Goal: Task Accomplishment & Management: Manage account settings

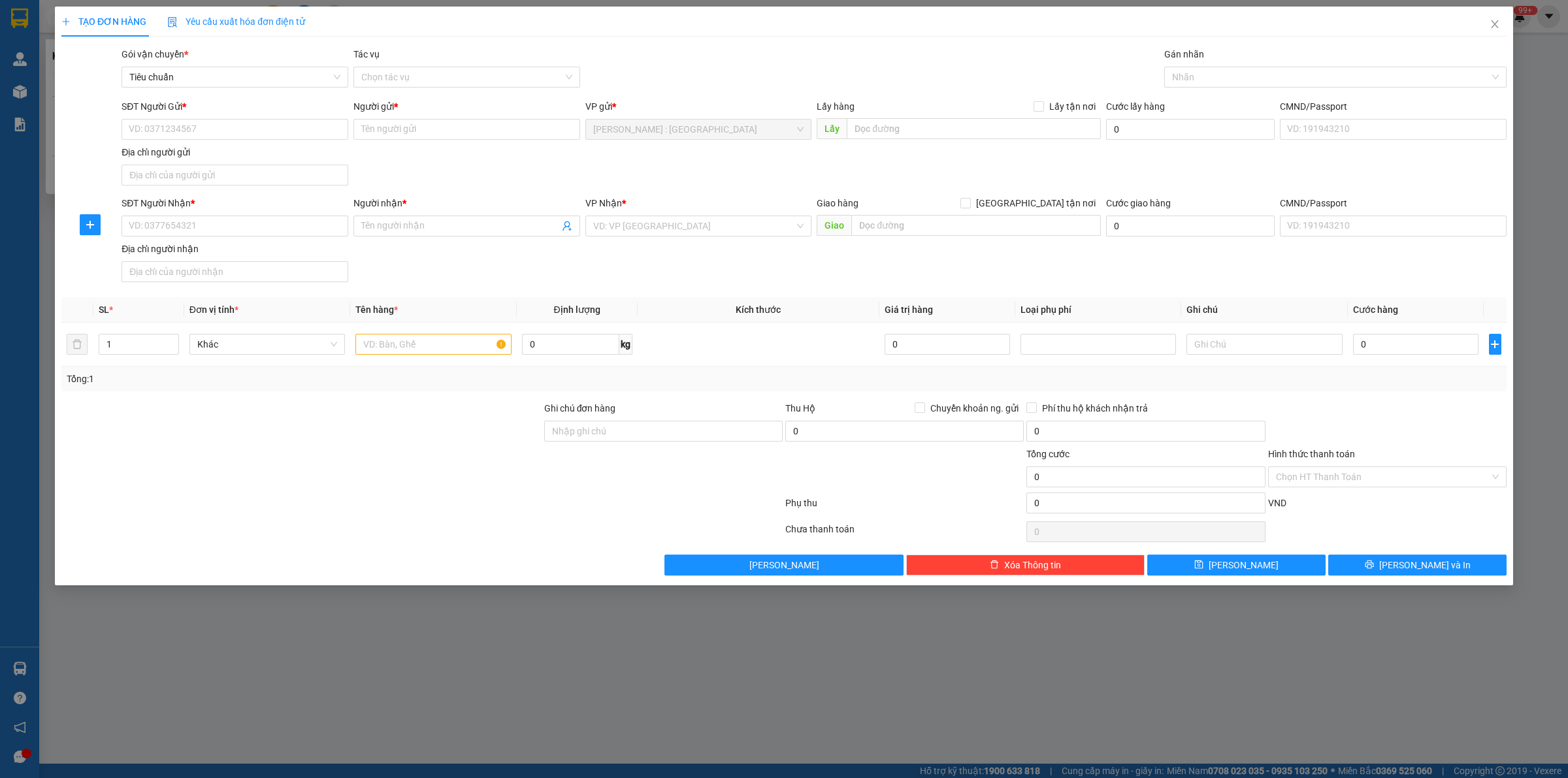
drag, startPoint x: 1519, startPoint y: 100, endPoint x: 1528, endPoint y: 105, distance: 10.3
click at [1522, 105] on div "TẠO ĐƠN HÀNG Yêu cầu xuất hóa đơn điện tử Transit Pickup Surcharge Ids Transit …" at bounding box center [784, 389] width 1568 height 778
click at [1495, 22] on icon "close" at bounding box center [1495, 24] width 10 height 10
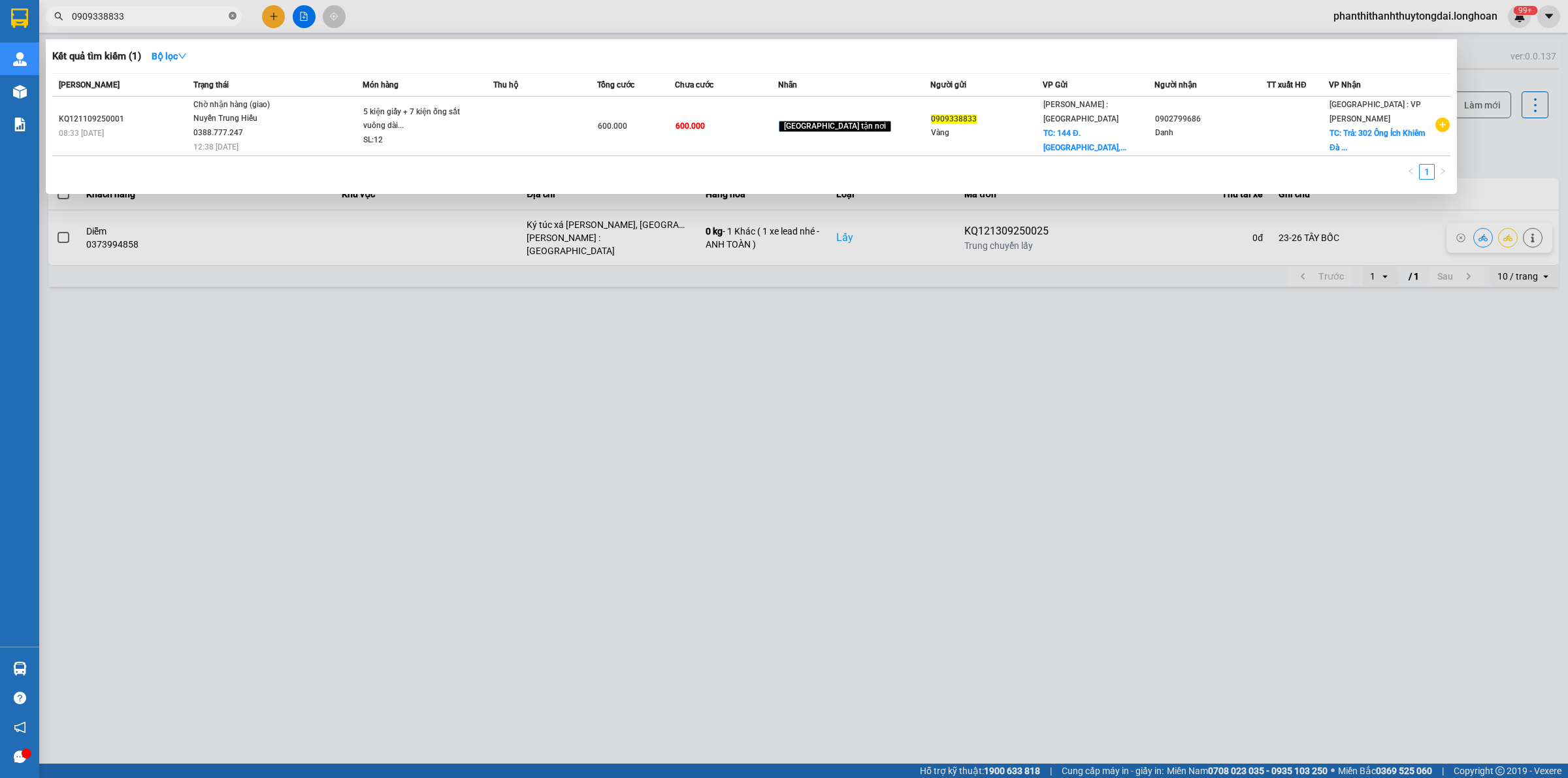
click at [232, 14] on icon "close-circle" at bounding box center [232, 15] width 8 height 8
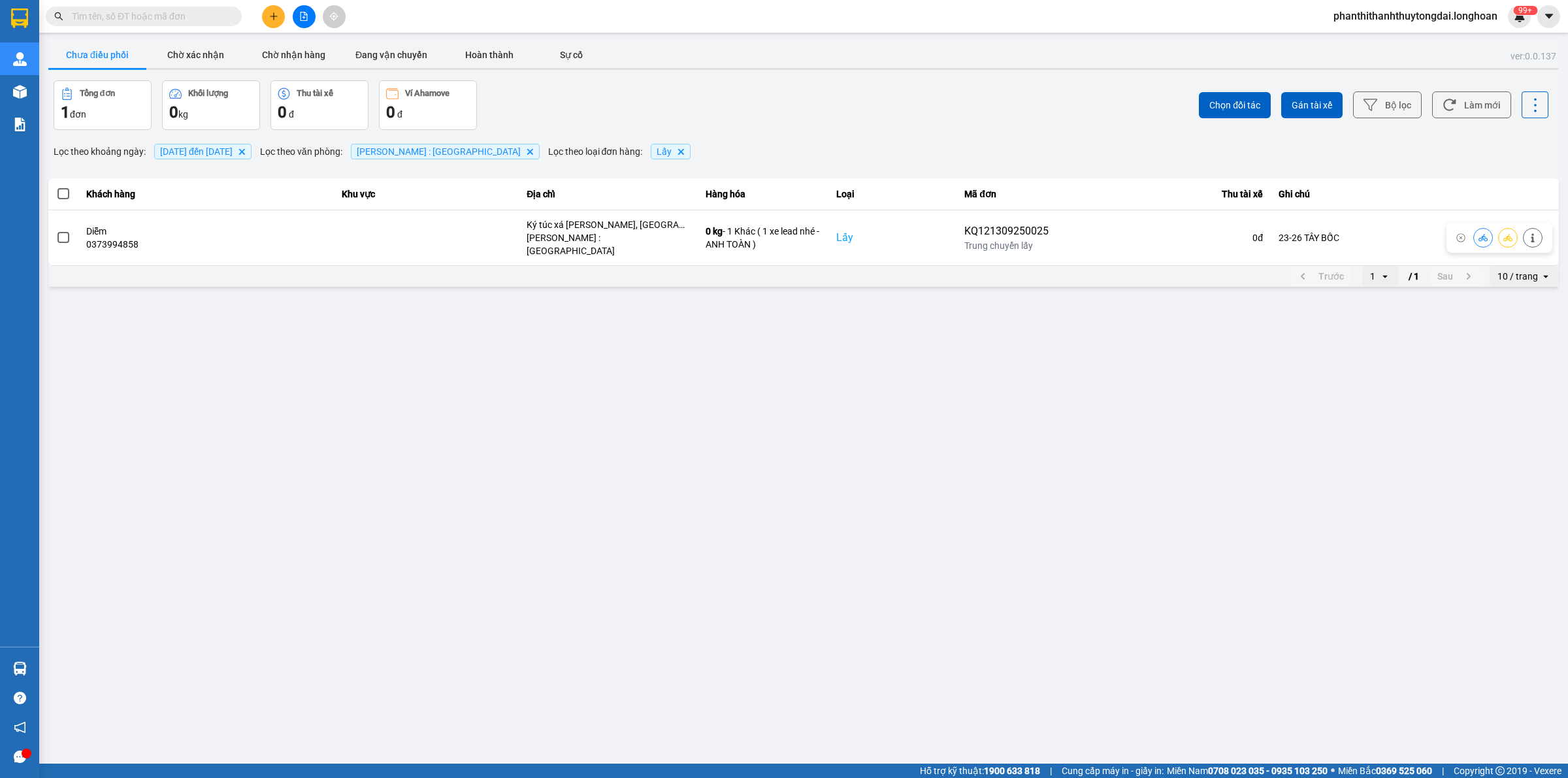
click at [184, 14] on input "text" at bounding box center [148, 16] width 154 height 14
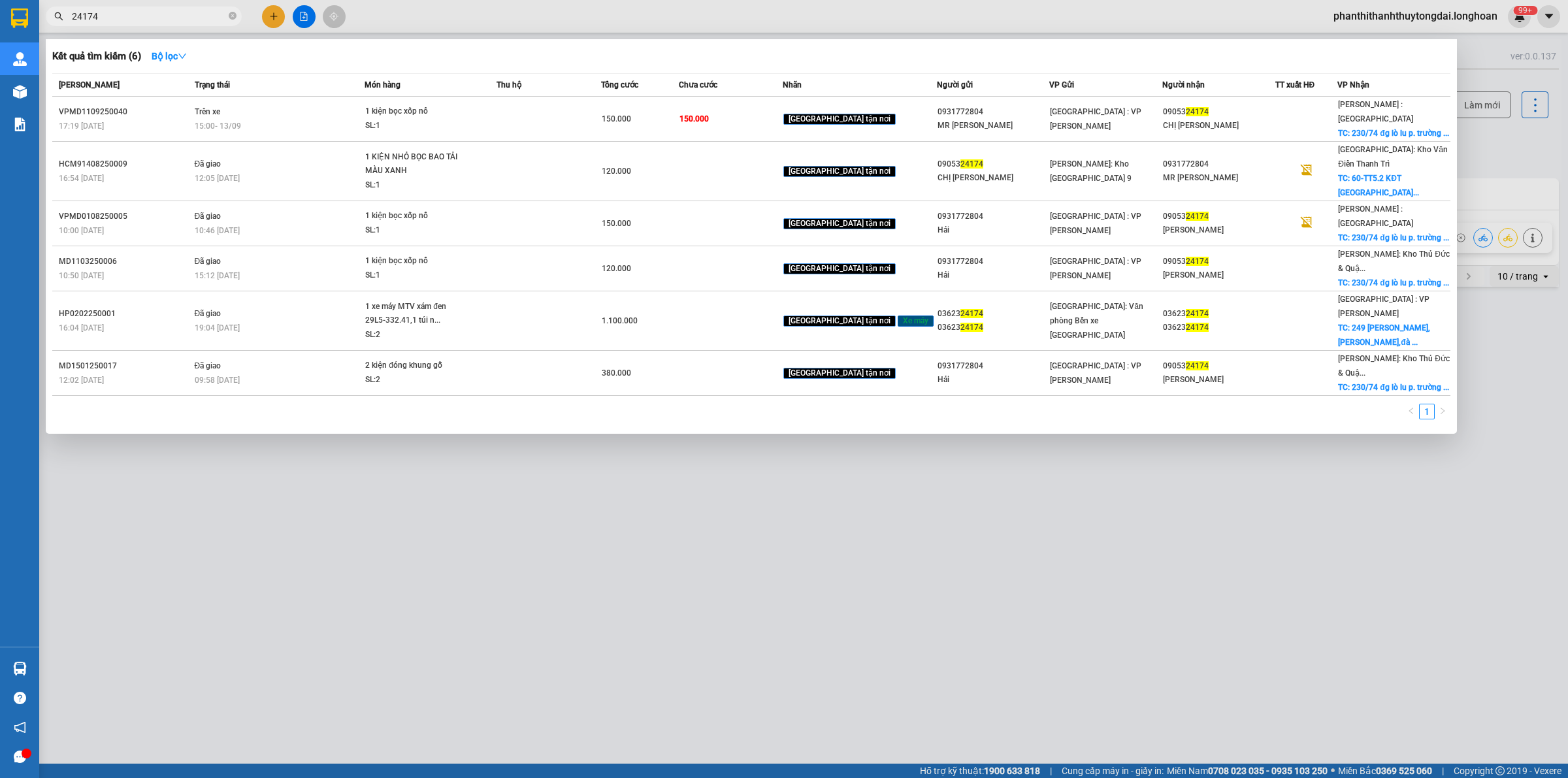
type input "24174"
click at [236, 14] on span "24174" at bounding box center [143, 16] width 196 height 19
click at [232, 13] on icon "close-circle" at bounding box center [232, 15] width 8 height 8
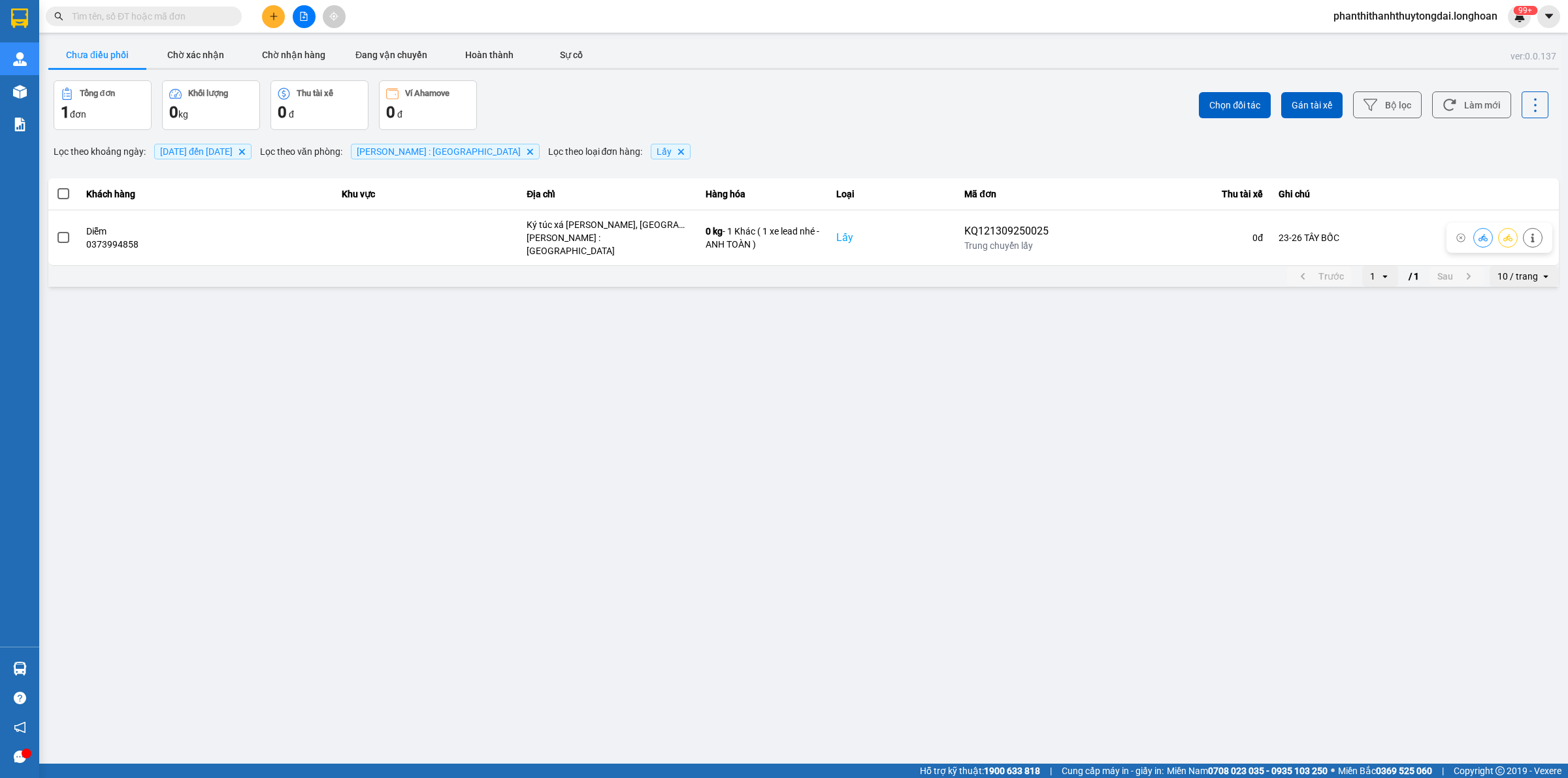
click at [198, 13] on input "text" at bounding box center [148, 16] width 154 height 14
paste input "0973870138"
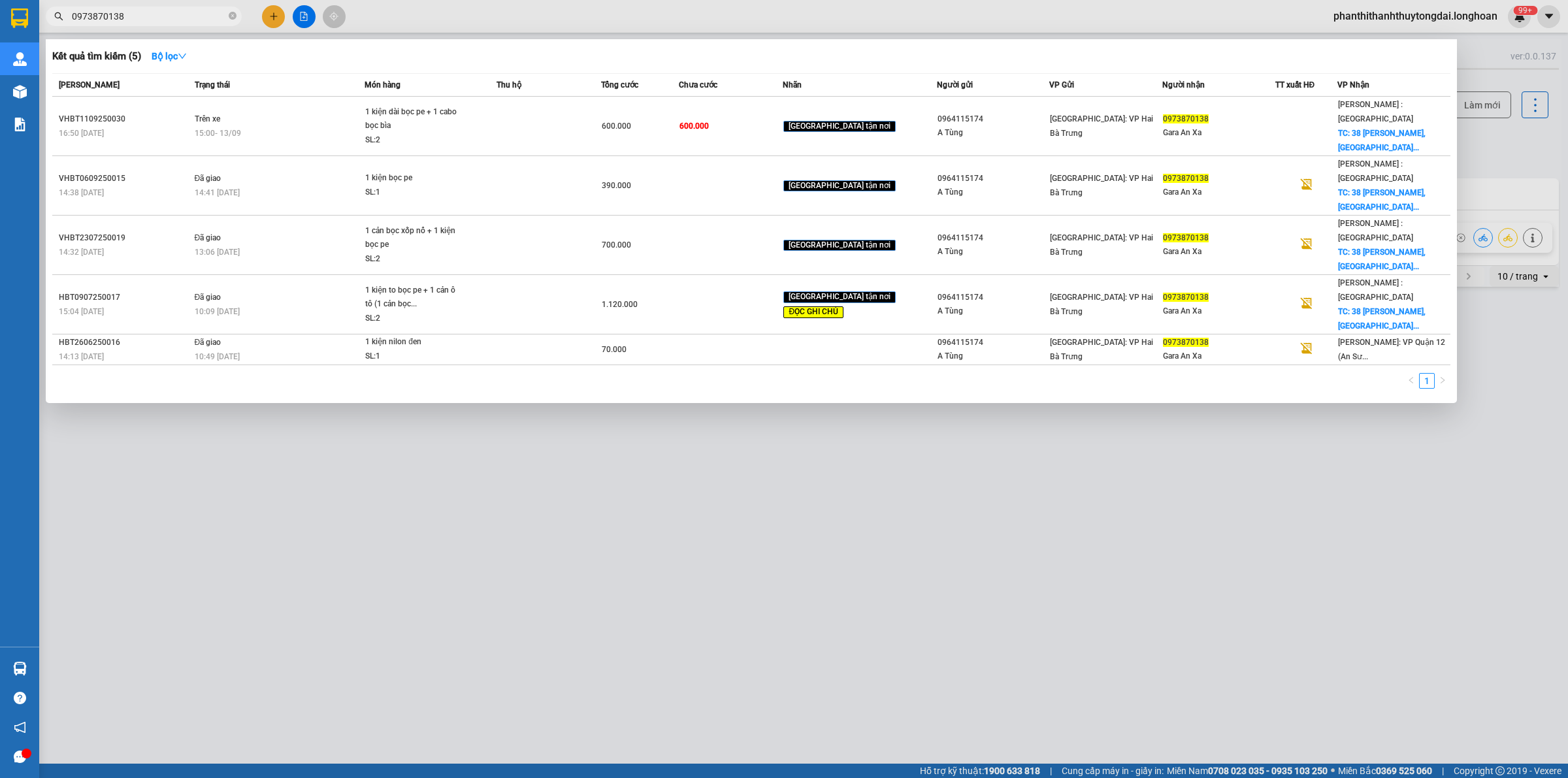
type input "0973870138"
drag, startPoint x: 230, startPoint y: 18, endPoint x: 224, endPoint y: 15, distance: 6.7
click at [233, 15] on icon "close-circle" at bounding box center [232, 15] width 8 height 8
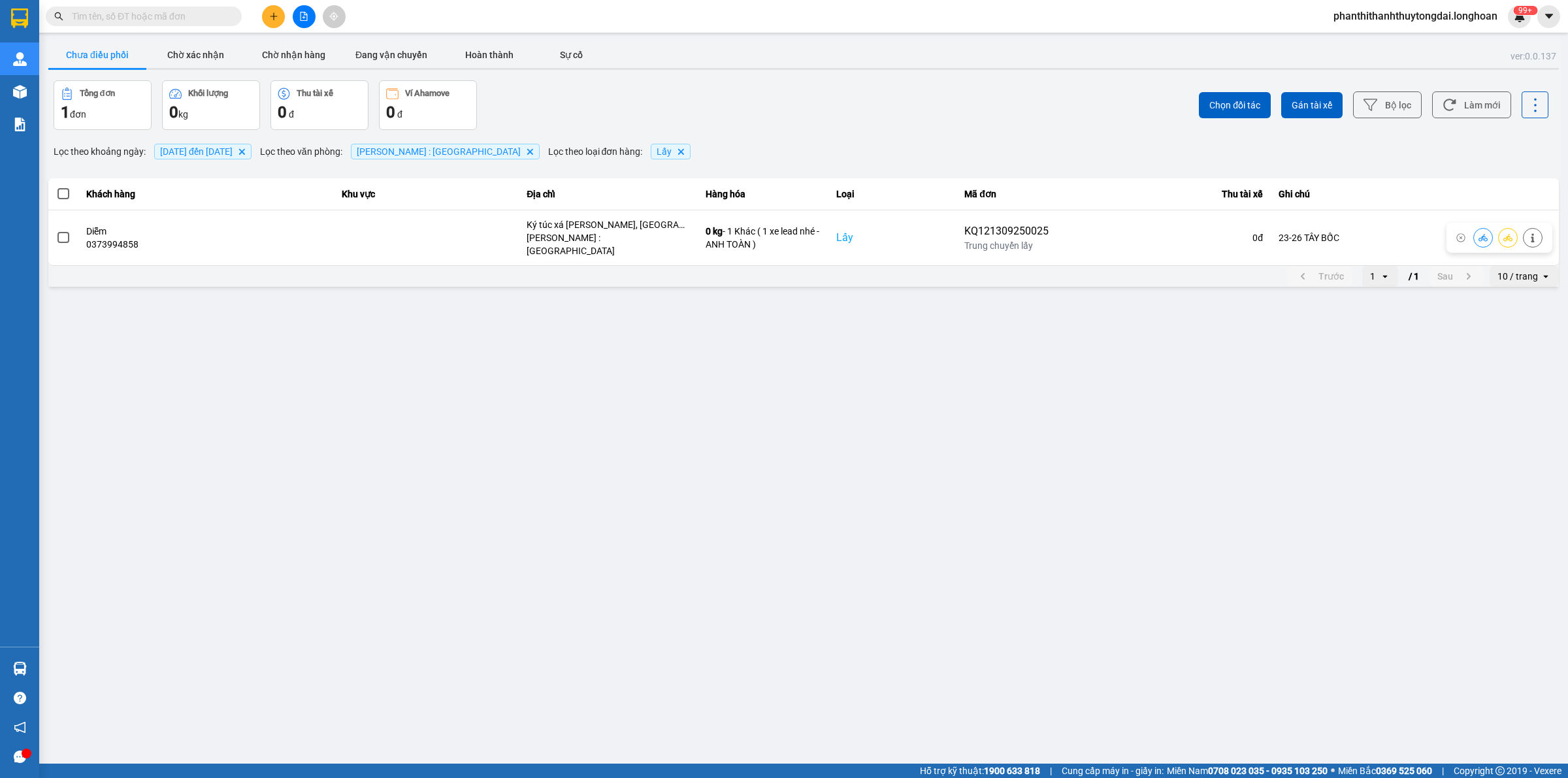
click at [158, 17] on input "text" at bounding box center [148, 16] width 154 height 14
click at [152, 12] on input "text" at bounding box center [148, 16] width 154 height 14
click at [197, 14] on input "text" at bounding box center [148, 16] width 154 height 14
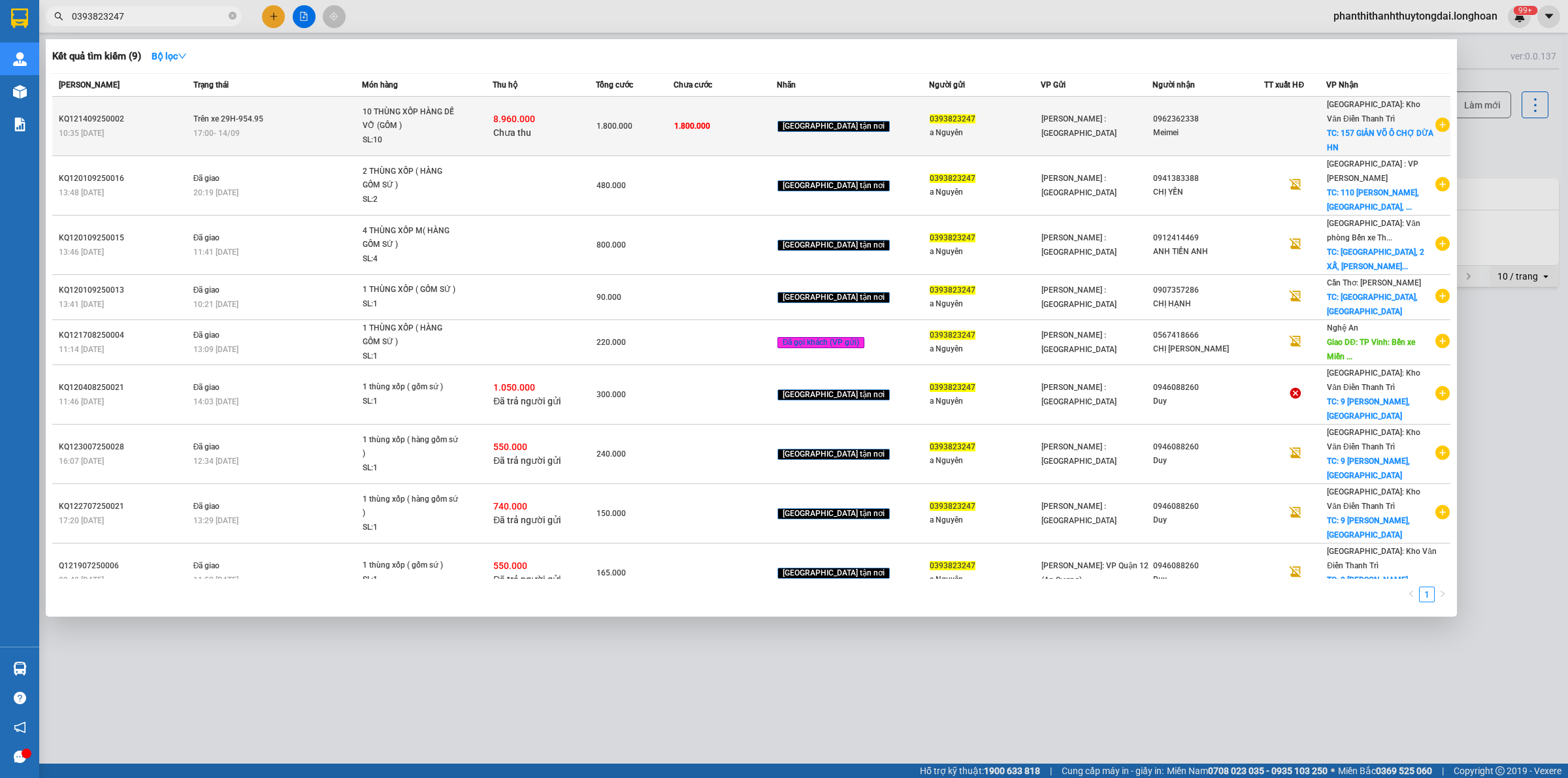
type input "0393823247"
click at [1143, 112] on td "[PERSON_NAME] : [GEOGRAPHIC_DATA]" at bounding box center [1097, 127] width 111 height 59
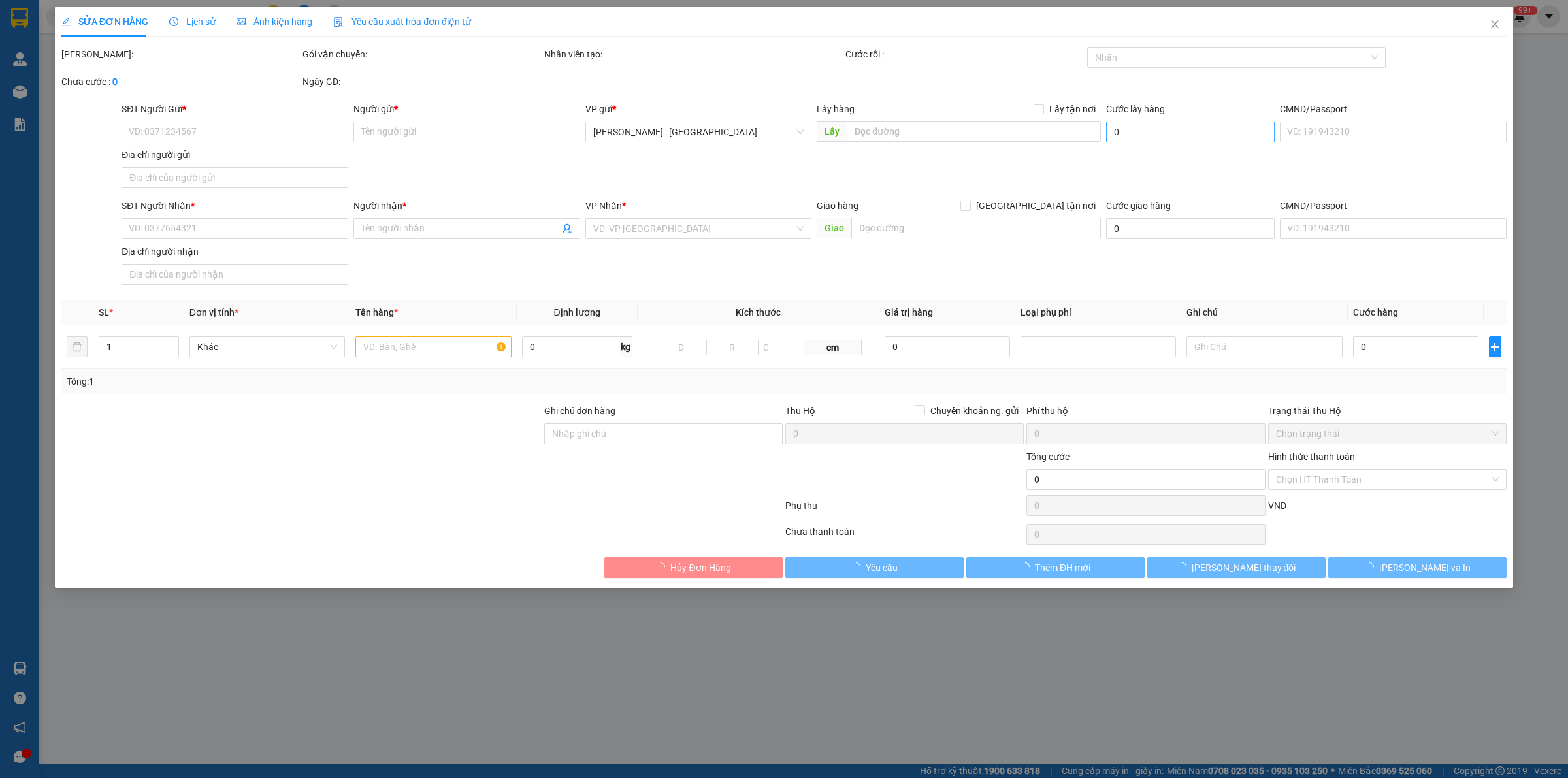
type input "0393823247"
type input "a Nguyên"
type input "0962362338"
type input "Meimei"
checkbox input "true"
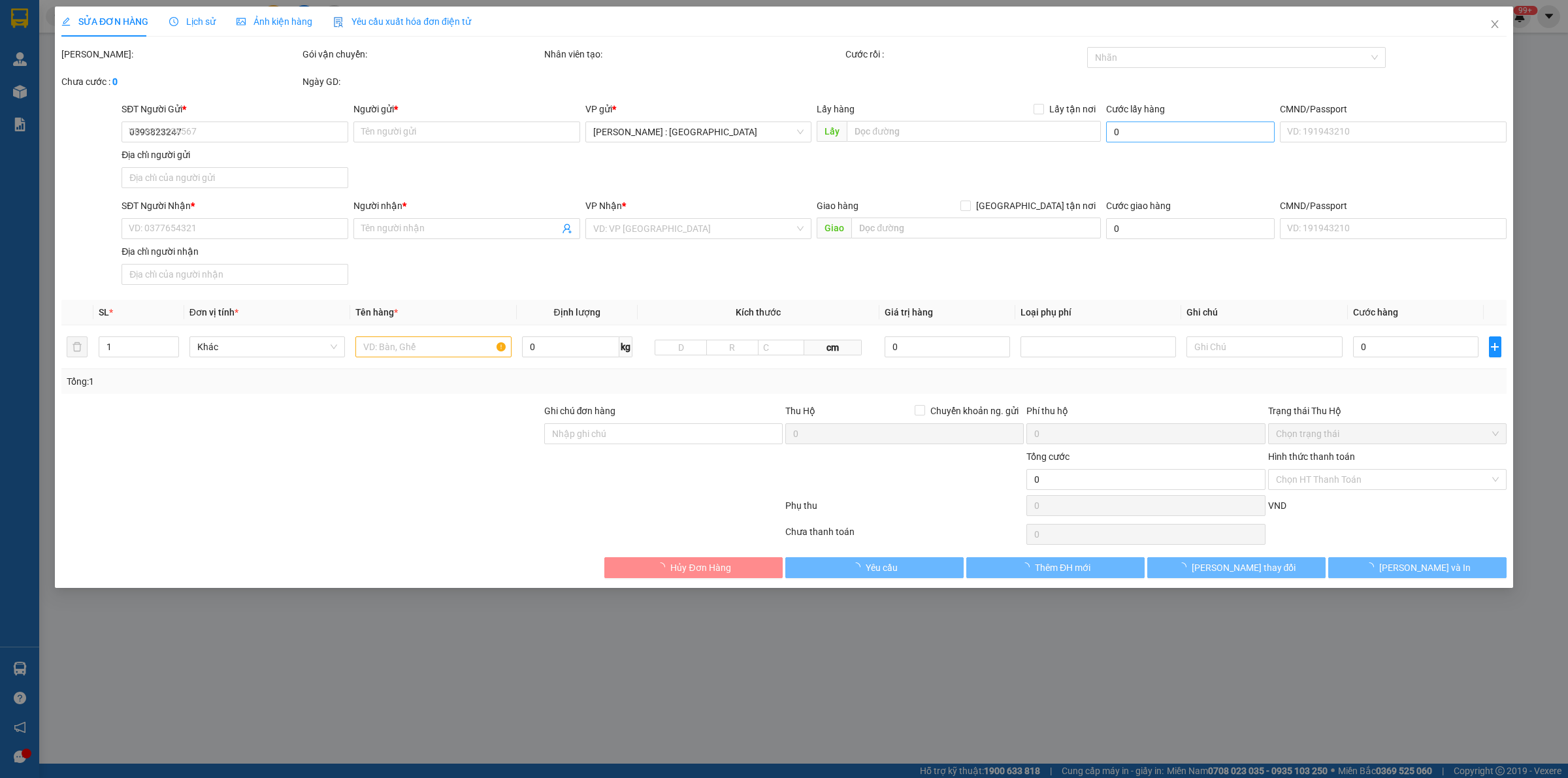
type input "157 GIẢN VÕ Ô CHỢ DỪA HN"
type input "1.800.000"
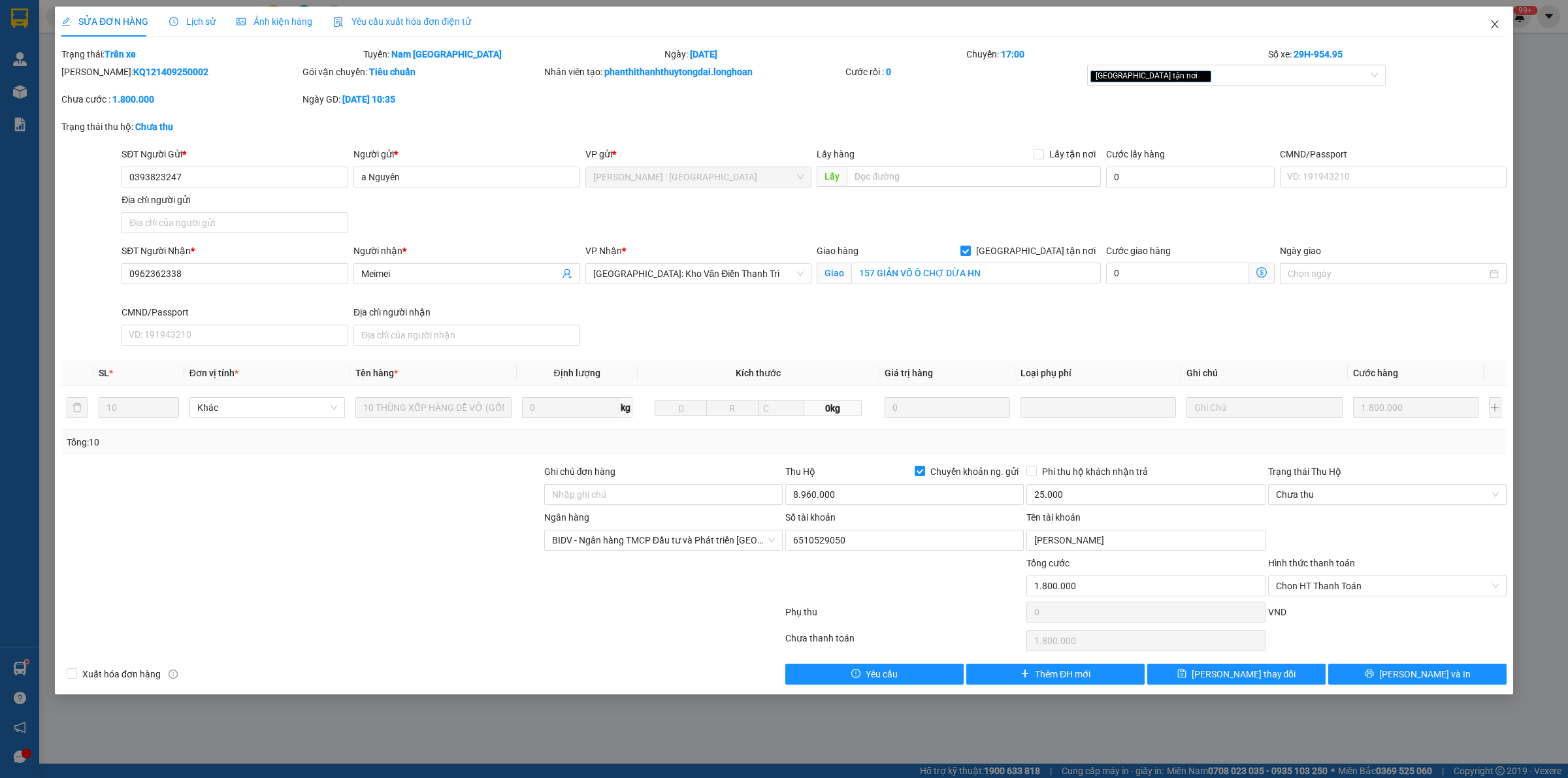
click at [1498, 26] on icon "close" at bounding box center [1495, 24] width 10 height 10
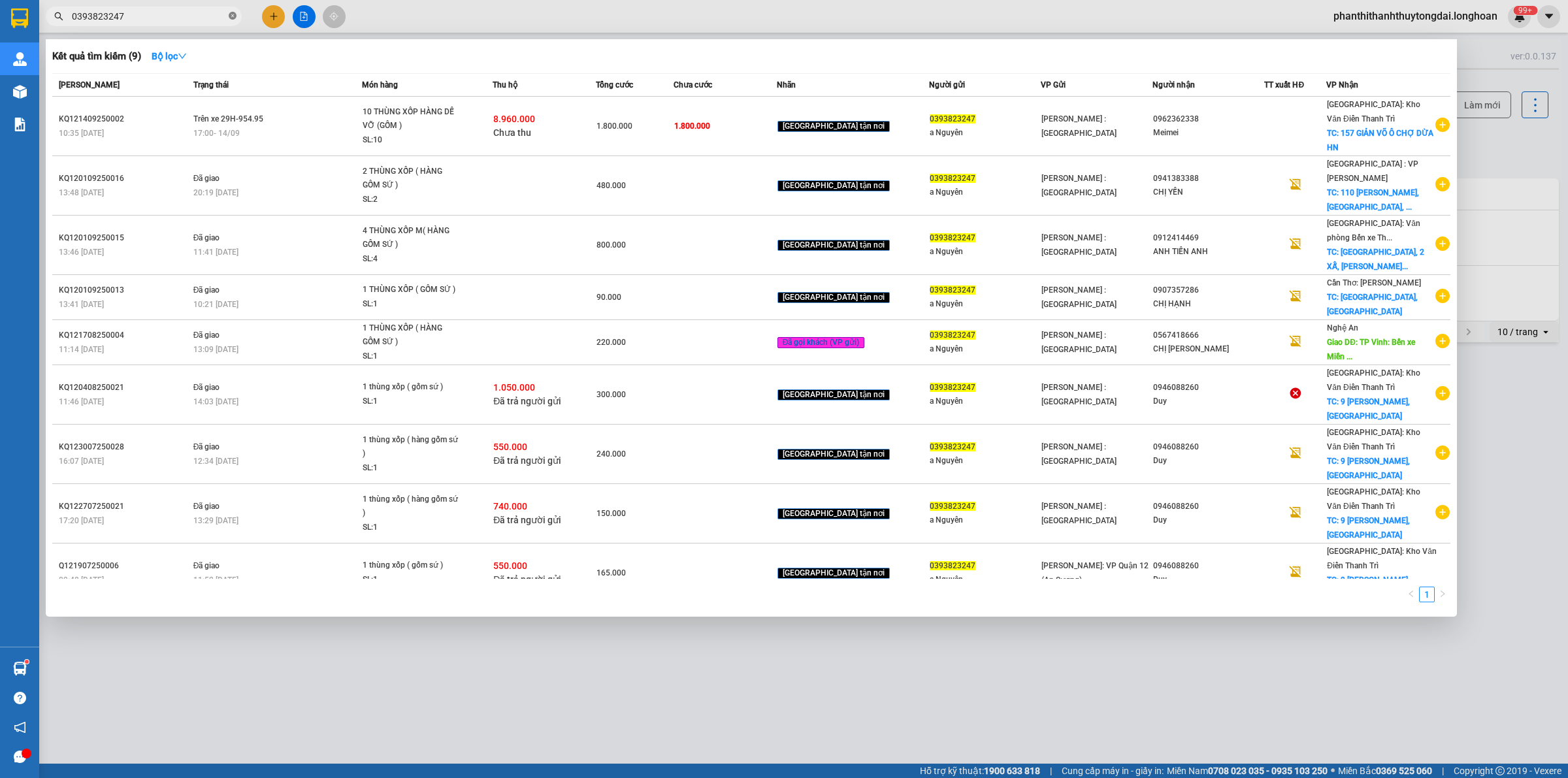
click at [233, 15] on icon "close-circle" at bounding box center [232, 15] width 8 height 8
type input "3545717"
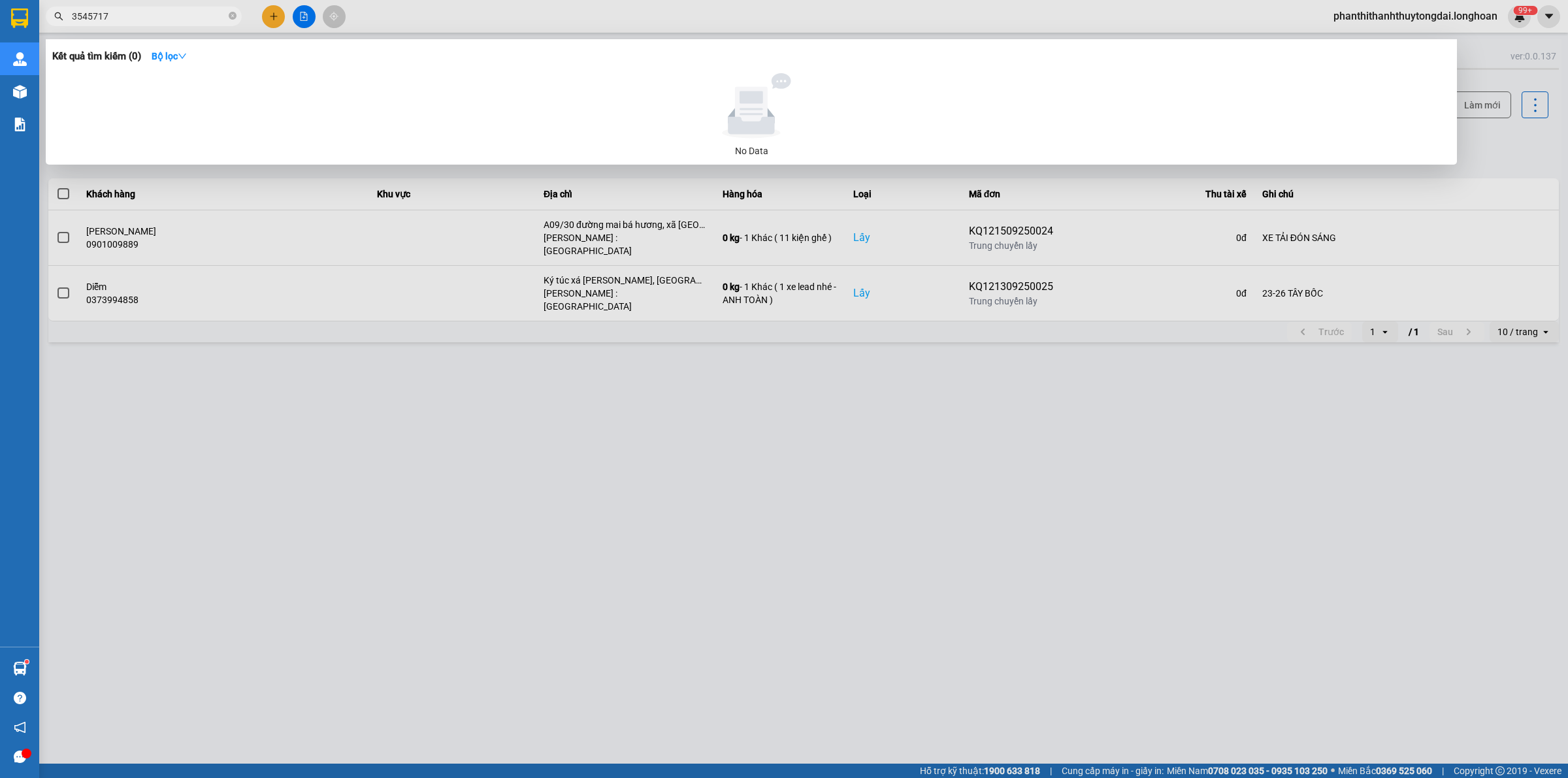
click at [230, 15] on icon "close-circle" at bounding box center [232, 15] width 8 height 8
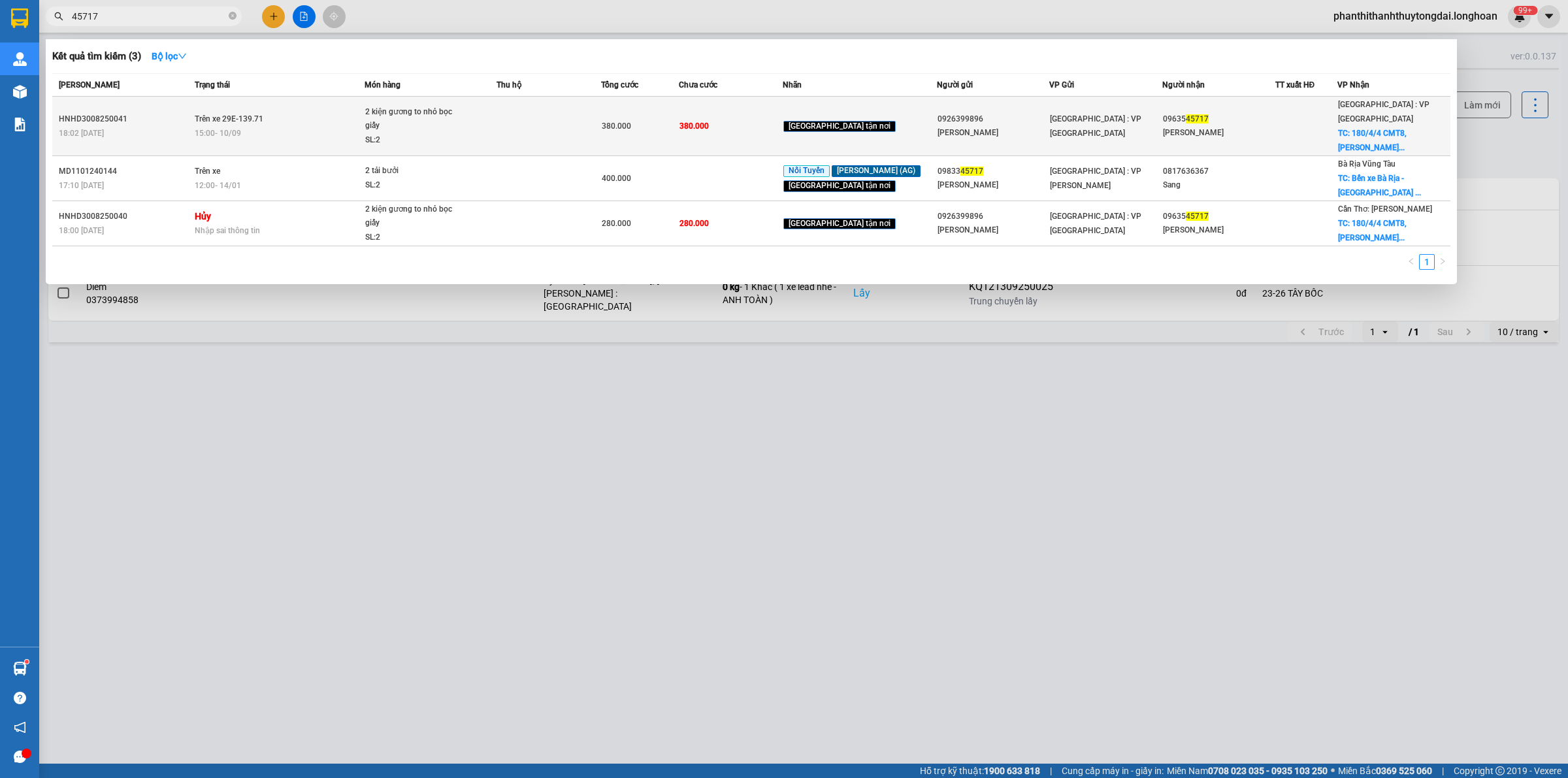
type input "45717"
click at [1066, 127] on td "[GEOGRAPHIC_DATA] : VP [GEOGRAPHIC_DATA]" at bounding box center [1106, 127] width 113 height 59
click at [967, 112] on div "0926399896" at bounding box center [993, 119] width 111 height 14
click at [937, 116] on div "0926399896" at bounding box center [993, 119] width 111 height 14
click at [736, 120] on td "380.000" at bounding box center [730, 127] width 104 height 59
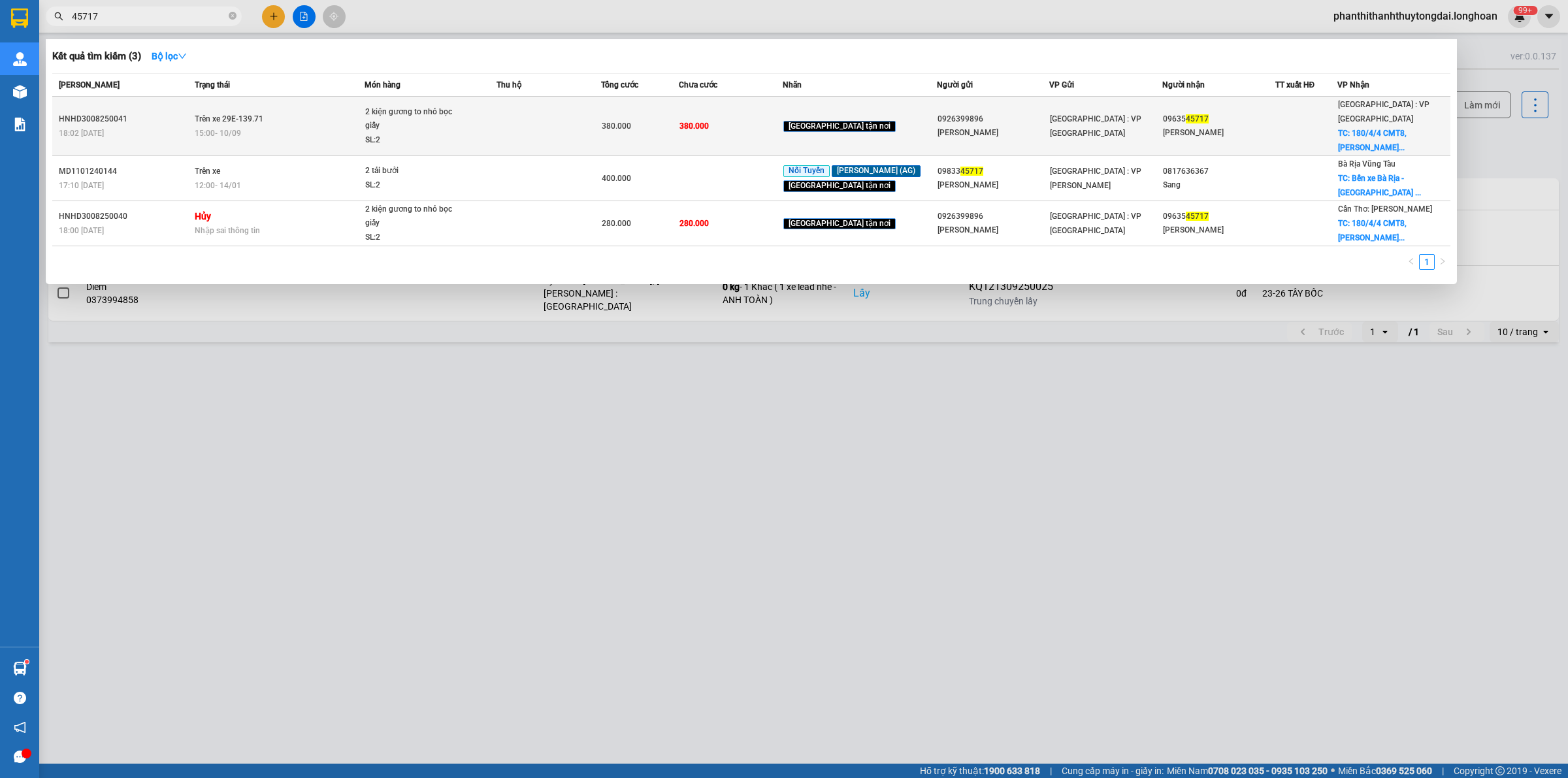
click at [736, 120] on td "380.000" at bounding box center [730, 127] width 104 height 59
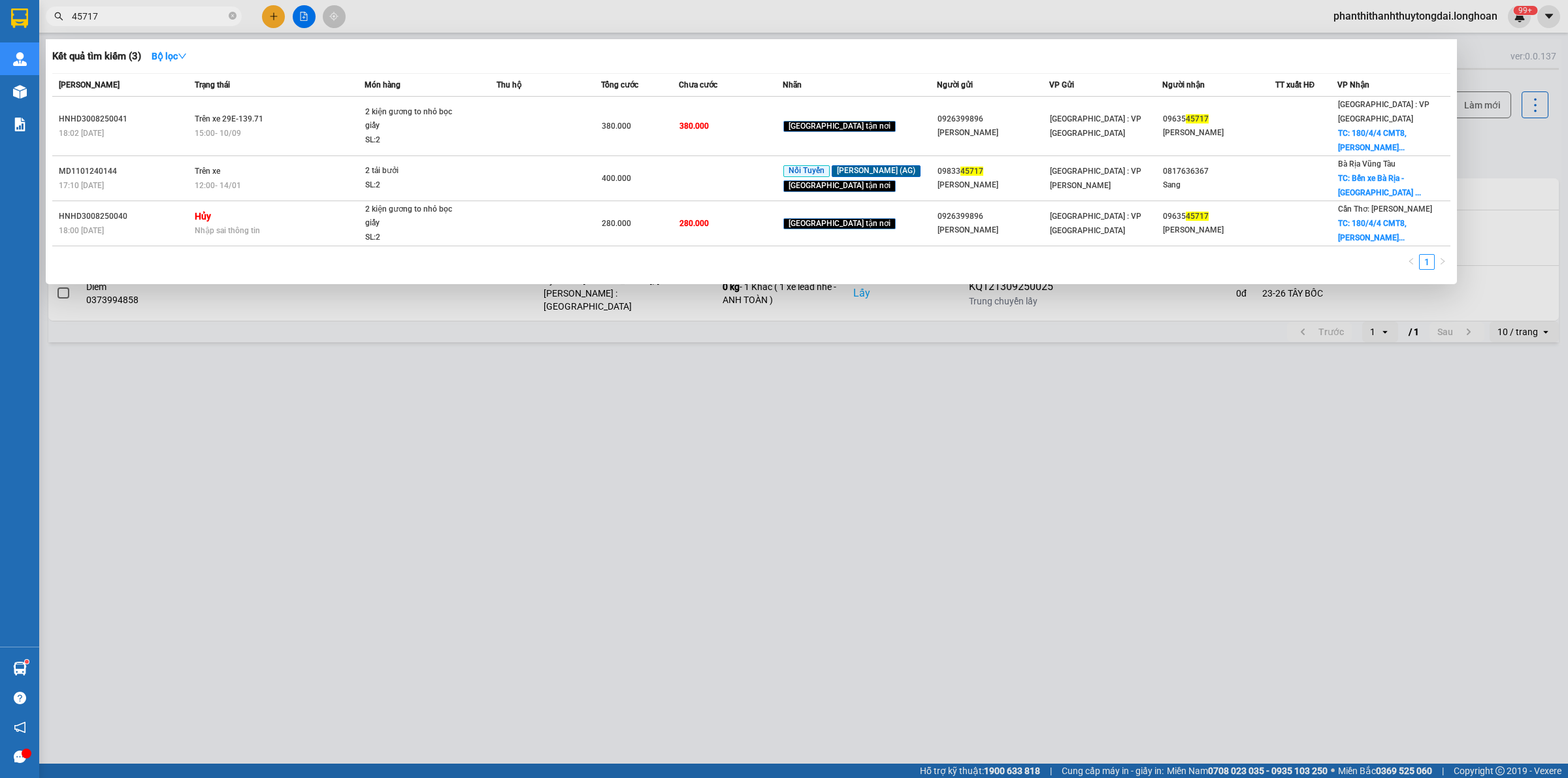
click at [782, 360] on div at bounding box center [784, 389] width 1568 height 778
drag, startPoint x: 154, startPoint y: 12, endPoint x: 158, endPoint y: 18, distance: 7.2
click at [158, 18] on input "45717" at bounding box center [148, 16] width 154 height 14
click at [423, 96] on th "Món hàng" at bounding box center [430, 85] width 132 height 23
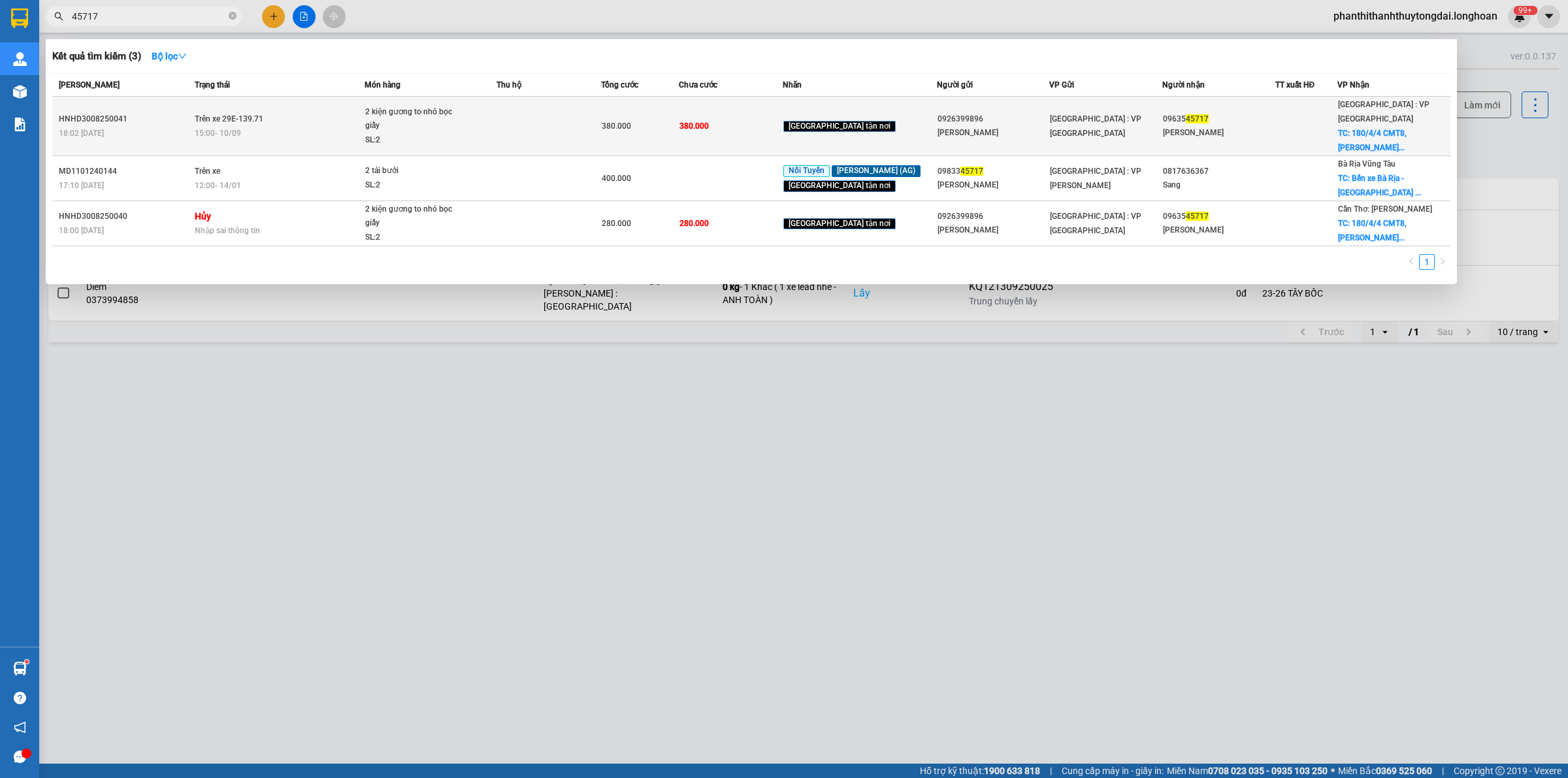
click at [419, 119] on div "2 kiện gương to nhỏ bọc giấy" at bounding box center [414, 119] width 98 height 28
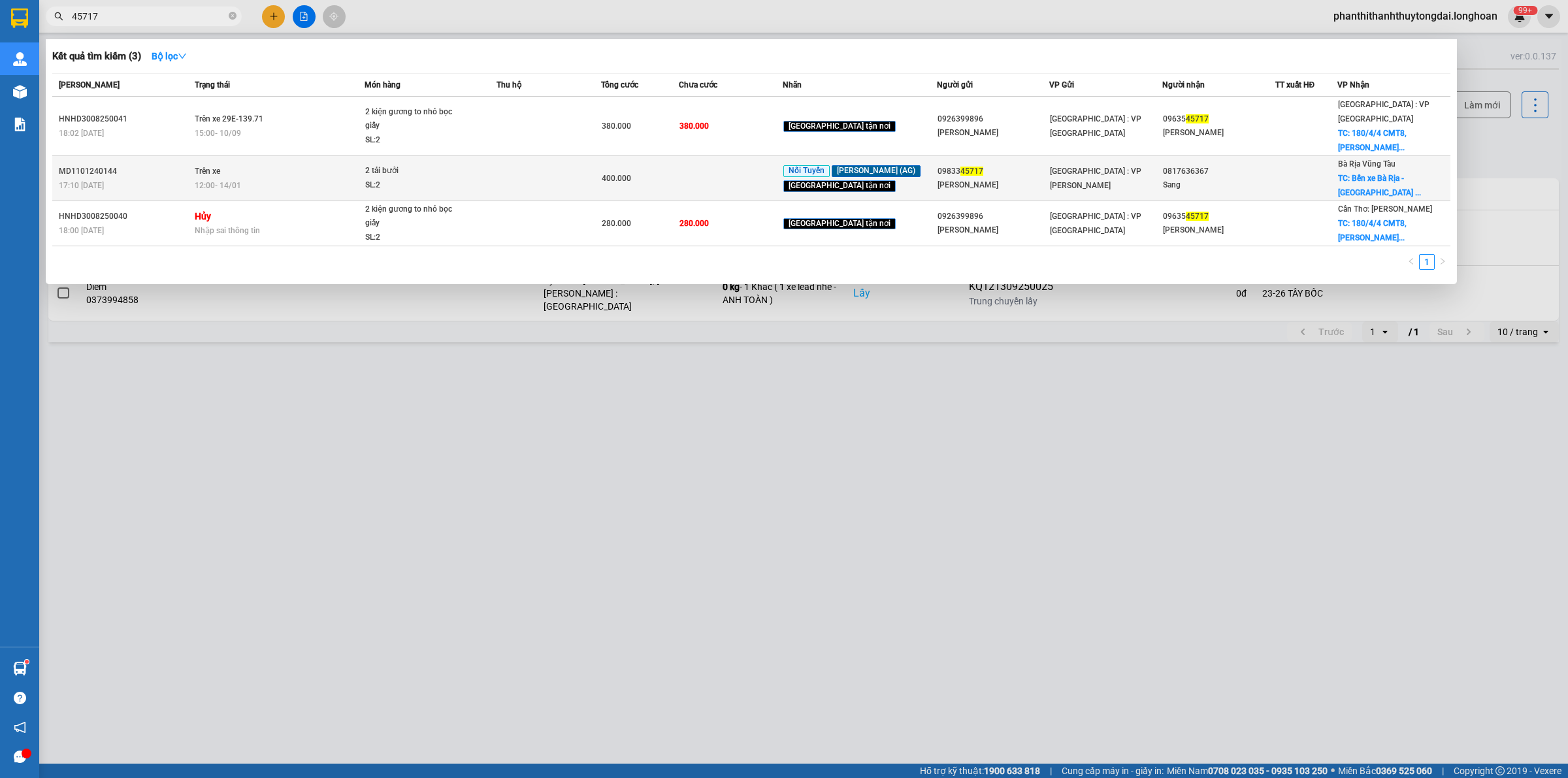
click at [450, 164] on div "2 tải bưởi" at bounding box center [414, 170] width 98 height 14
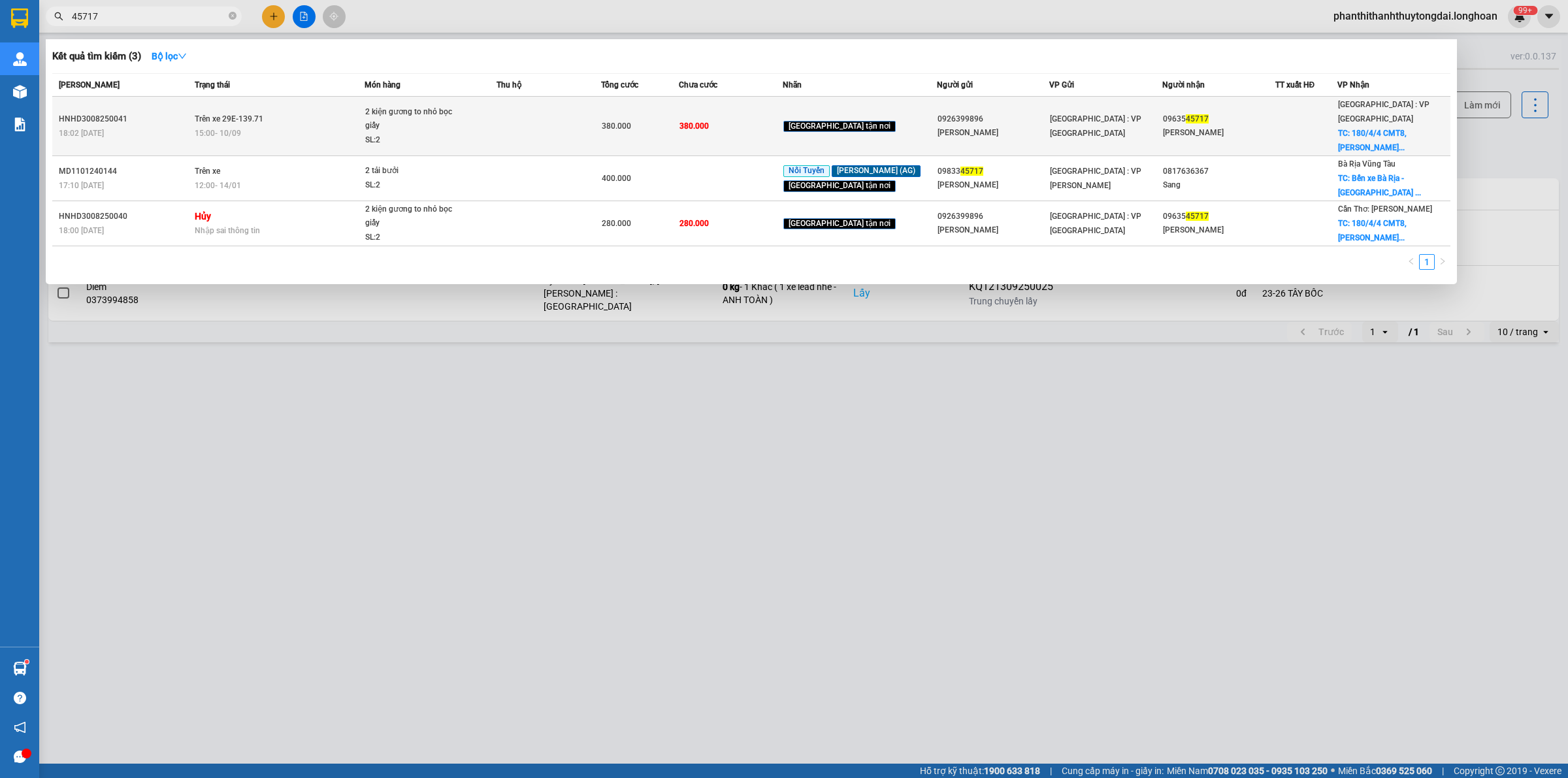
drag, startPoint x: 536, startPoint y: 118, endPoint x: 418, endPoint y: 123, distance: 118.1
click at [420, 124] on div "2 kiện gương to nhỏ bọc giấy" at bounding box center [414, 119] width 98 height 28
click at [580, 123] on td at bounding box center [548, 127] width 104 height 59
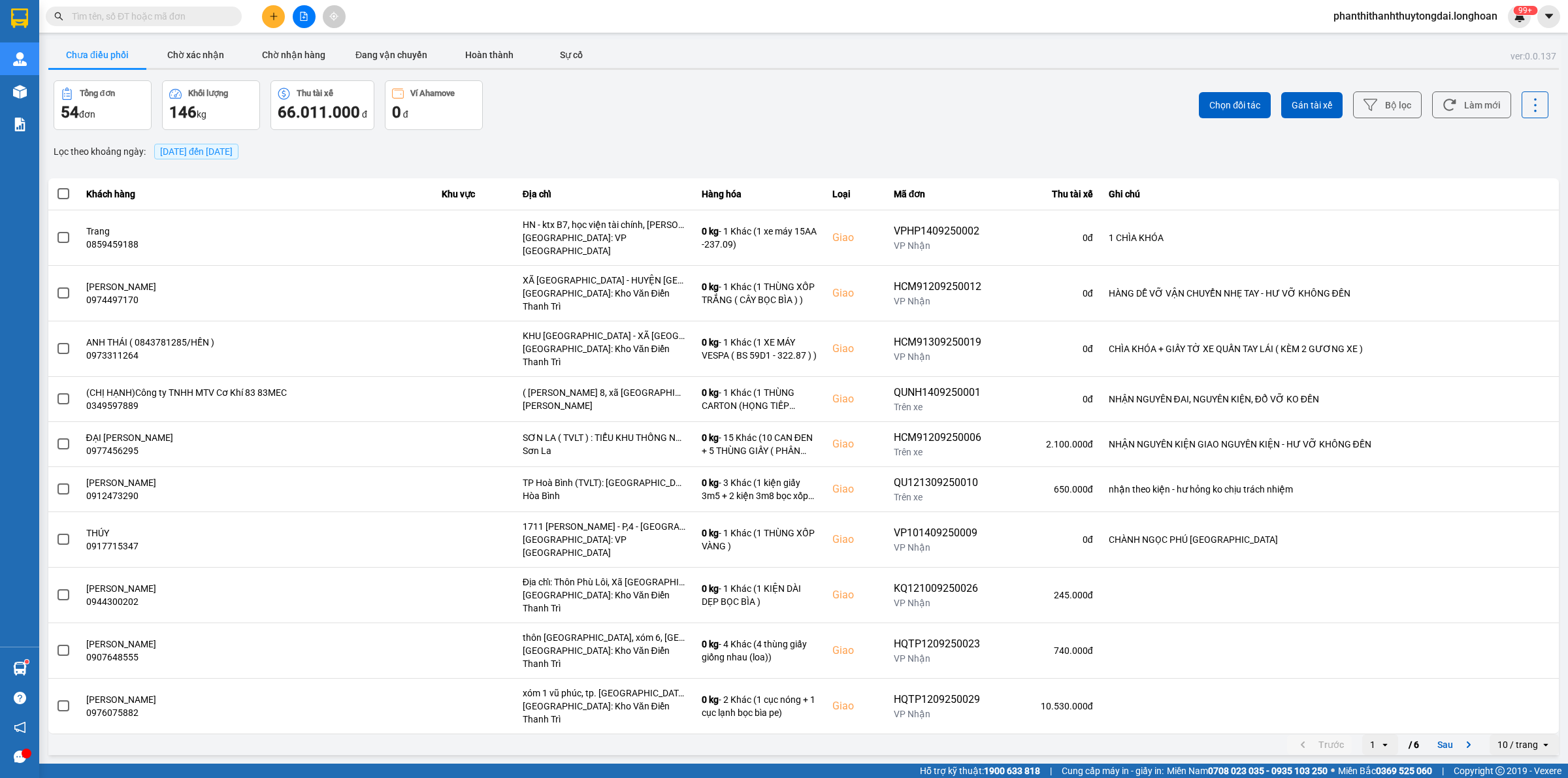
click at [213, 20] on input "text" at bounding box center [148, 16] width 154 height 14
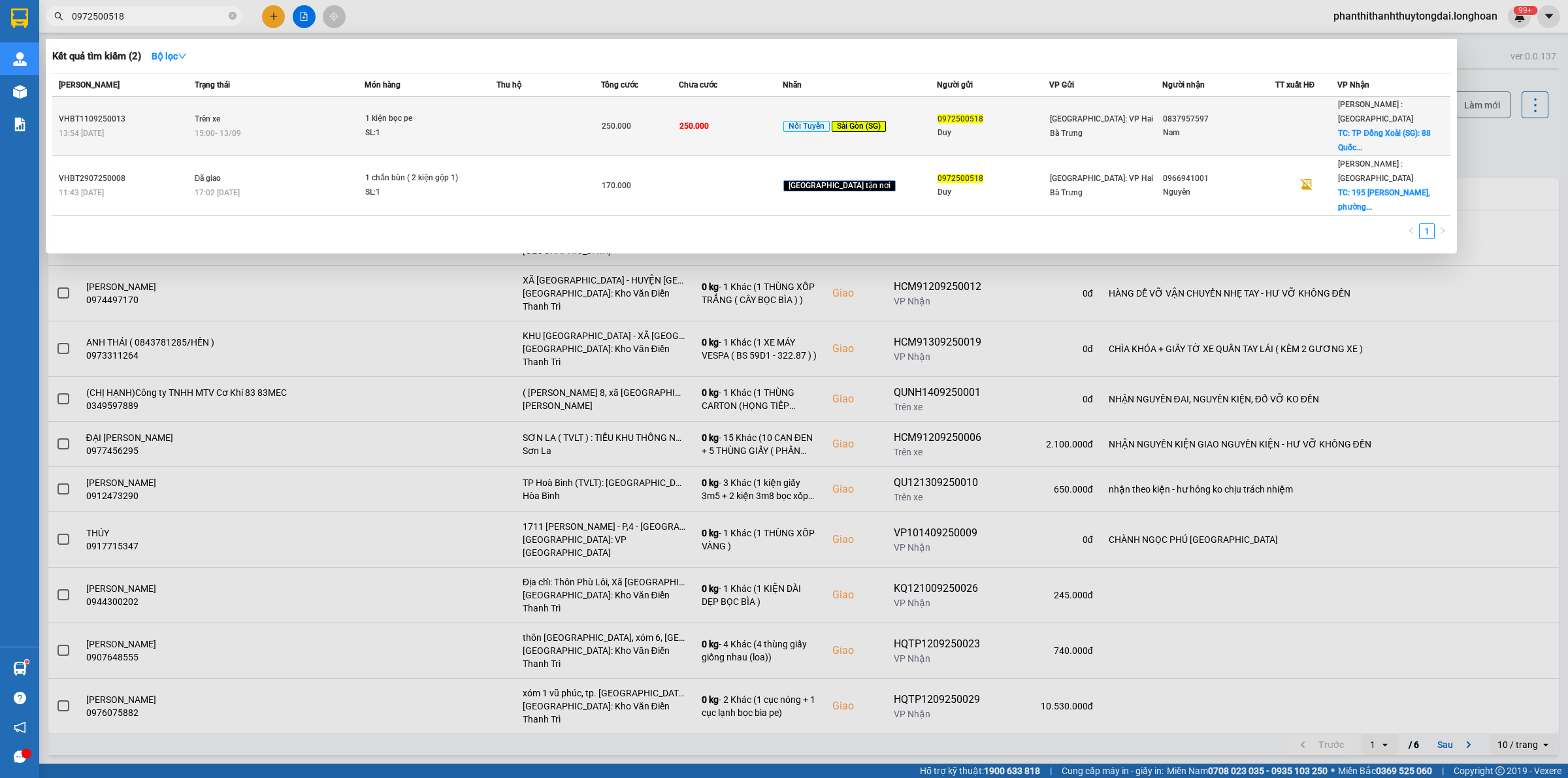
type input "0972500518"
click at [340, 126] on div "15:00 - 13/09" at bounding box center [279, 132] width 170 height 14
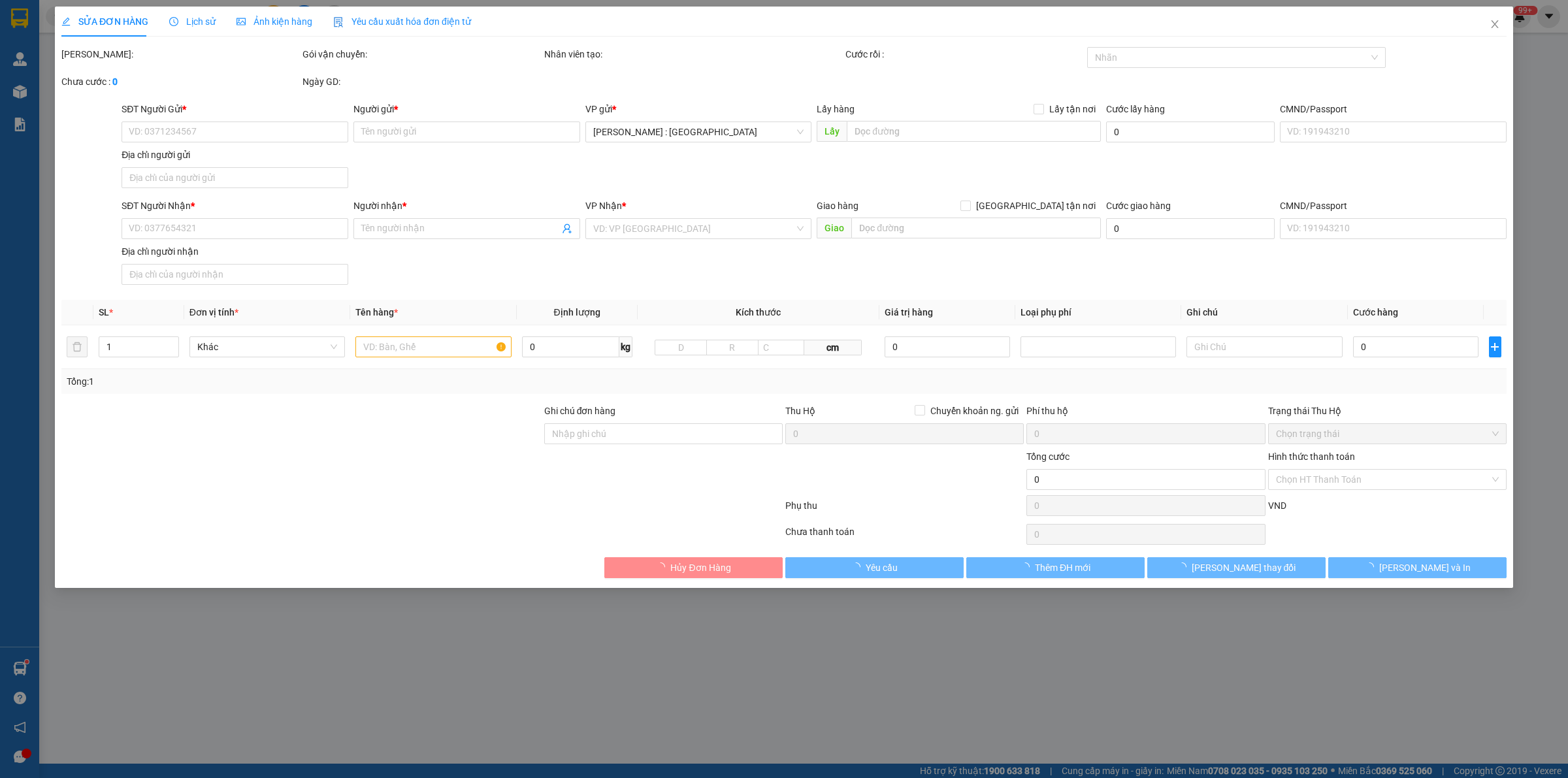
type input "0972500518"
type input "Duy"
type input "0837957597"
type input "Nam"
checkbox input "true"
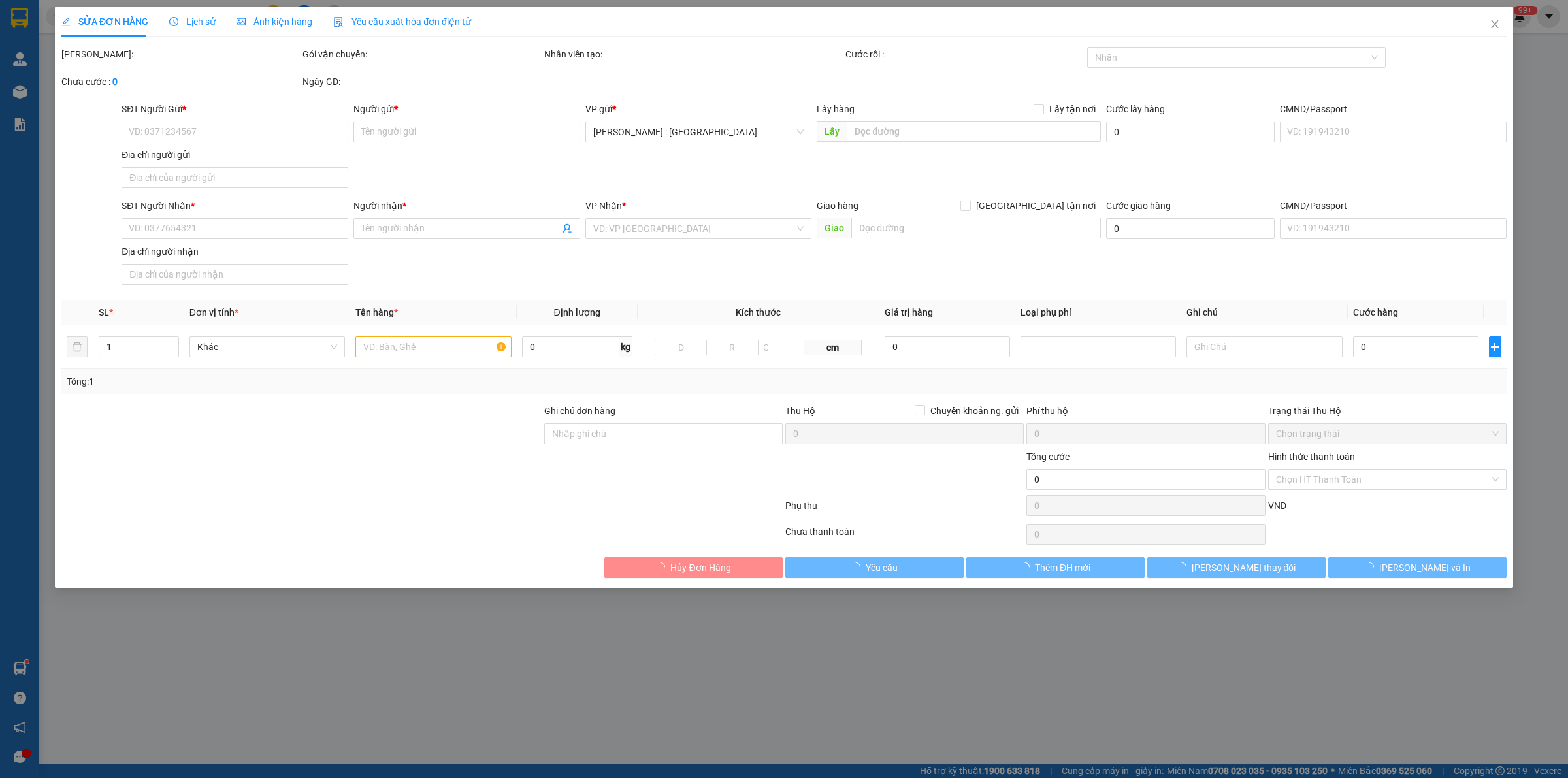
type input "TP Đồng Xoài (SG): 88 Quốc lộ 14, Phường Tân Đồng, Thành Phố Đồng Xoài, Tỉnh Bì…"
type input "250.000"
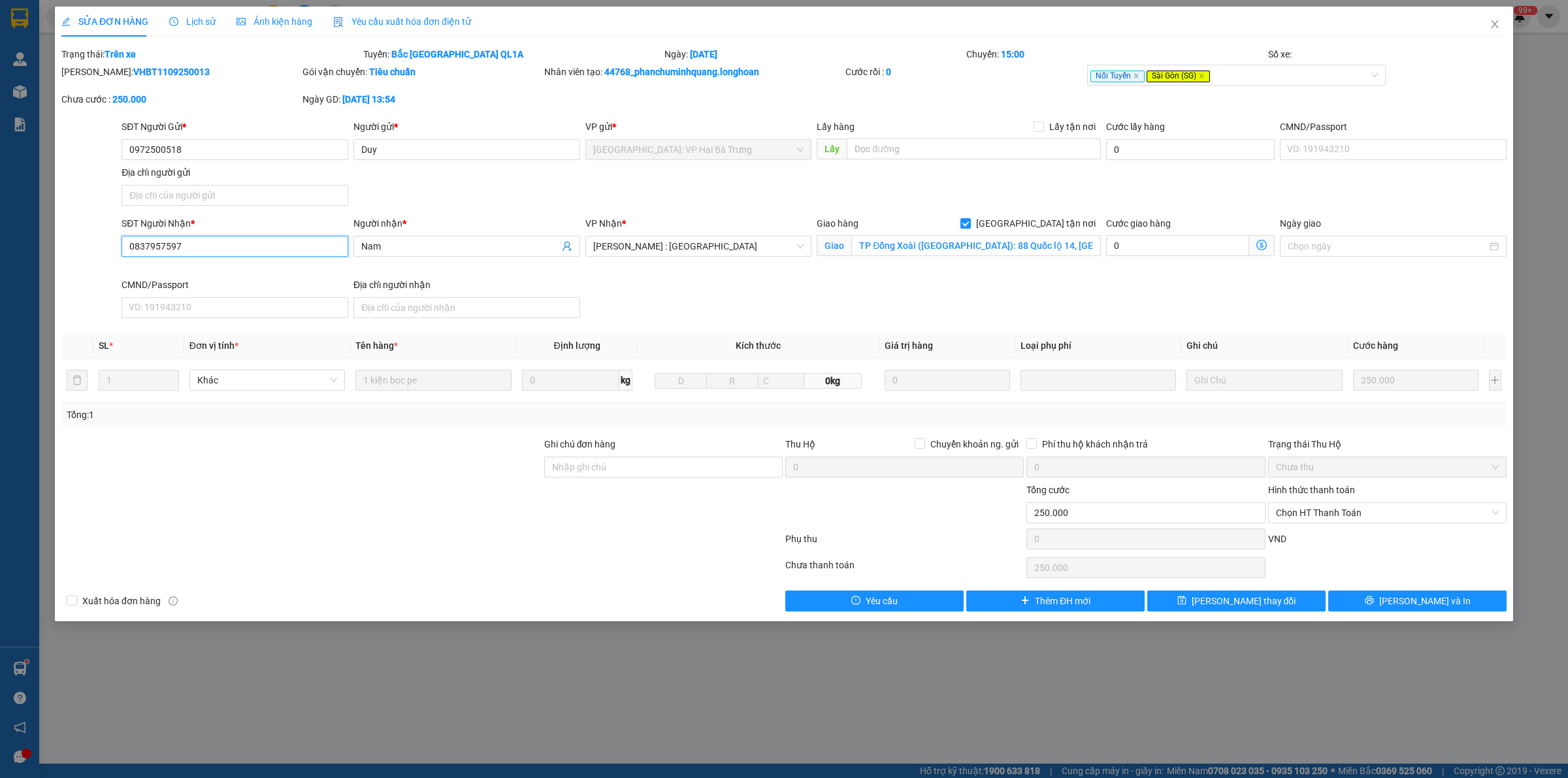
click at [261, 255] on input "0837957597" at bounding box center [234, 246] width 227 height 21
click at [266, 253] on input "0837957597" at bounding box center [234, 246] width 227 height 21
click at [207, 242] on input "0837957597" at bounding box center [234, 246] width 227 height 21
drag, startPoint x: 198, startPoint y: 244, endPoint x: 145, endPoint y: 249, distance: 53.2
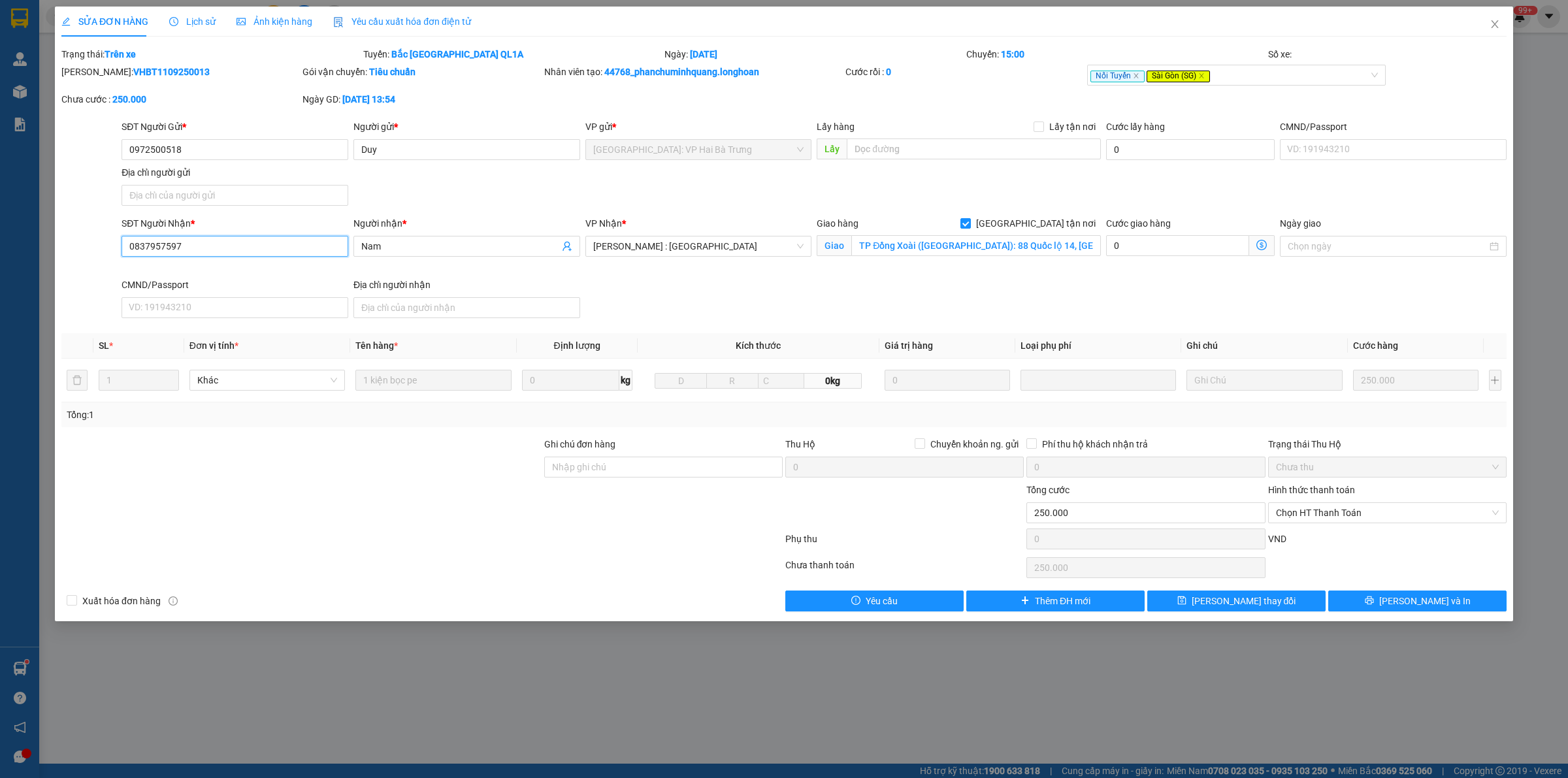
click at [145, 249] on input "0837957597" at bounding box center [234, 246] width 227 height 21
type input "0837597597"
click at [1374, 600] on icon "printer" at bounding box center [1369, 600] width 9 height 9
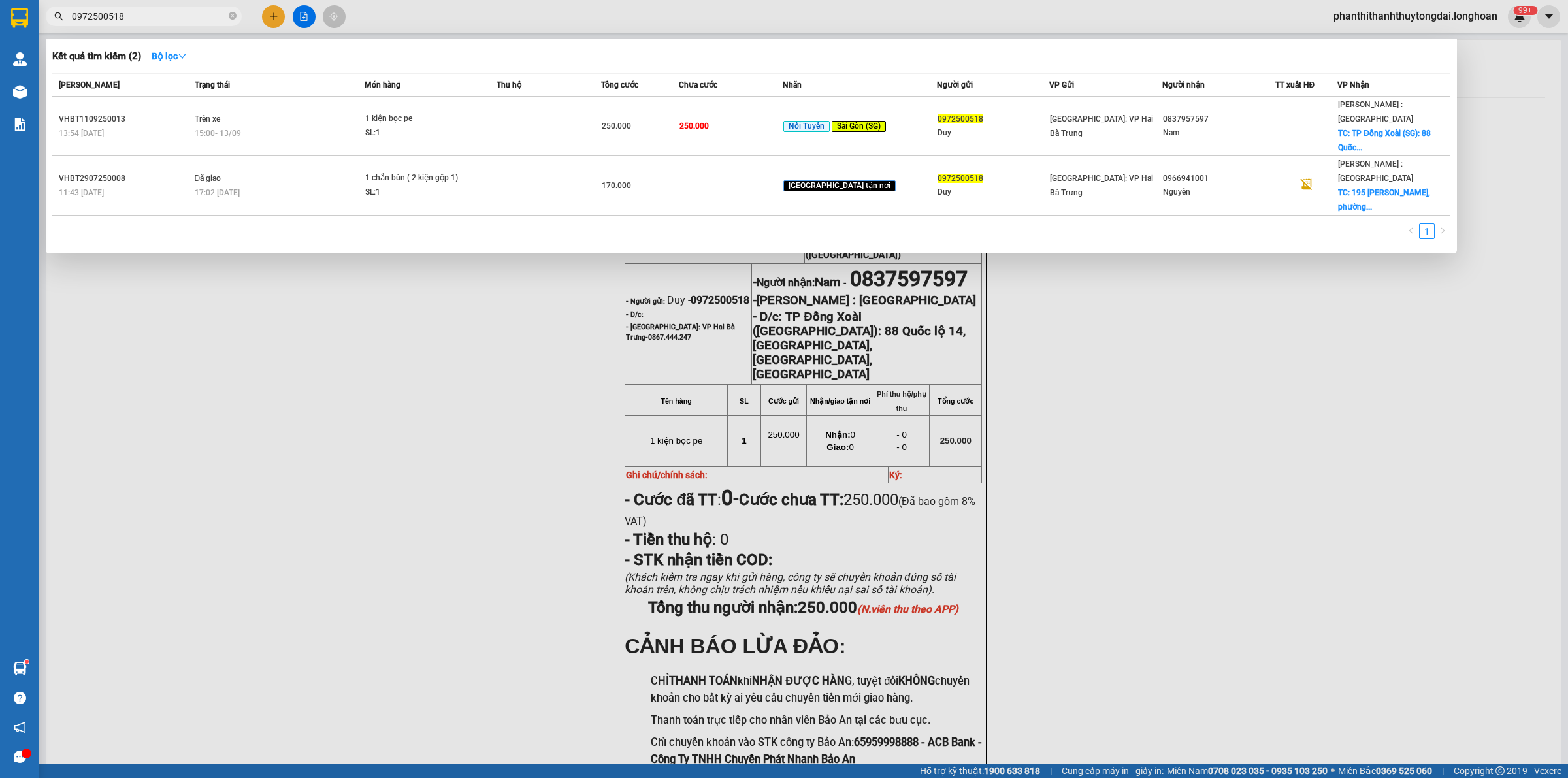
click at [142, 12] on input "0972500518" at bounding box center [148, 16] width 154 height 14
click at [235, 17] on icon "close-circle" at bounding box center [232, 15] width 8 height 8
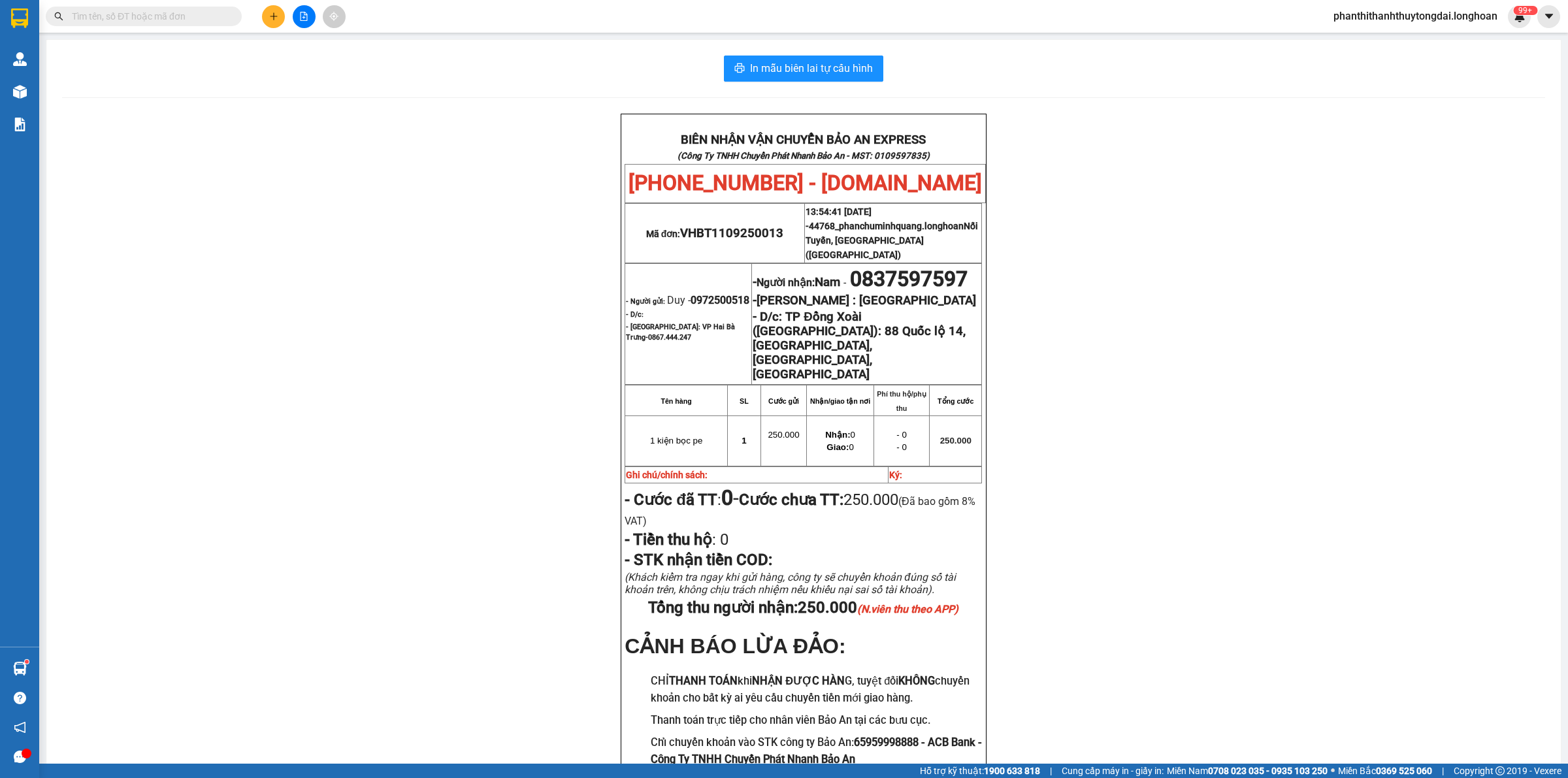
click at [201, 11] on input "text" at bounding box center [148, 16] width 154 height 14
paste input "0973878138"
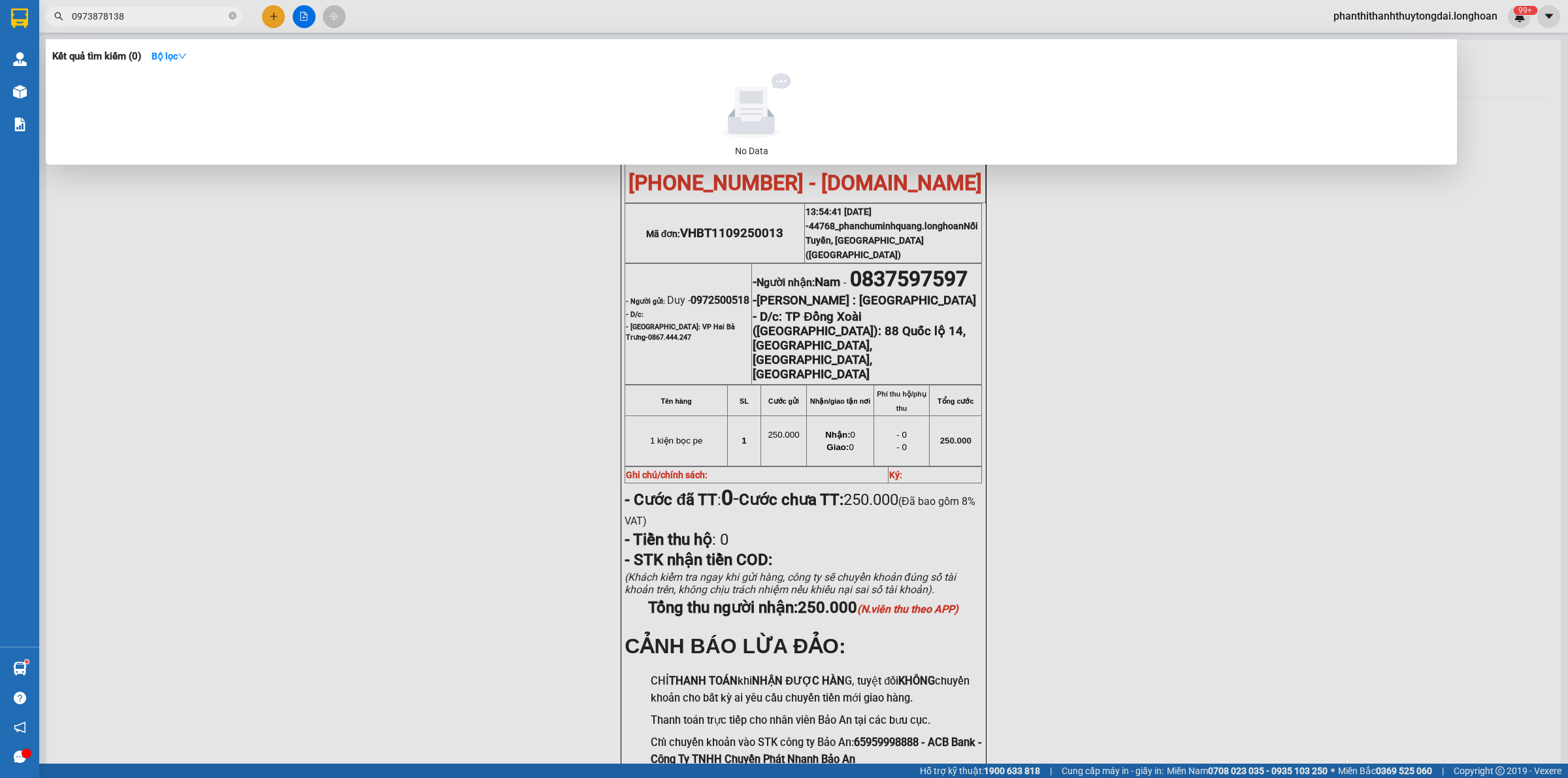
type input "0973878138"
click at [232, 19] on icon "close-circle" at bounding box center [232, 15] width 8 height 8
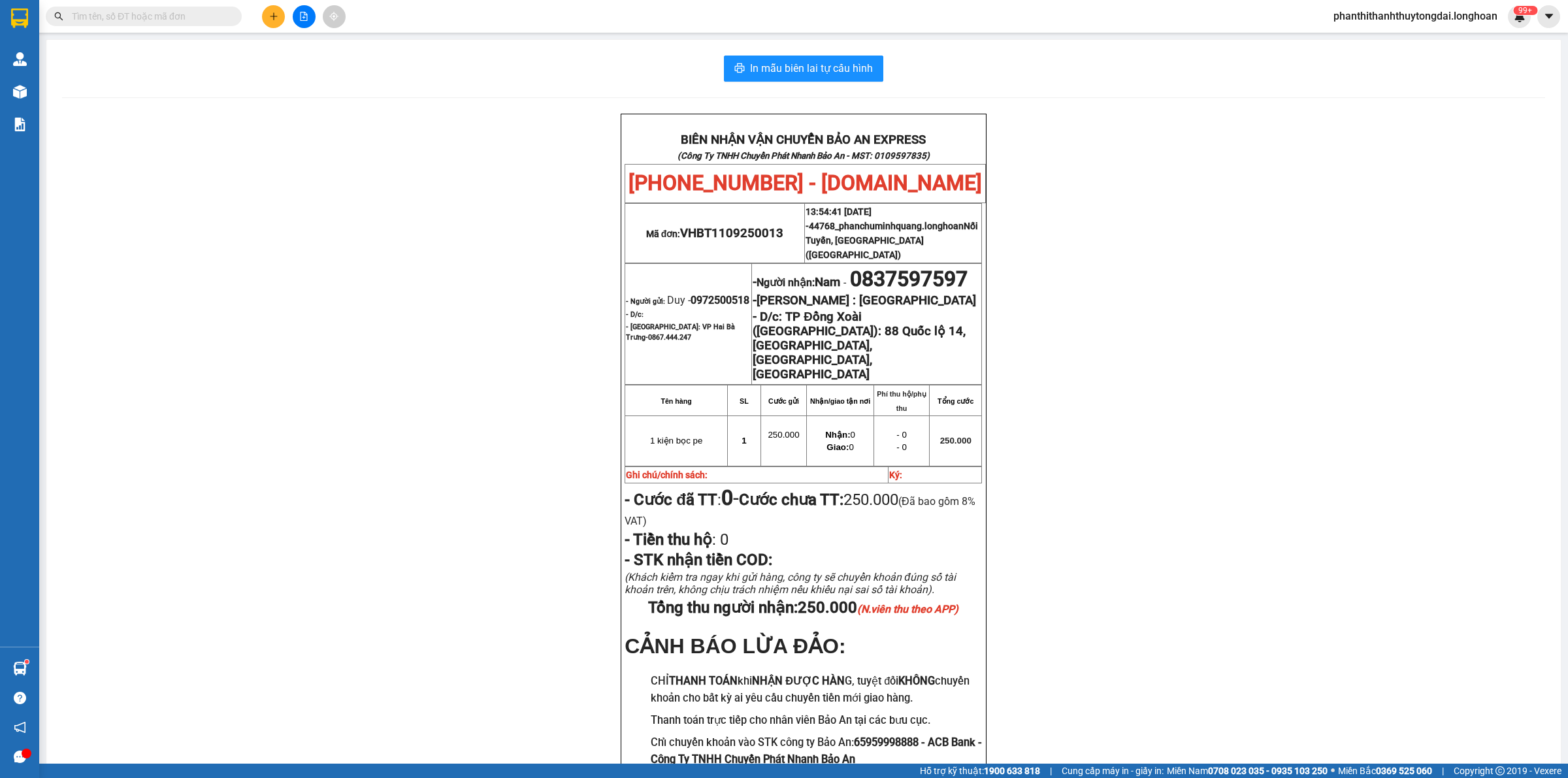
click at [216, 19] on input "text" at bounding box center [148, 16] width 154 height 14
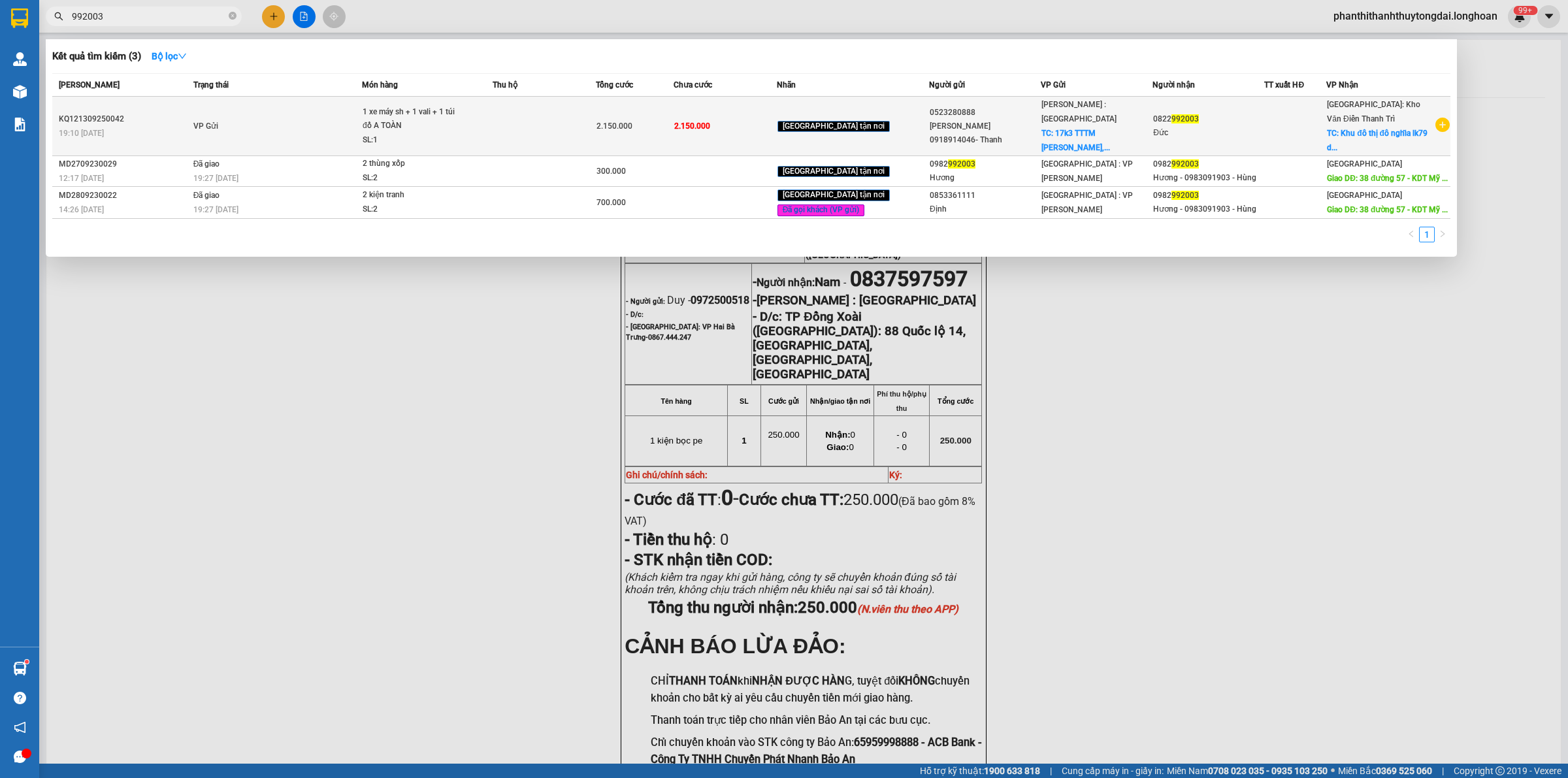
type input "992003"
click at [300, 117] on td "VP Gửi" at bounding box center [276, 127] width 172 height 59
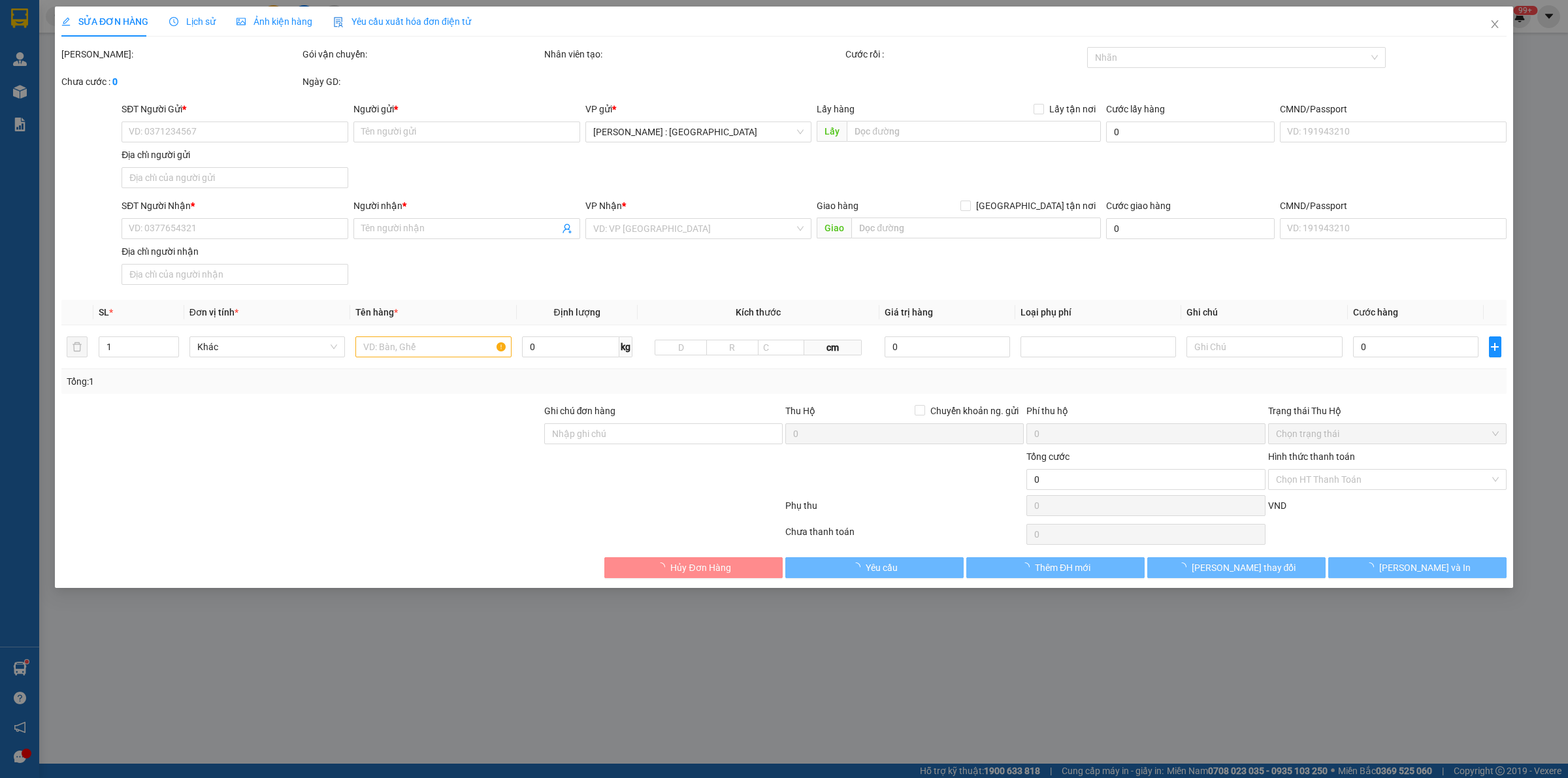
type input "0523280888"
type input "[PERSON_NAME] 0918914046- Thanh"
checkbox input "true"
type input "17k3 TTTM NGUYỄN THÁI HỌC, Phường 7, TP VŨNG TÀU"
type input "0822992003"
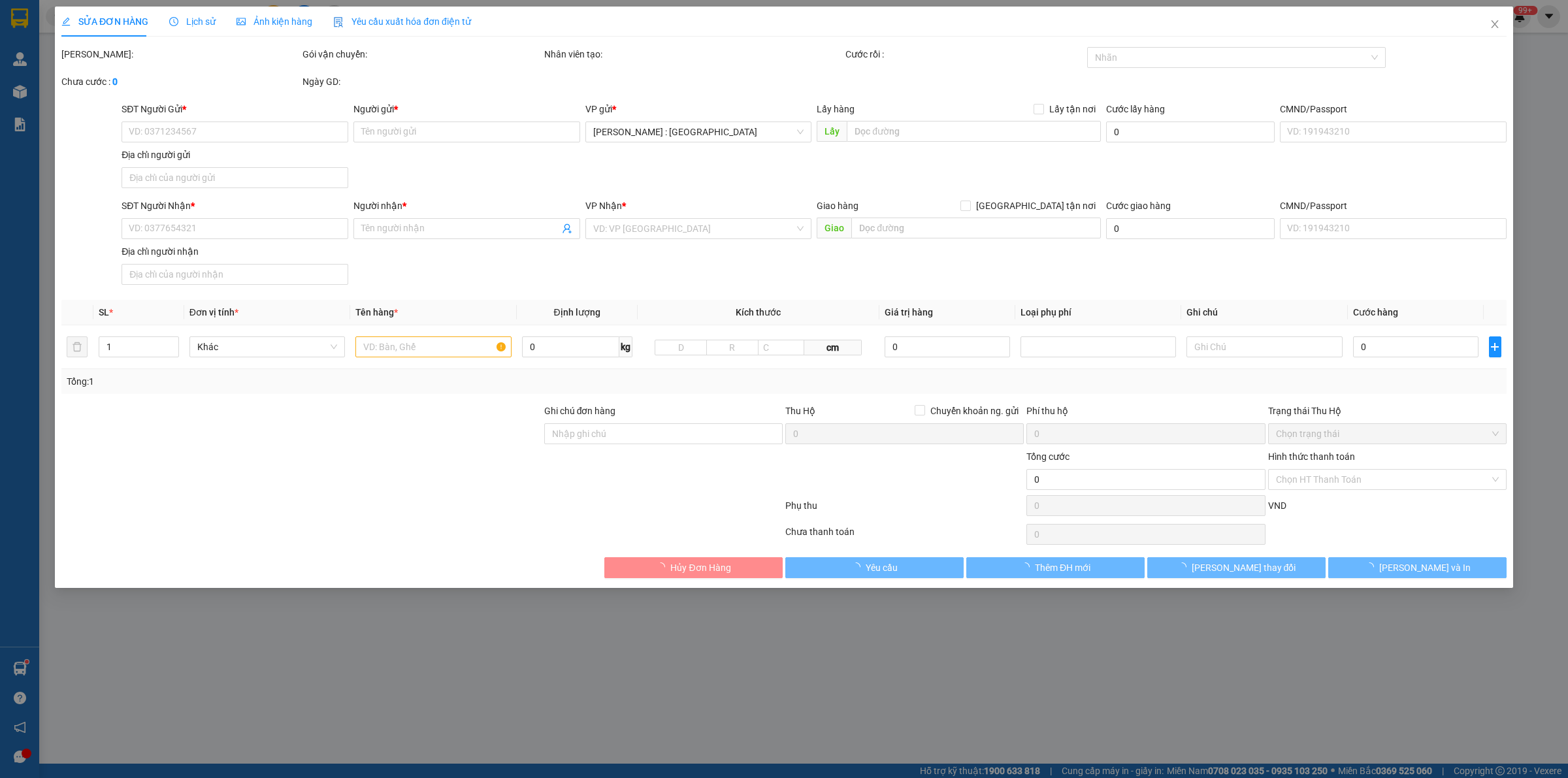
type input "Đức"
checkbox input "true"
type input "Khu đô thị đô nghĩa lk79 dv4,hà đông , hà nội"
type input "2.150.000"
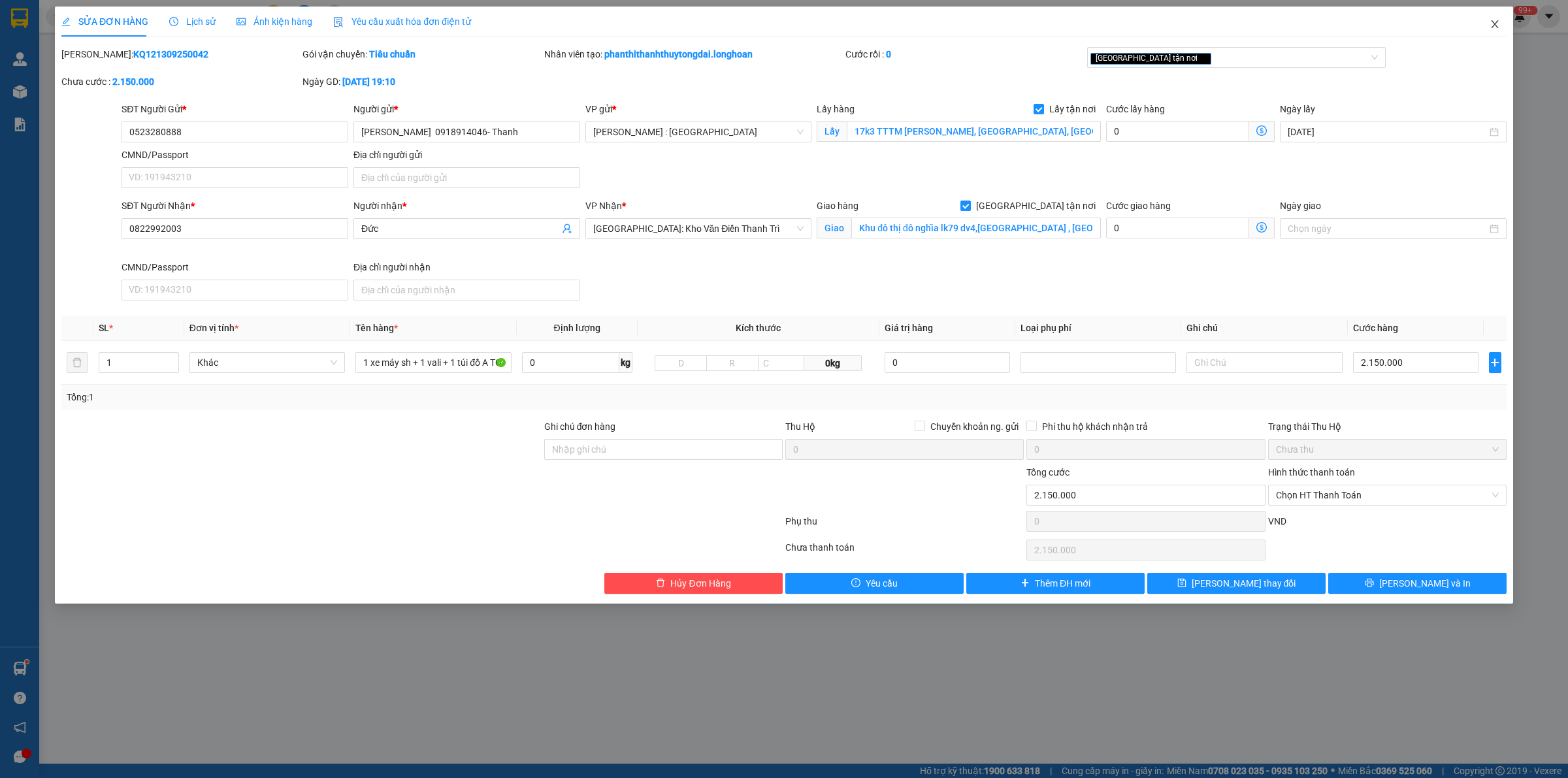
click at [1498, 21] on icon "close" at bounding box center [1495, 24] width 10 height 10
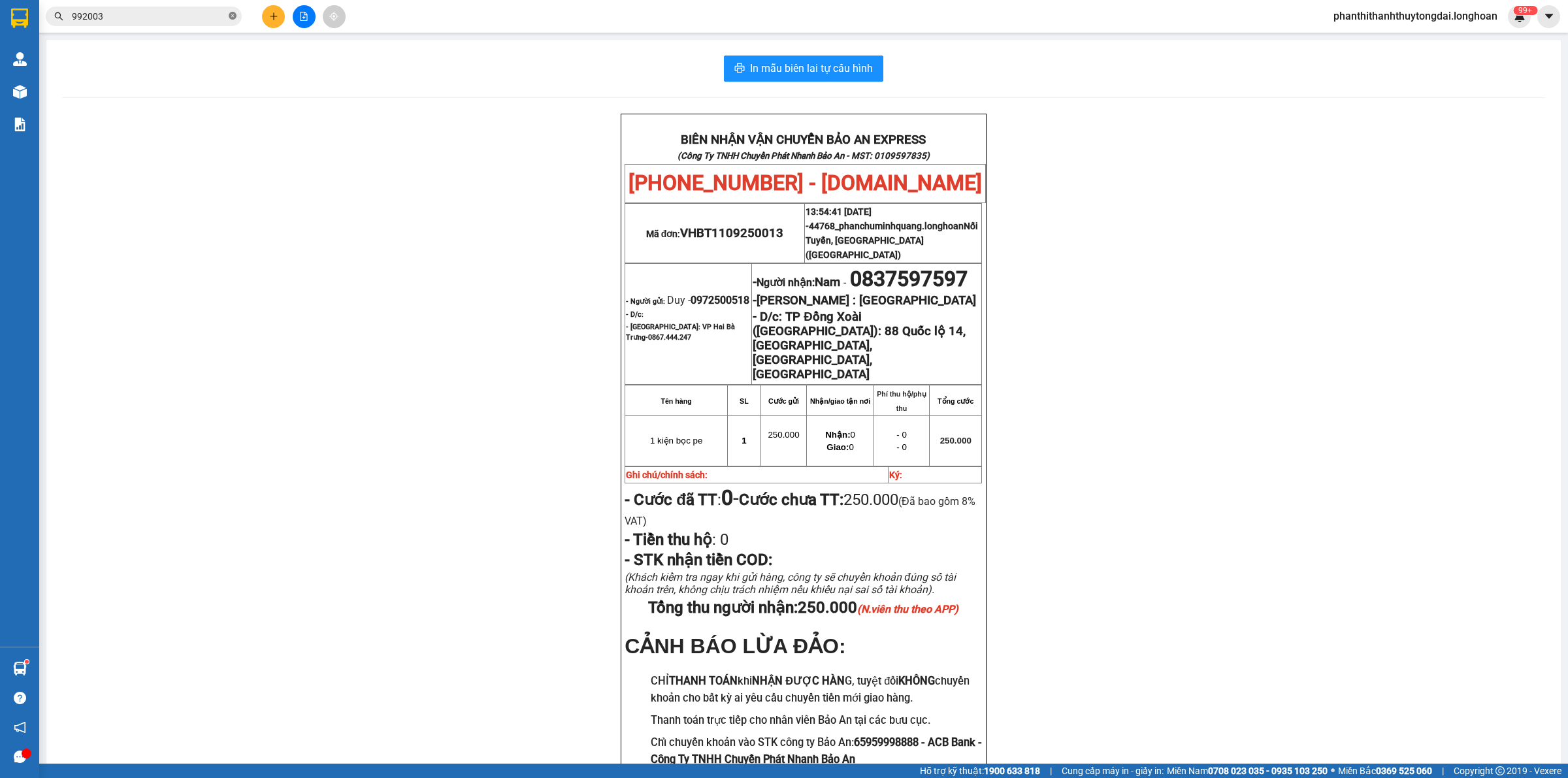
click at [229, 13] on icon "close-circle" at bounding box center [232, 15] width 8 height 8
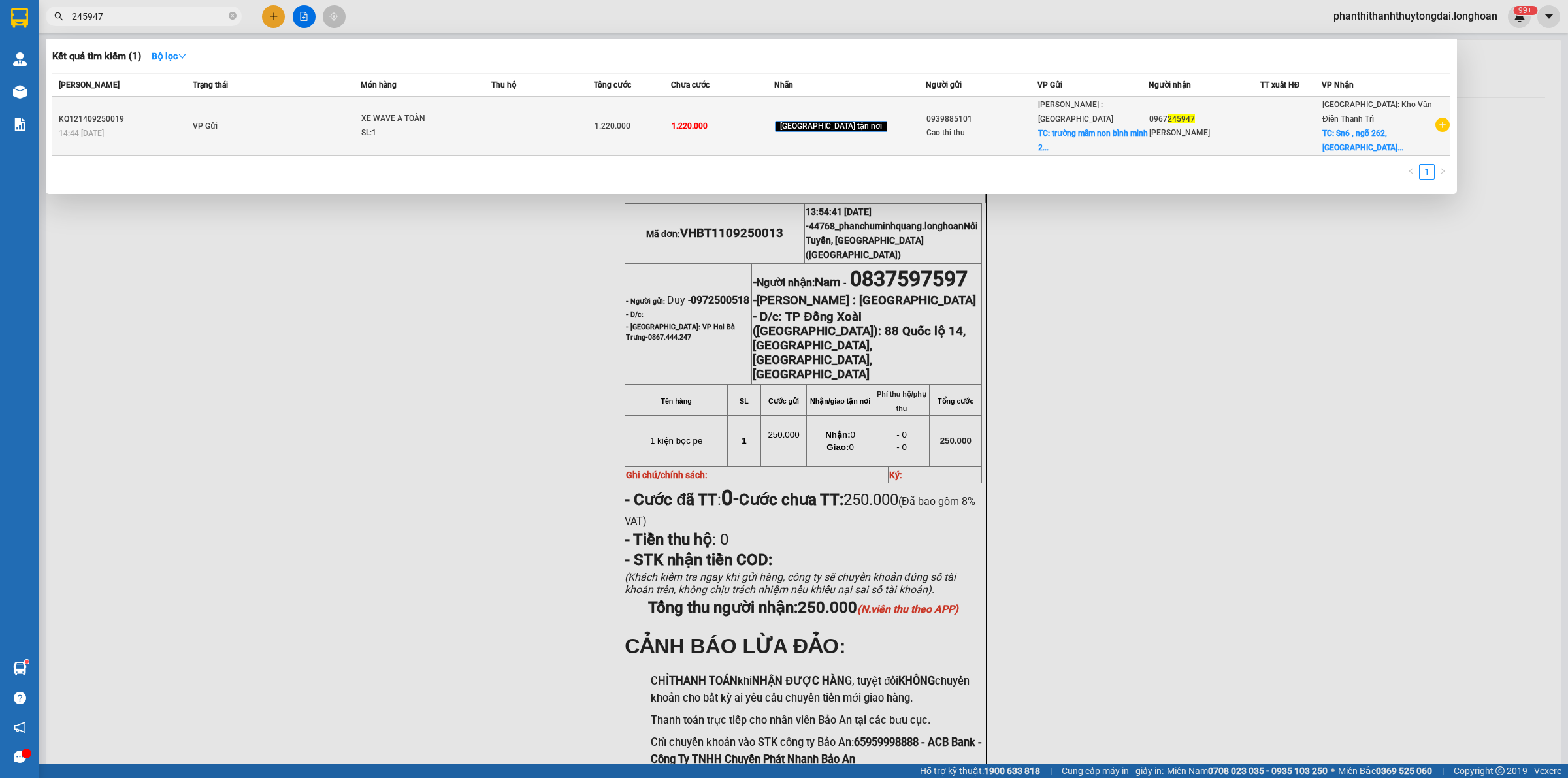
type input "245947"
click at [302, 121] on td "VP Gửi" at bounding box center [275, 127] width 171 height 59
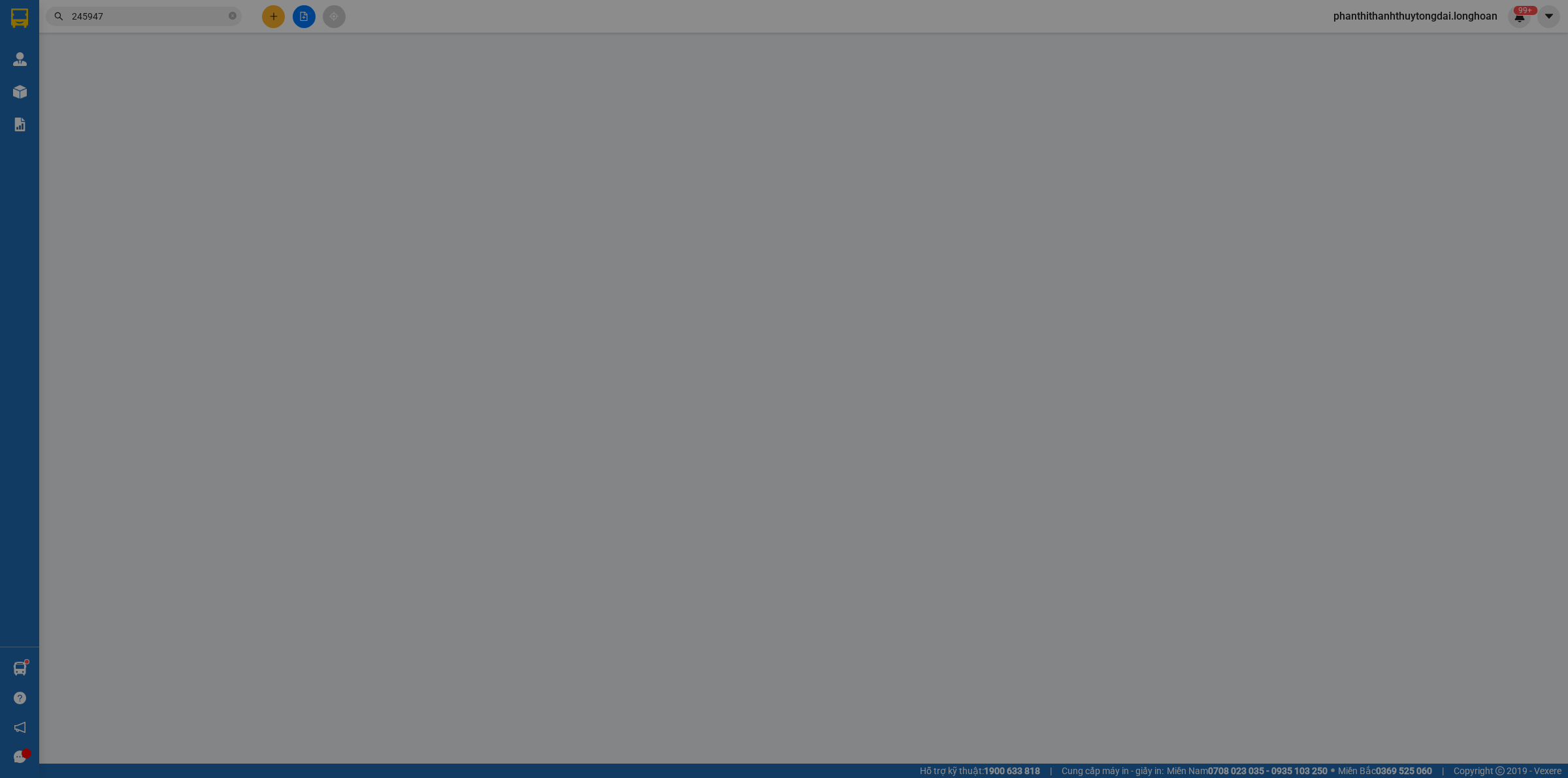
type input "0939885101"
type input "Cao thi thu"
checkbox input "true"
type input "trường mầm non bình minh 2 ấp bến sắn,phước thiền xã Nhơn Trạch .đồng na"
type input "0967245947"
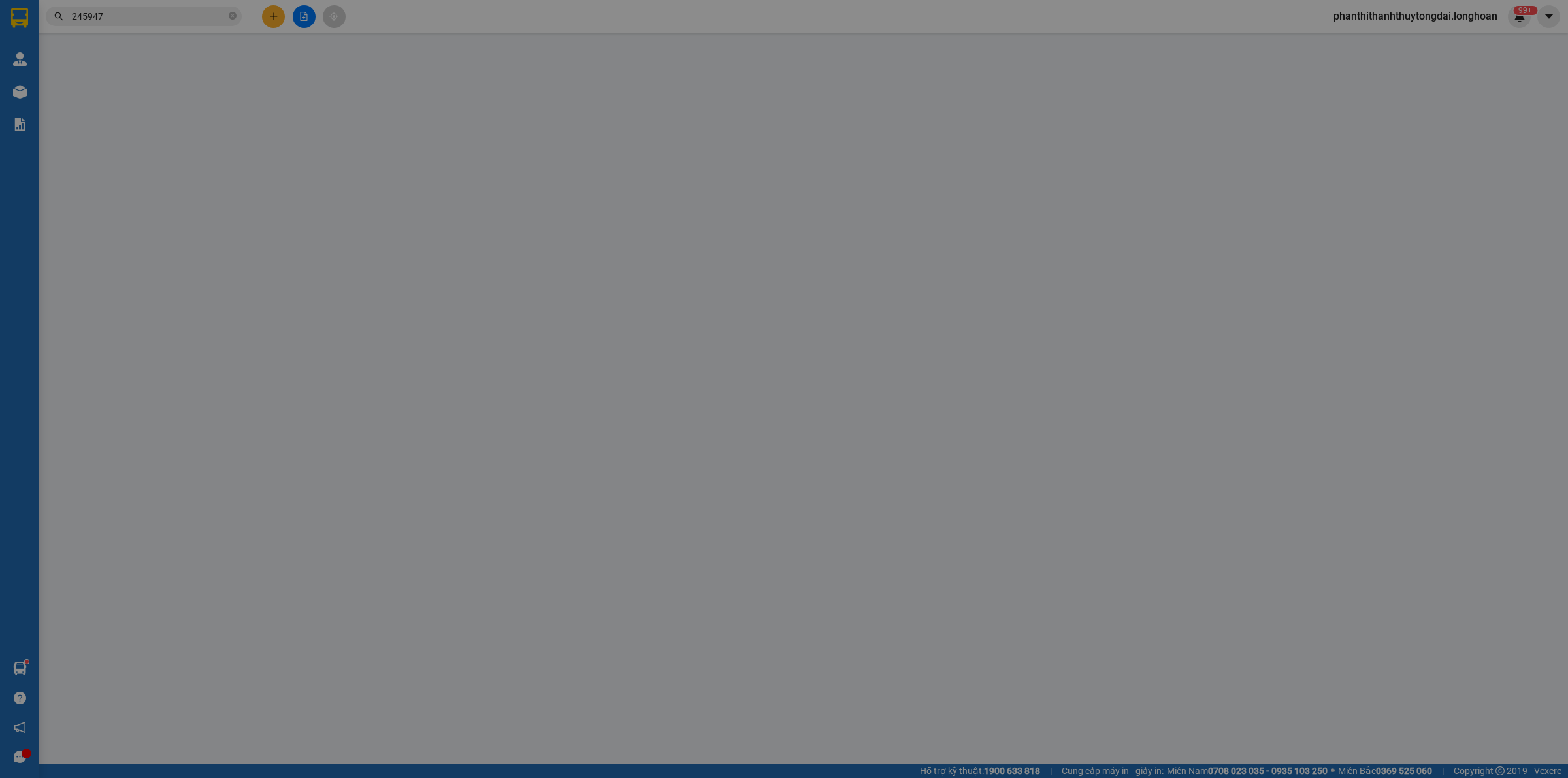
type input "lê thị yến nhi"
checkbox input "true"
type input "Sn6 , ngõ 262, phường vĩnh hưng, quận hoàng mai , hà nộ"
type input "1.220.000"
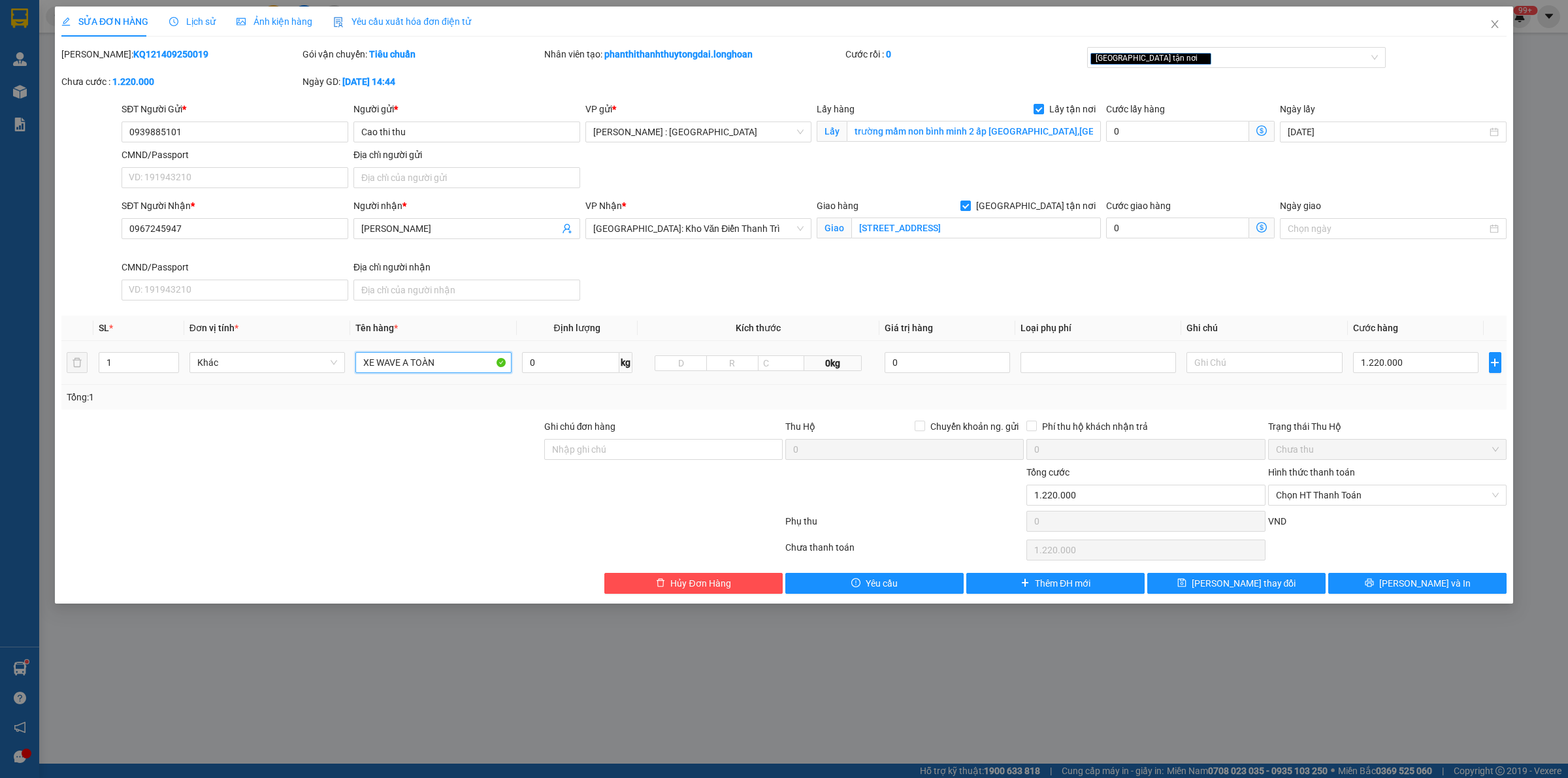
click at [471, 370] on input "XE WAVE A TOÀN" at bounding box center [433, 362] width 155 height 21
drag, startPoint x: 471, startPoint y: 370, endPoint x: 358, endPoint y: 370, distance: 113.0
click at [358, 370] on input "XE WAVE A TOÀN" at bounding box center [433, 362] width 155 height 21
type input "x"
type input "XE W BS 36M4-4885"
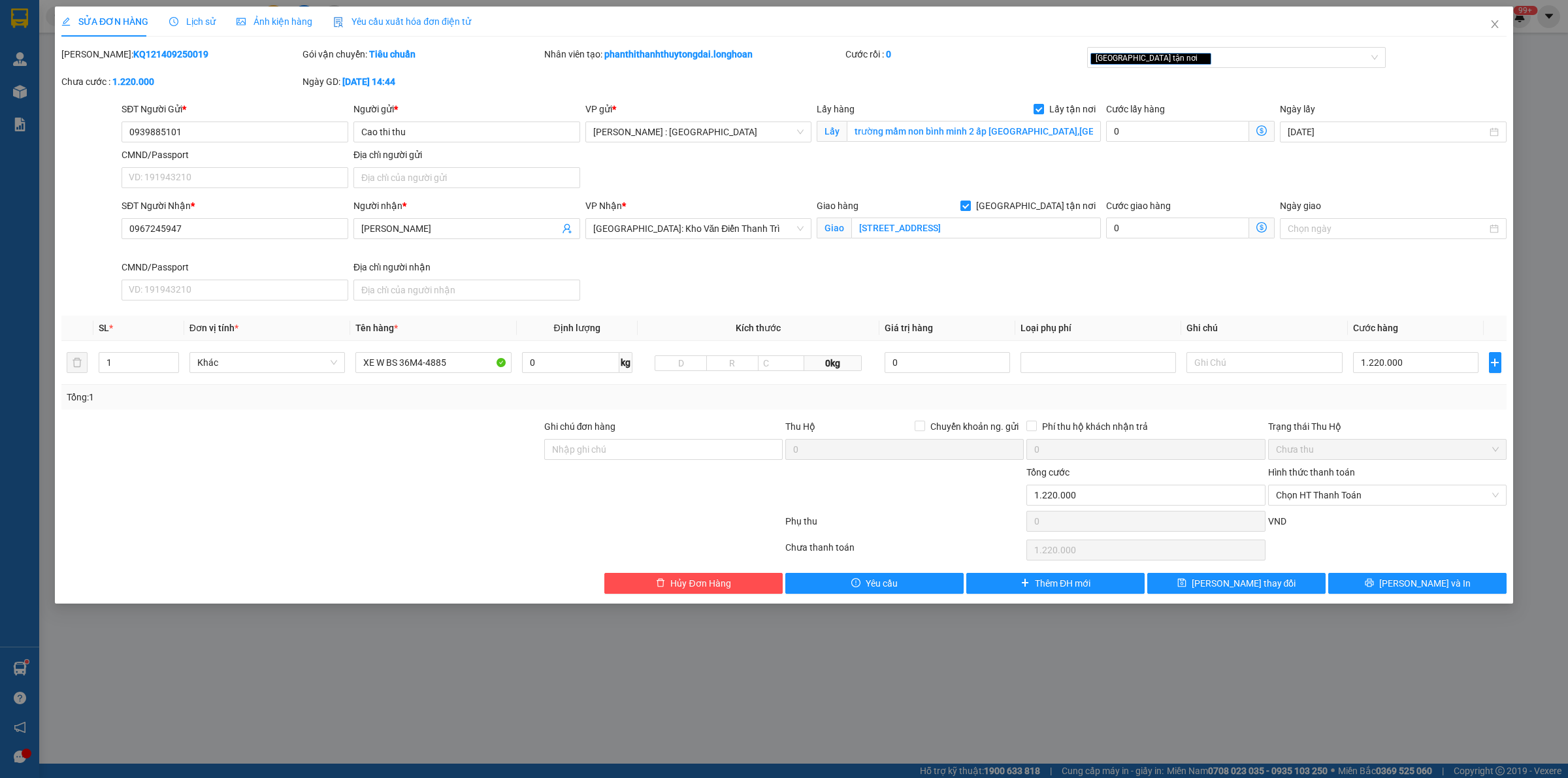
click at [615, 462] on div "Ghi chú đơn hàng" at bounding box center [663, 442] width 239 height 46
click at [616, 451] on input "Ghi chú đơn hàng" at bounding box center [663, 449] width 239 height 21
click at [618, 452] on input "Ghi chú đơn hàng" at bounding box center [663, 449] width 239 height 21
type input "C"
type input "CHÌA KHÓA QUẤN TAY LÁI - CAVET ĐỂ TRONG COP"
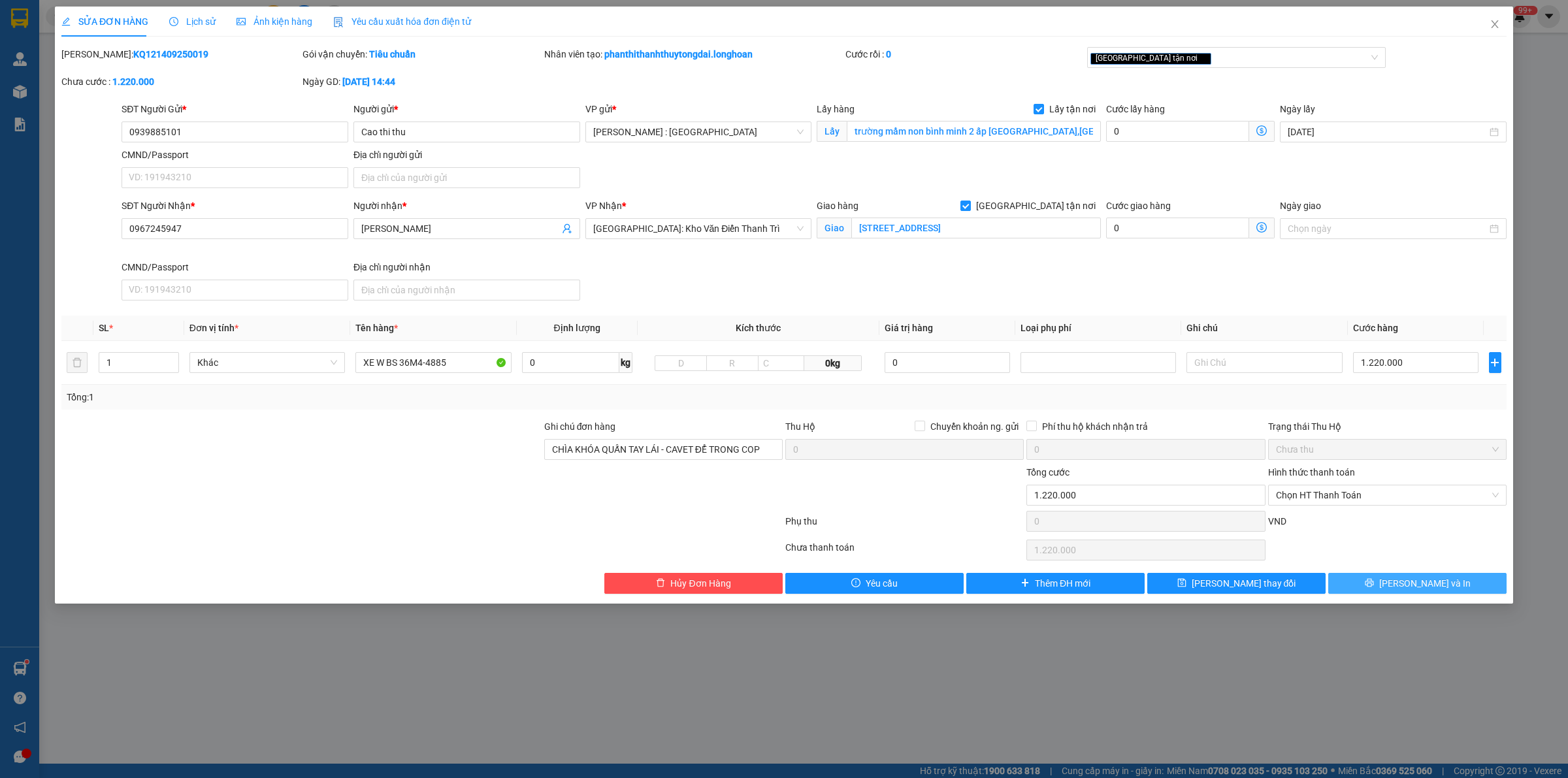
click at [1403, 586] on button "Lưu và In" at bounding box center [1416, 583] width 178 height 21
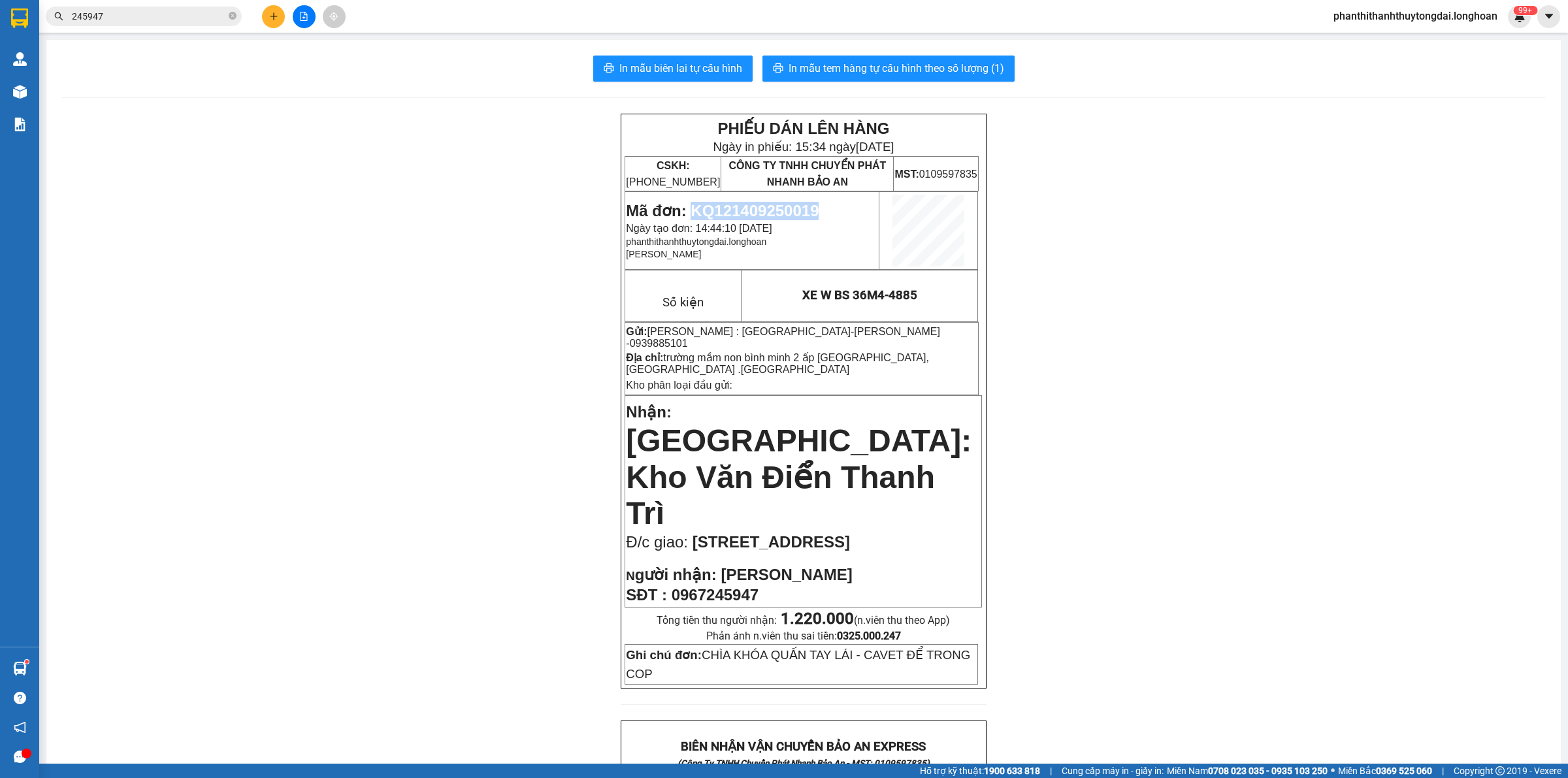
drag, startPoint x: 687, startPoint y: 206, endPoint x: 827, endPoint y: 207, distance: 140.0
click at [827, 207] on p "Mã đơn: KQ121409250019" at bounding box center [752, 211] width 252 height 19
copy span "KQ121409250019"
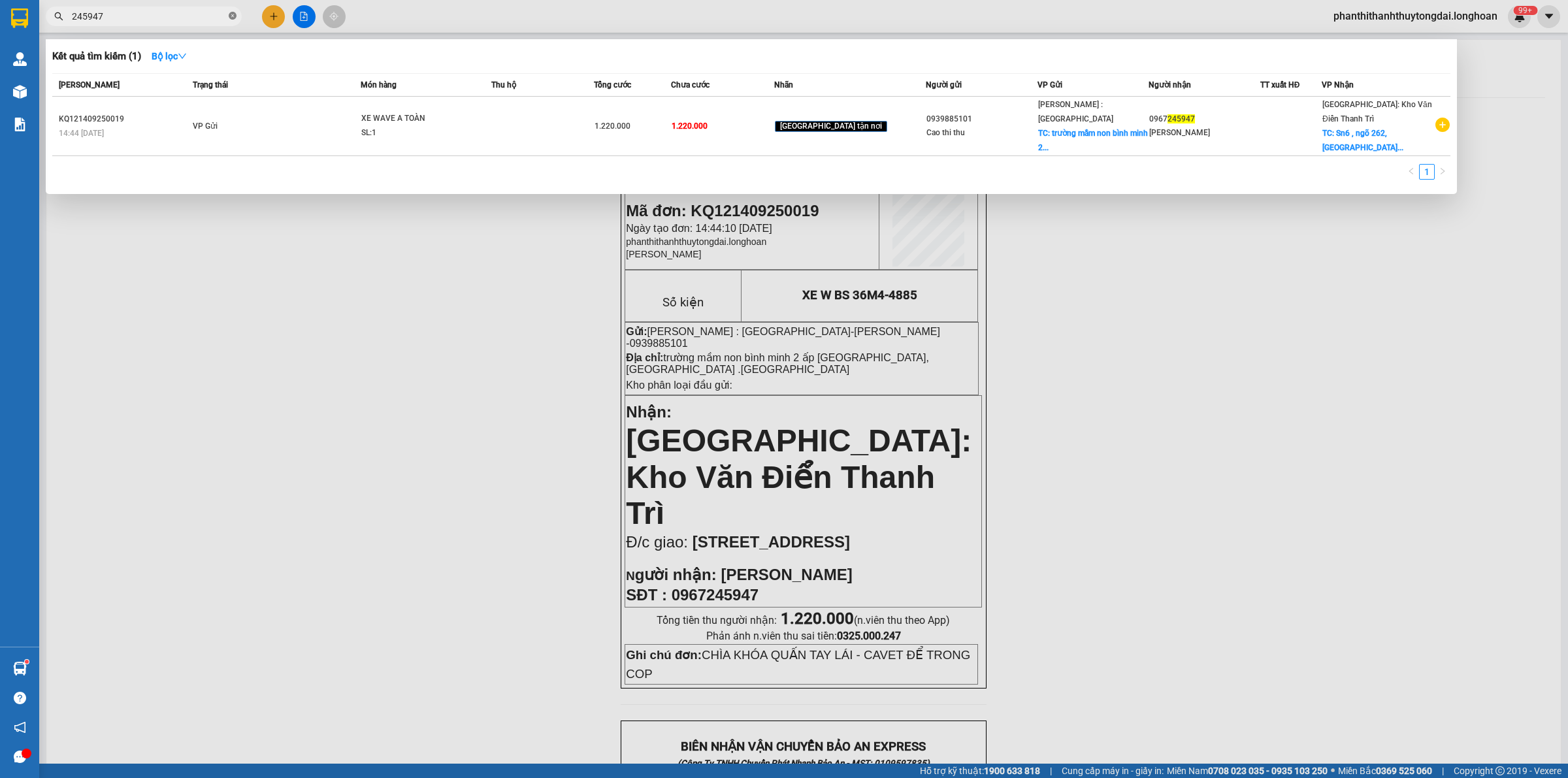
click at [235, 17] on icon "close-circle" at bounding box center [232, 15] width 8 height 8
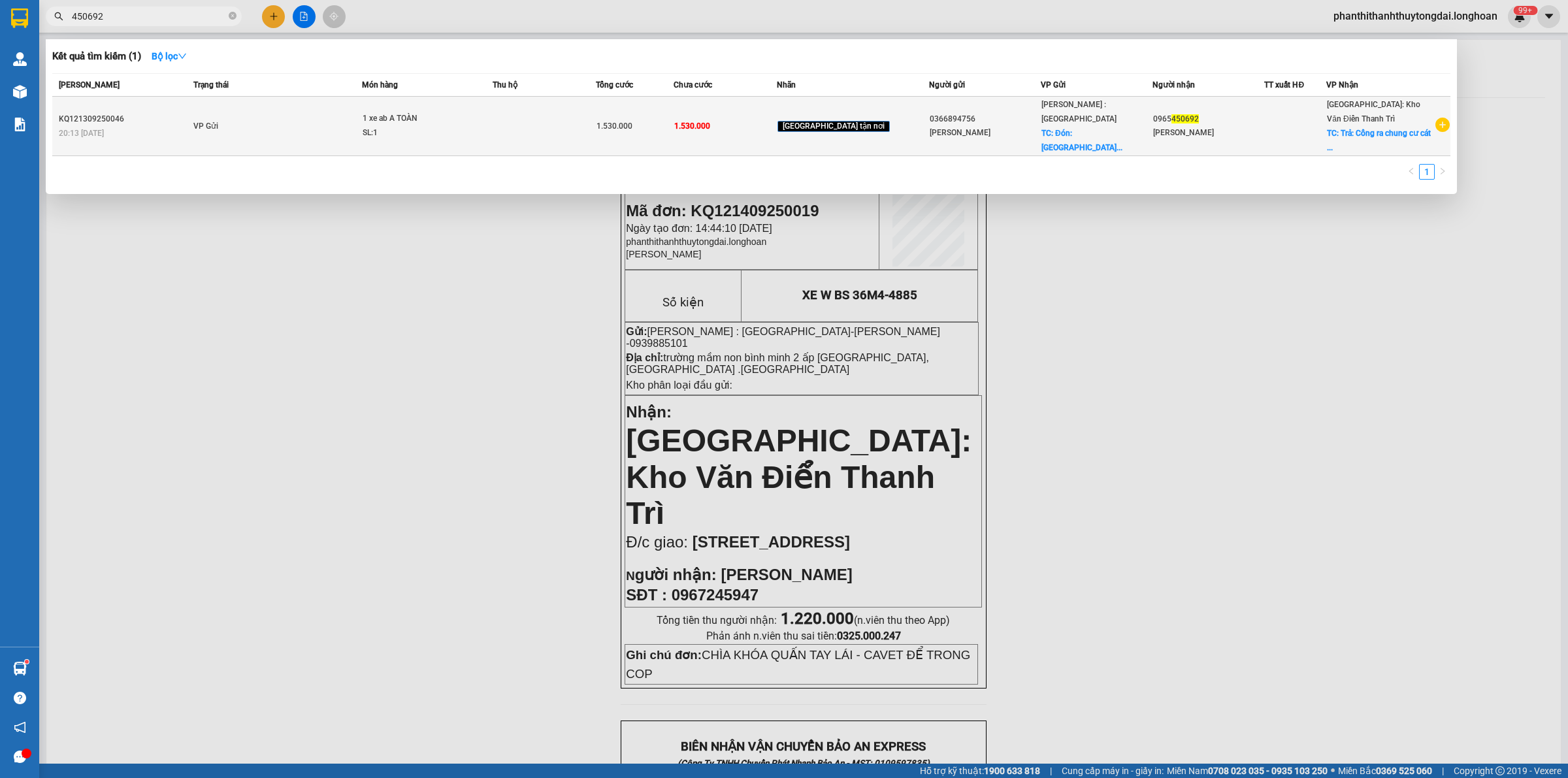
type input "450692"
click at [243, 138] on td "VP Gửi" at bounding box center [276, 127] width 172 height 59
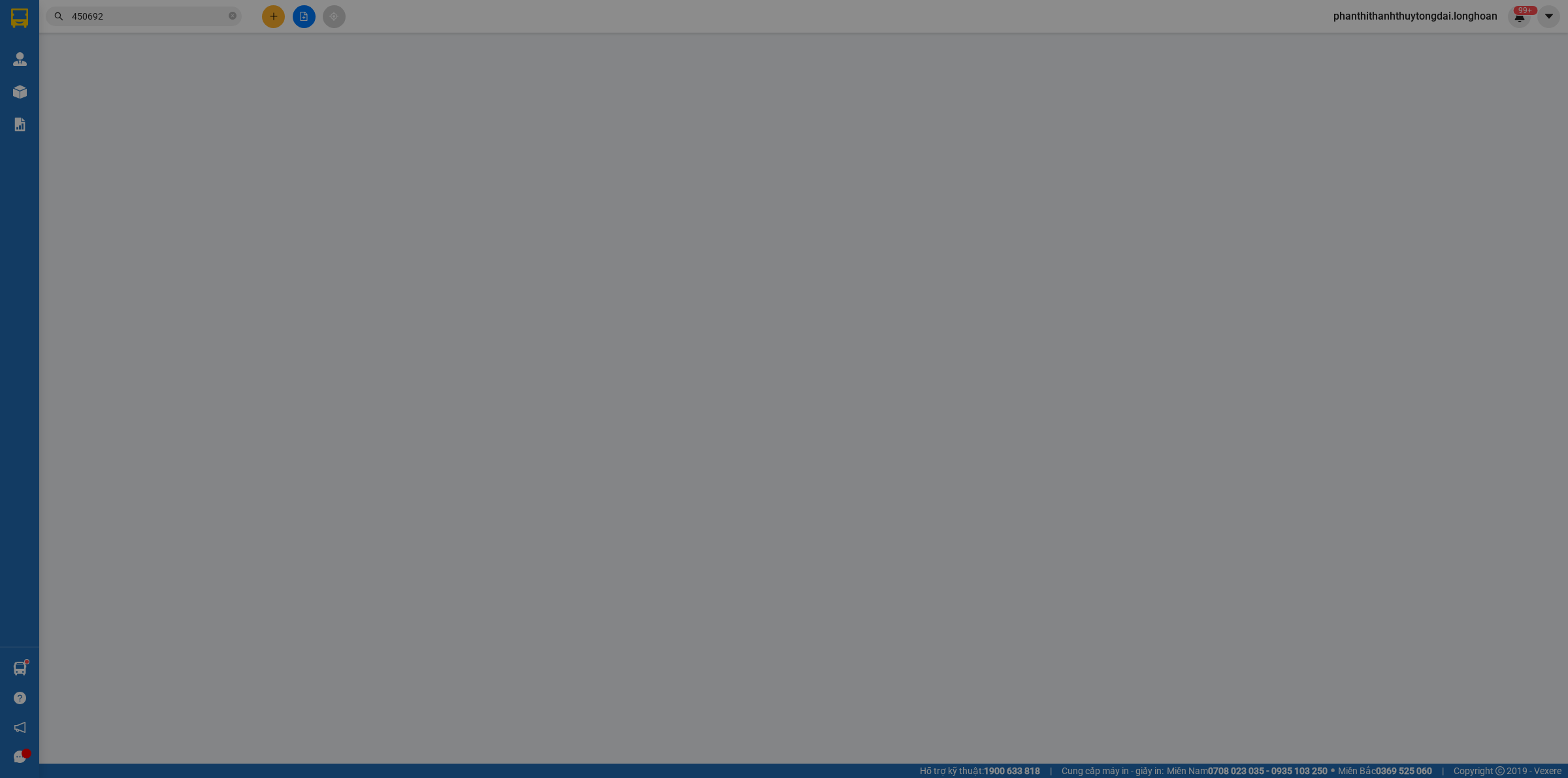
type input "0366894756"
type input "Khánh ly"
checkbox input "true"
type input "Đón: Chợ bến cam phước thiền Nhơn Trạch đồng nai"
type input "0965450692"
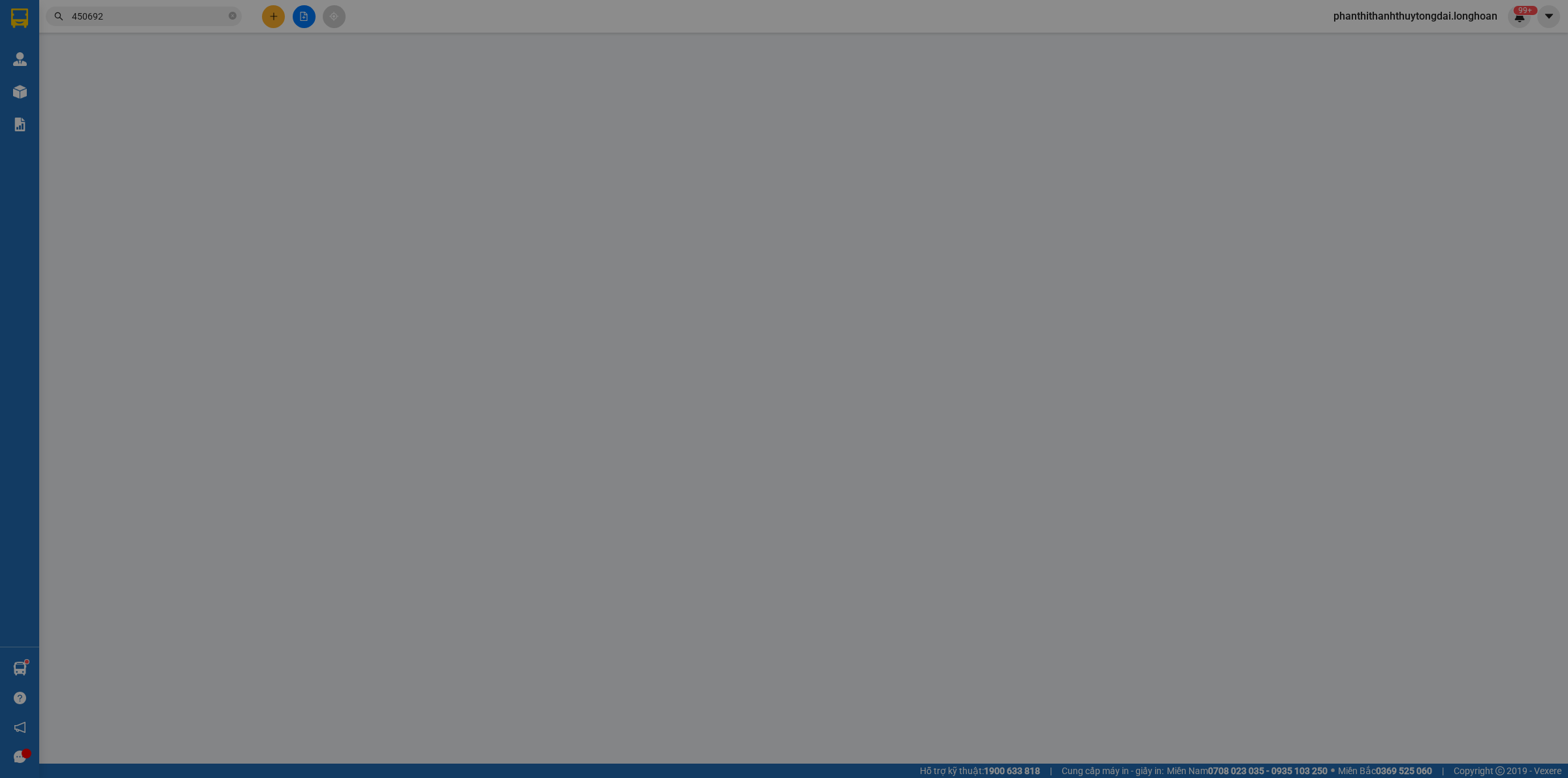
type input "Chắc thanh"
checkbox input "true"
type input "Trả: Cổng ra chung cư cát Tường eco thống nhất đường Lê Thái Tổ tp Bắc Ninh"
type input "1.530.000"
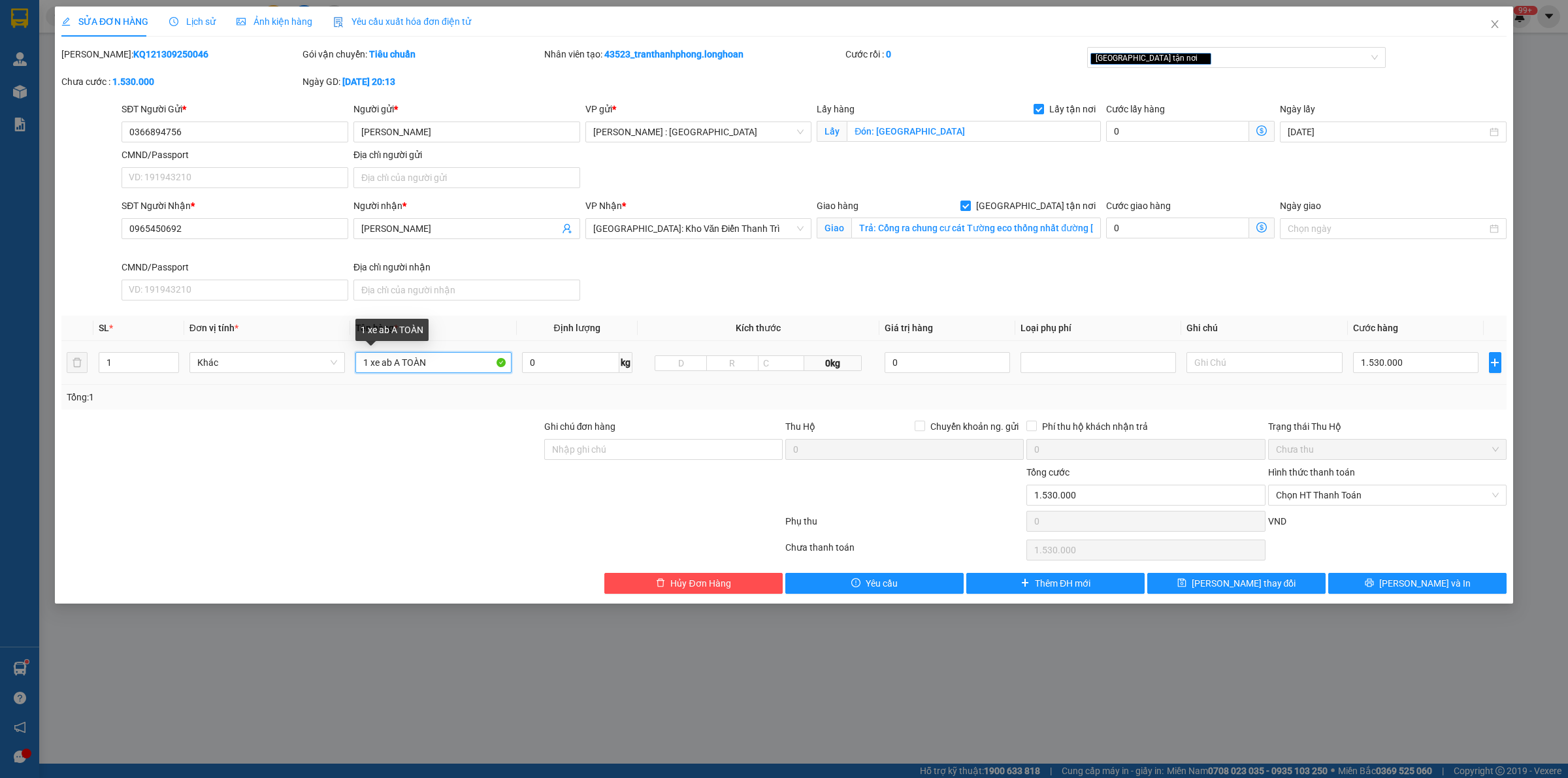
drag, startPoint x: 445, startPoint y: 366, endPoint x: 342, endPoint y: 381, distance: 104.1
click at [342, 381] on tr "1 Khác 1 xe ab A TOÀN 0 kg 0kg 0 1.530.000" at bounding box center [784, 363] width 1445 height 44
type input "XE AB BS 68P1-71878"
click at [638, 456] on input "Ghi chú đơn hàng" at bounding box center [663, 449] width 239 height 21
type input "CÓ CHÌA KHÓA KHÔNG CAVET"
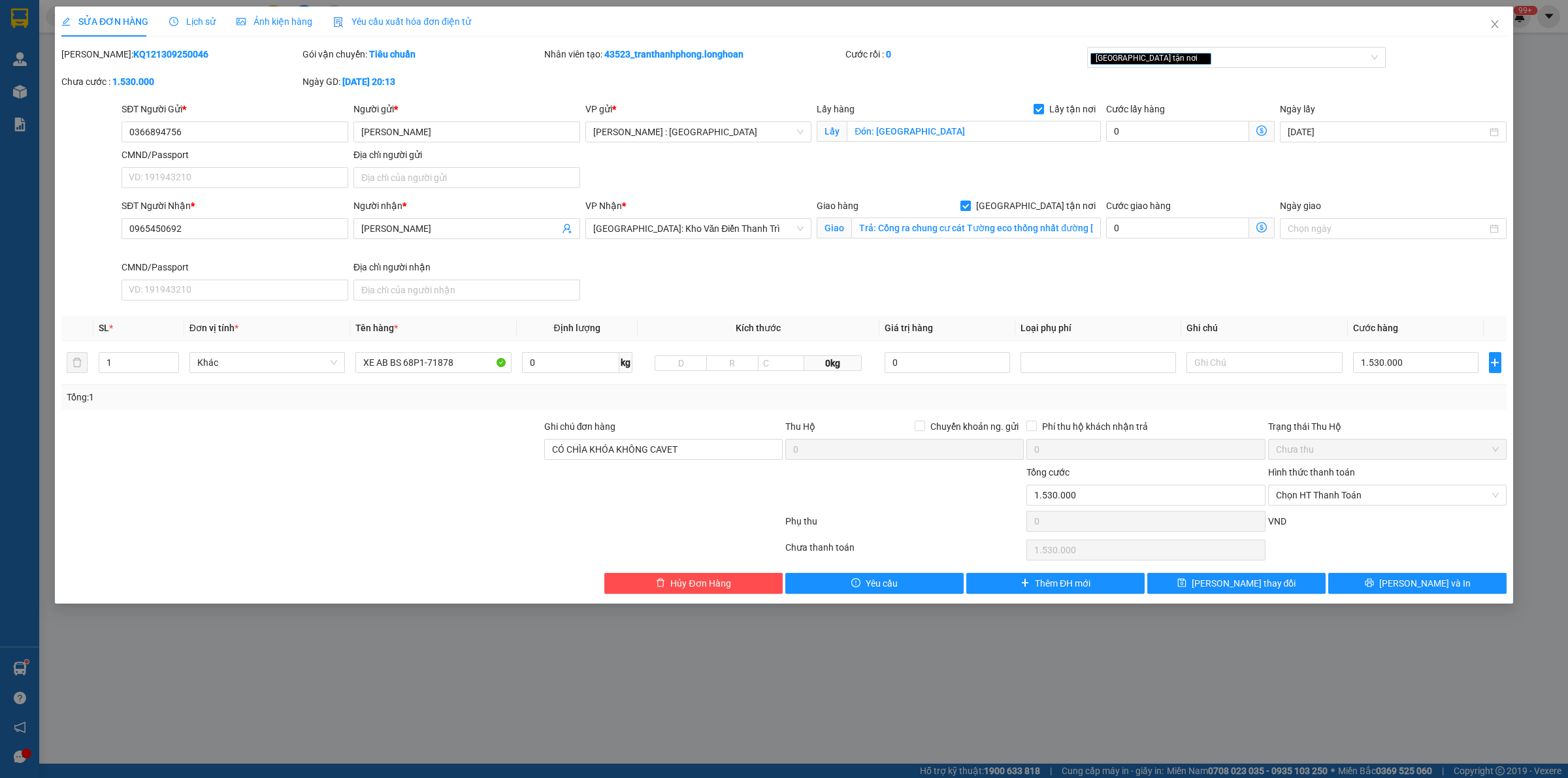
click at [135, 54] on b "KQ121309250046" at bounding box center [170, 54] width 75 height 10
copy b "KQ121309250046"
click at [1437, 584] on span "Lưu và In" at bounding box center [1425, 583] width 91 height 14
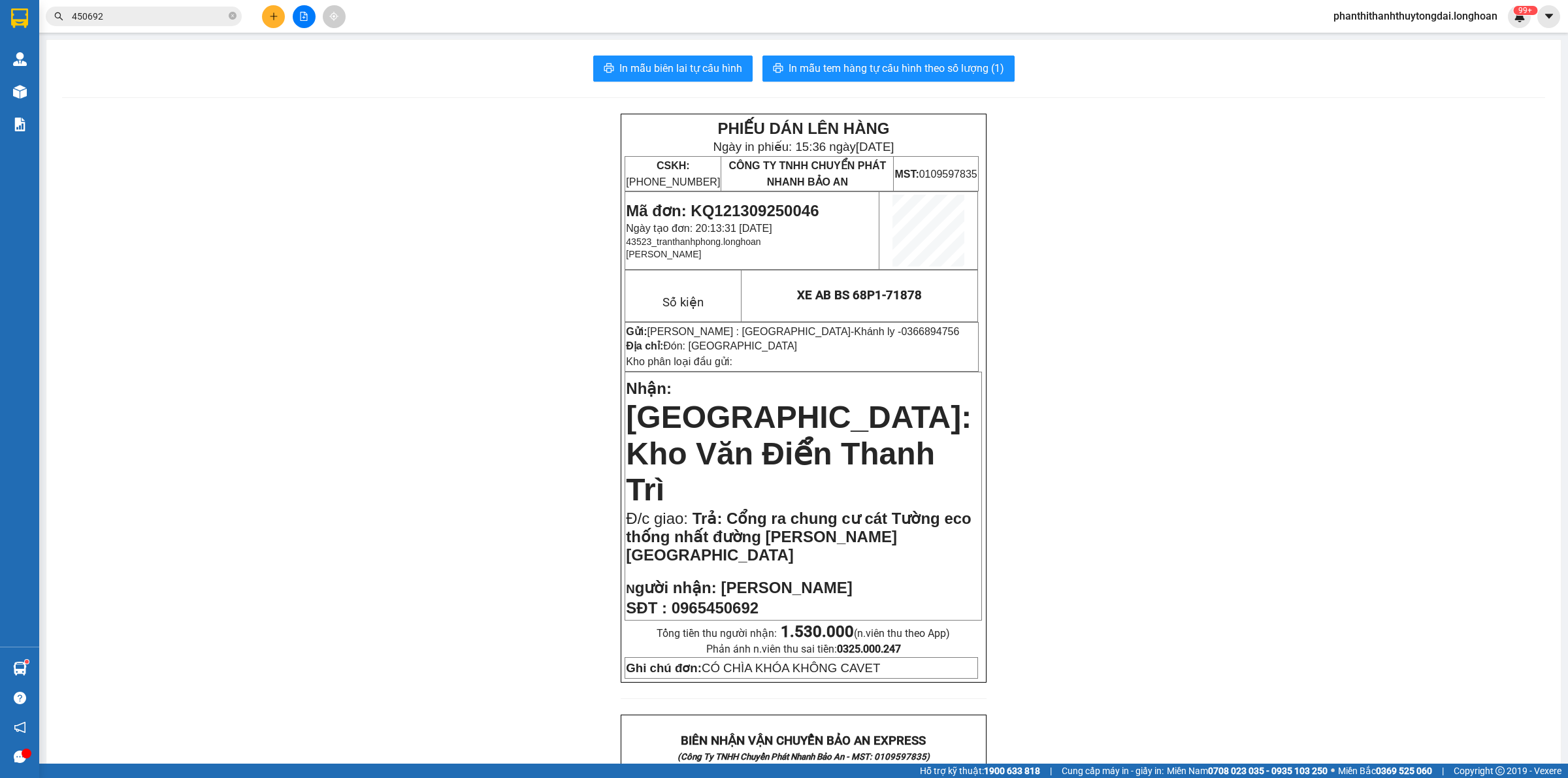
click at [272, 15] on icon "plus" at bounding box center [273, 16] width 9 height 9
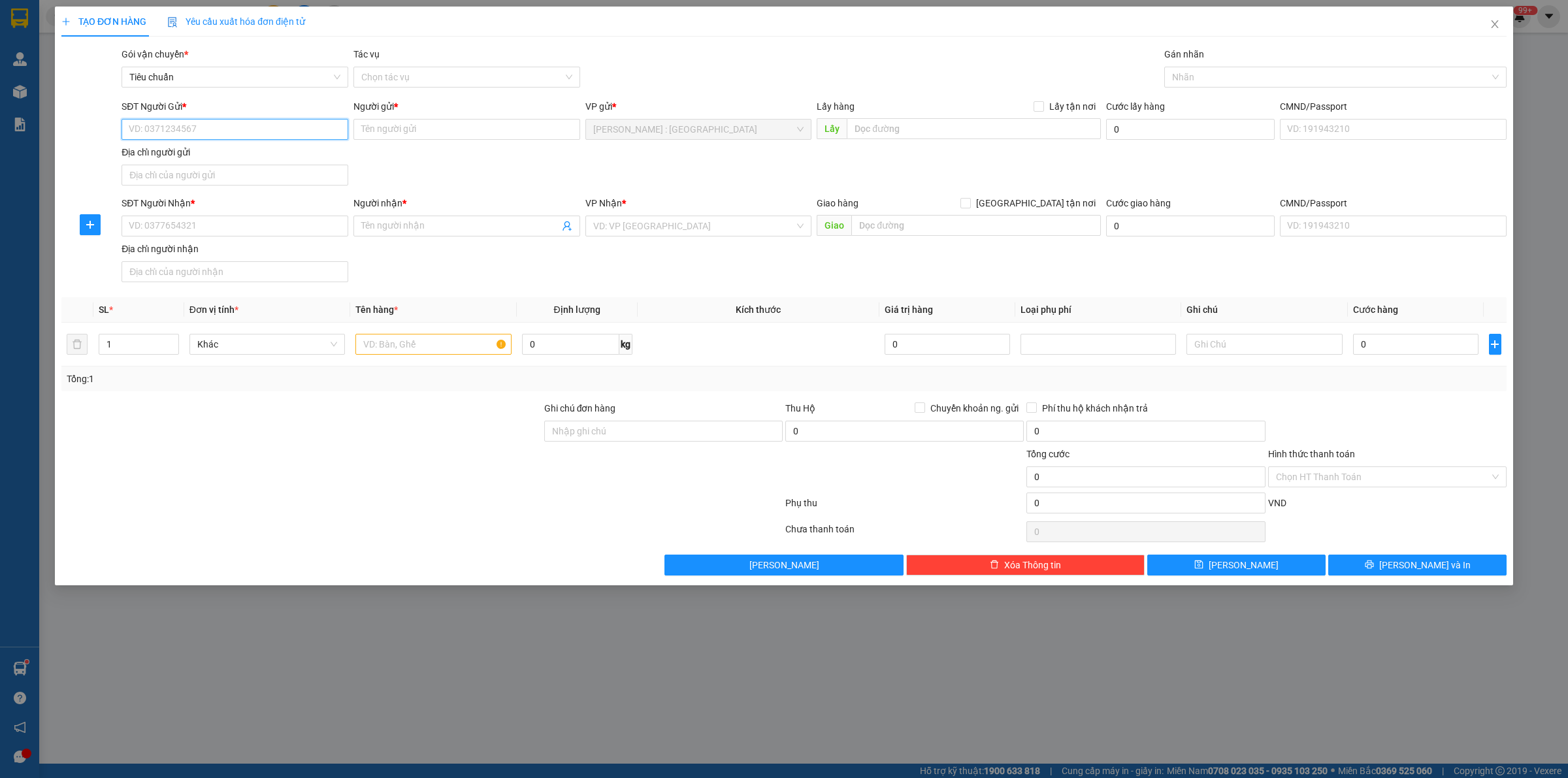
click at [299, 132] on input "SĐT Người Gửi *" at bounding box center [234, 129] width 227 height 21
paste input "0915152633"
type input "0915152633"
drag, startPoint x: 277, startPoint y: 218, endPoint x: 281, endPoint y: 227, distance: 9.8
click at [277, 219] on input "SĐT Người Nhận *" at bounding box center [234, 226] width 227 height 21
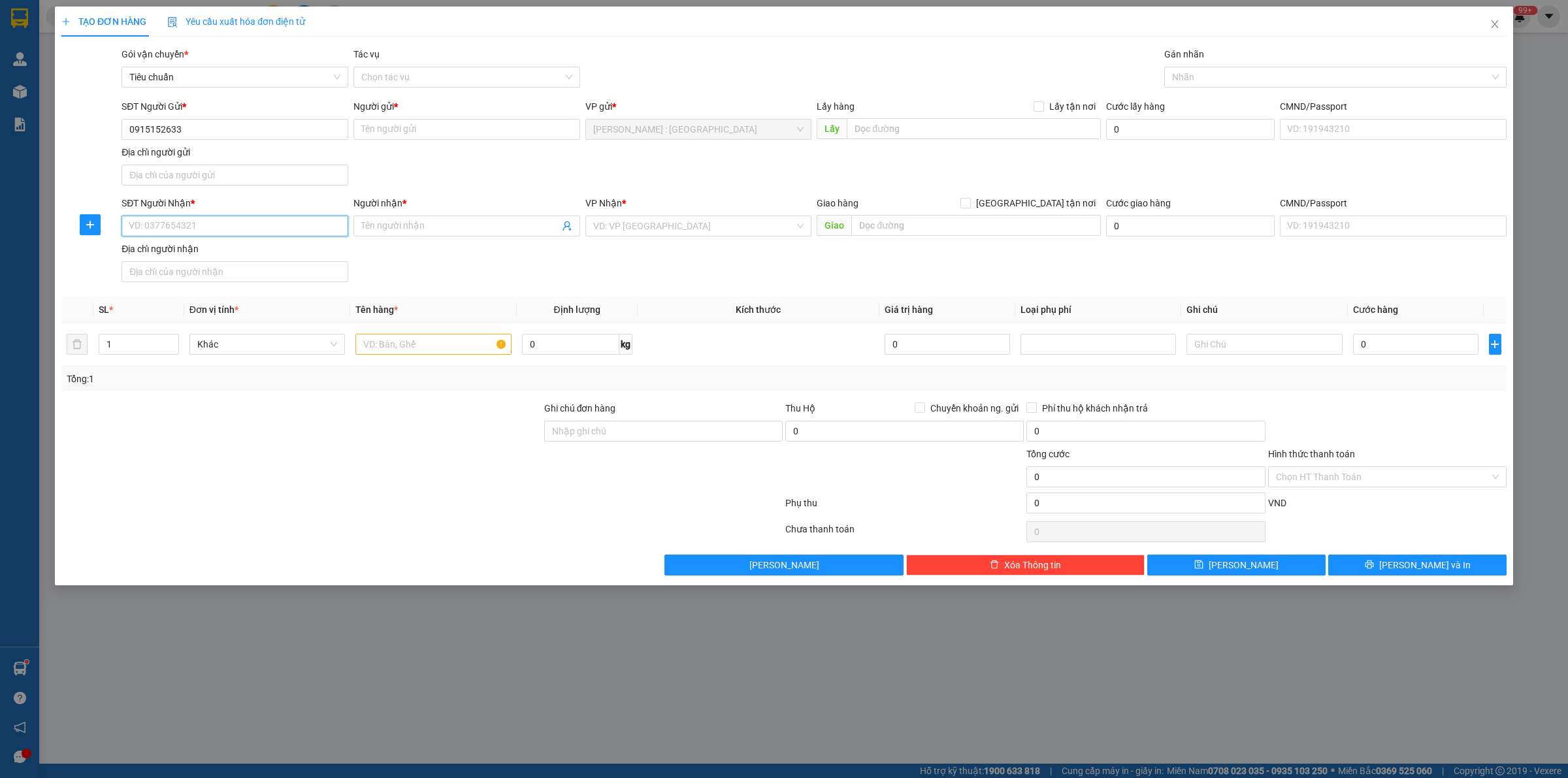
click at [281, 227] on input "SĐT Người Nhận *" at bounding box center [234, 226] width 227 height 21
paste input "0972785802"
type input "0972785802"
click at [434, 125] on input "Người gửi *" at bounding box center [466, 129] width 227 height 21
paste input "Hoàng"
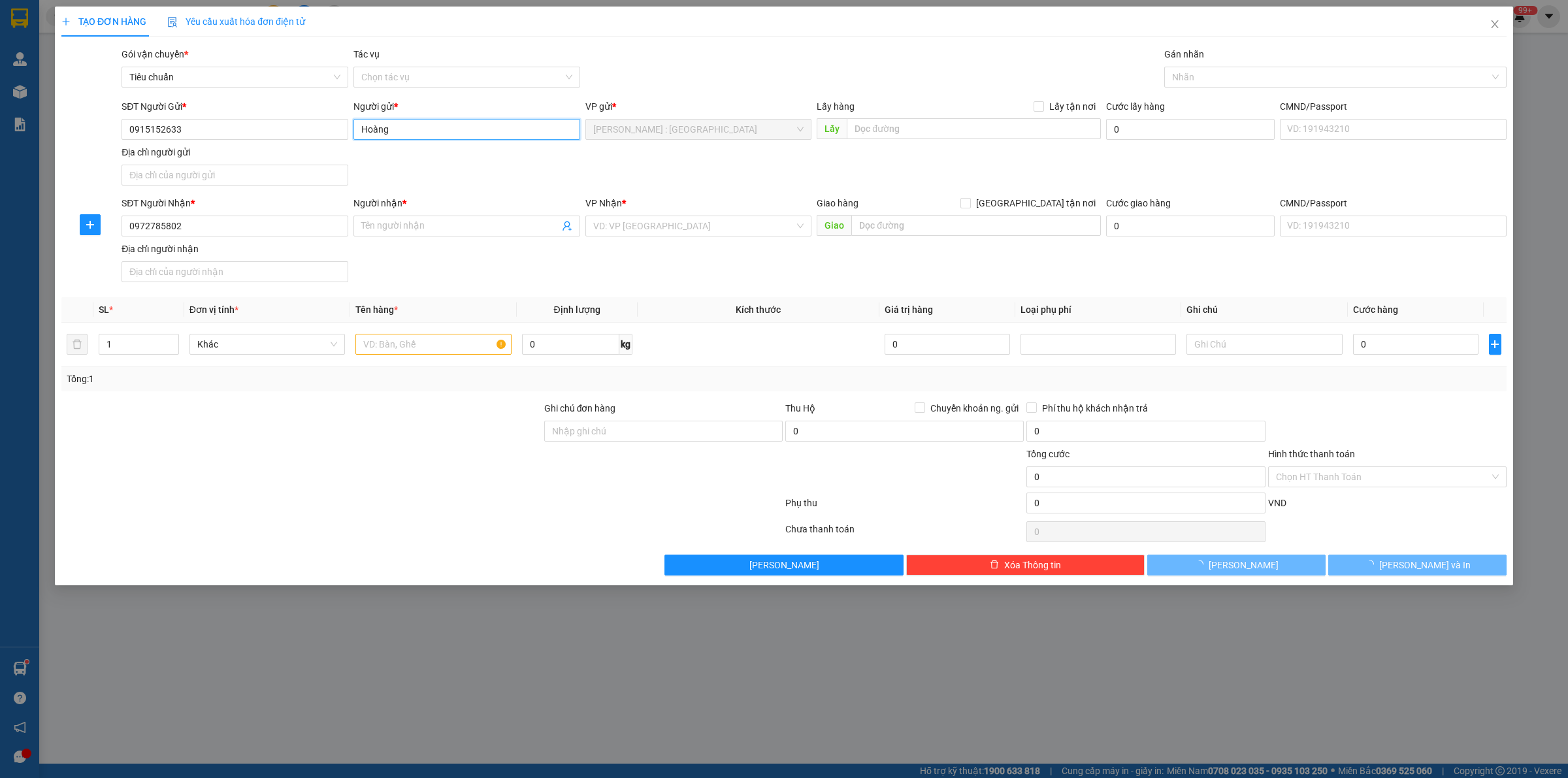
type input "Hoàng"
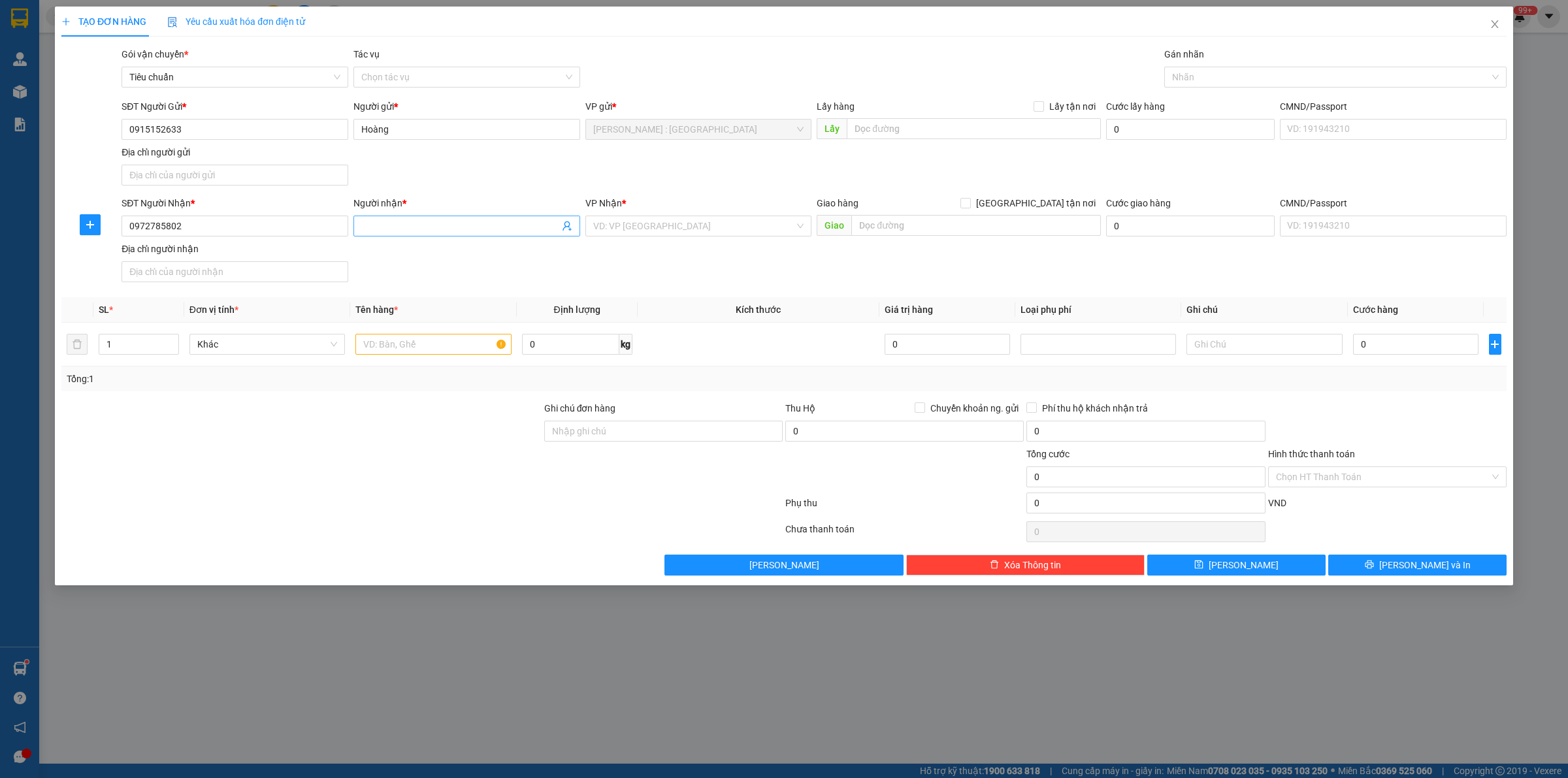
click at [441, 232] on span at bounding box center [466, 226] width 227 height 21
paste input "Kiên"
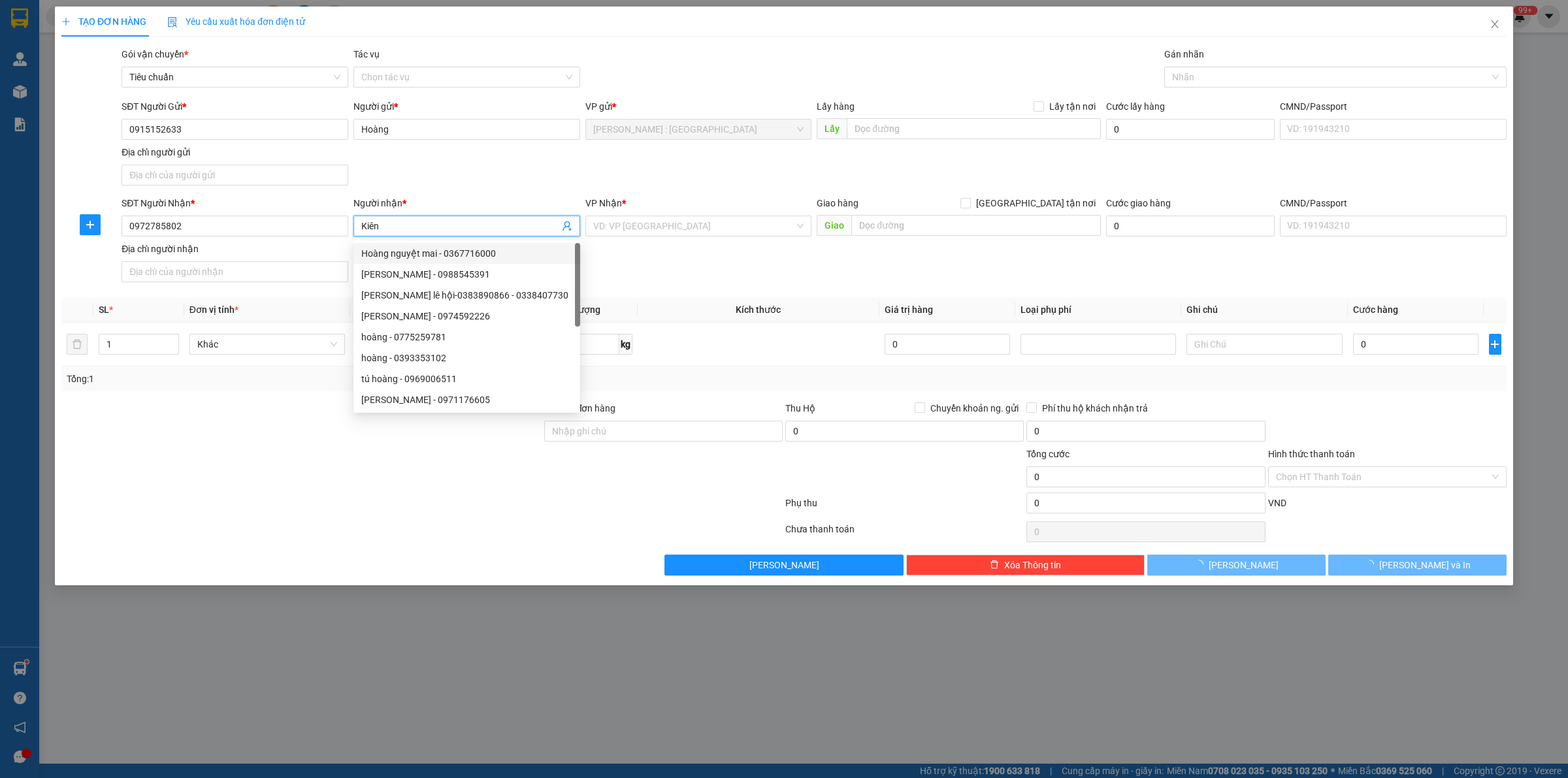
type input "Kiên"
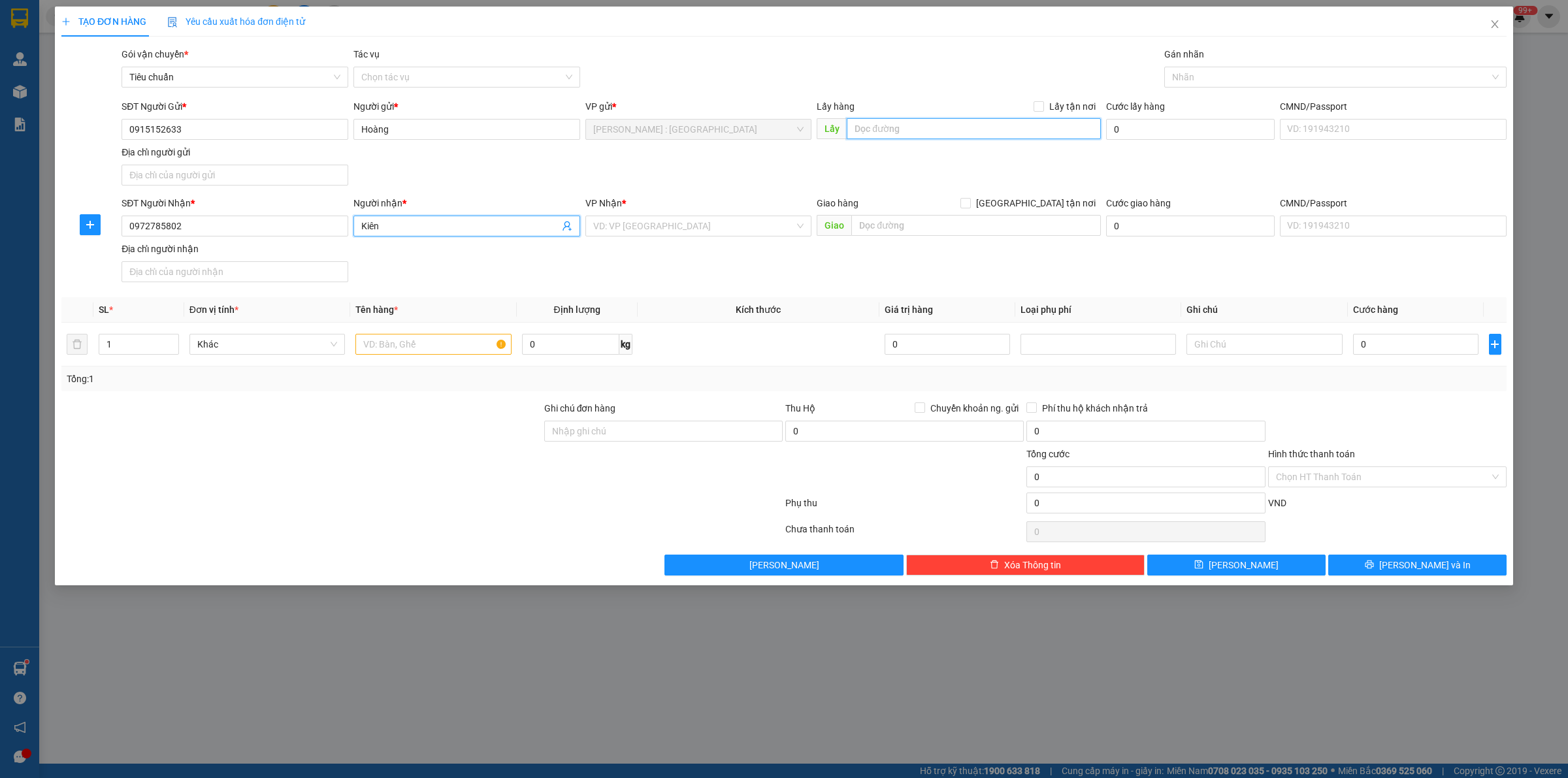
click at [895, 122] on input "text" at bounding box center [973, 128] width 254 height 21
paste input "Đón: 160 phạm văn bạch phường 15 quận tân bình"
type input "Đón: 160 phạm văn bạch phường 15 quận tân bình"
drag, startPoint x: 1045, startPoint y: 106, endPoint x: 1026, endPoint y: 129, distance: 29.8
click at [1043, 105] on span at bounding box center [1038, 106] width 10 height 10
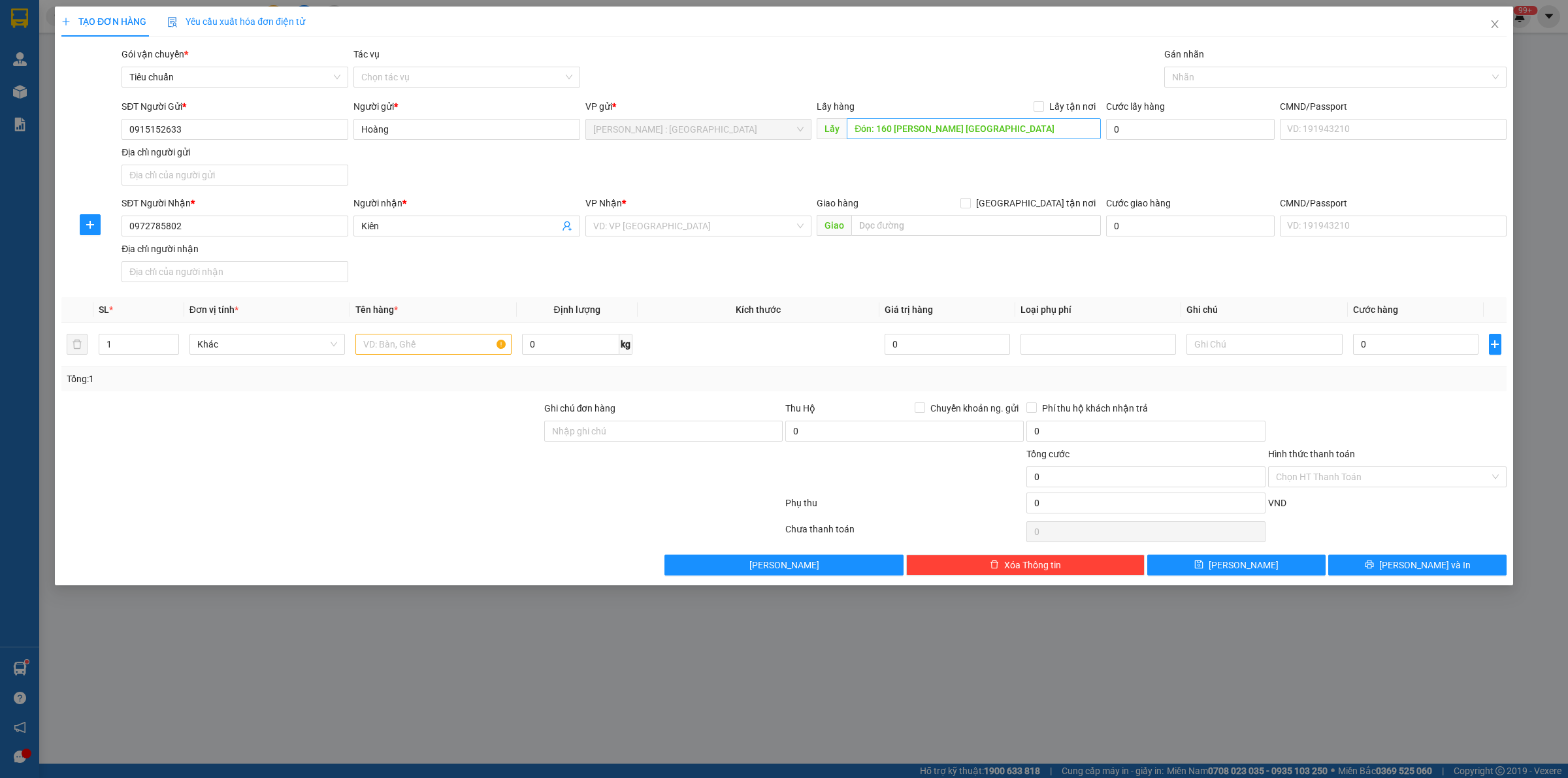
click at [1043, 105] on input "Lấy tận nơi" at bounding box center [1037, 105] width 9 height 9
checkbox input "true"
click at [919, 227] on input "text" at bounding box center [976, 225] width 250 height 21
paste input "Trả: 130 Đường tay hà Kien an hp"
type input "Trả: 130 Đường tay hà Kien an hp"
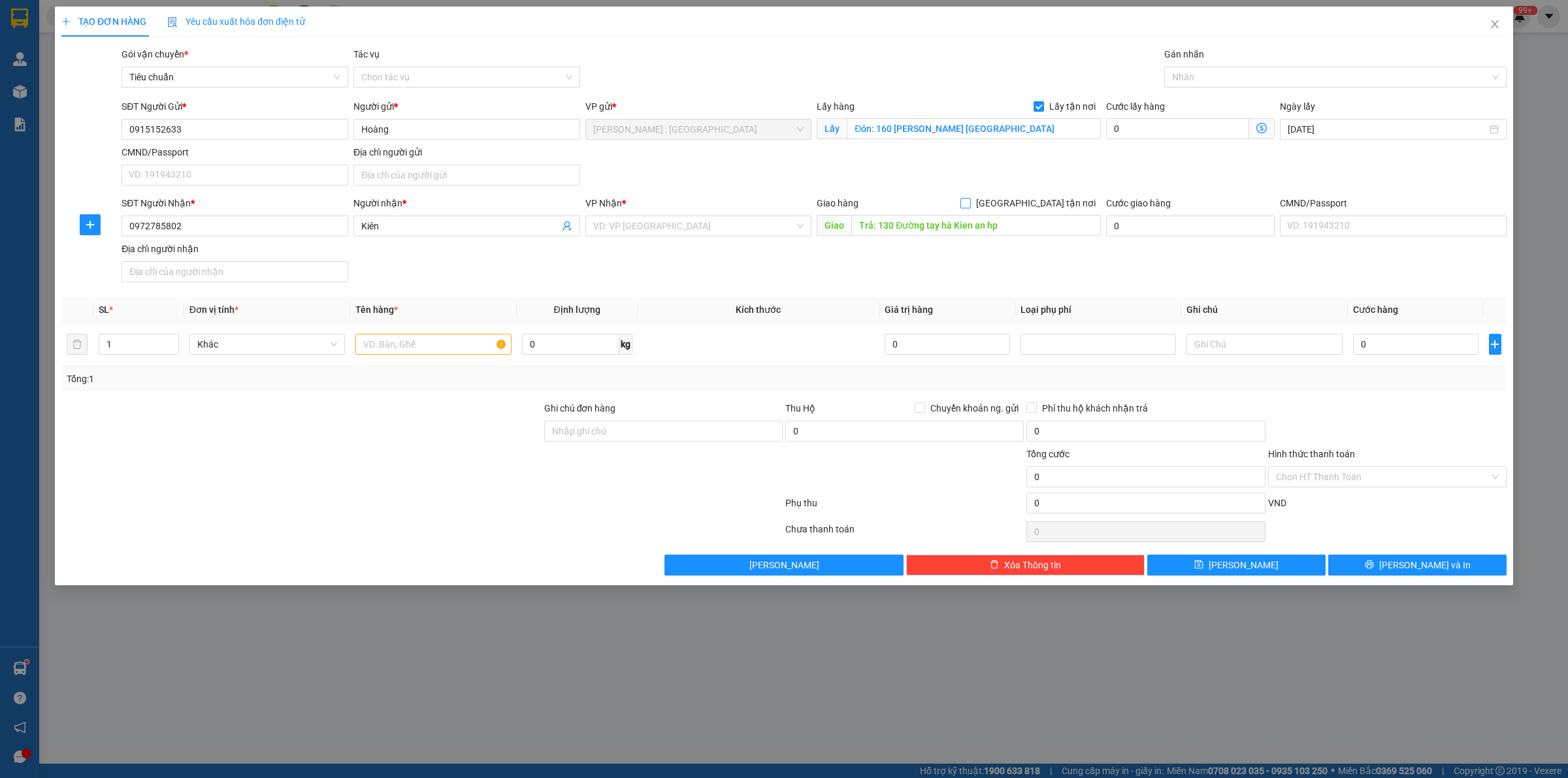
click at [969, 203] on input "[GEOGRAPHIC_DATA] tận nơi" at bounding box center [964, 203] width 9 height 9
checkbox input "true"
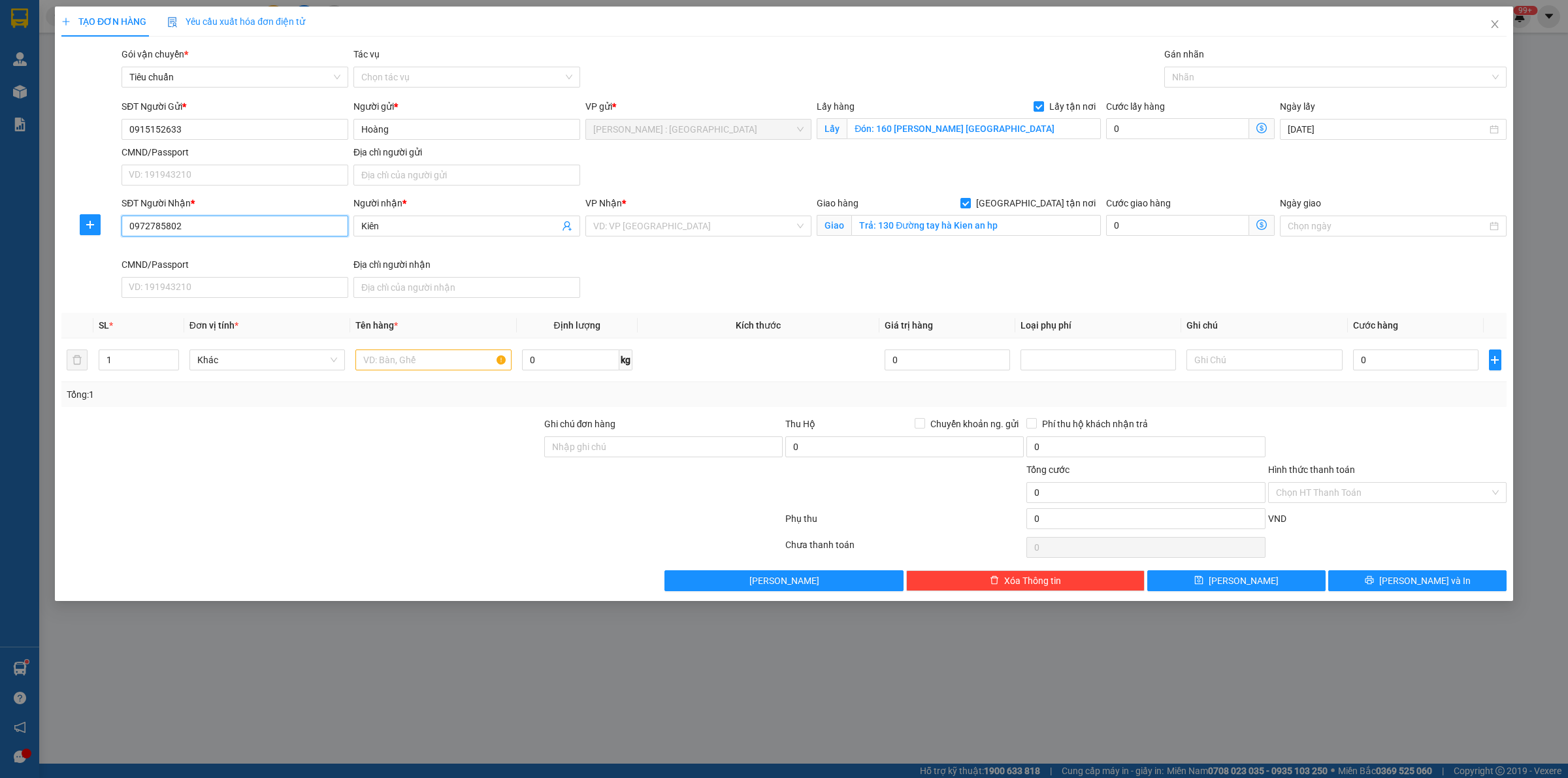
click at [261, 227] on input "0972785802" at bounding box center [234, 226] width 227 height 21
click at [261, 230] on input "0972785802" at bounding box center [234, 226] width 227 height 21
paste input "88822866"
type input "0888228662"
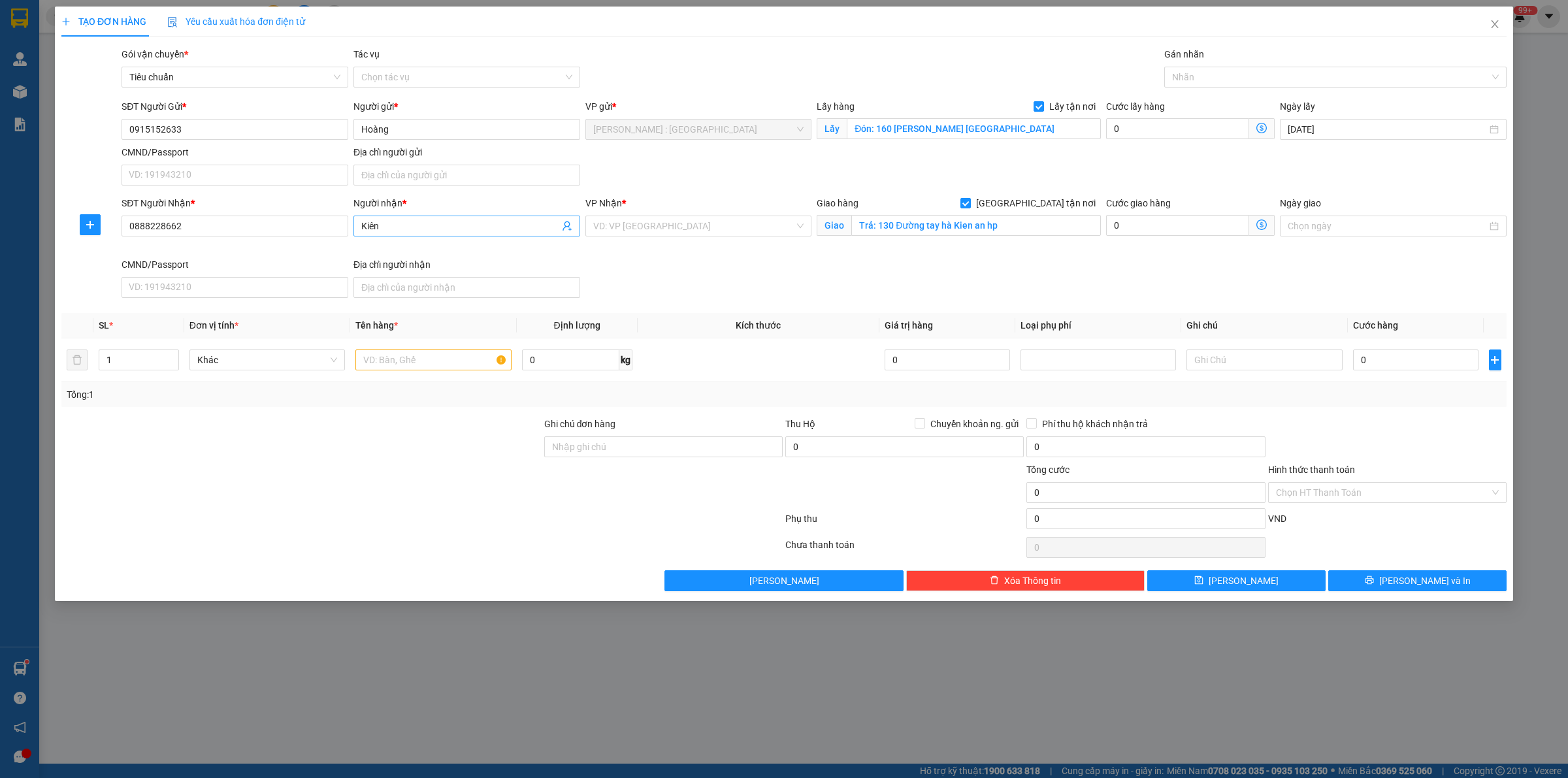
click at [482, 224] on input "Kiên" at bounding box center [460, 225] width 198 height 14
click at [485, 229] on input "Kiên" at bounding box center [460, 225] width 198 height 14
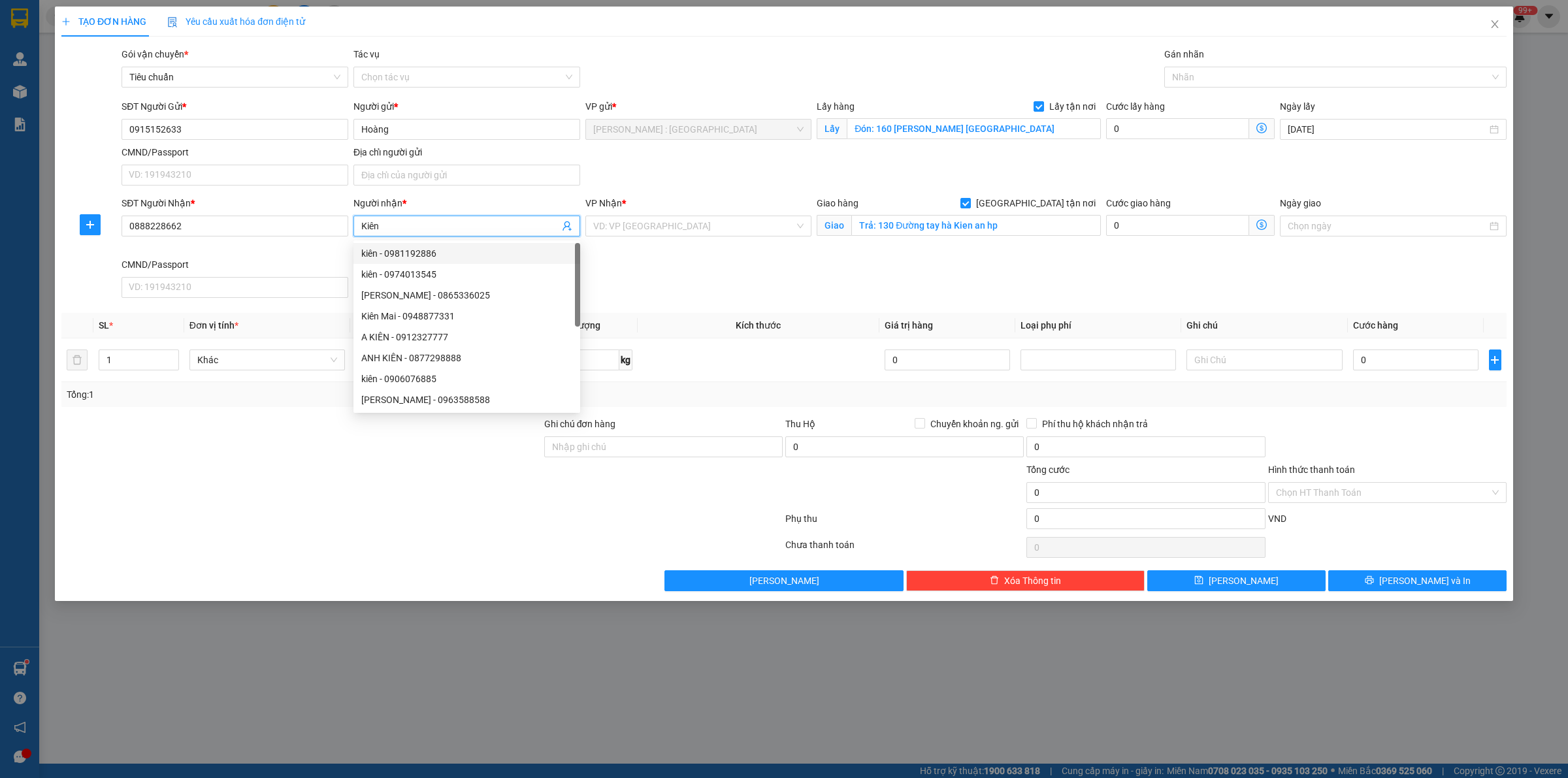
click at [485, 229] on input "Kiên" at bounding box center [460, 225] width 198 height 14
click at [488, 229] on input "Kiên" at bounding box center [460, 225] width 198 height 14
paste input "Trúc Linh"
type input "Trúc Linh"
click at [436, 126] on input "Hoàng" at bounding box center [466, 129] width 227 height 21
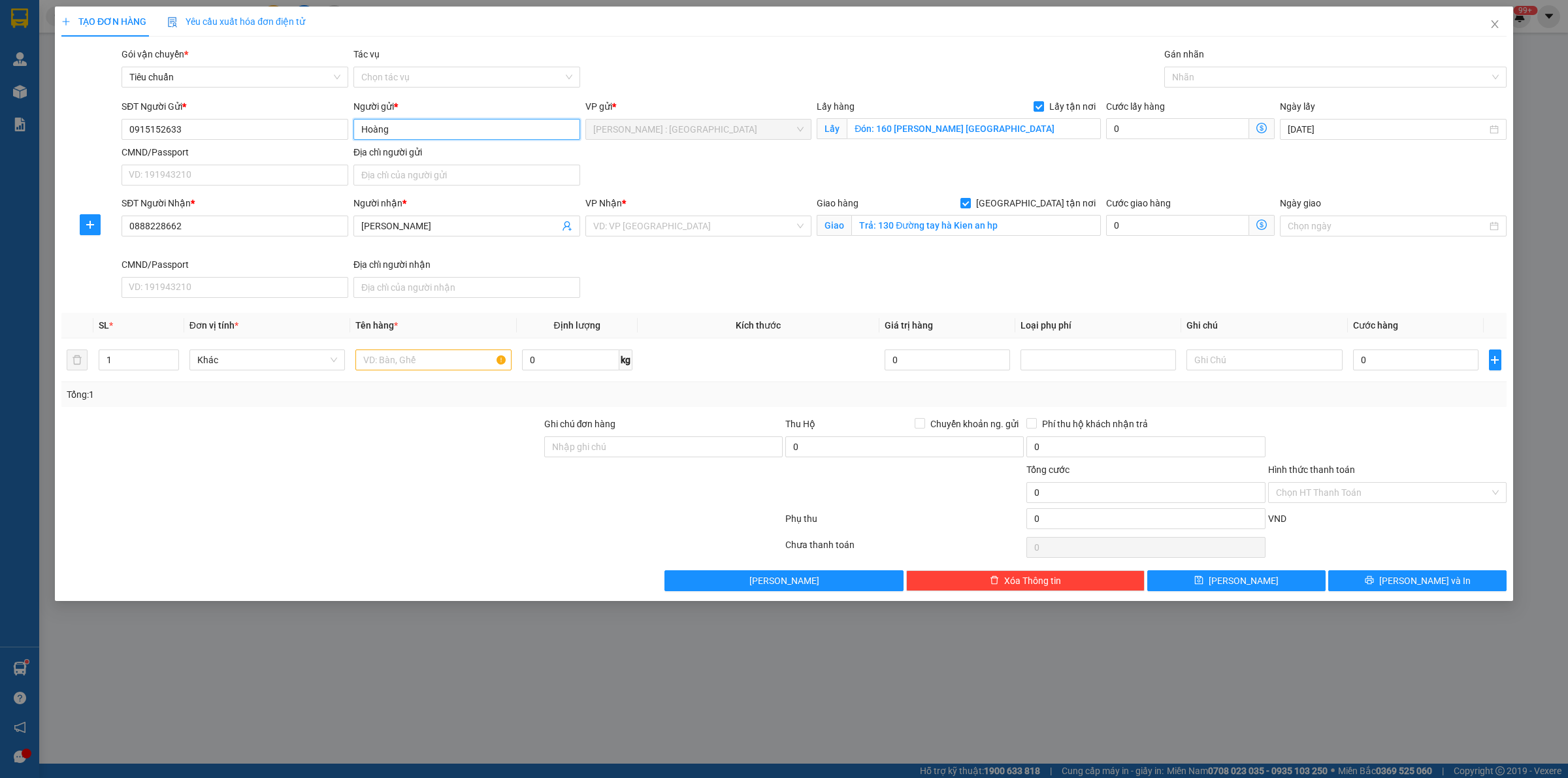
click at [502, 132] on input "Hoàng" at bounding box center [466, 129] width 227 height 21
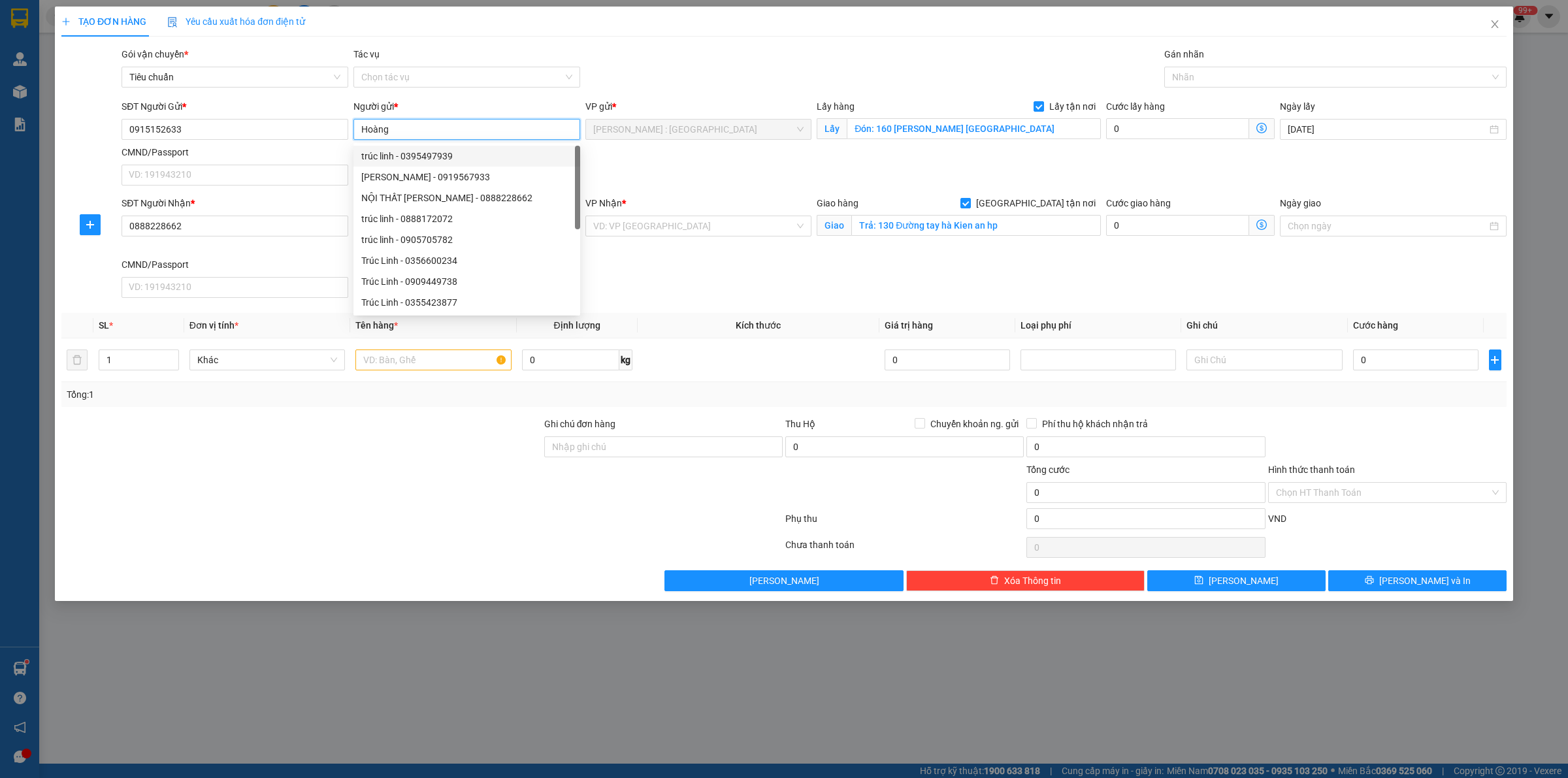
click at [502, 132] on input "Hoàng" at bounding box center [466, 129] width 227 height 21
paste input "Thành Phát"
type input "Thành Phát"
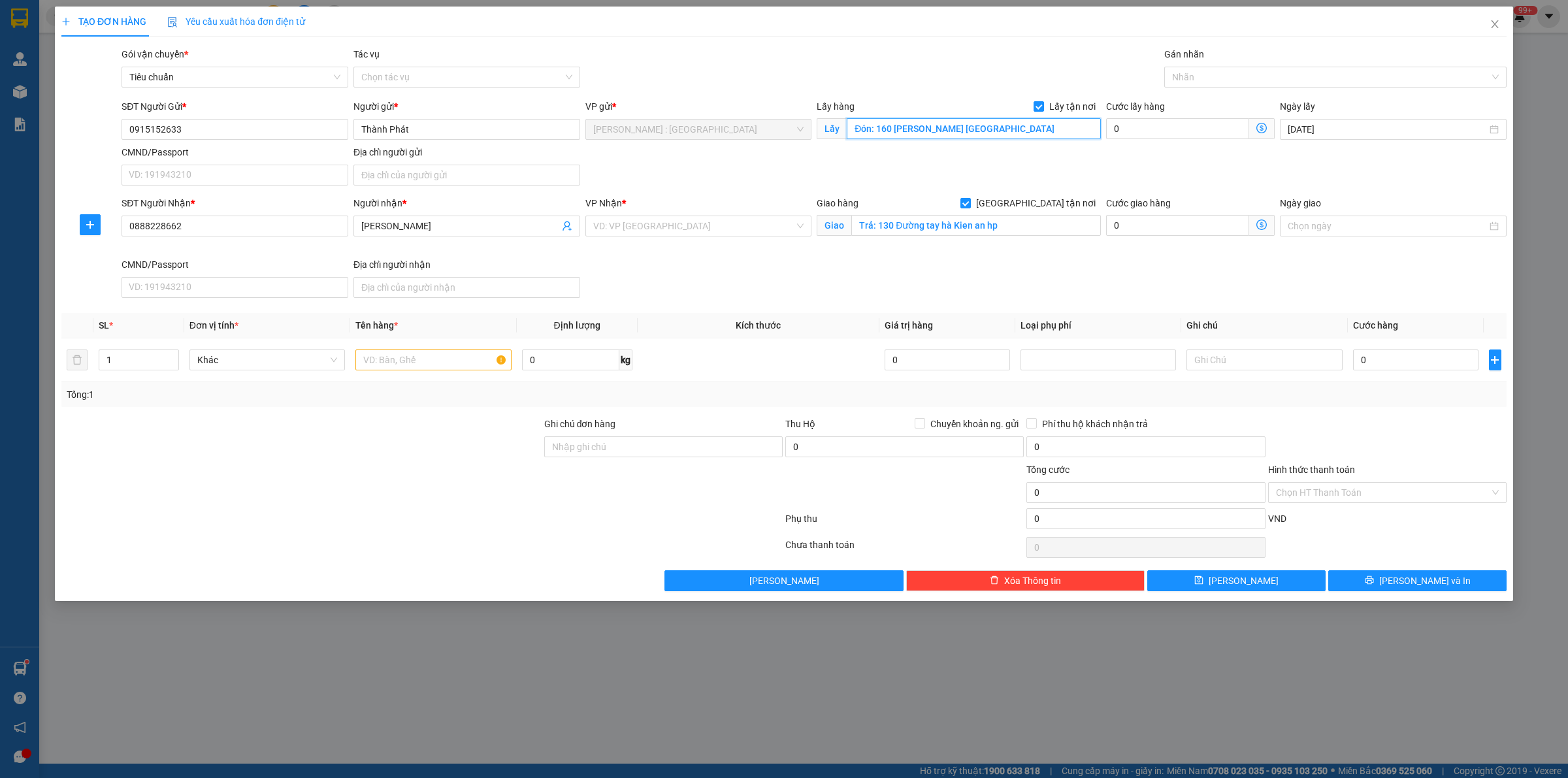
click at [1049, 129] on input "Đón: 160 phạm văn bạch phường 15 quận tân bình" at bounding box center [973, 128] width 254 height 21
paste input "5 Đường CN13, Sơn Ký, Tân Phú, Hồ Chí Minh, Việt Nam"
type input "Đón: 5 Đường CN13, Sơn Ký, Tân Phú, Hồ Chí Minh, Việt Nam"
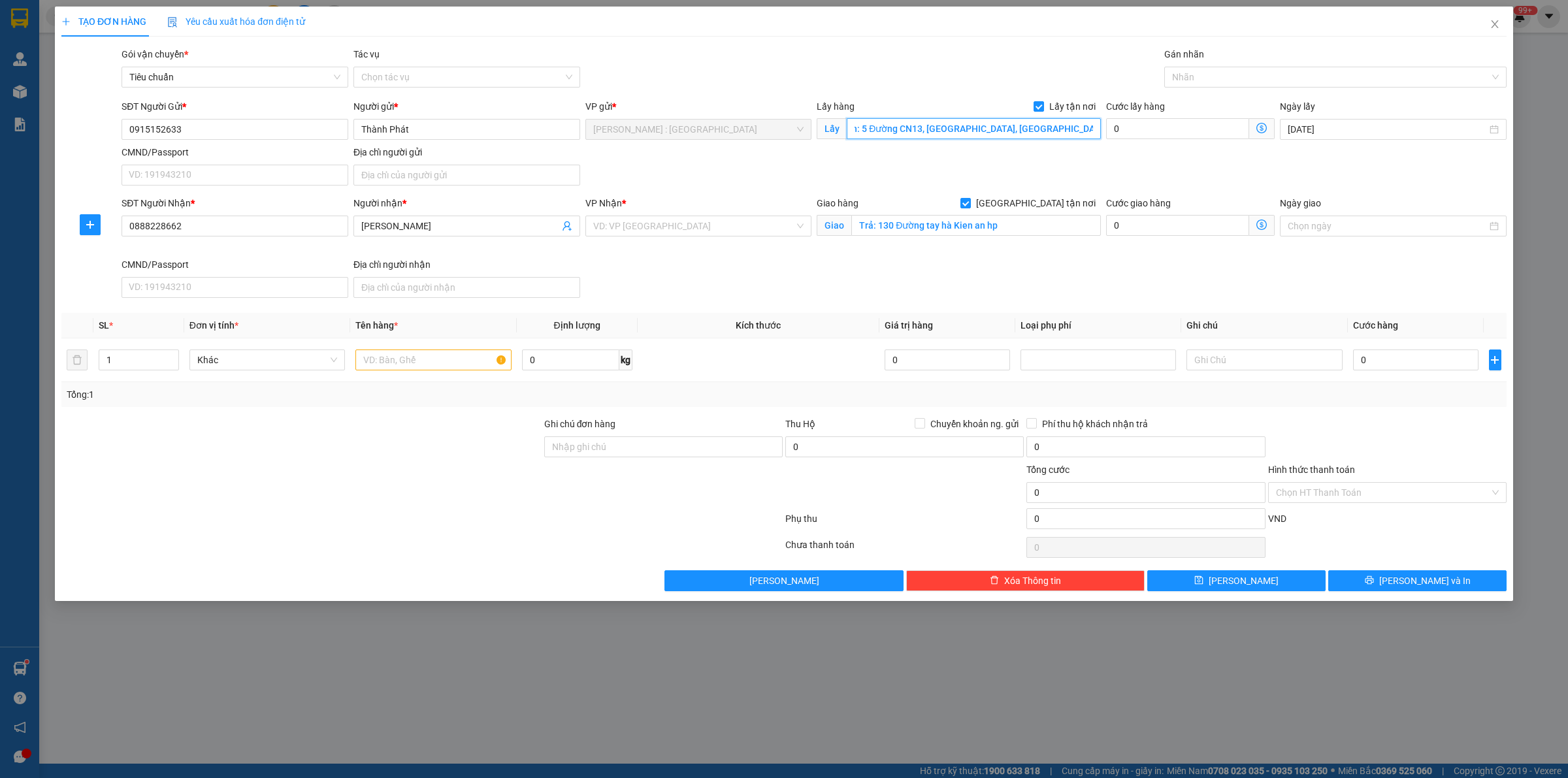
scroll to position [0, 0]
click at [1063, 234] on input "Trả: 130 Đường tay hà Kien an hp" at bounding box center [976, 225] width 250 height 21
click at [1064, 230] on input "Trả: 130 Đường tay hà Kien an hp" at bounding box center [976, 225] width 250 height 21
click at [1012, 230] on input "Trả: 130 Đường tay hà Kien an hp" at bounding box center [976, 225] width 250 height 21
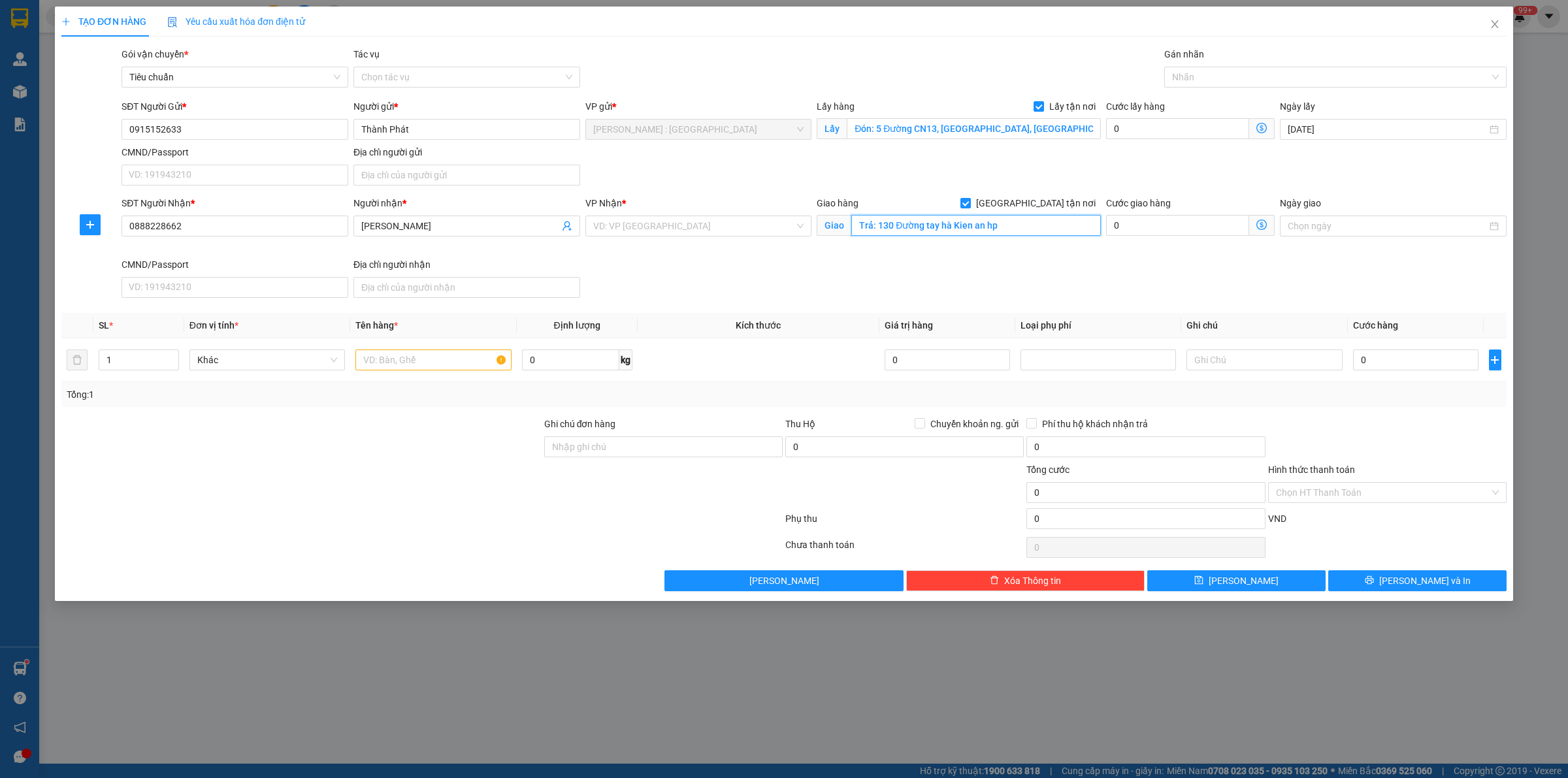
click at [1012, 230] on input "Trả: 130 Đường tay hà Kien an hp" at bounding box center [976, 225] width 250 height 21
paste input "ql1a ninh bình"
type input "Trả: ql1a ninh bình"
click at [969, 201] on input "[GEOGRAPHIC_DATA] tận nơi" at bounding box center [964, 203] width 9 height 9
checkbox input "false"
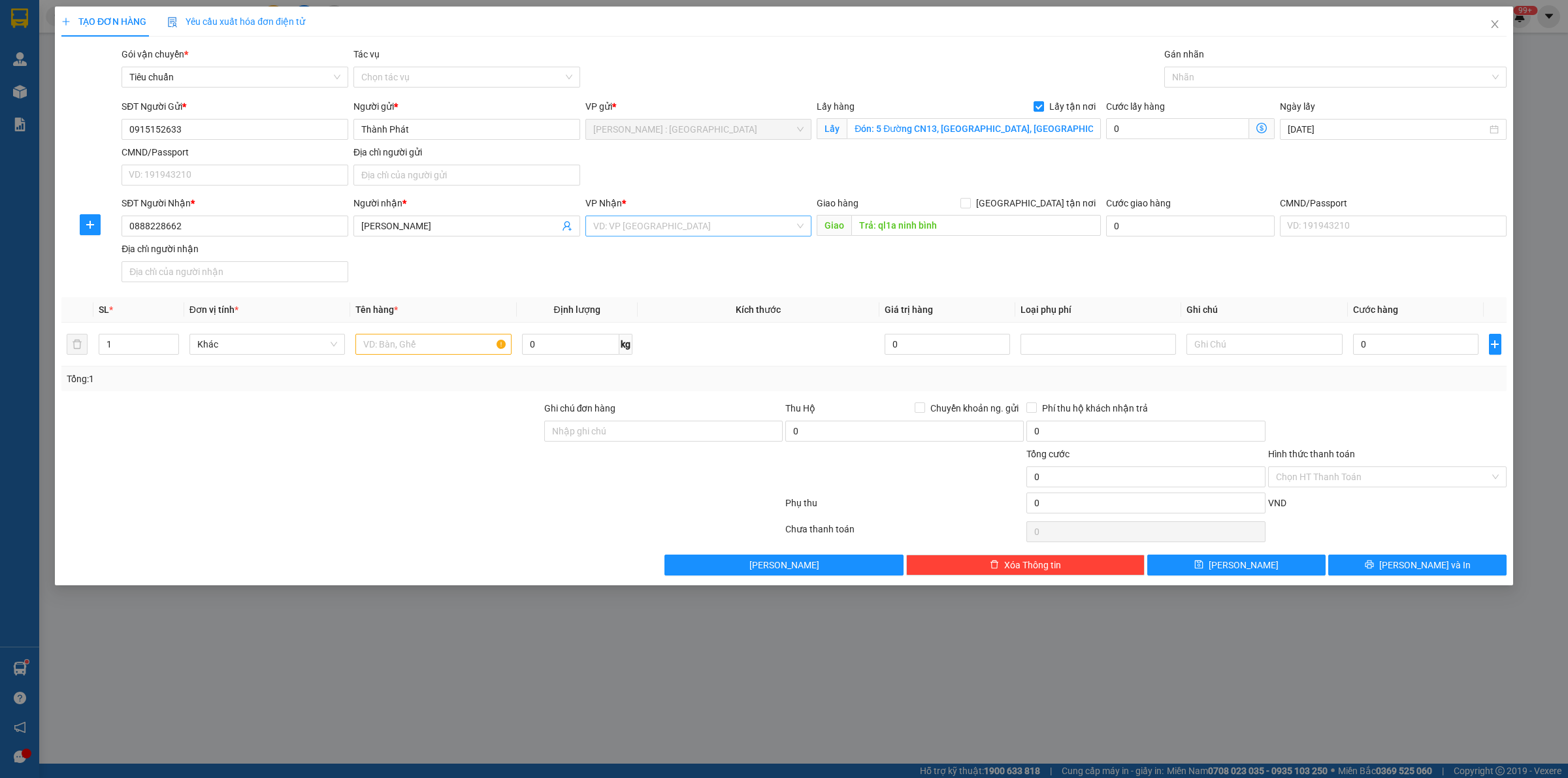
click at [687, 230] on input "search" at bounding box center [693, 225] width 202 height 19
type input "NINH B"
click at [687, 252] on div "Ninh Bình" at bounding box center [698, 252] width 211 height 14
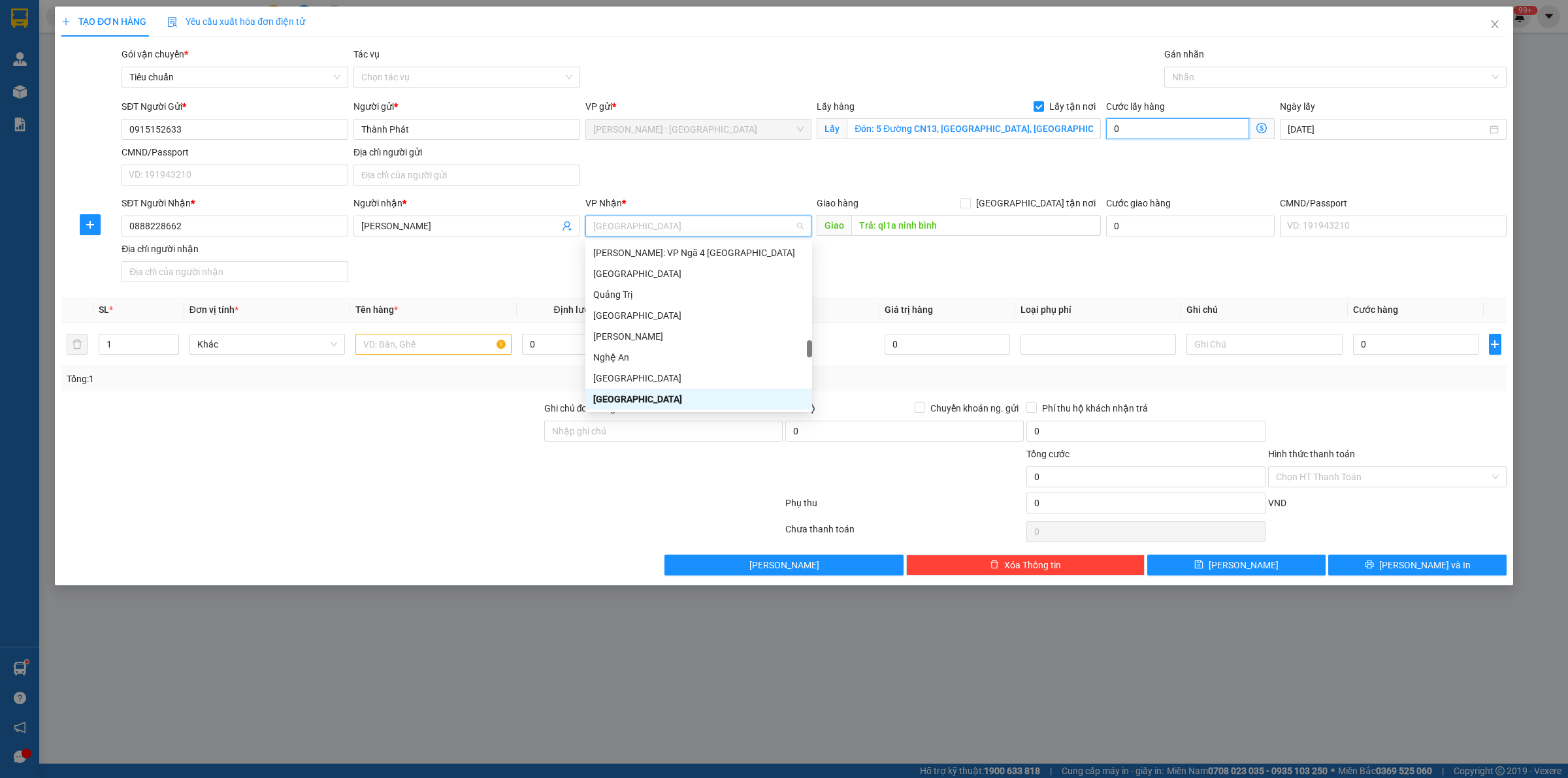
click at [1157, 136] on input "0" at bounding box center [1177, 128] width 143 height 21
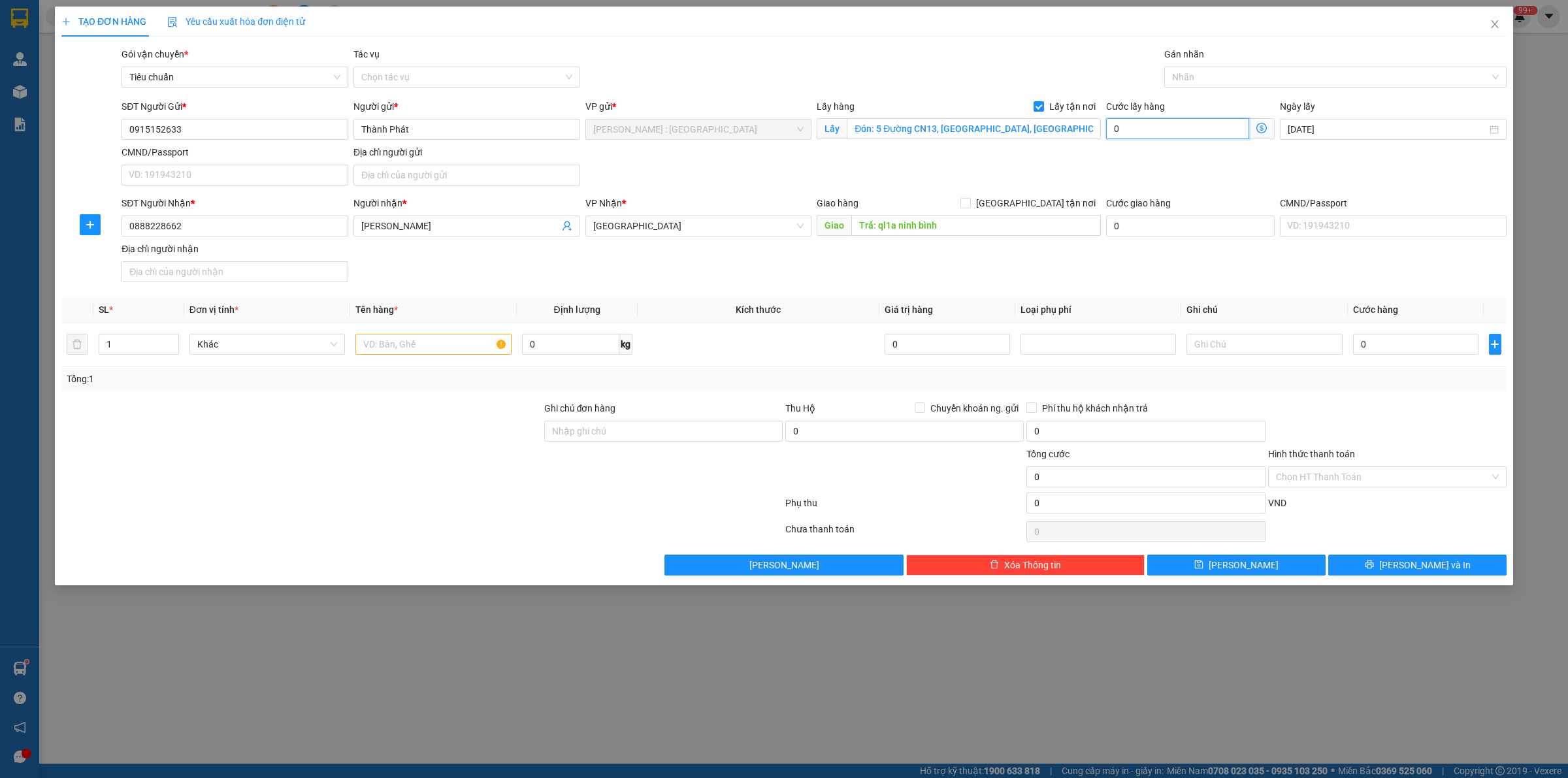
type input "6"
type input "65"
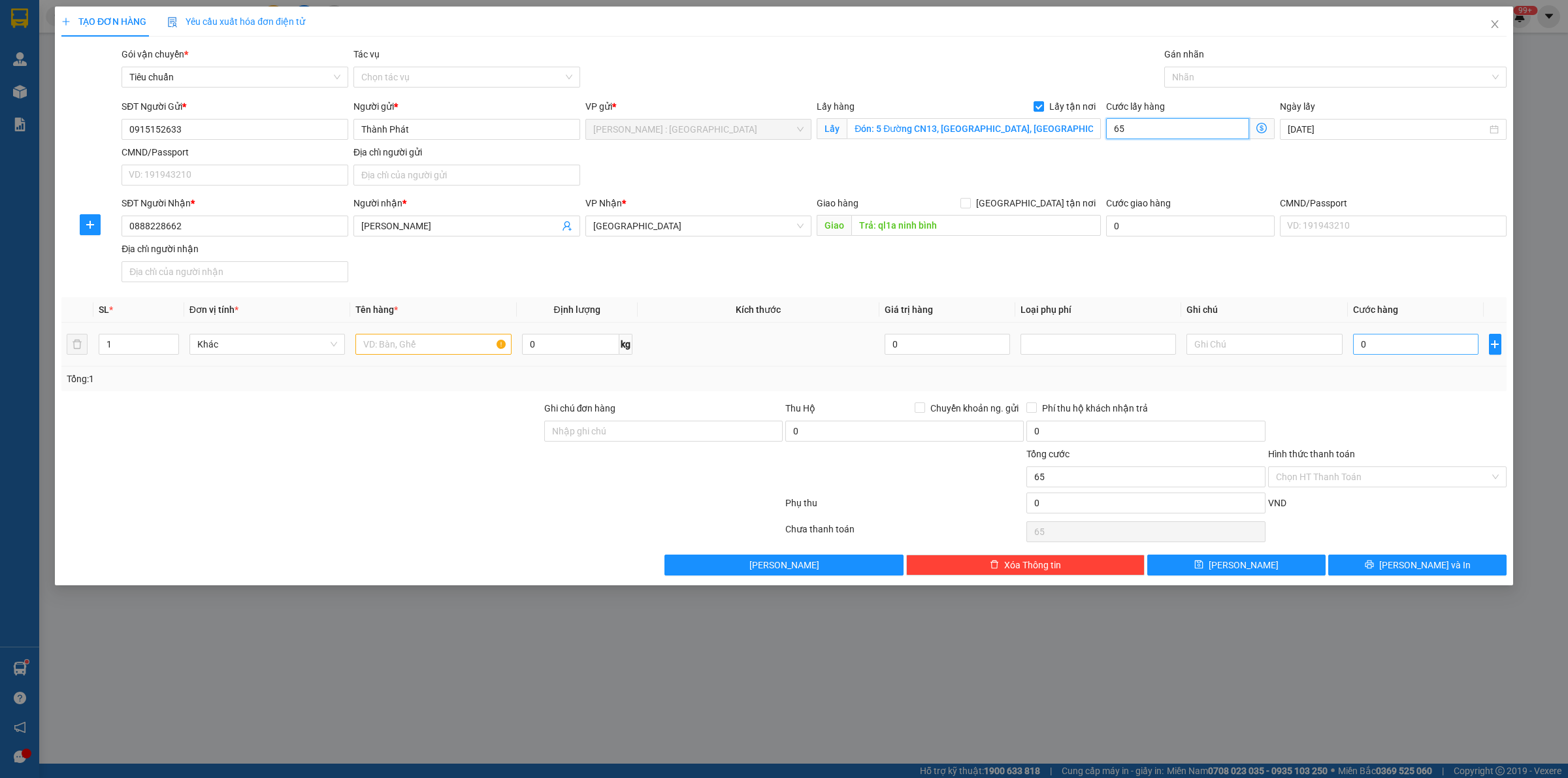
type input "65"
type input "65.000"
click at [1435, 349] on input "0" at bounding box center [1415, 344] width 126 height 21
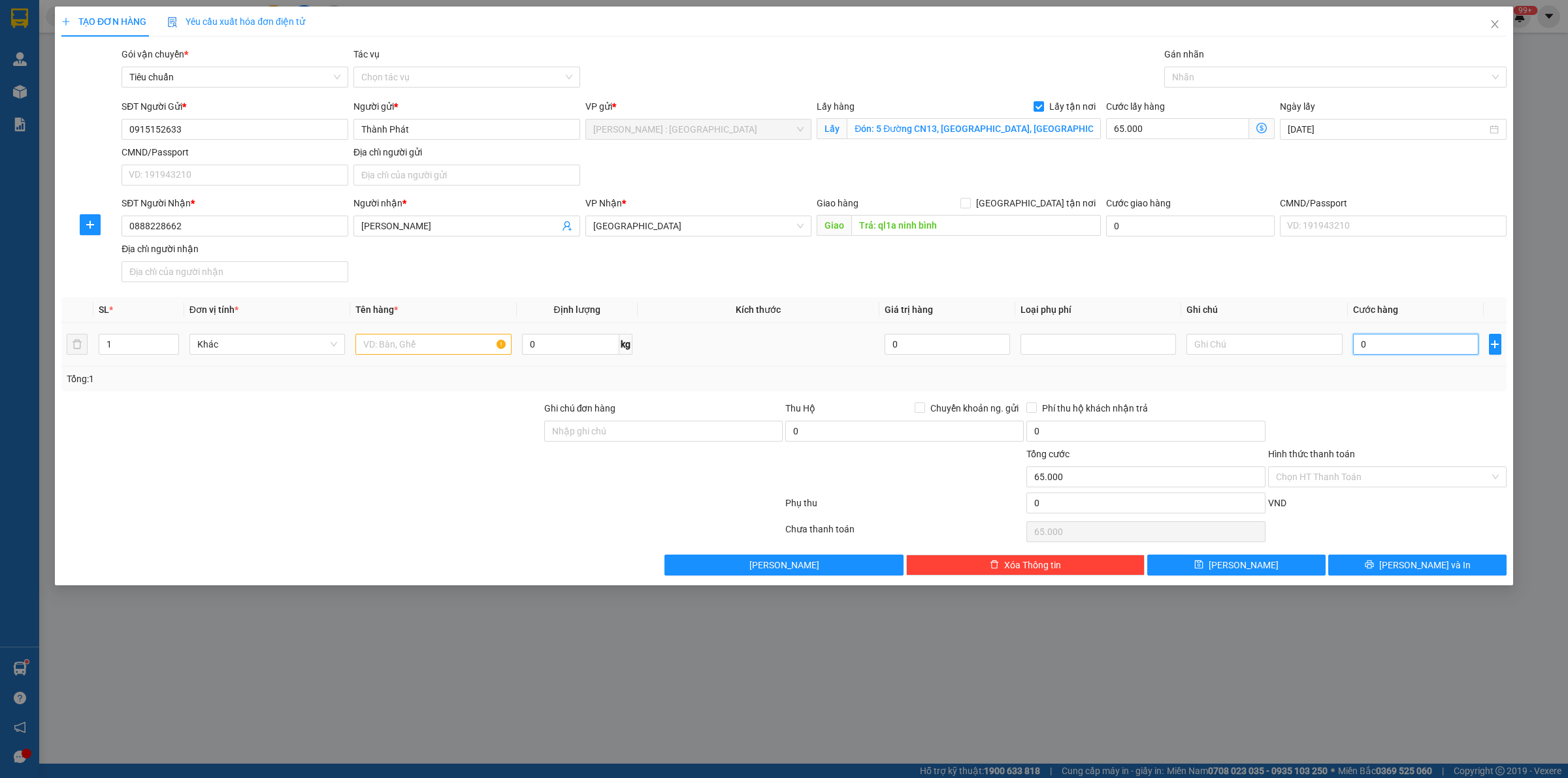
type input "1"
type input "65.001"
type input "17"
type input "65.017"
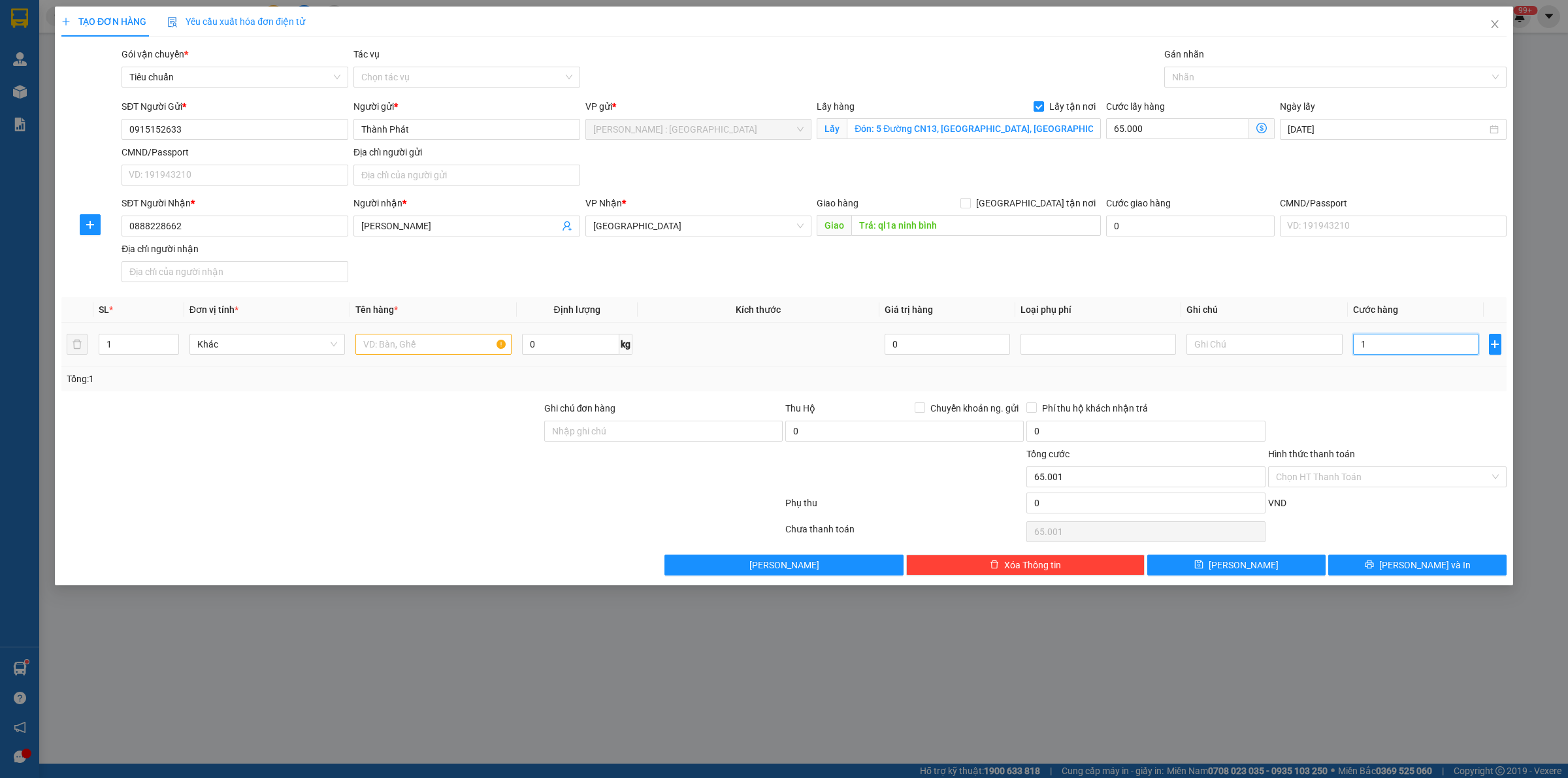
type input "65.017"
type input "170"
type input "65.170"
type input "170.000"
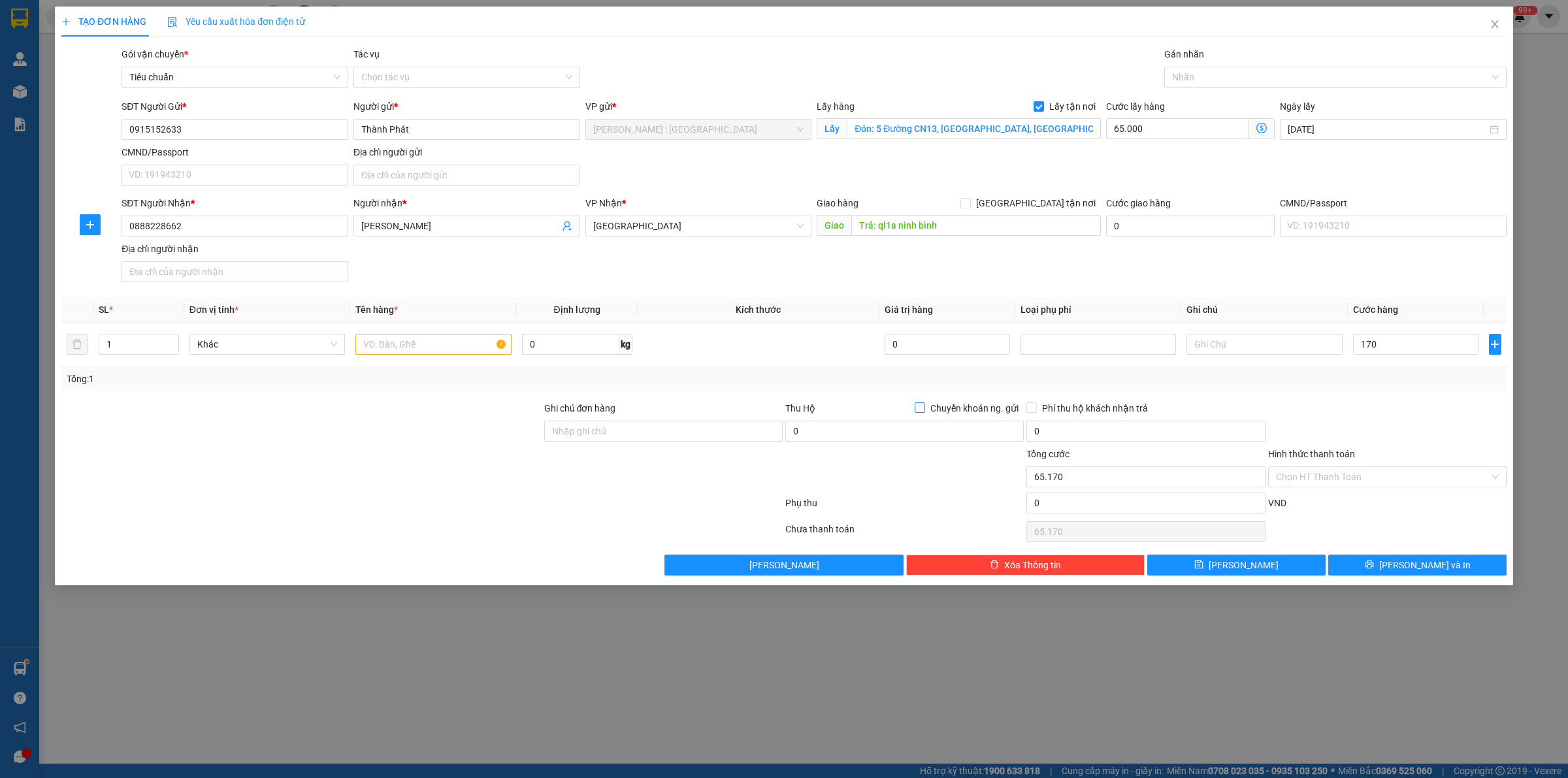
type input "235.000"
click at [919, 410] on input "Chuyển khoản ng. gửi" at bounding box center [919, 407] width 9 height 9
checkbox input "true"
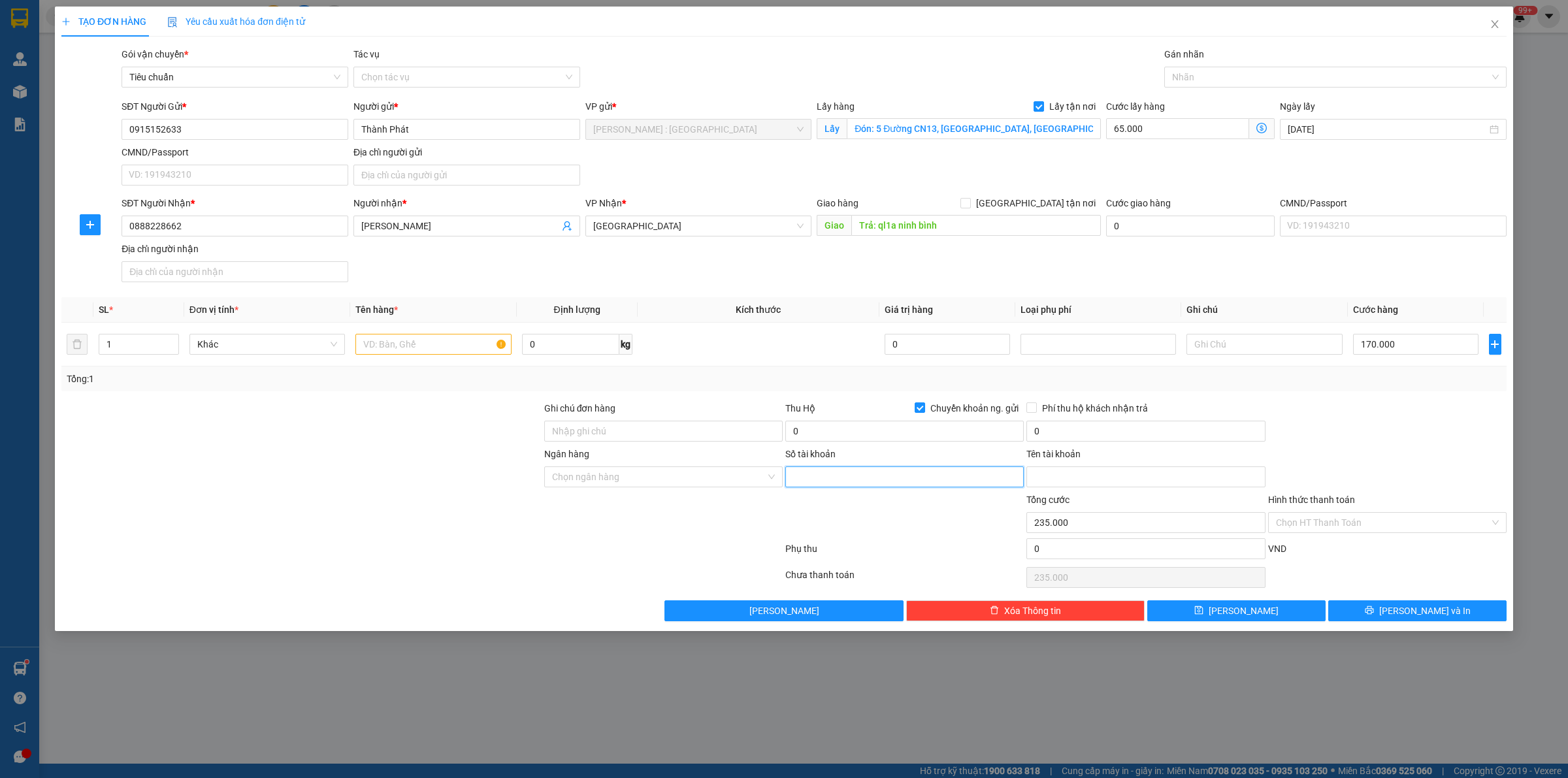
click at [847, 477] on input "Số tài khoản" at bounding box center [904, 477] width 239 height 21
paste input "207786059"
type input "207786059"
click at [423, 346] on input "text" at bounding box center [433, 344] width 155 height 21
paste input "1 kiện giấy"
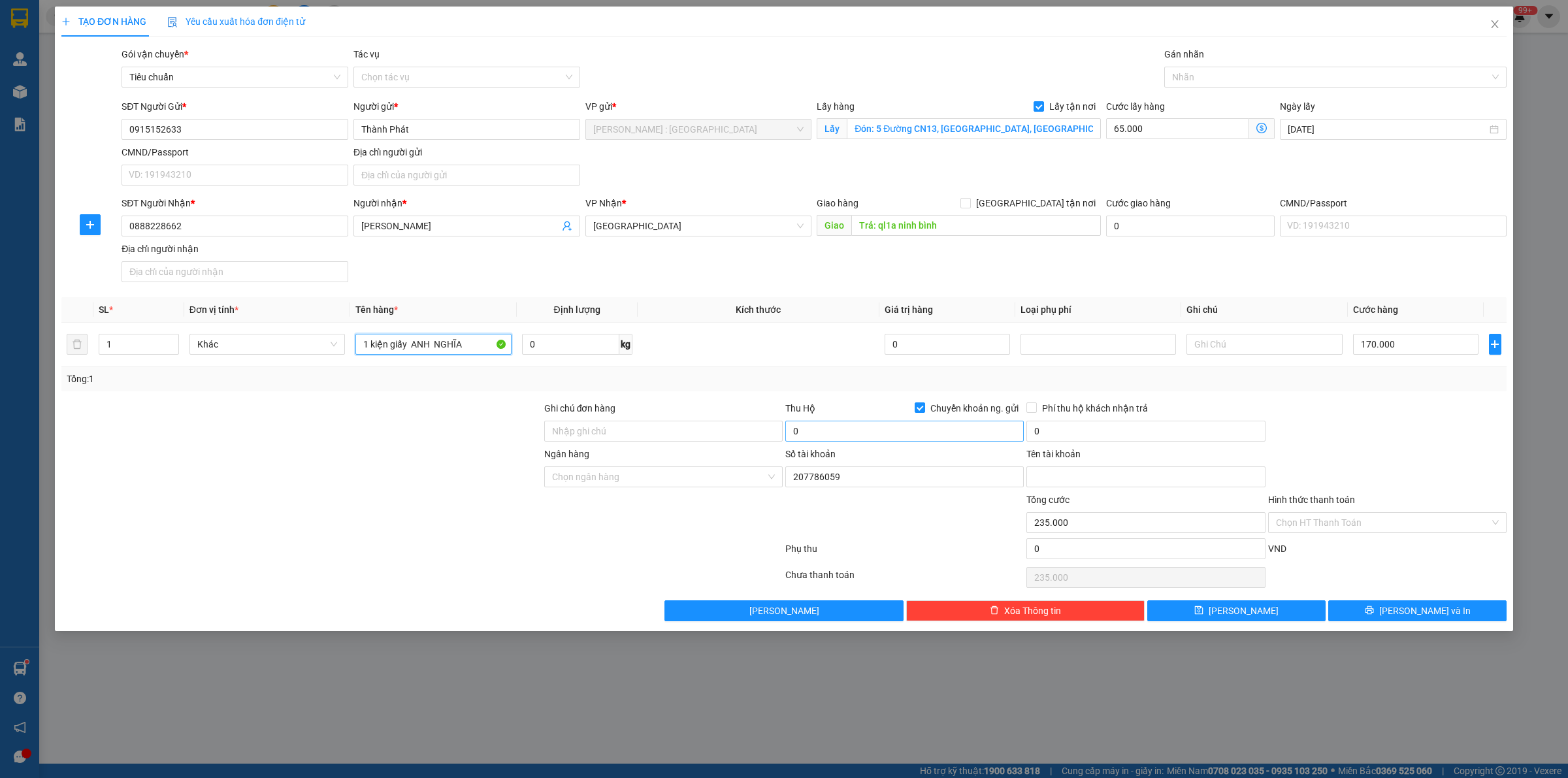
type input "1 kiện giấy ANH NGHĨA"
click at [936, 435] on input "0" at bounding box center [904, 431] width 239 height 21
click at [926, 436] on input "0" at bounding box center [904, 431] width 239 height 21
type input "5.250.000"
click at [848, 376] on div "Tổng: 1" at bounding box center [784, 379] width 1435 height 14
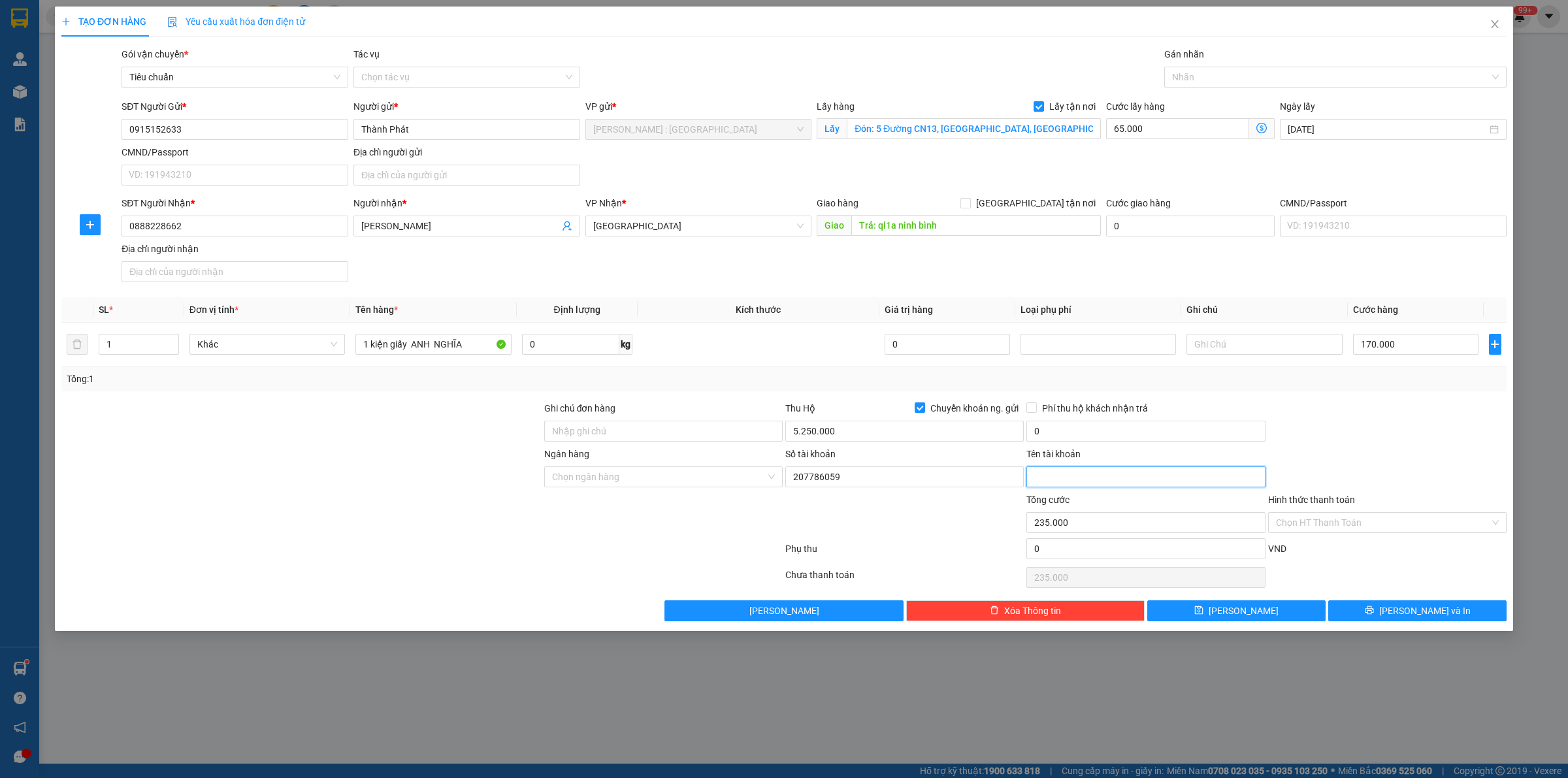
click at [1056, 474] on input "Tên tài khoản" at bounding box center [1145, 477] width 239 height 21
paste input "Huỳnh Thanh Thảo"
type input "Huỳnh Thanh Thảo"
click at [671, 468] on input "Ngân hàng" at bounding box center [658, 477] width 213 height 19
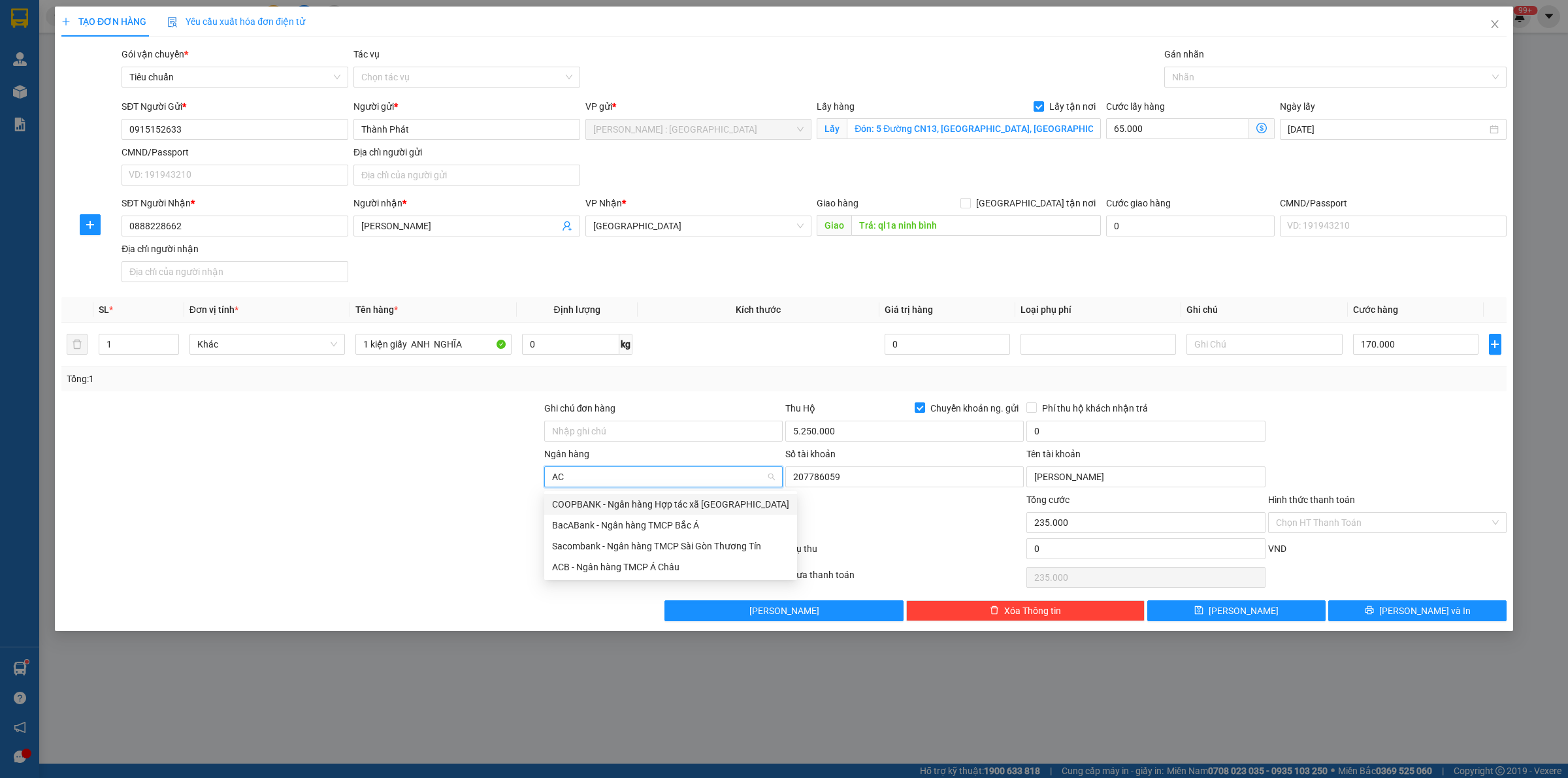
type input "ACB"
click at [683, 501] on div "ACB - Ngân hàng TMCP Á Châu" at bounding box center [663, 504] width 223 height 14
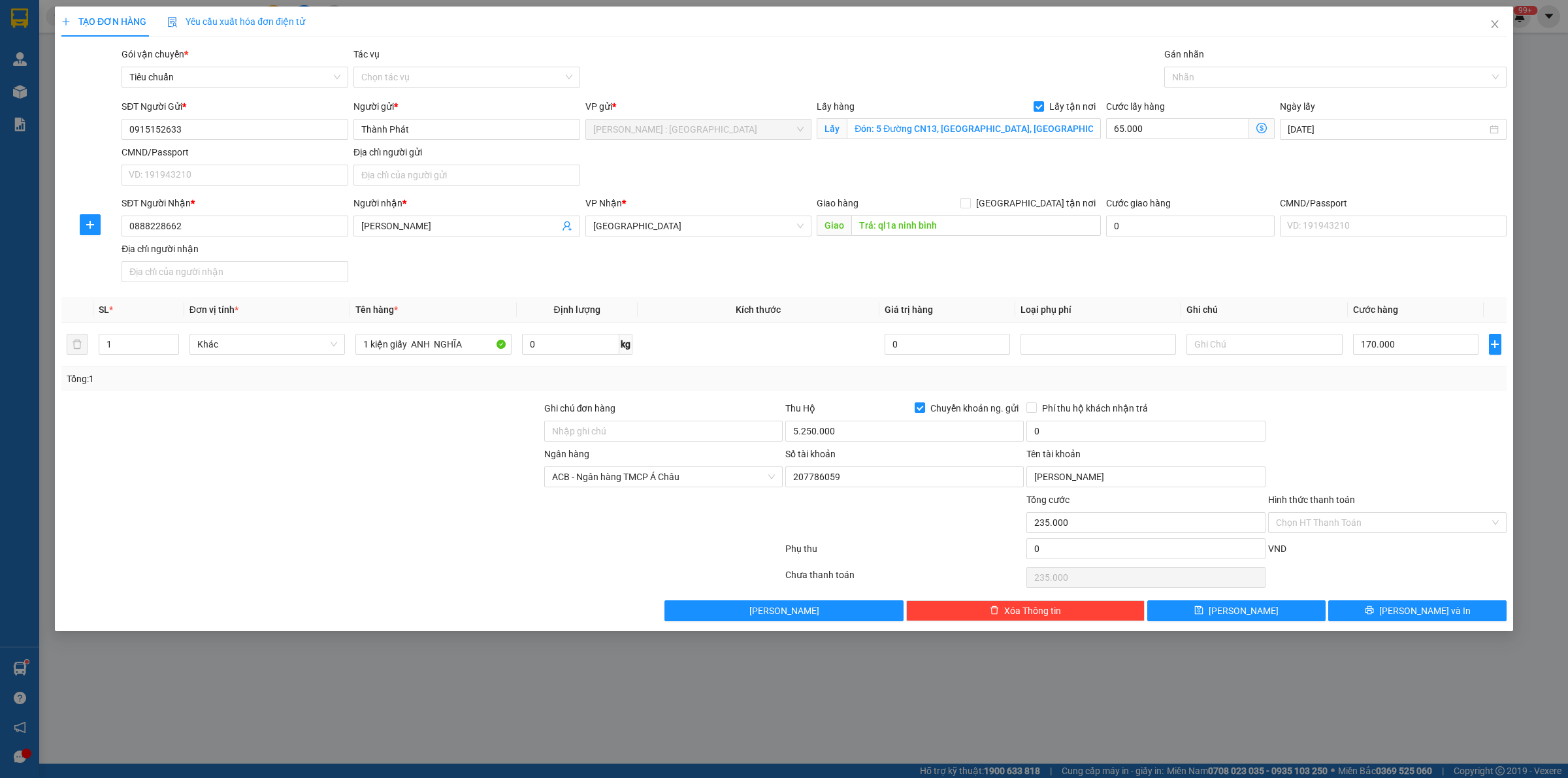
scroll to position [554, 0]
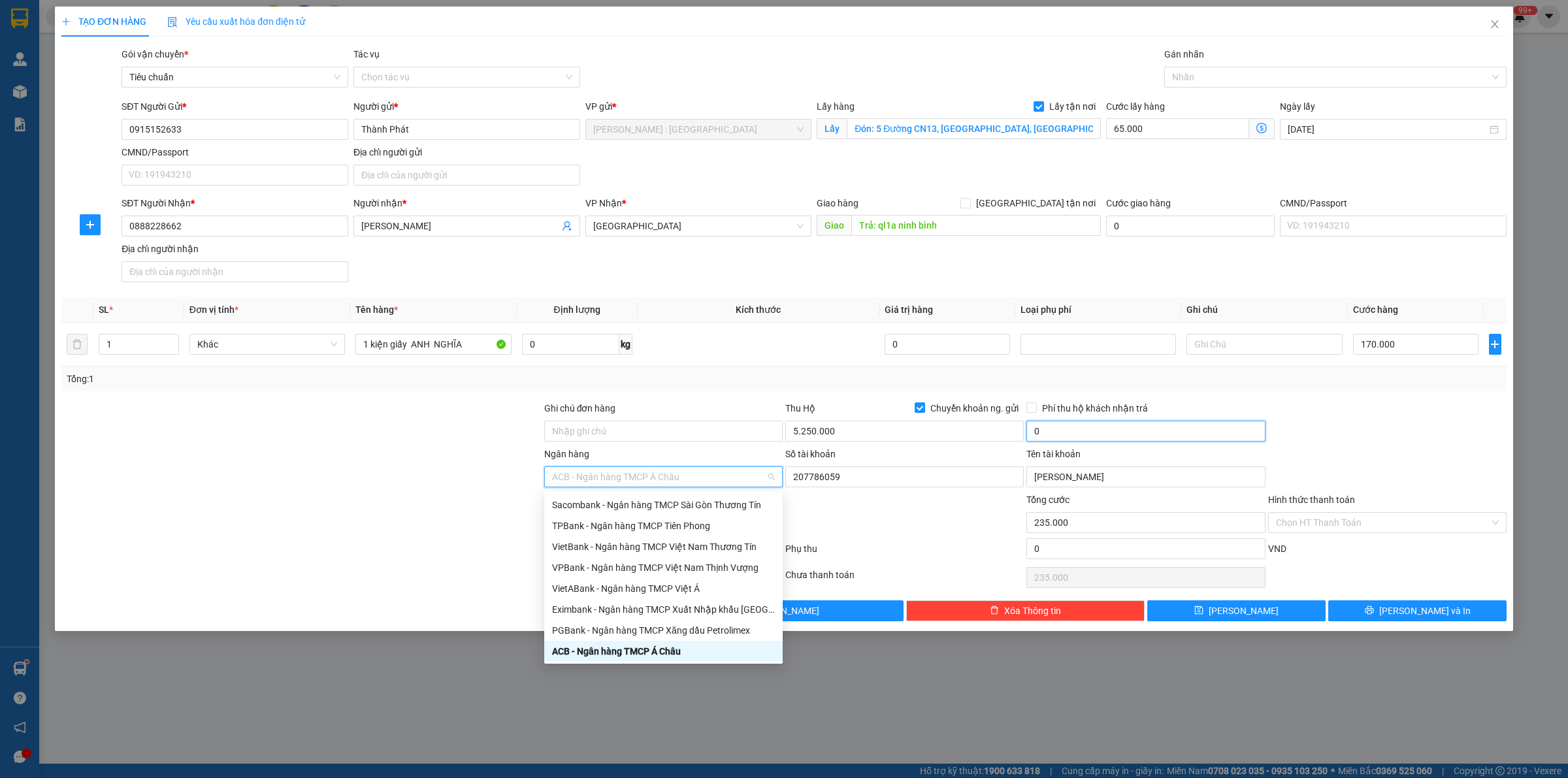
click at [1097, 431] on input "0" at bounding box center [1145, 431] width 239 height 21
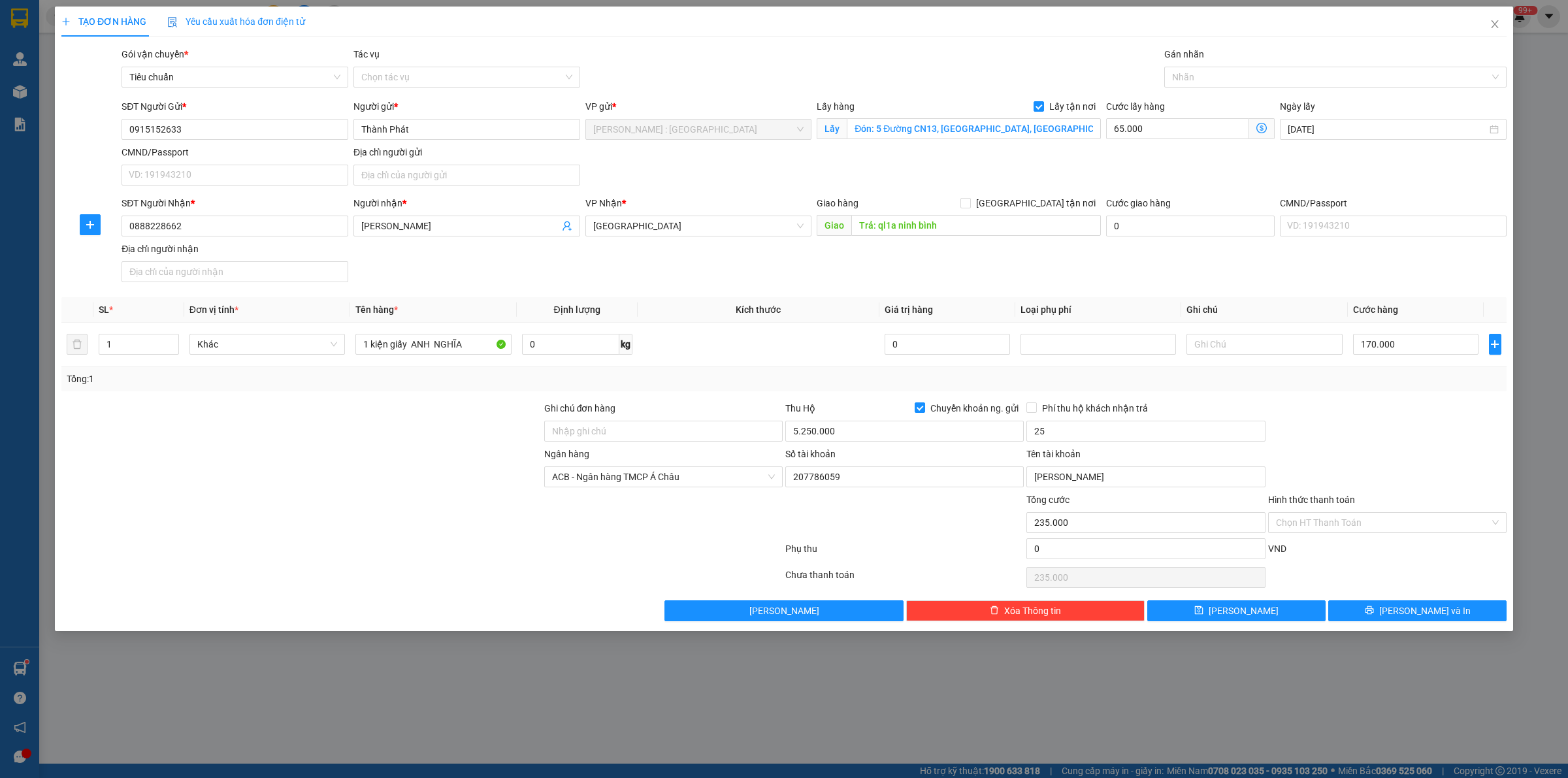
type input "25.000"
click at [1468, 426] on div at bounding box center [1387, 424] width 241 height 46
click at [1246, 615] on span "Lưu" at bounding box center [1243, 611] width 70 height 14
checkbox input "false"
type input "0"
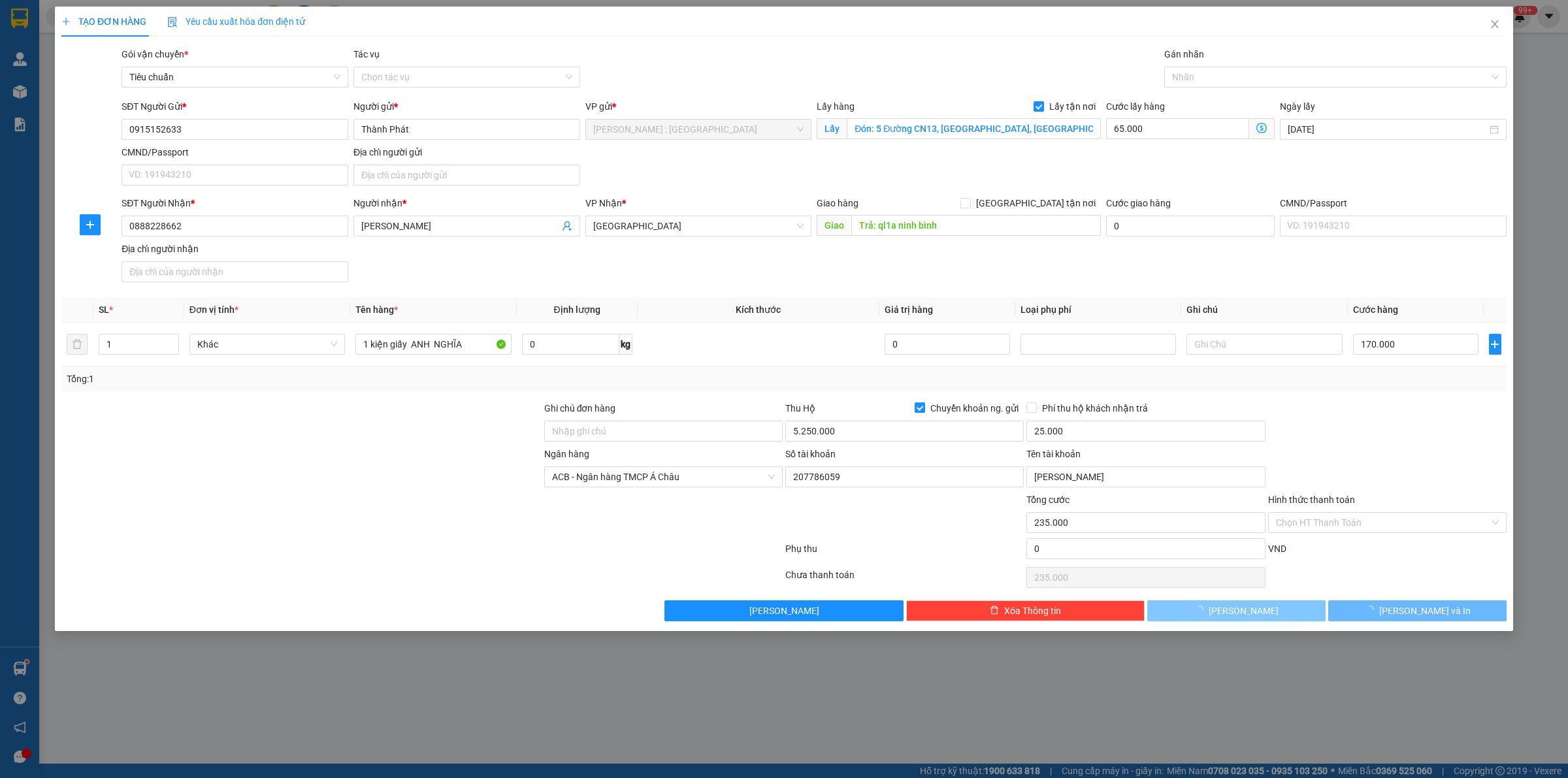
checkbox input "false"
type input "0"
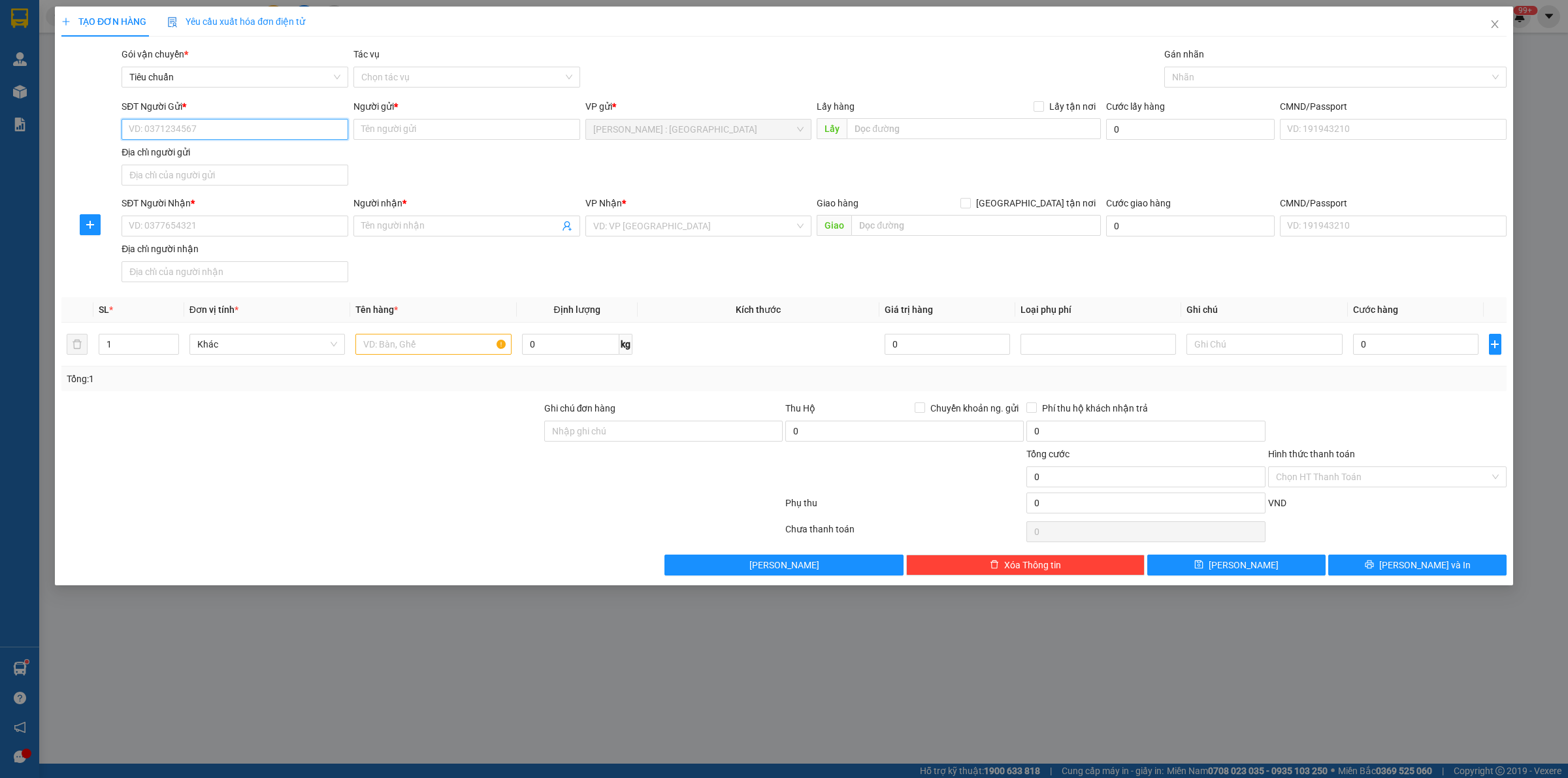
click at [256, 128] on input "SĐT Người Gửi *" at bounding box center [234, 129] width 227 height 21
paste input "0901009889"
type input "0901009889"
click at [303, 233] on input "SĐT Người Nhận *" at bounding box center [234, 226] width 227 height 21
paste input "0938679237"
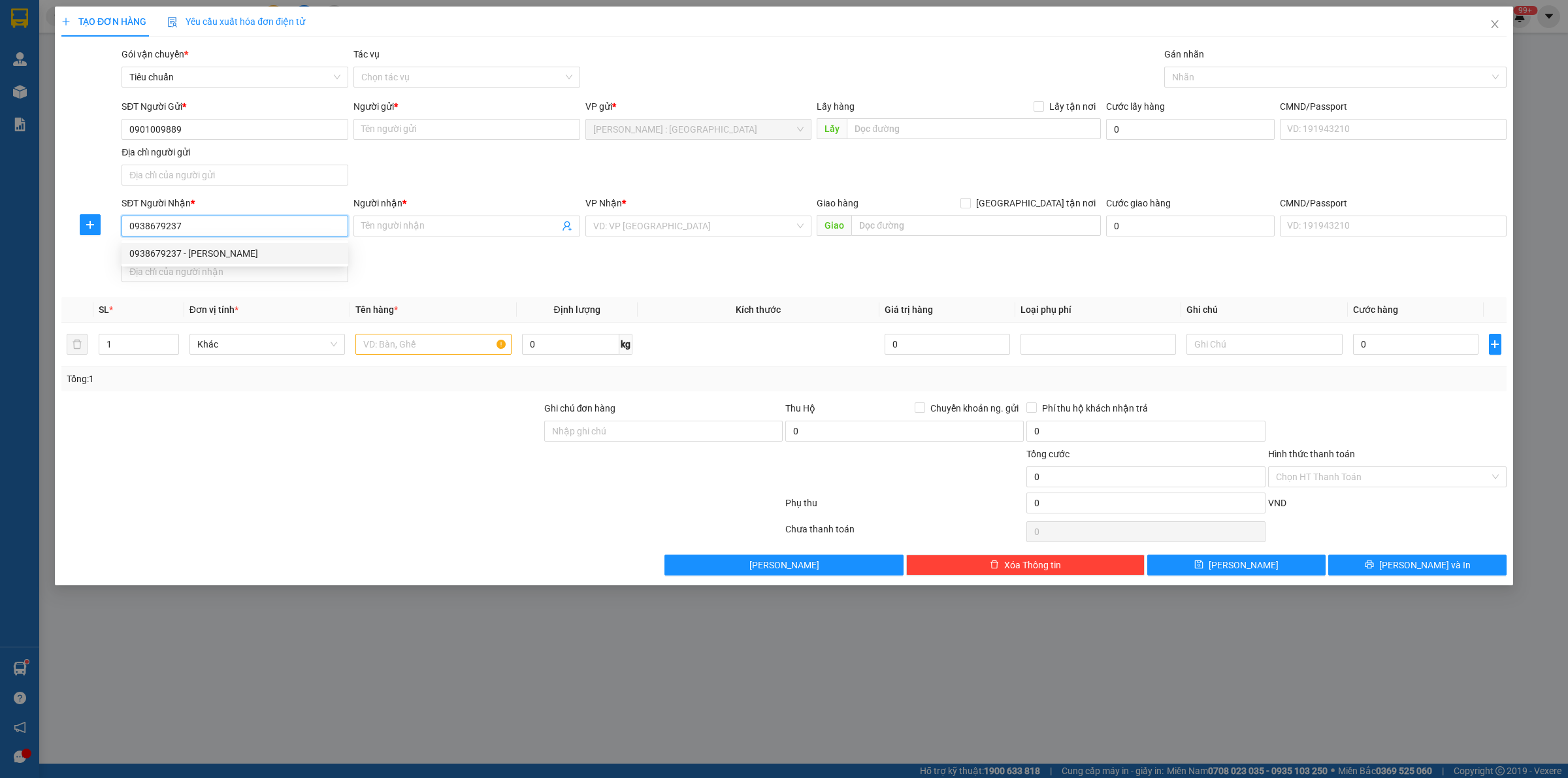
type input "0938679237"
click at [480, 131] on input "Người gửi *" at bounding box center [466, 129] width 227 height 21
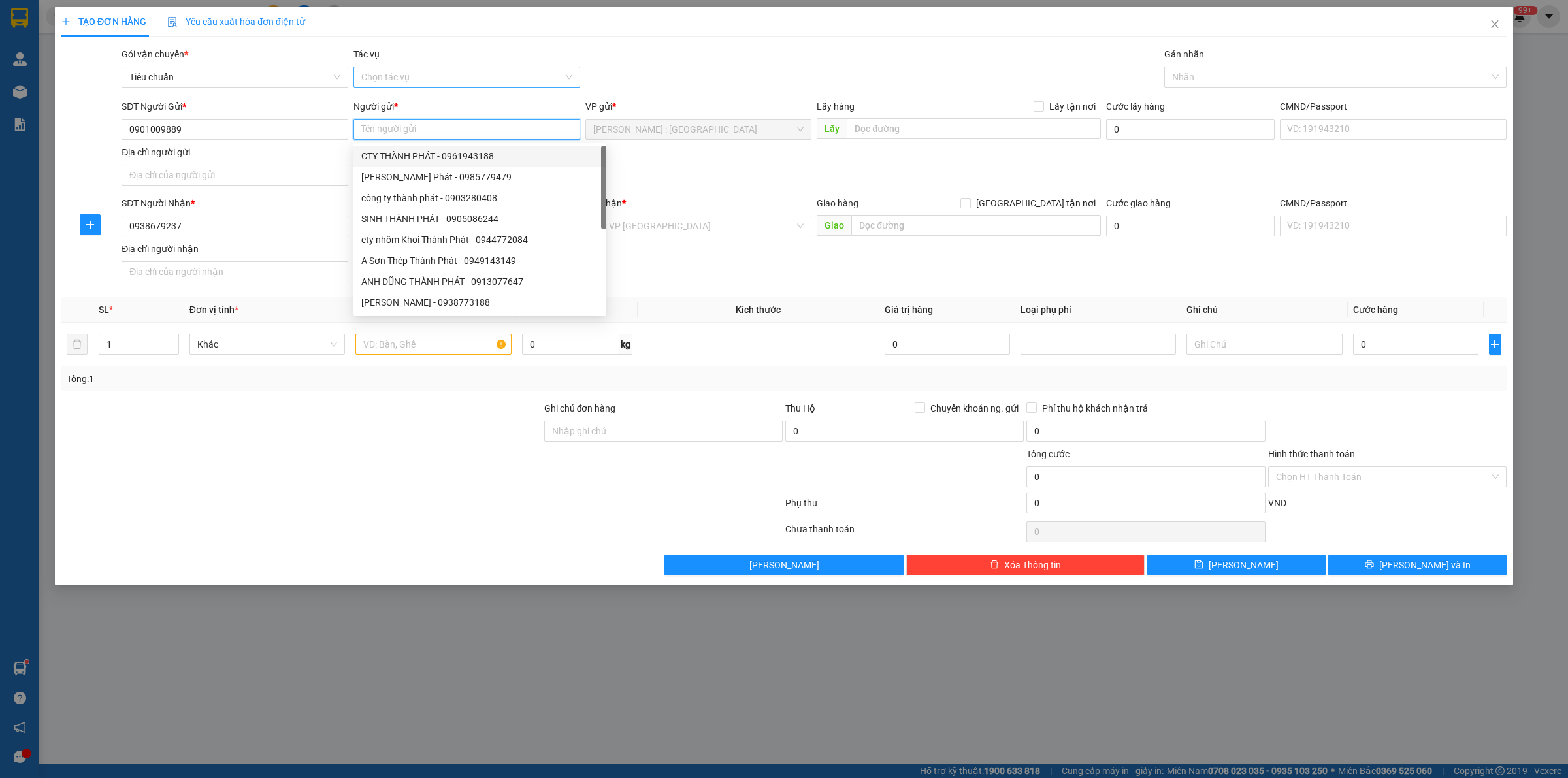
paste input "Tài Đặng"
type input "Tài Đặng"
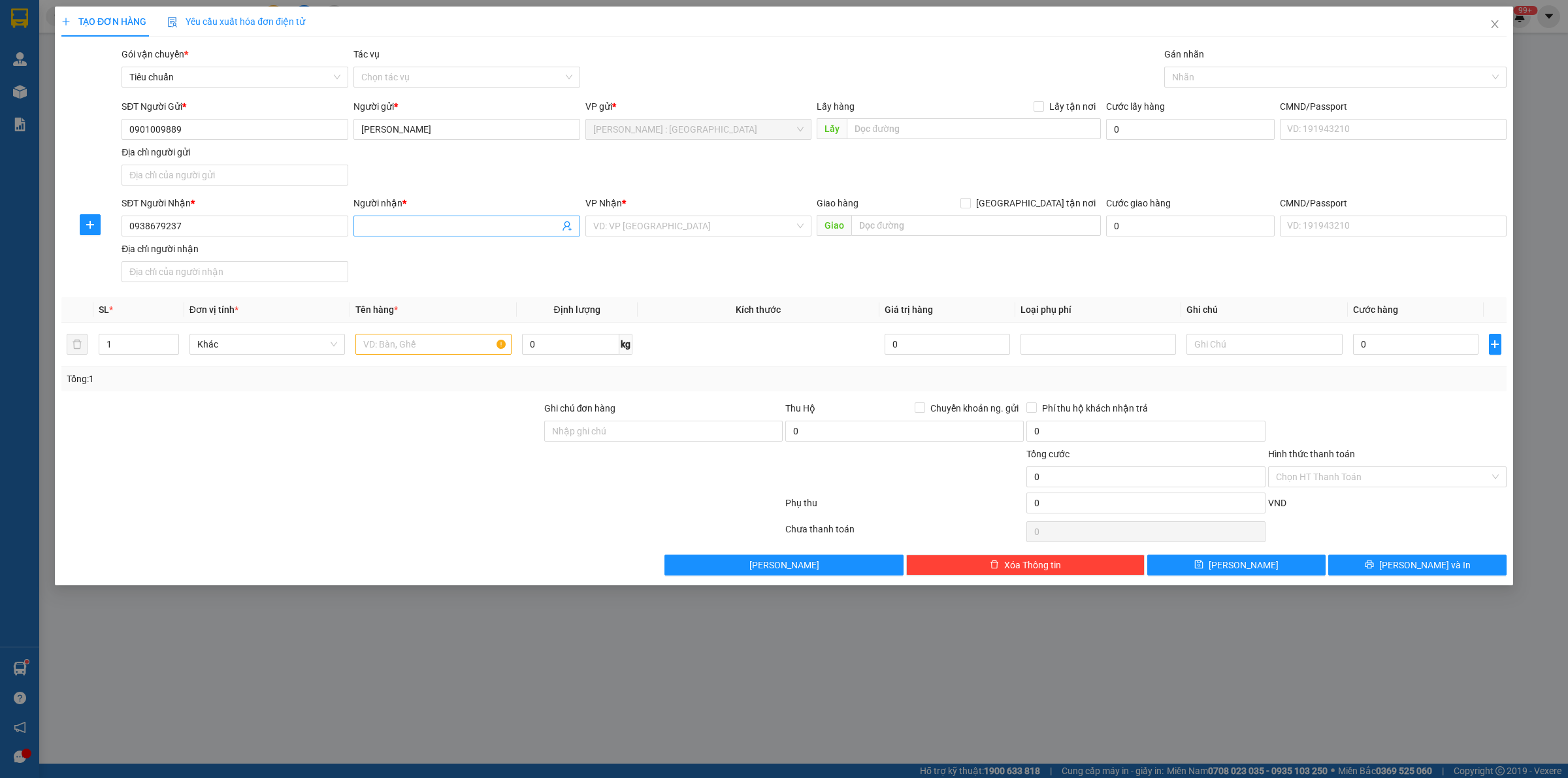
click at [436, 217] on span at bounding box center [466, 226] width 227 height 21
paste input "Hùng"
type input "Hùng"
click at [931, 129] on input "text" at bounding box center [973, 128] width 254 height 21
paste input "A09/30 đường mai bá hương, xã lê minh xuân, bình chánh, hcm"
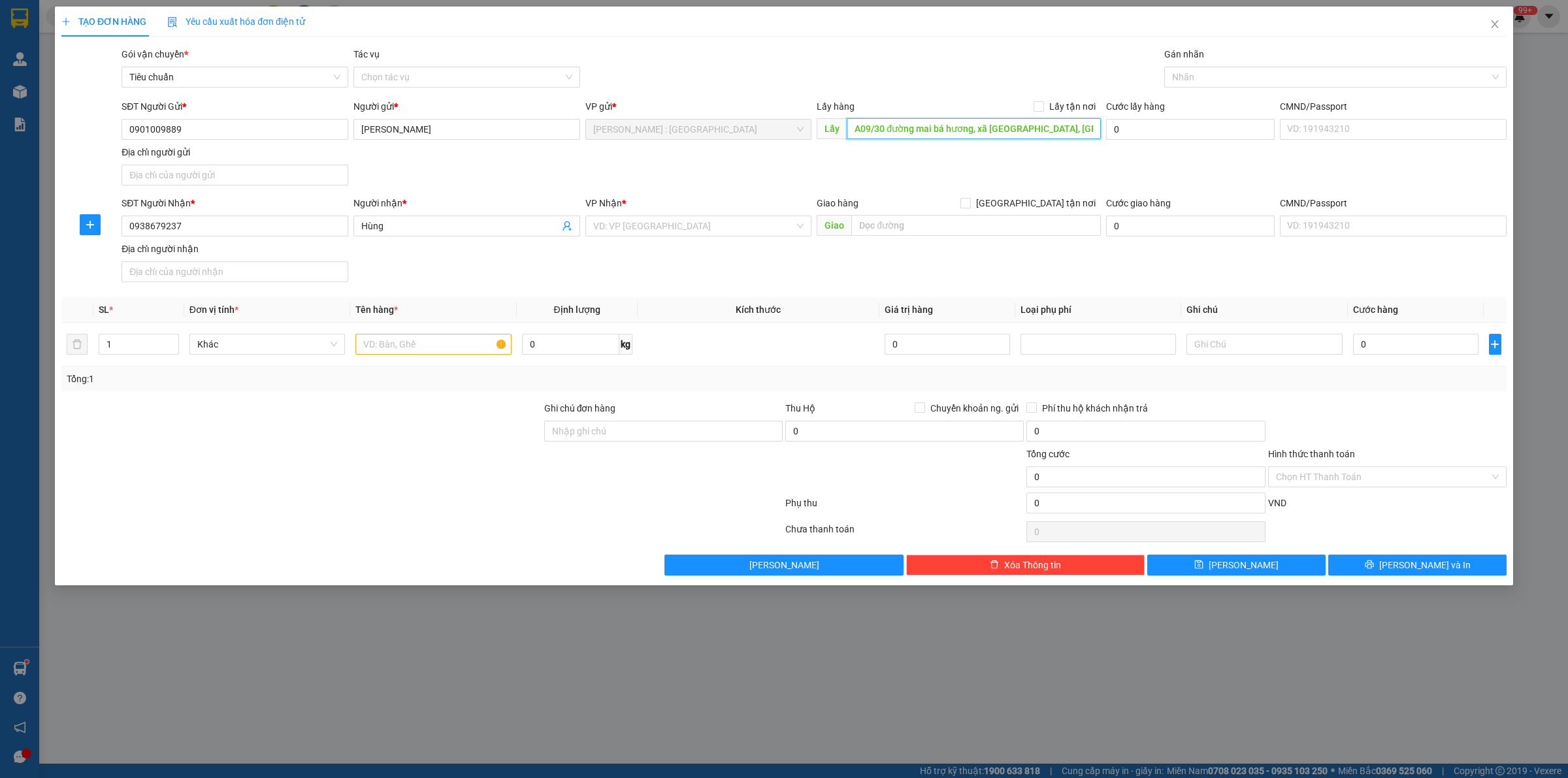
scroll to position [0, 24]
type input "A09/30 đường mai bá hương, xã lê minh xuân, bình chánh, hcm"
click at [903, 227] on input "text" at bounding box center [976, 225] width 250 height 21
paste input "149 phạm hùng, phường hoà xuân, đà nẵng"
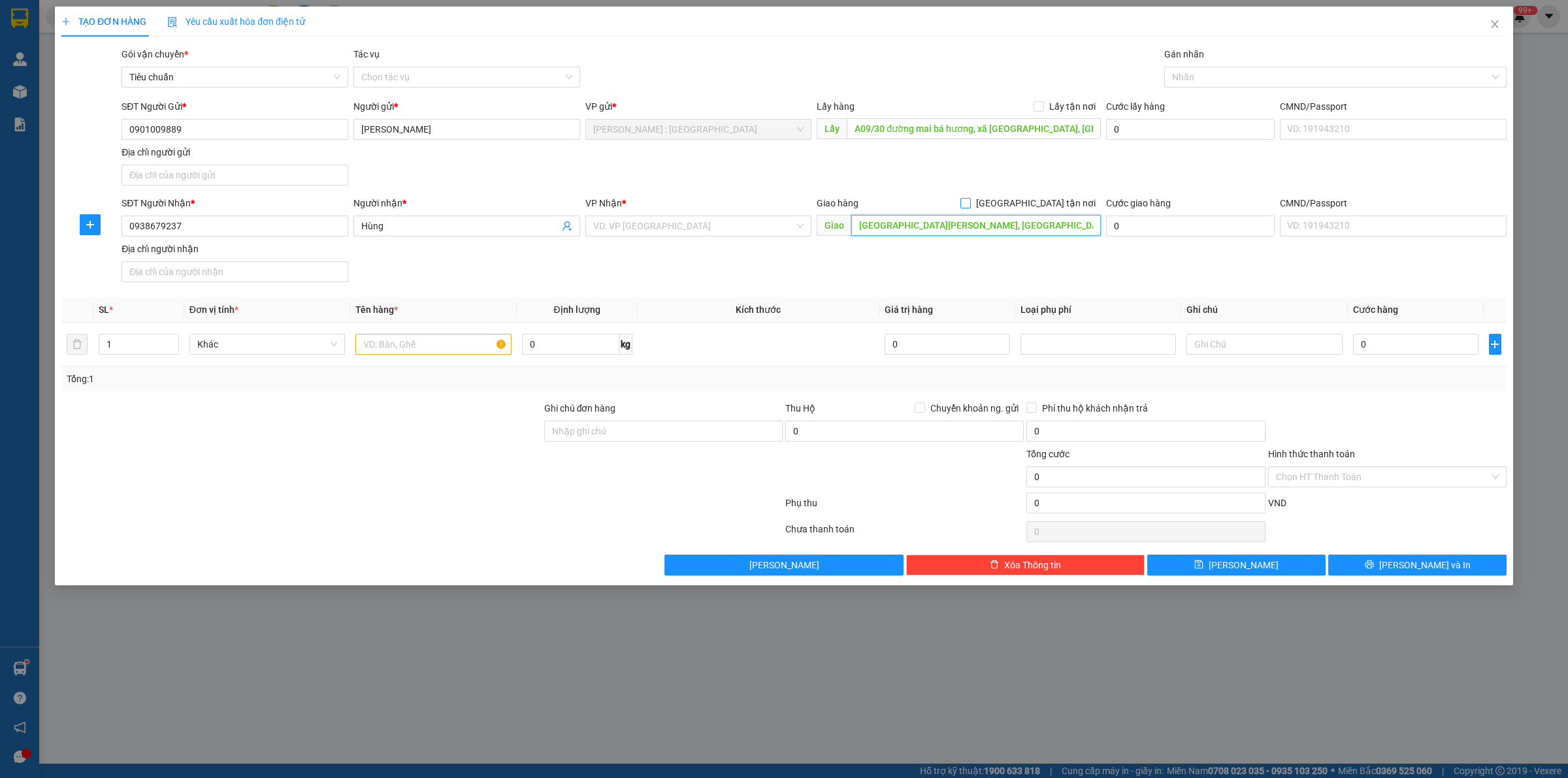
type input "149 phạm hùng, phường hoà xuân, đà nẵng"
click at [971, 208] on span at bounding box center [965, 203] width 10 height 10
click at [969, 207] on input "[GEOGRAPHIC_DATA] tận nơi" at bounding box center [964, 203] width 9 height 9
checkbox input "true"
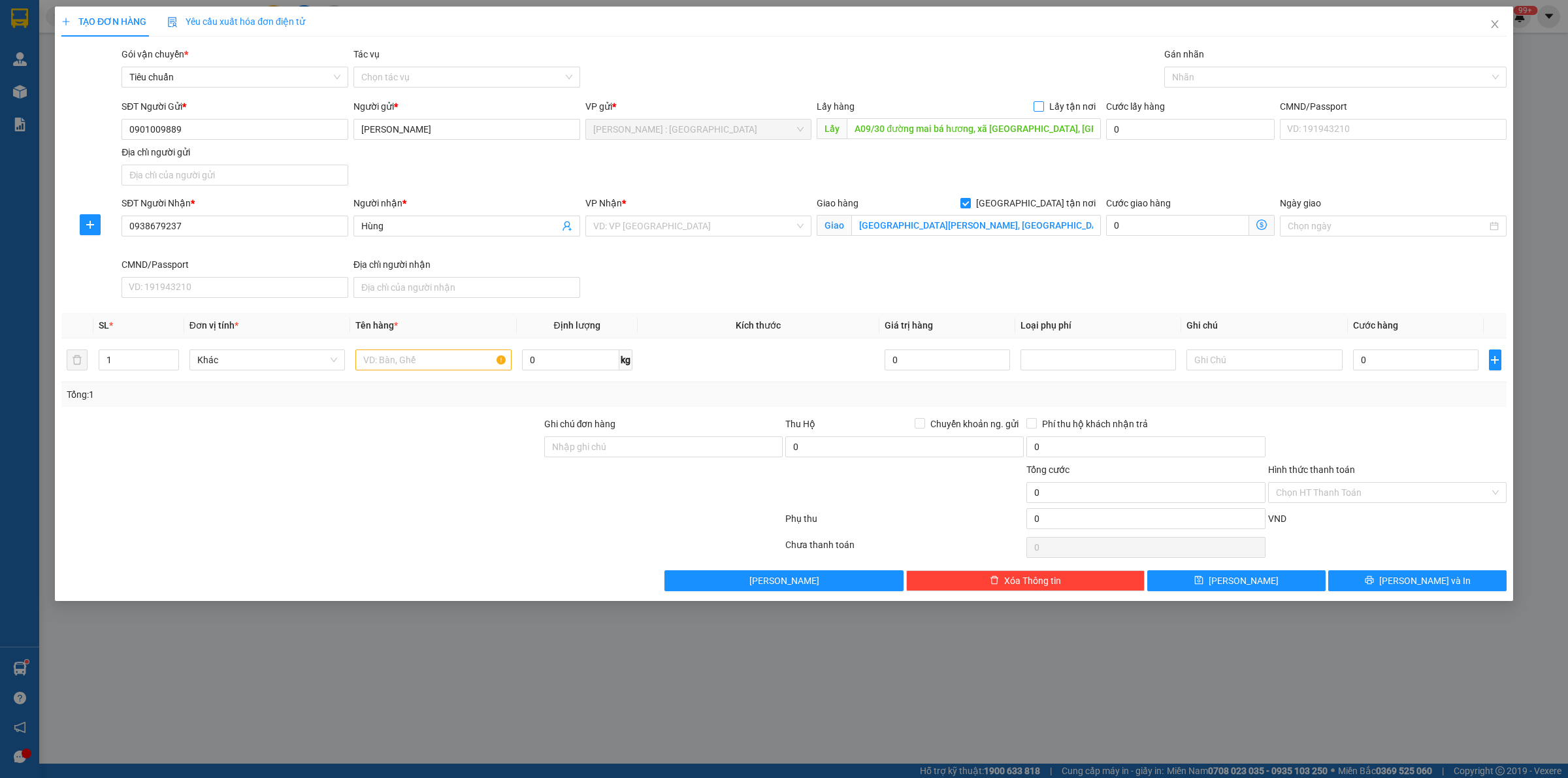
drag, startPoint x: 1041, startPoint y: 109, endPoint x: 1163, endPoint y: 77, distance: 126.1
click at [1043, 106] on input "Lấy tận nơi" at bounding box center [1037, 105] width 9 height 9
checkbox input "true"
click at [1210, 76] on div at bounding box center [1328, 77] width 323 height 16
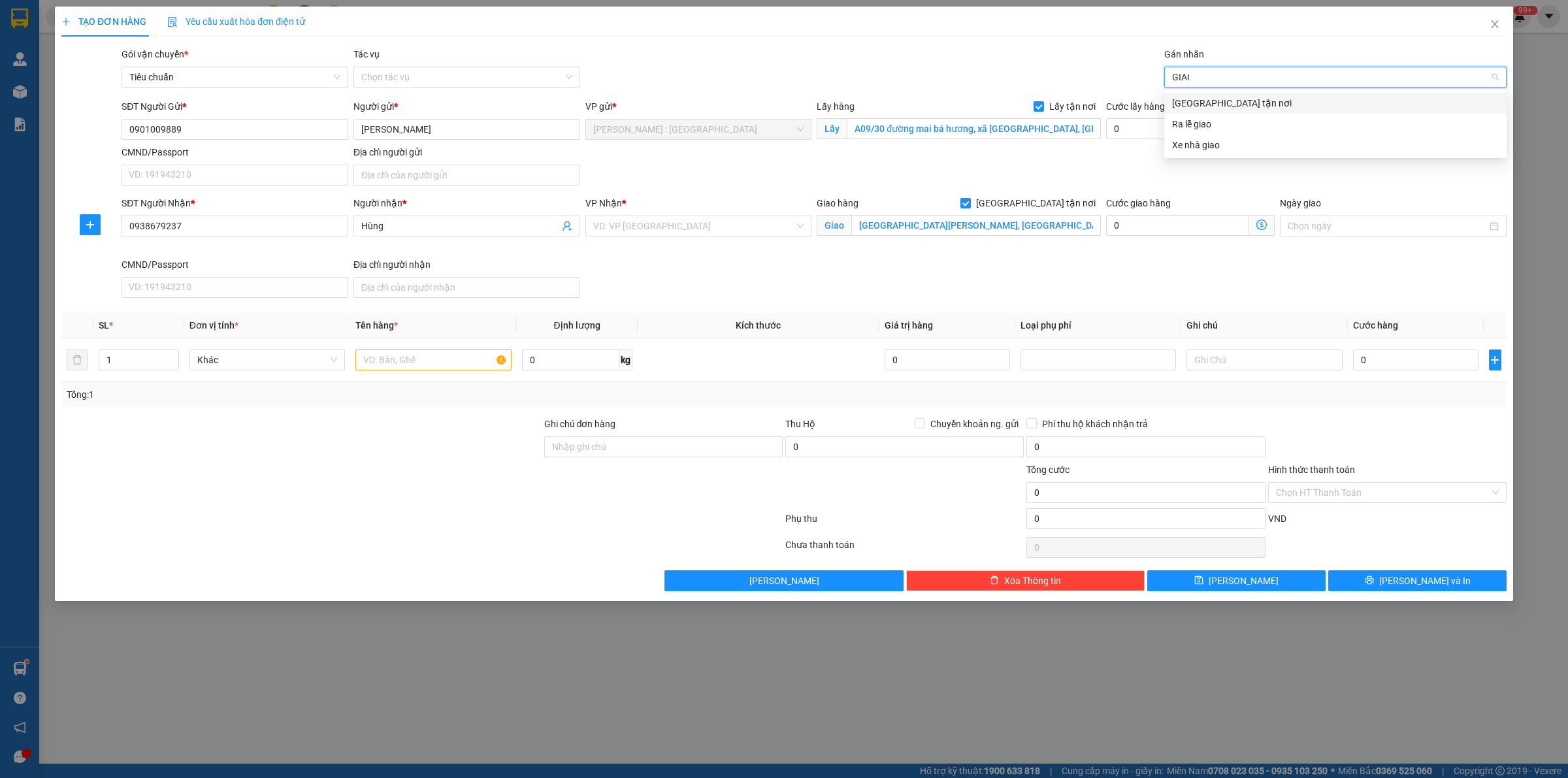
type input "GIAO"
click at [1212, 103] on div "[GEOGRAPHIC_DATA] tận nơi" at bounding box center [1334, 103] width 326 height 14
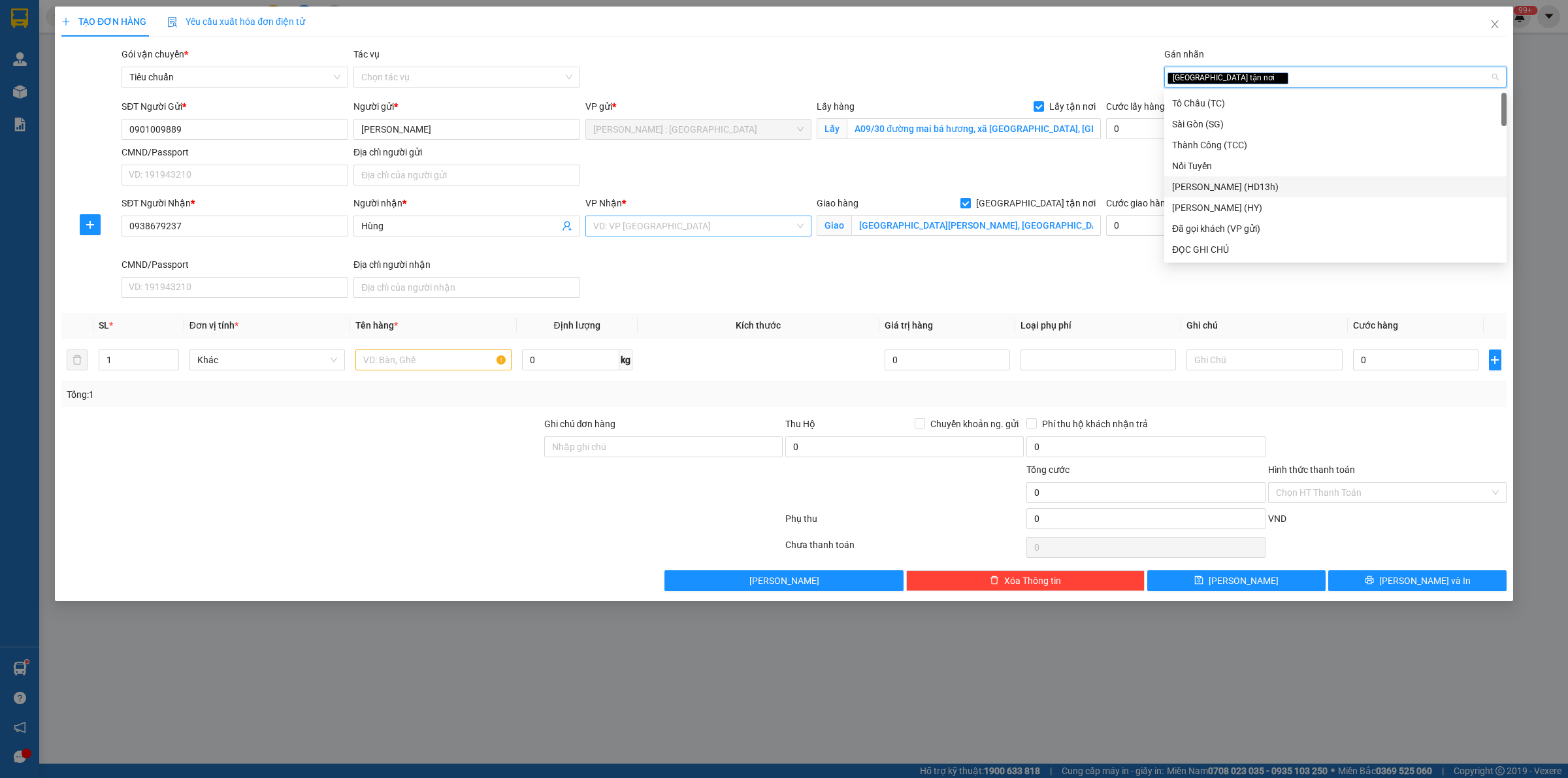
click at [741, 230] on input "search" at bounding box center [693, 225] width 202 height 19
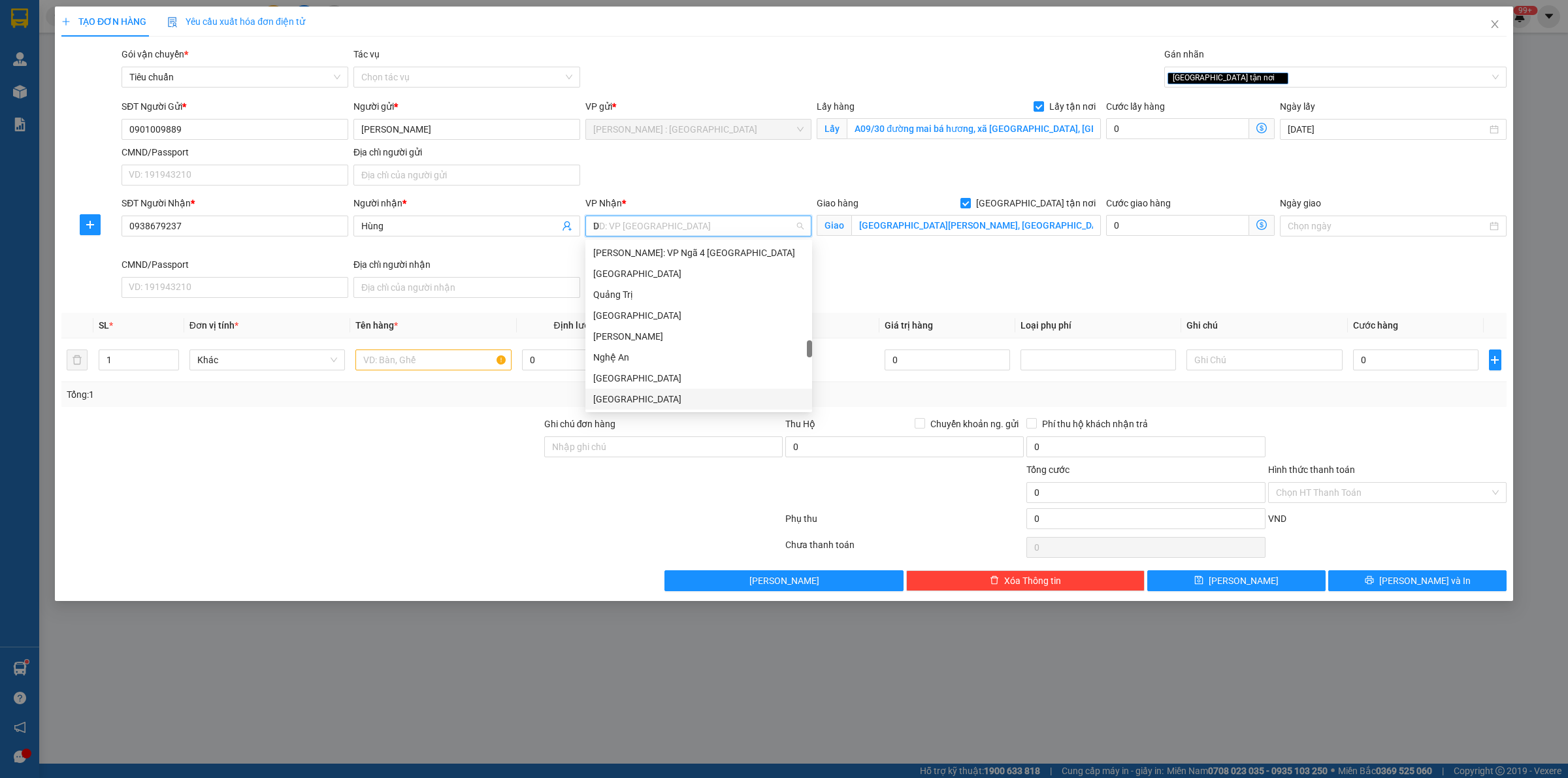
scroll to position [167, 0]
type input "D"
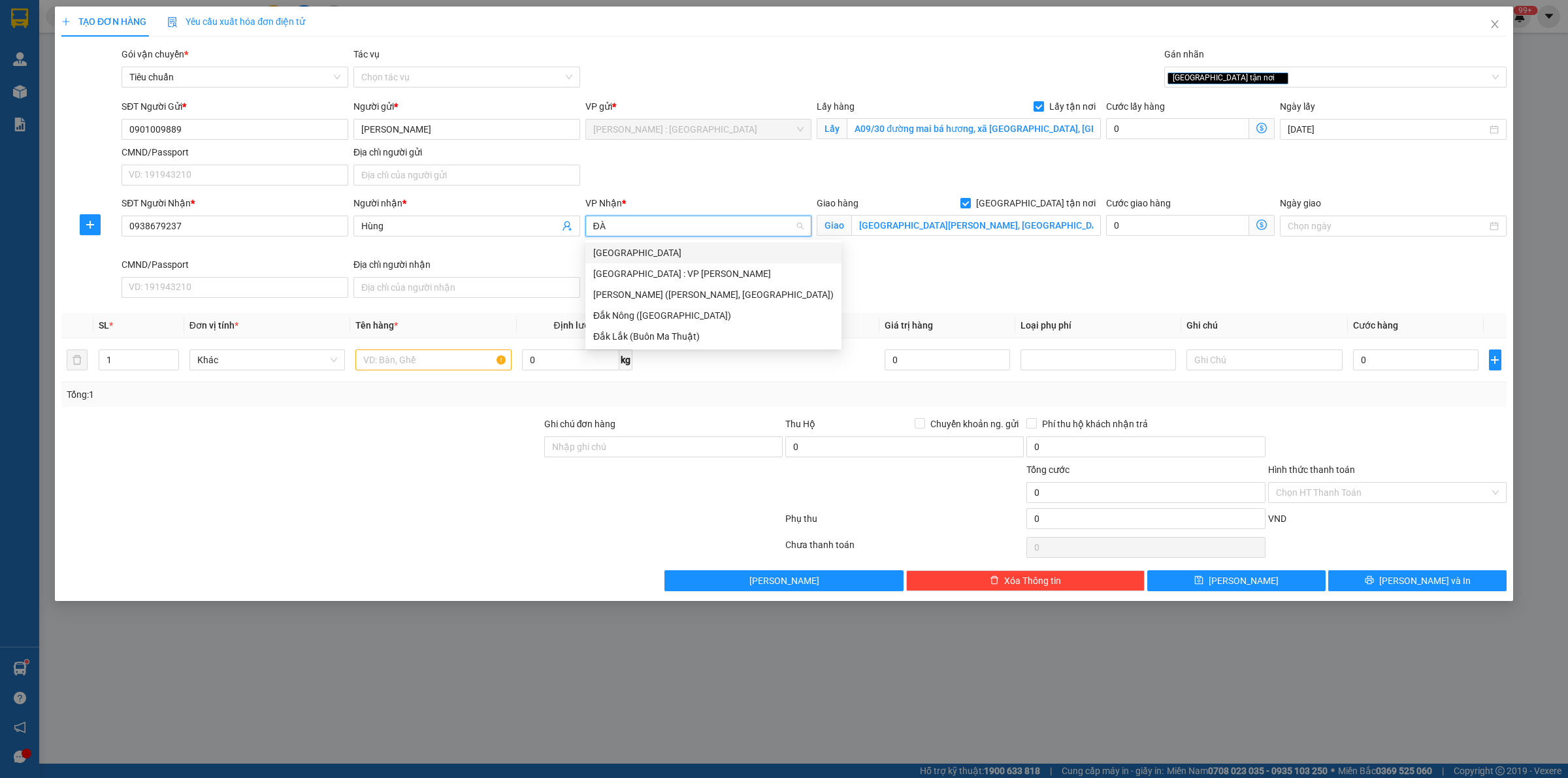
type input "ĐÀ"
click at [727, 257] on div "Đà Nẵng" at bounding box center [713, 252] width 240 height 14
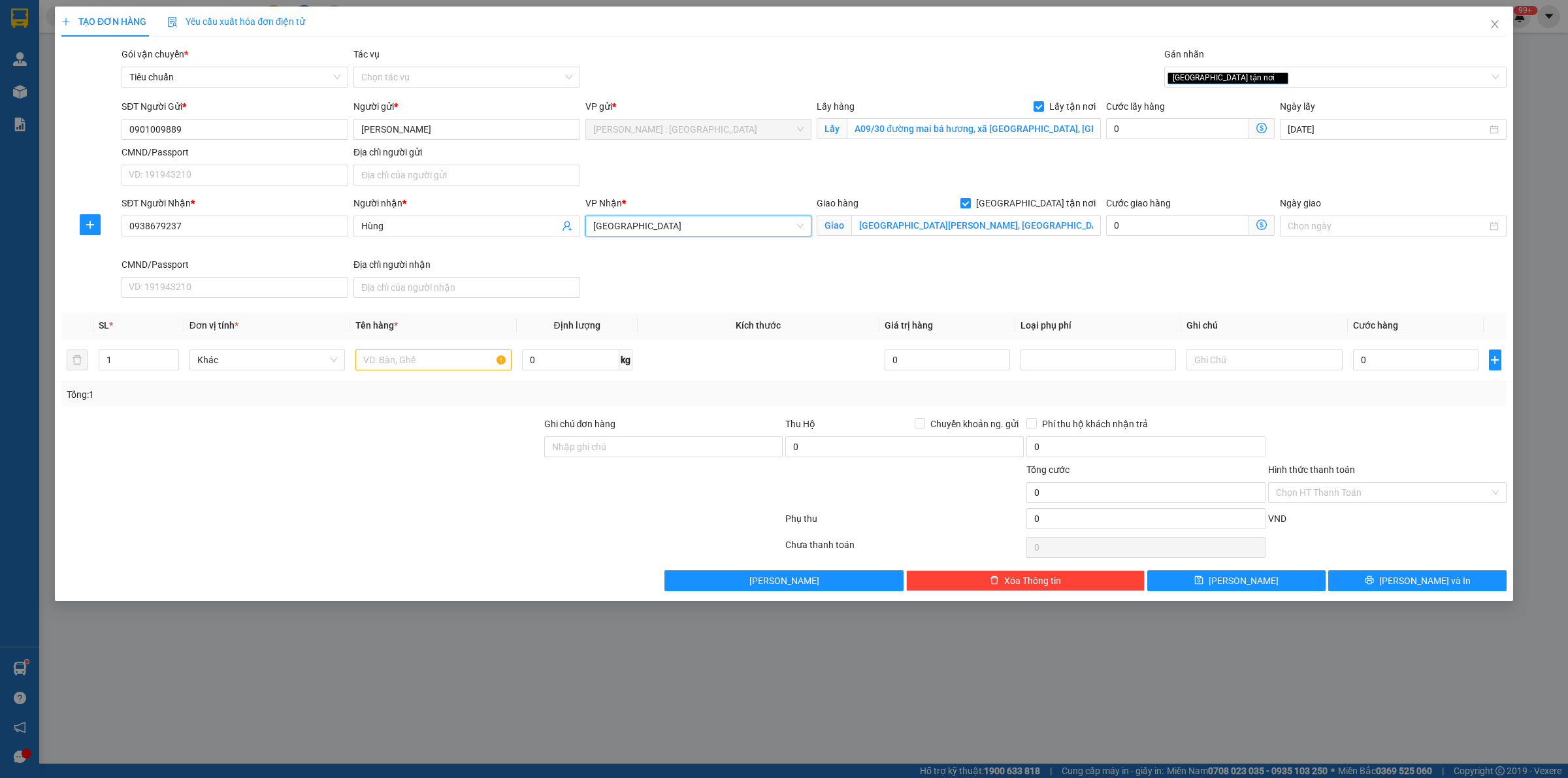
click at [716, 225] on span "Đà Nẵng" at bounding box center [698, 225] width 211 height 19
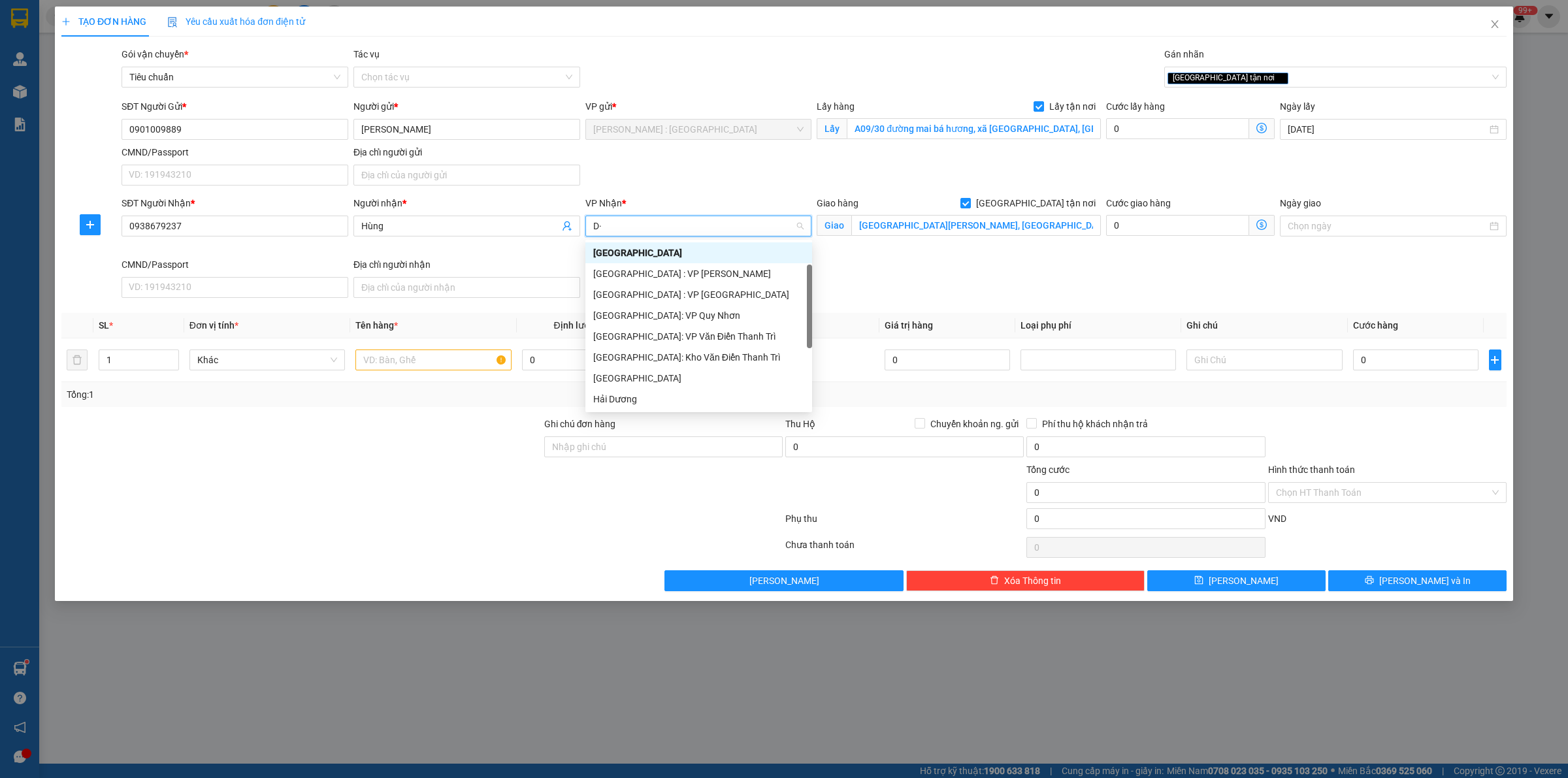
type input "D"
type input "ĐÀ"
click at [725, 271] on div "[GEOGRAPHIC_DATA] : VP [PERSON_NAME]" at bounding box center [713, 273] width 240 height 14
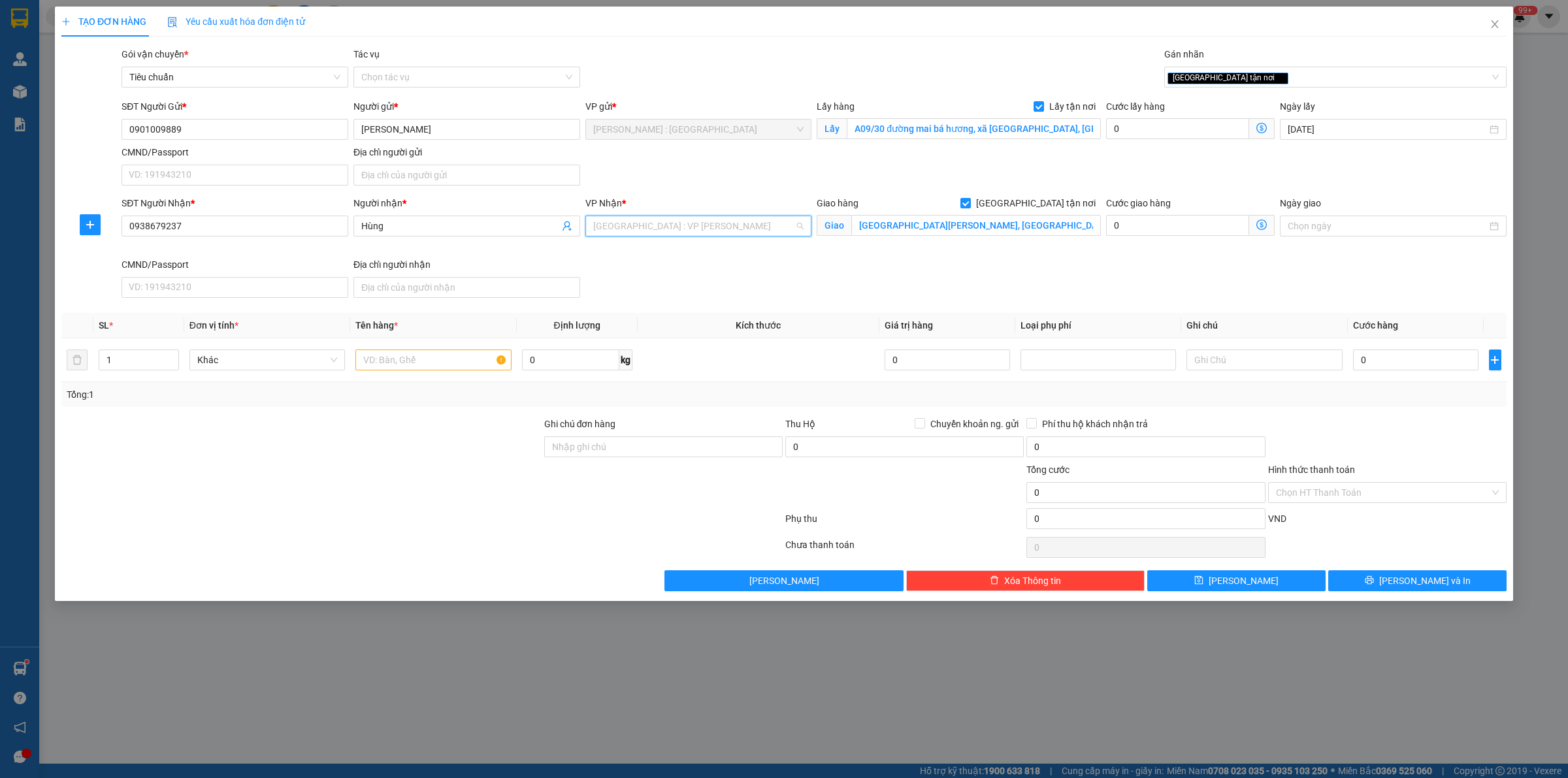
scroll to position [105, 0]
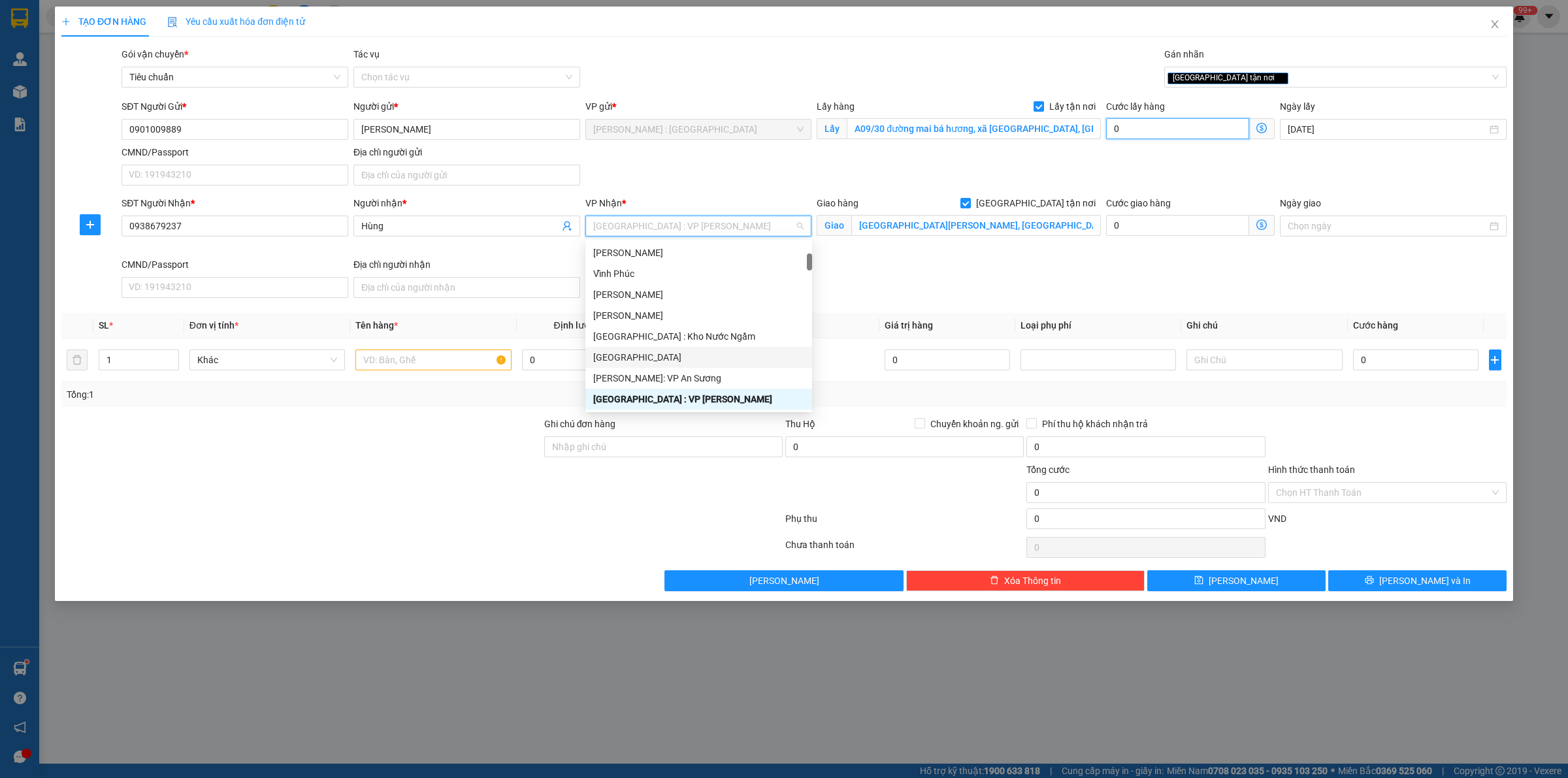
click at [1167, 134] on input "0" at bounding box center [1177, 128] width 143 height 21
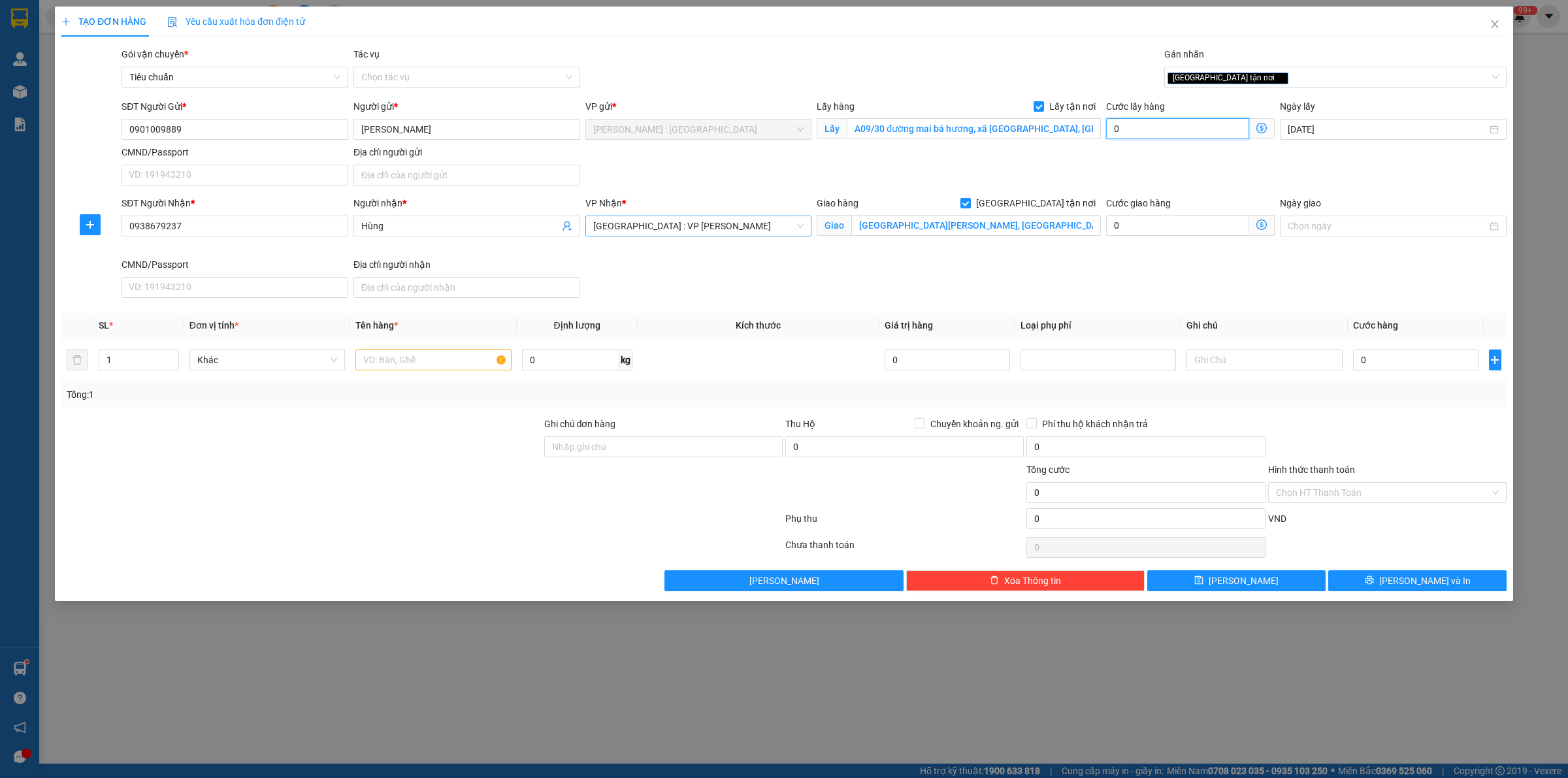
type input "3"
type input "35"
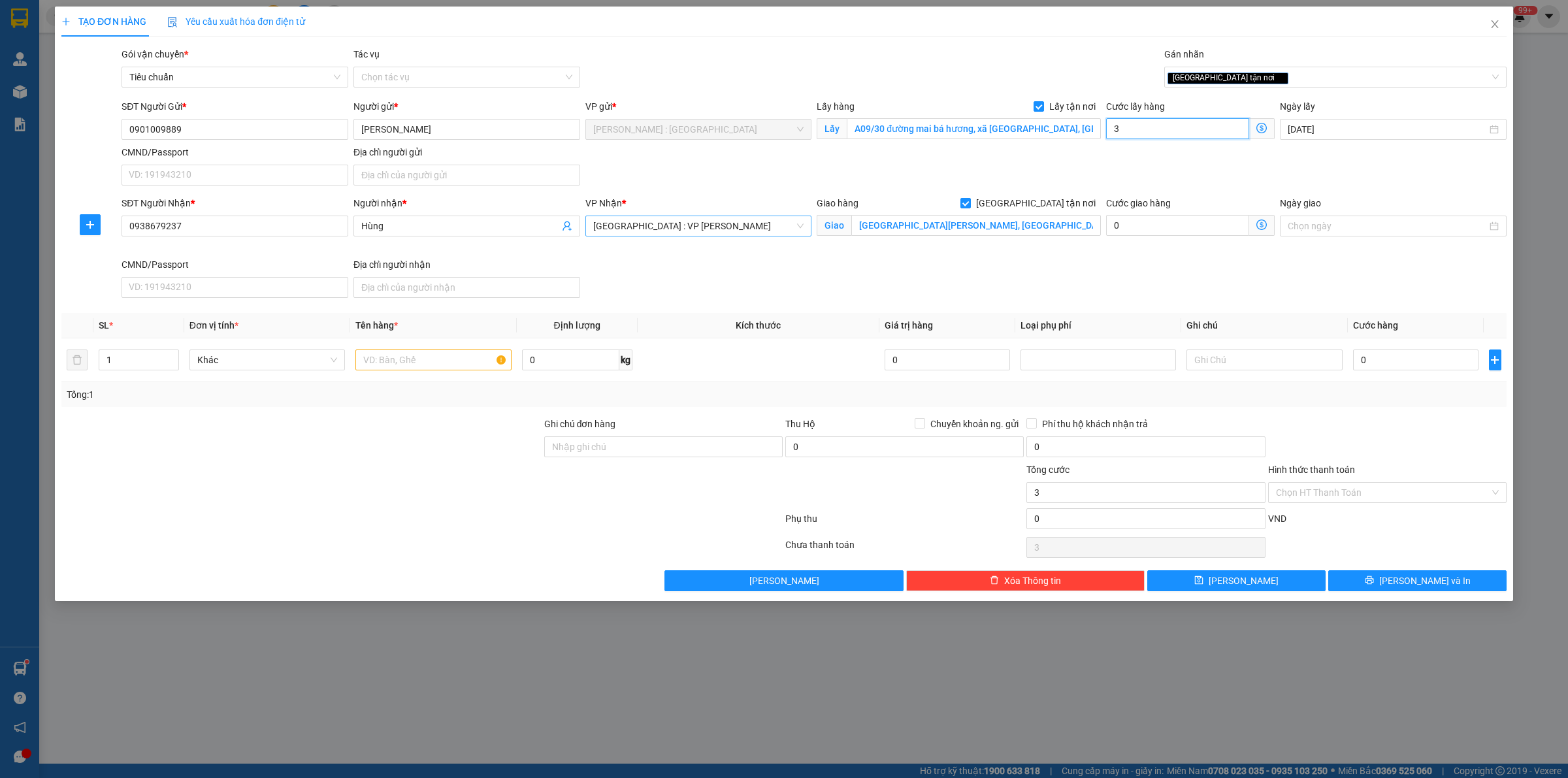
type input "35"
type input "350"
type input "350.000"
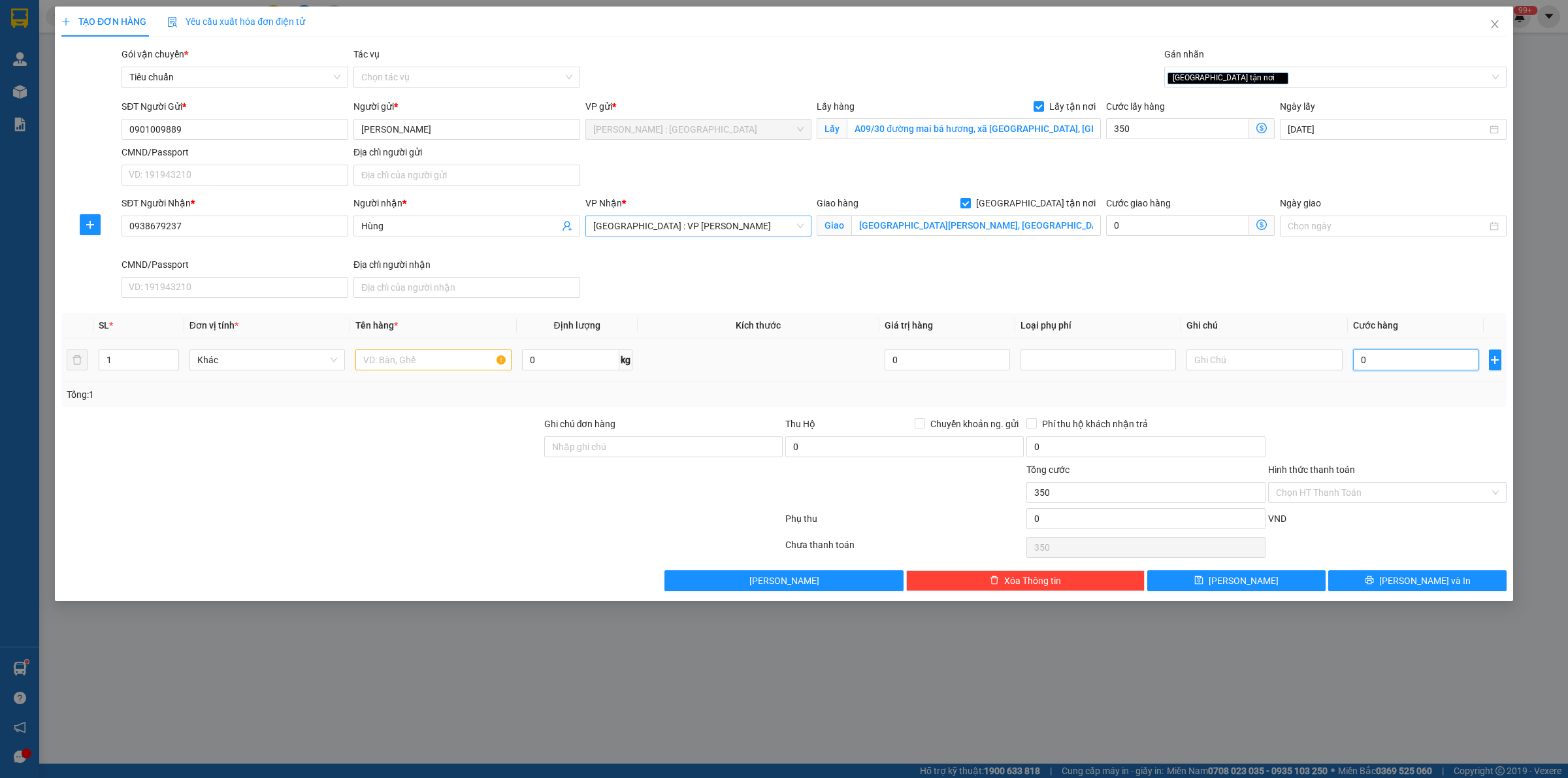
type input "350.000"
click at [1374, 364] on input "0" at bounding box center [1415, 359] width 126 height 21
type input "6"
type input "350.006"
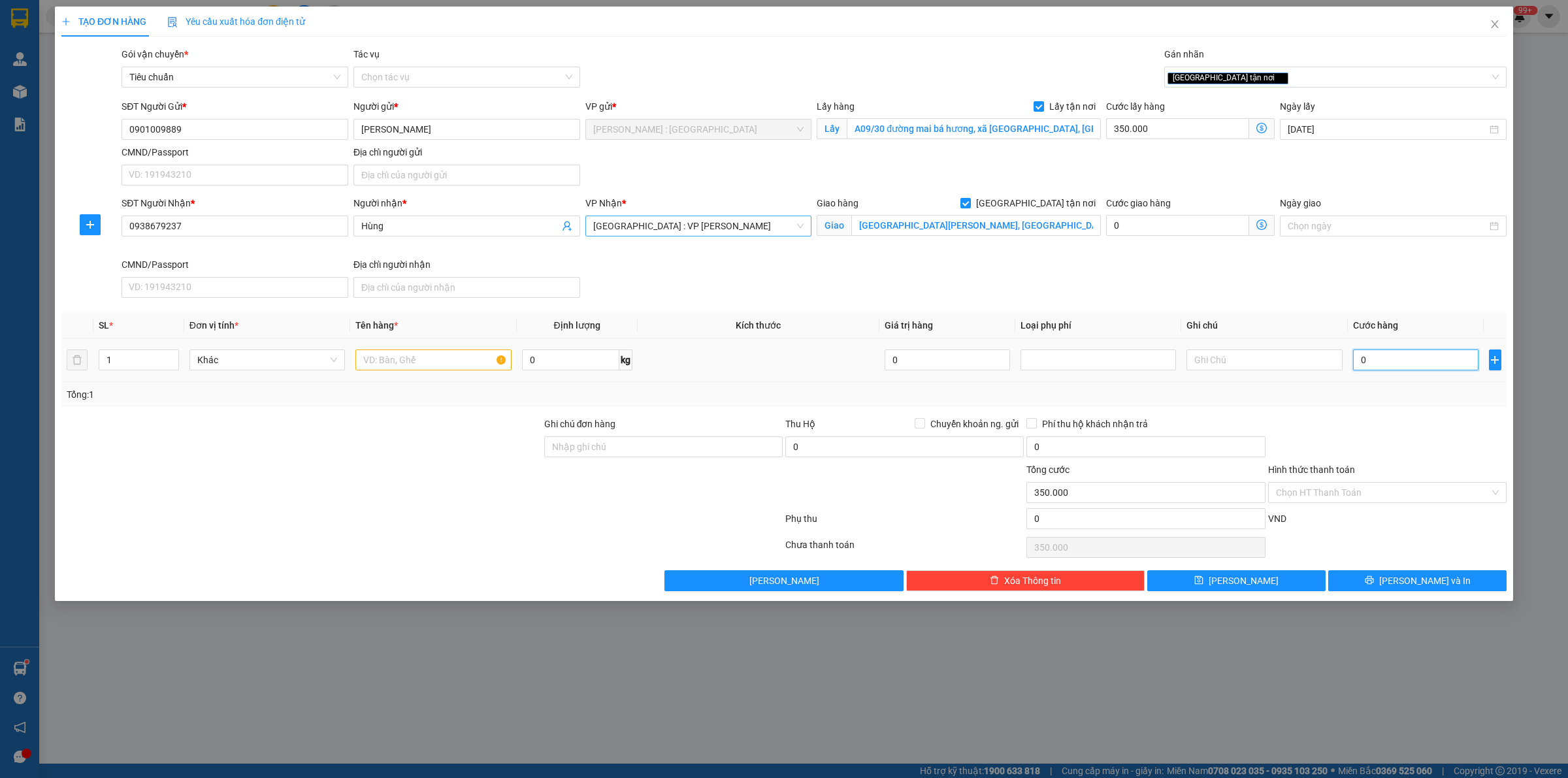
type input "350.006"
type input "62"
type input "350.062"
type input "620"
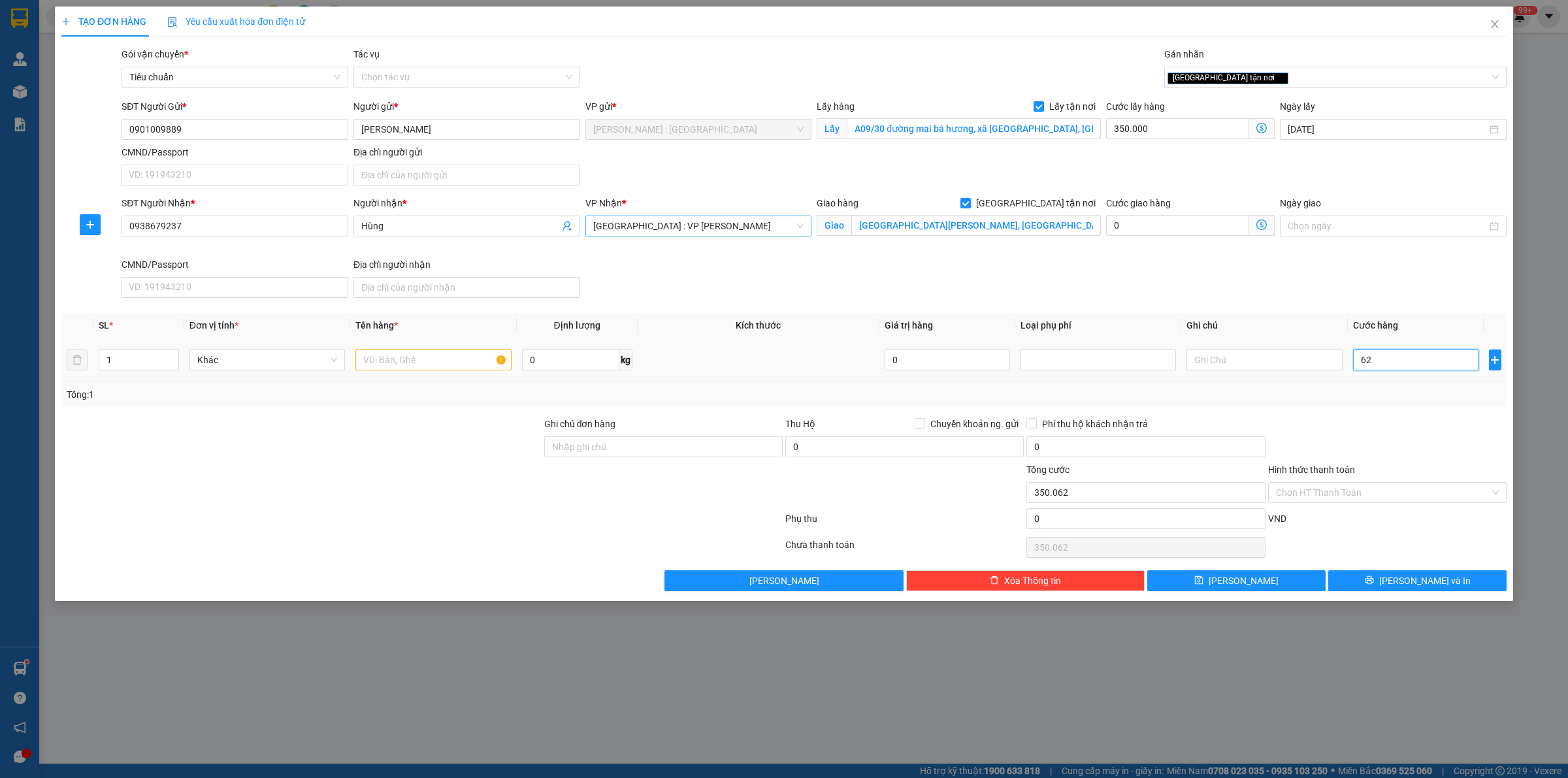
type input "350.620"
type input "6.200"
type input "356.200"
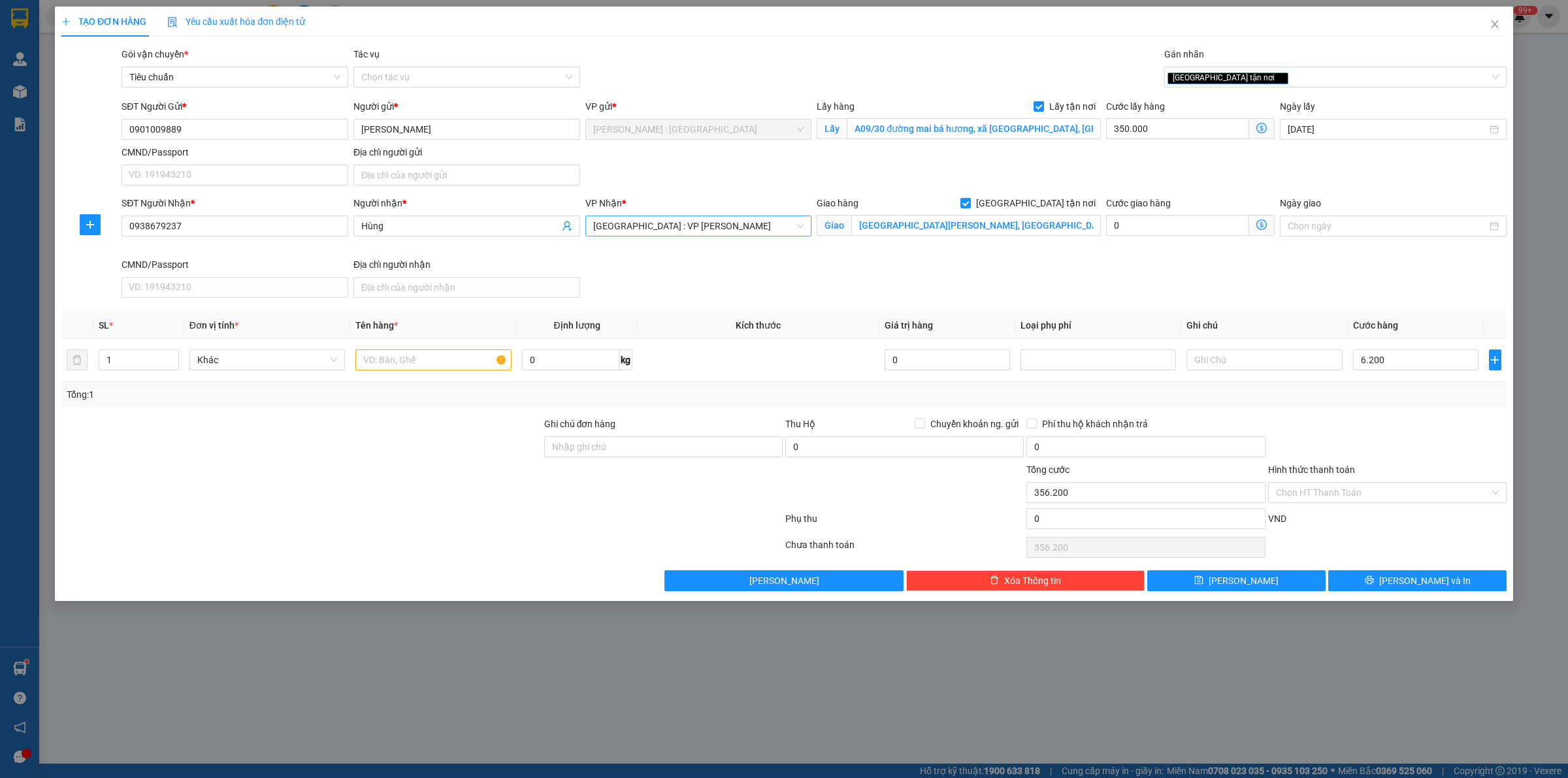
type input "6.200.000"
type input "6.550.000"
click at [1254, 273] on div "SĐT Người Nhận * 0938679237 Người nhận * Hùng VP Nhận * Đà Nẵng : VP Thanh Khê …" at bounding box center [814, 249] width 1390 height 107
click at [439, 358] on input "text" at bounding box center [433, 359] width 155 height 21
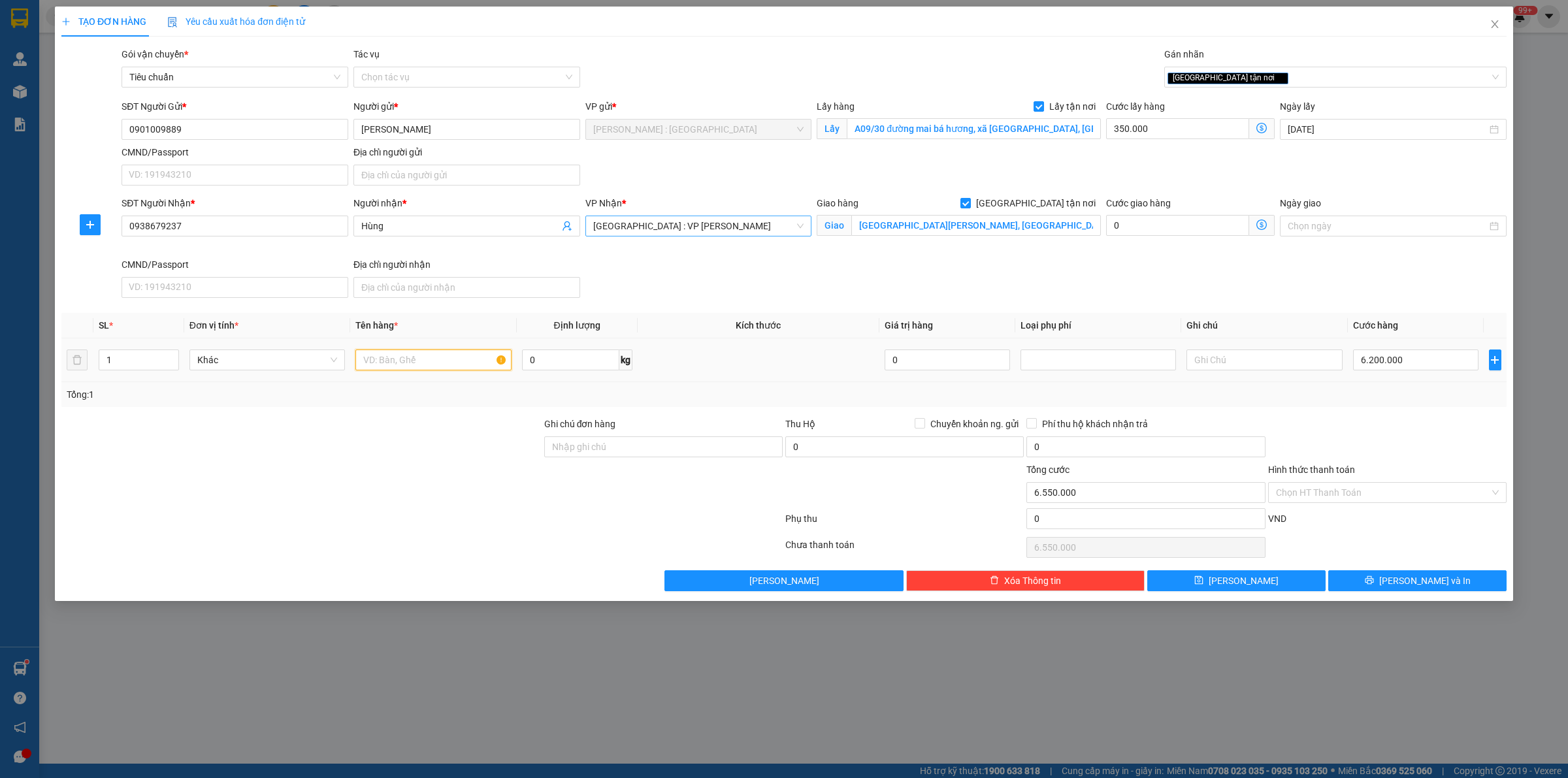
paste input "11 kiện ghế"
type input "11 kiện ghế"
click at [461, 488] on div at bounding box center [301, 485] width 482 height 46
click at [478, 560] on div at bounding box center [422, 547] width 724 height 26
click at [483, 565] on div "Transit Pickup Surcharge Ids Transit Deliver Surcharge Ids Transit Deliver Surc…" at bounding box center [784, 319] width 1445 height 544
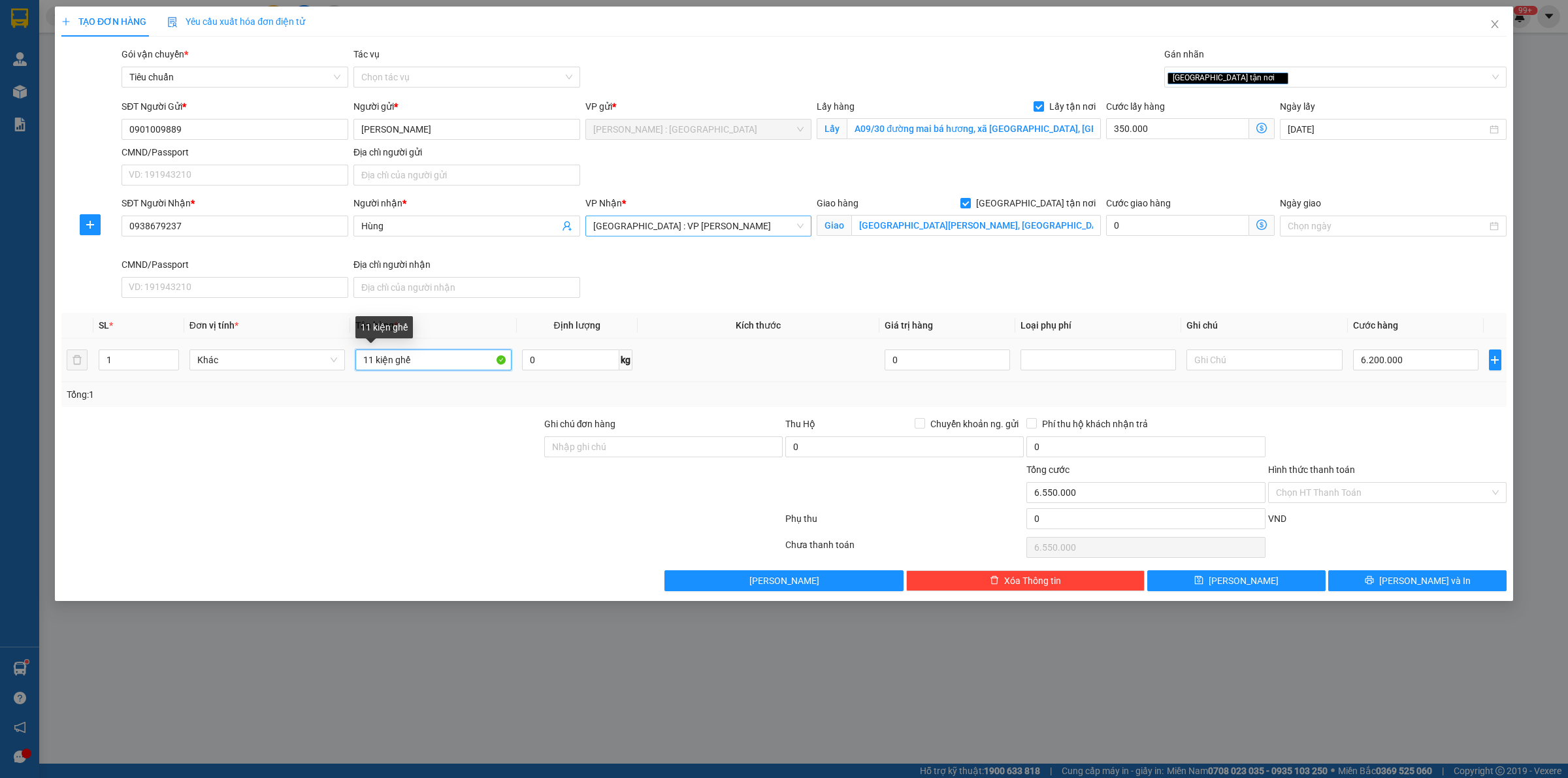
click at [468, 360] on input "11 kiện ghế" at bounding box center [433, 359] width 155 height 21
drag, startPoint x: 609, startPoint y: 461, endPoint x: 616, endPoint y: 445, distance: 17.5
click at [612, 455] on div "Ghi chú đơn hàng" at bounding box center [663, 440] width 239 height 46
click at [616, 445] on input "Ghi chú đơn hàng" at bounding box center [663, 446] width 239 height 21
type input "XE TẢI ĐÓN SÁNG"
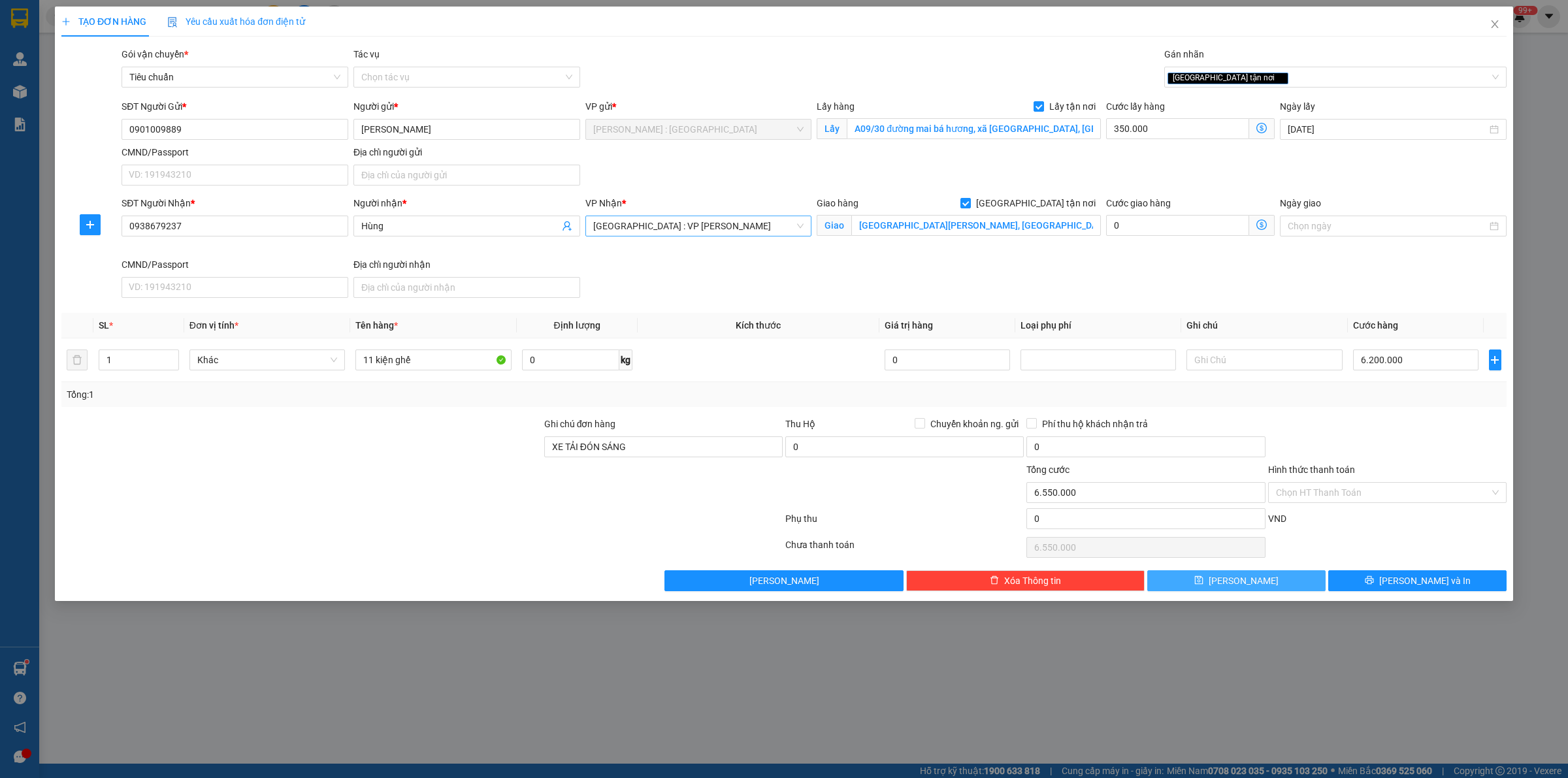
click at [1285, 588] on button "Lưu" at bounding box center [1236, 581] width 178 height 21
checkbox input "false"
type input "0"
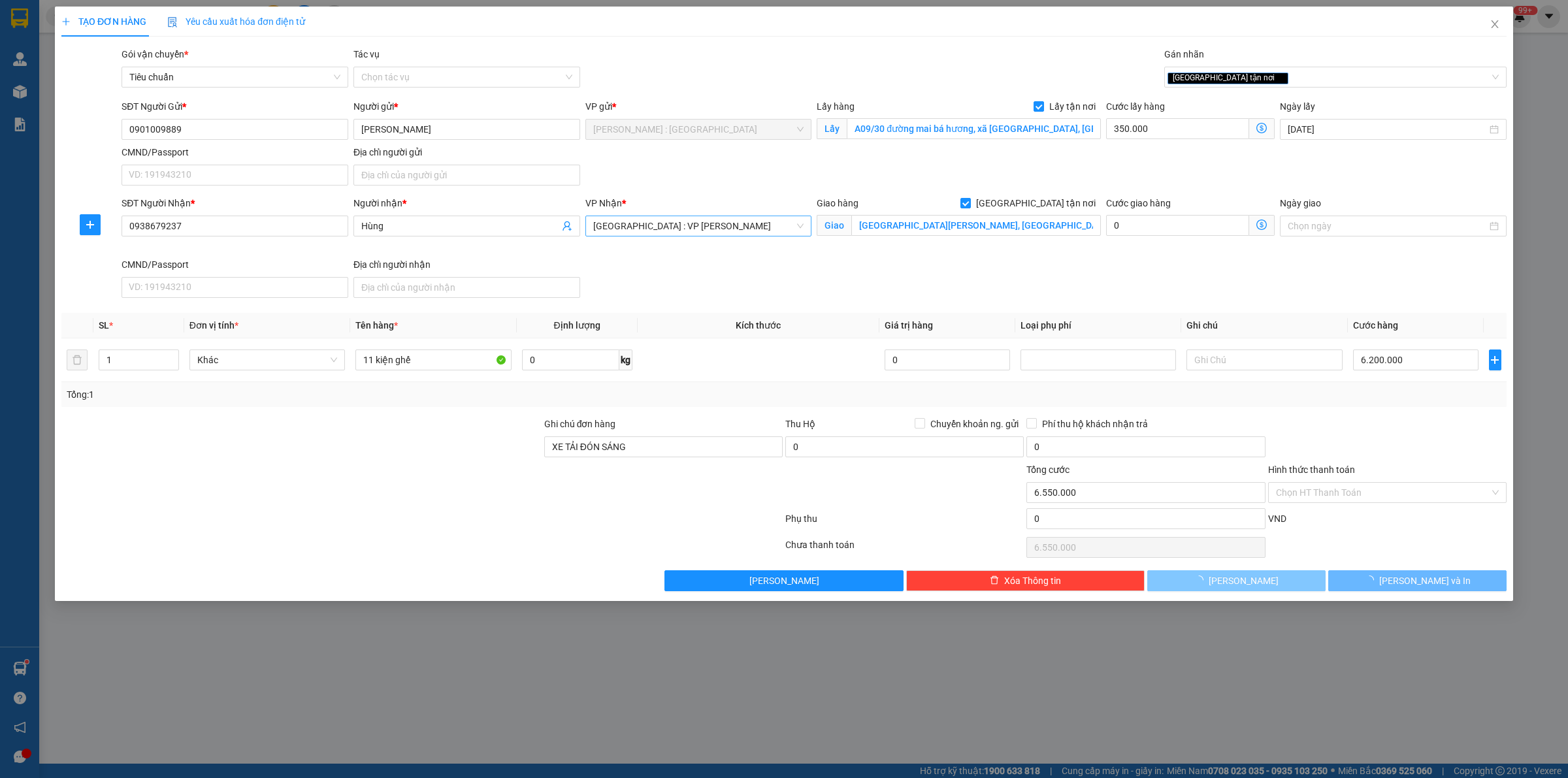
type input "0"
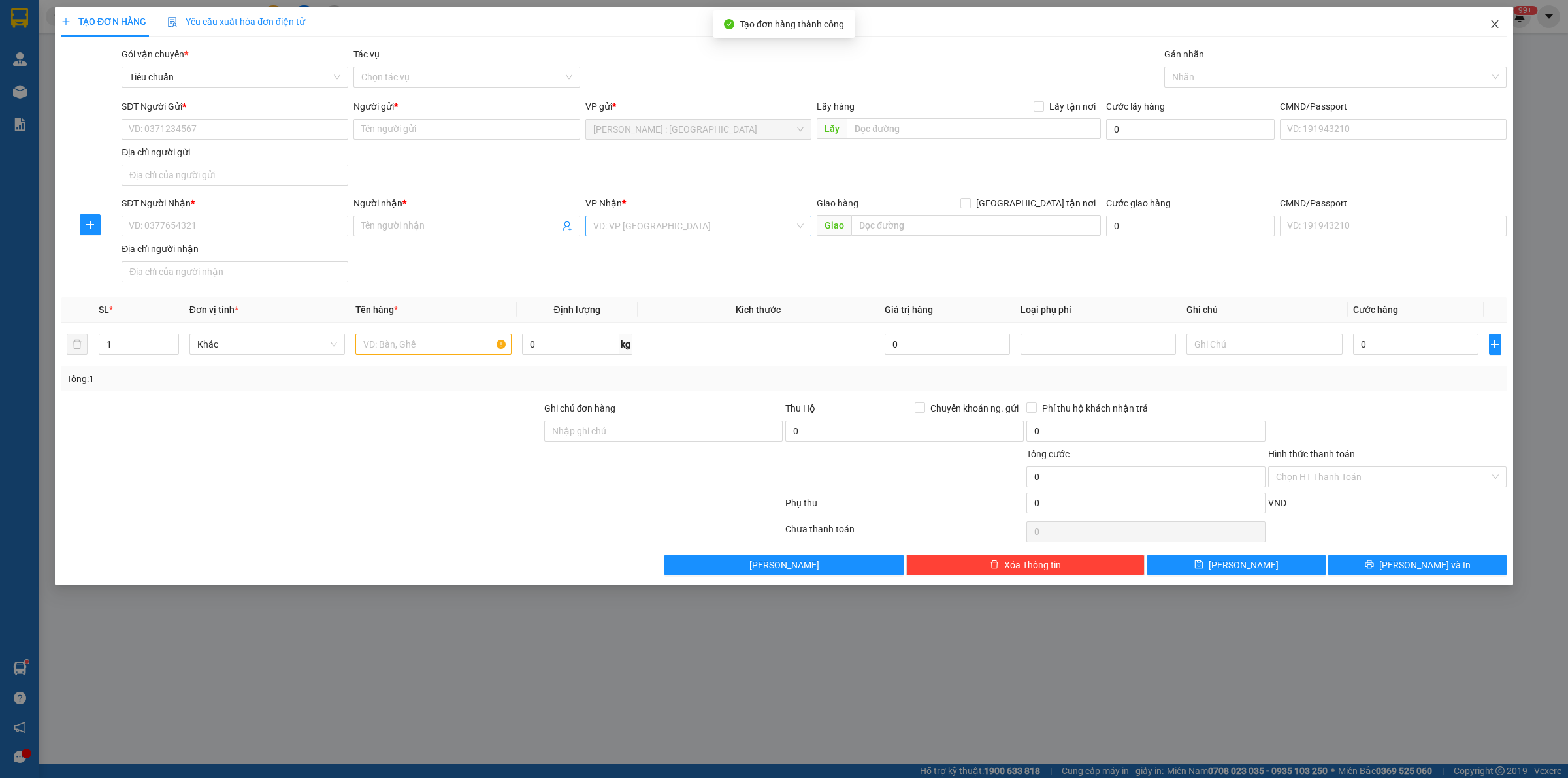
click at [1490, 16] on span "Close" at bounding box center [1494, 24] width 36 height 36
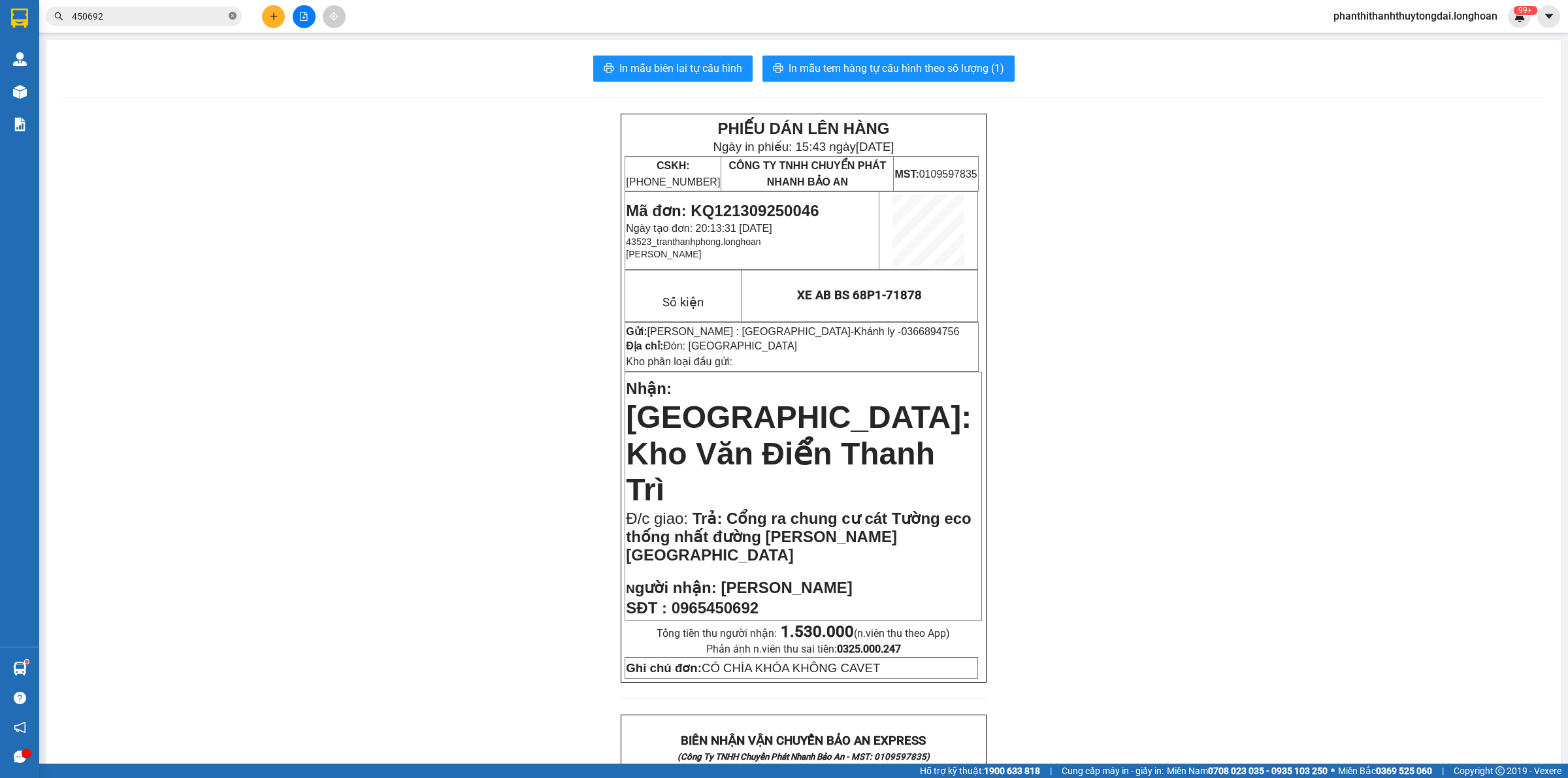
click at [232, 18] on icon "close-circle" at bounding box center [232, 15] width 8 height 8
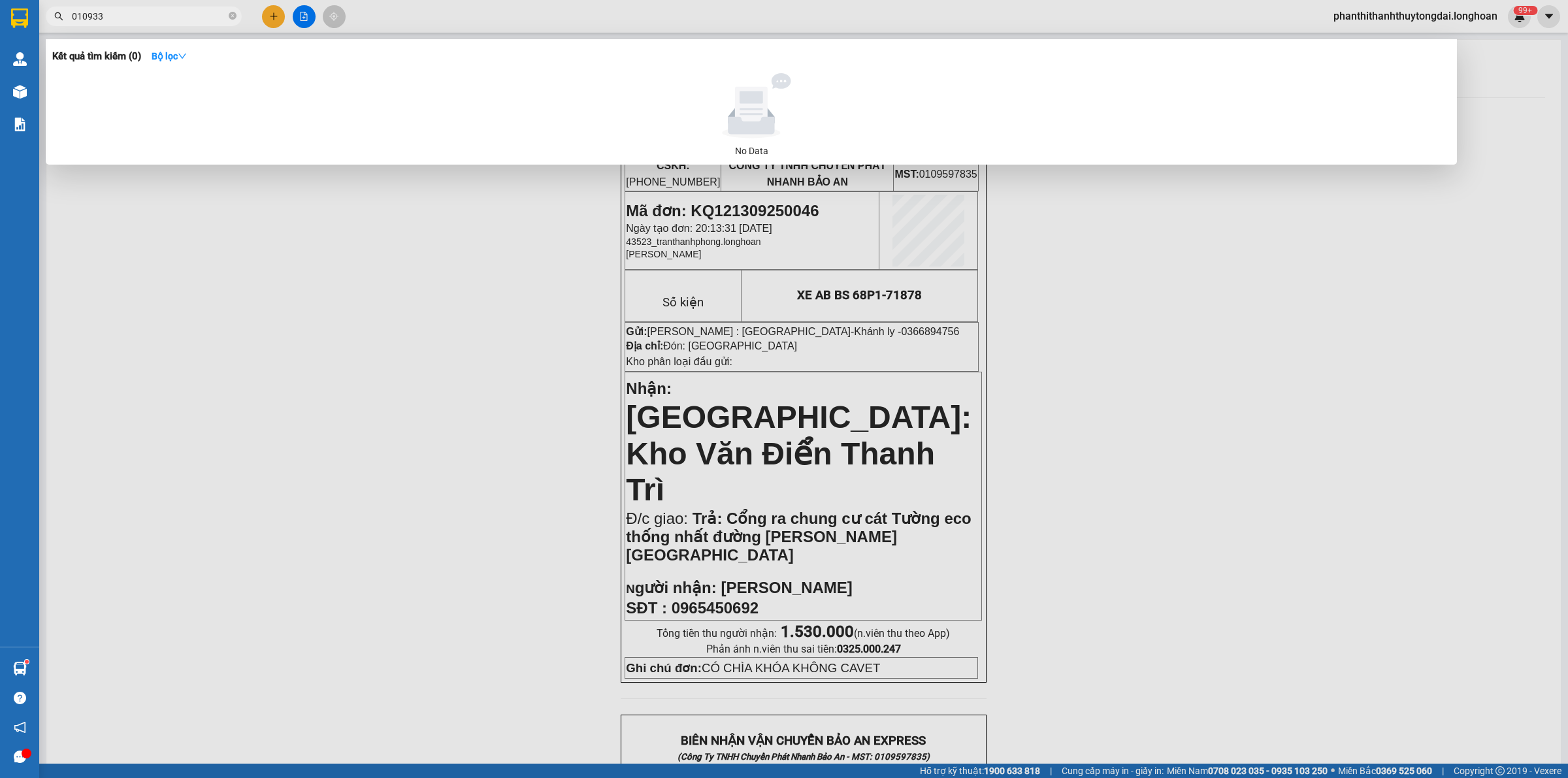
click at [86, 14] on input "010933" at bounding box center [148, 16] width 154 height 14
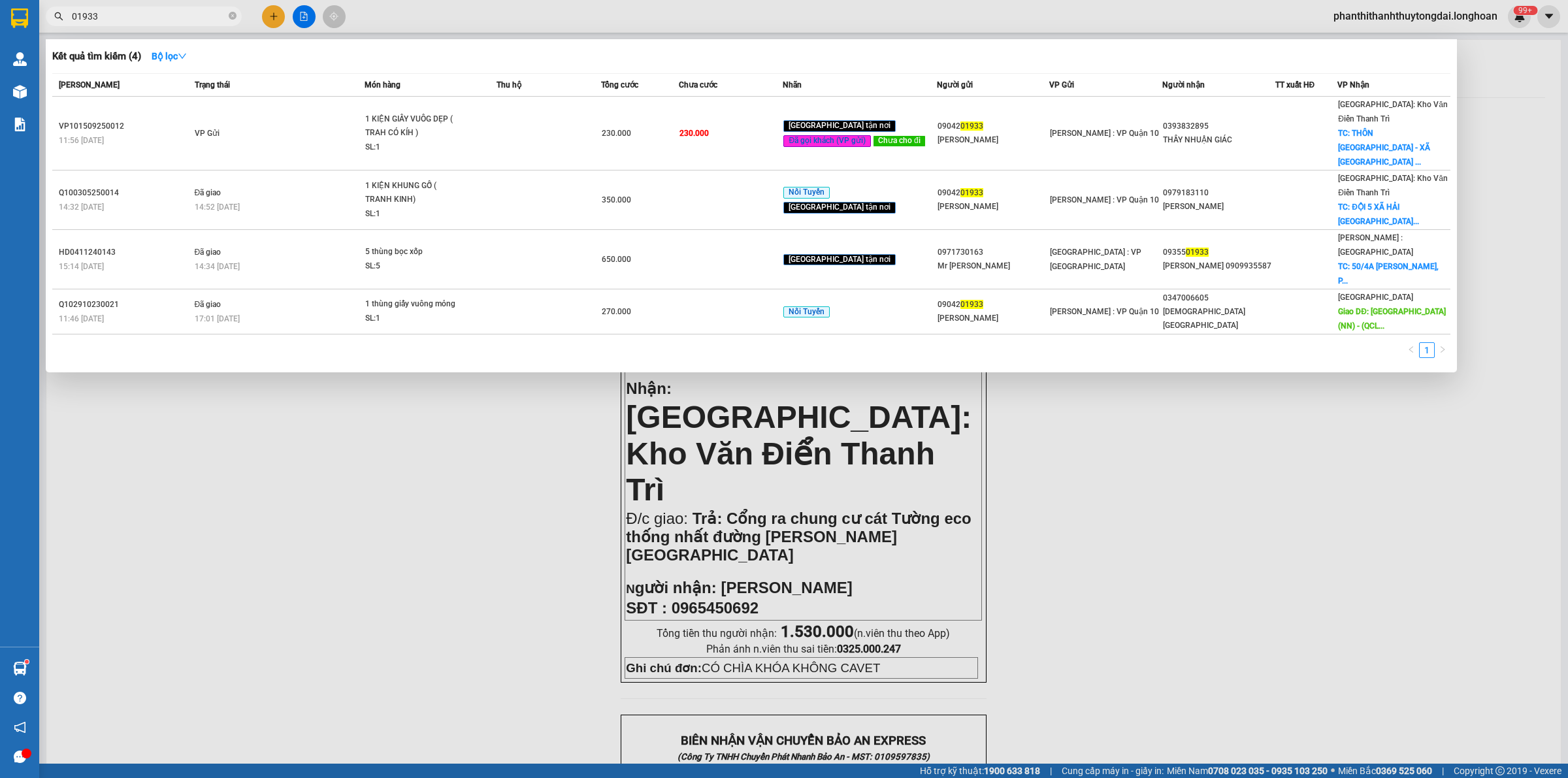
drag, startPoint x: 77, startPoint y: 17, endPoint x: 83, endPoint y: 31, distance: 15.2
click at [77, 21] on input "01933" at bounding box center [148, 16] width 154 height 14
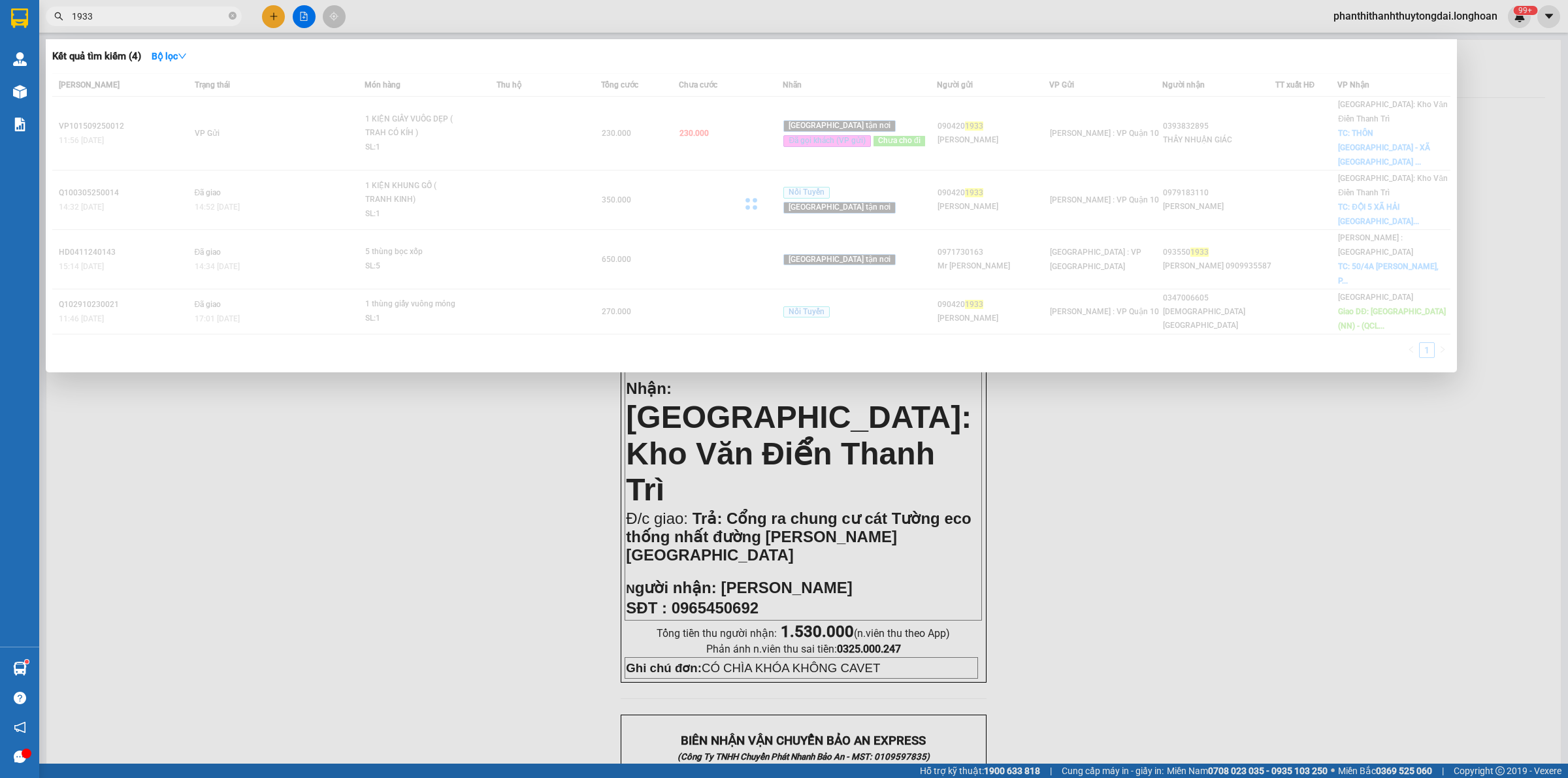
drag, startPoint x: 76, startPoint y: 10, endPoint x: 93, endPoint y: 51, distance: 44.4
click at [76, 12] on input "1933" at bounding box center [148, 16] width 154 height 14
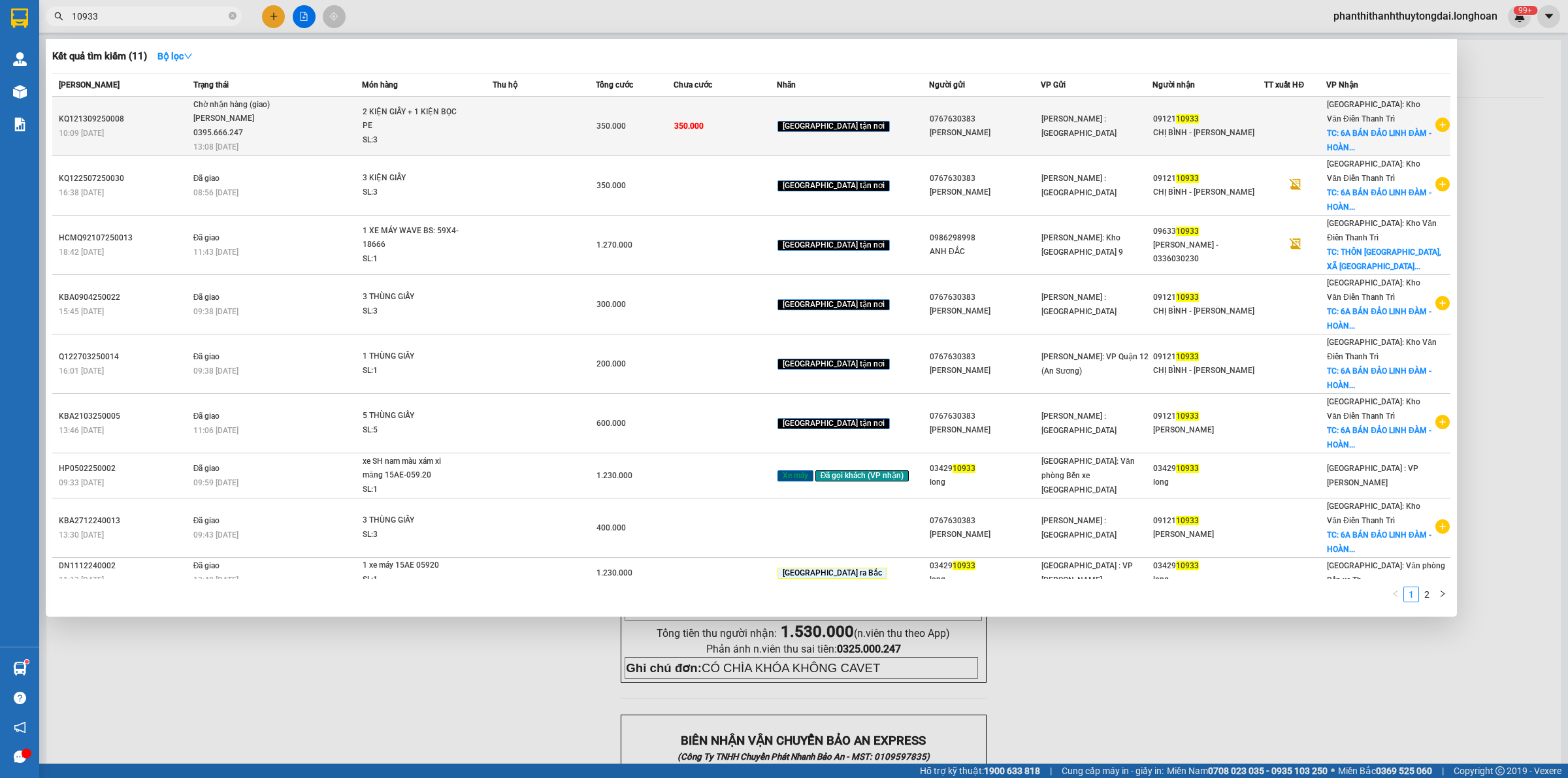
type input "10933"
click at [1183, 135] on div "CHỊ BÌNH - [PERSON_NAME]" at bounding box center [1208, 132] width 110 height 14
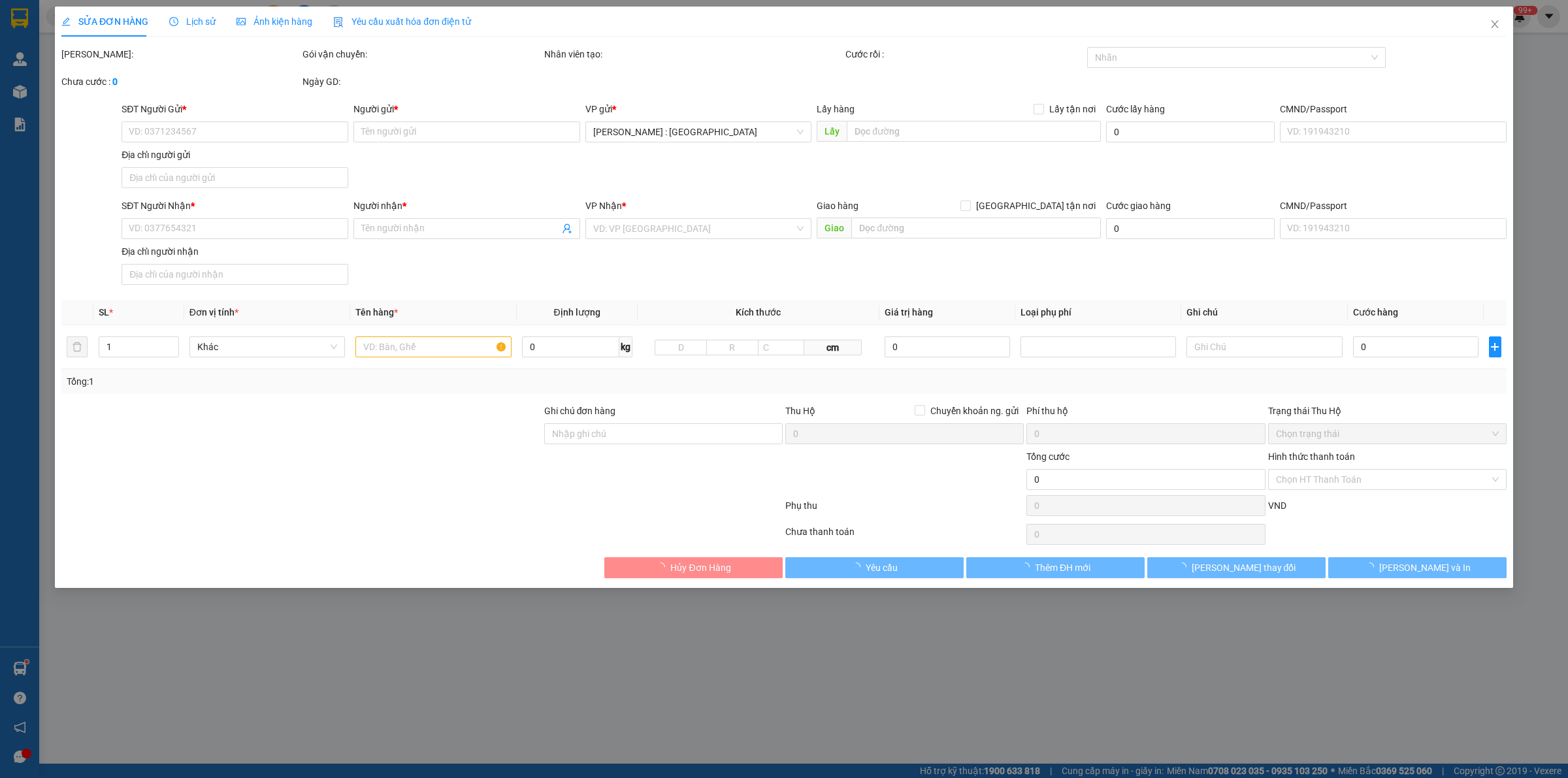
type input "0767630383"
type input "[PERSON_NAME]"
type input "0912110933"
type input "CHỊ BÌNH - [PERSON_NAME]"
checkbox input "true"
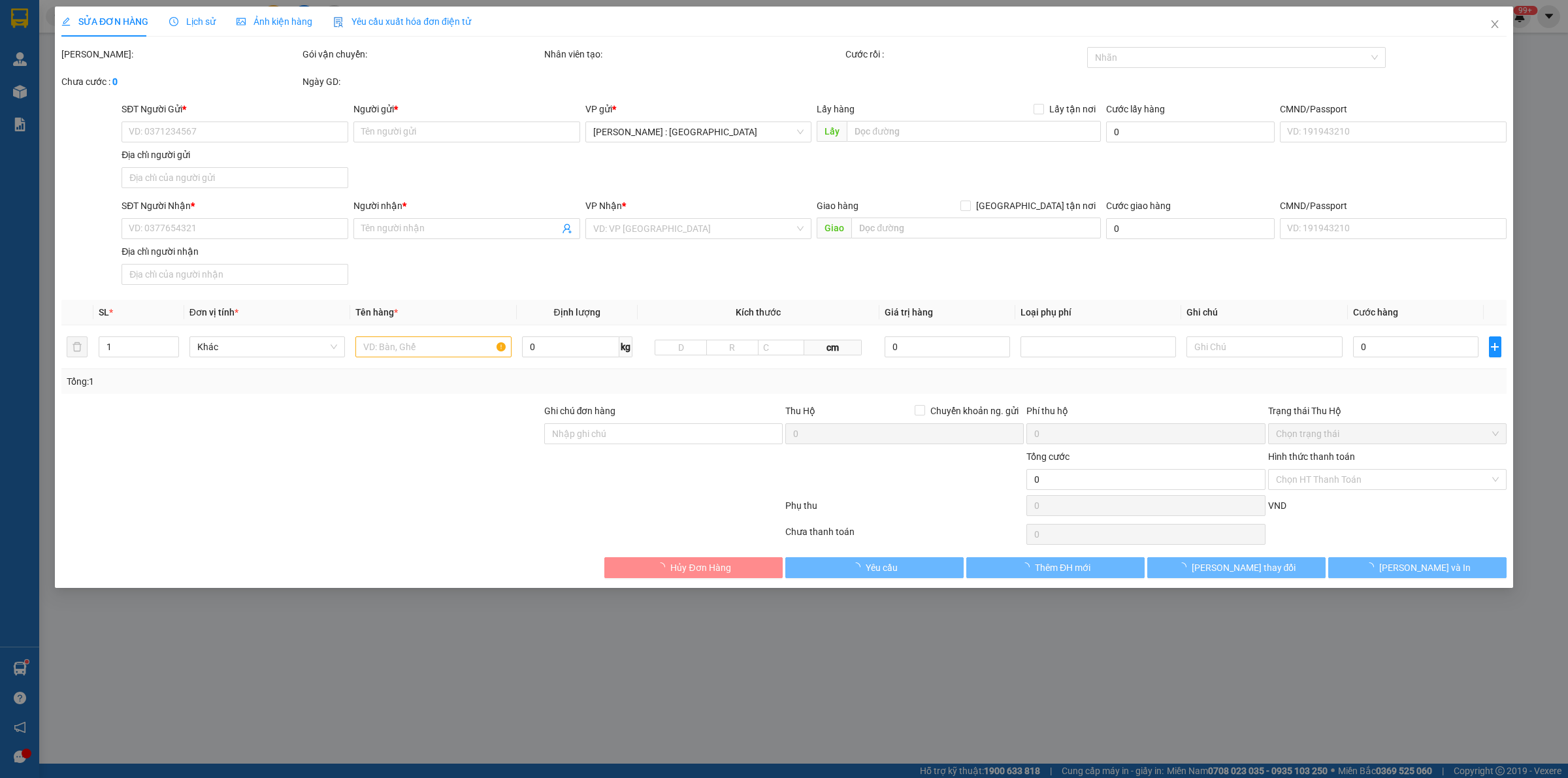
type input "6A BÁN ĐẢO LINH ĐÀM - HOÀNG LIỆT - HOÀNG [PERSON_NAME]"
type input "350.000"
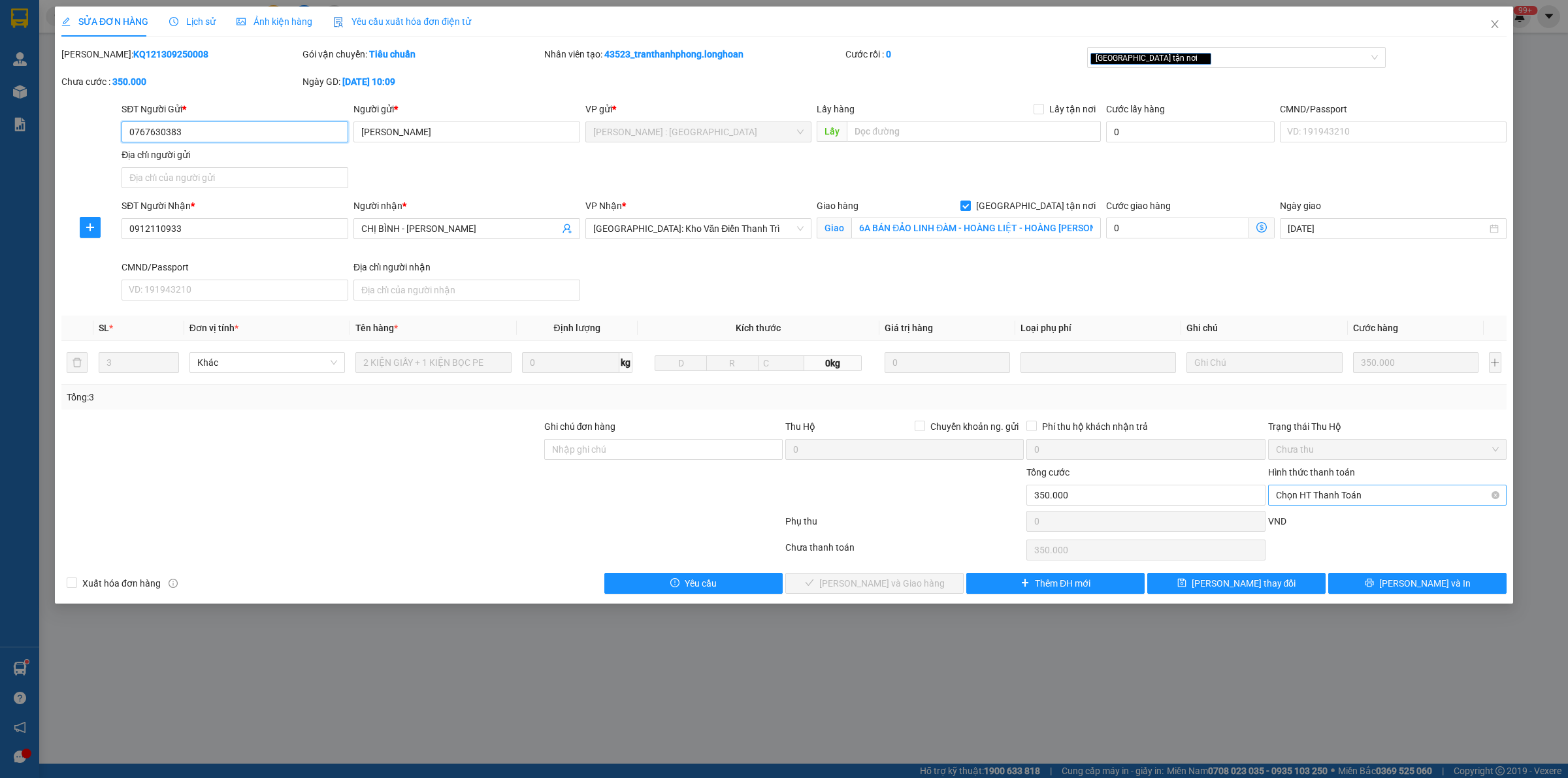
click at [1331, 495] on span "Chọn HT Thanh Toán" at bounding box center [1387, 494] width 223 height 19
click at [1300, 520] on div "Tại văn phòng" at bounding box center [1387, 522] width 223 height 14
type input "0"
click at [1230, 586] on span "[PERSON_NAME] thay đổi" at bounding box center [1243, 583] width 105 height 14
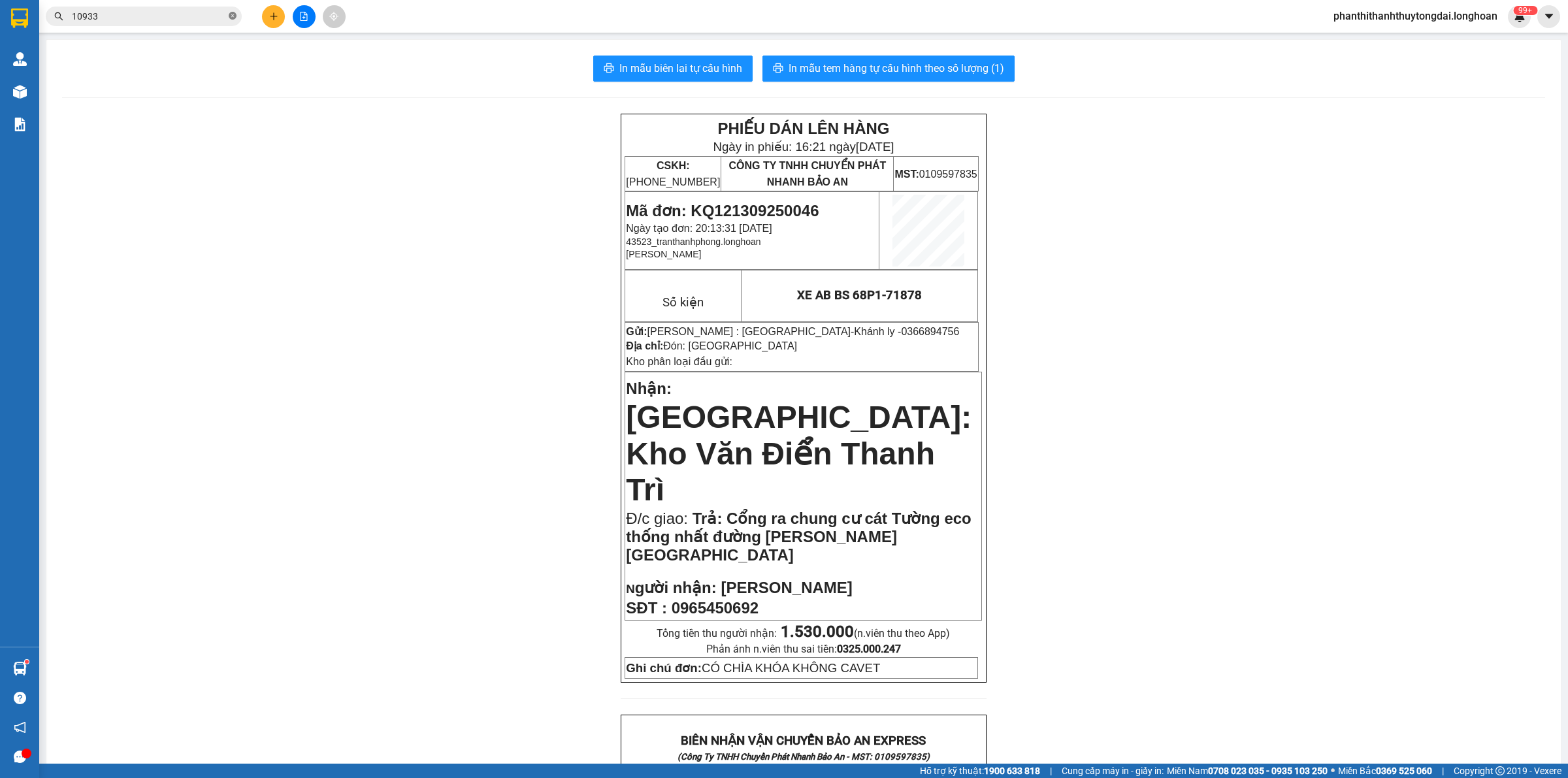
click at [230, 15] on icon "close-circle" at bounding box center [232, 15] width 8 height 8
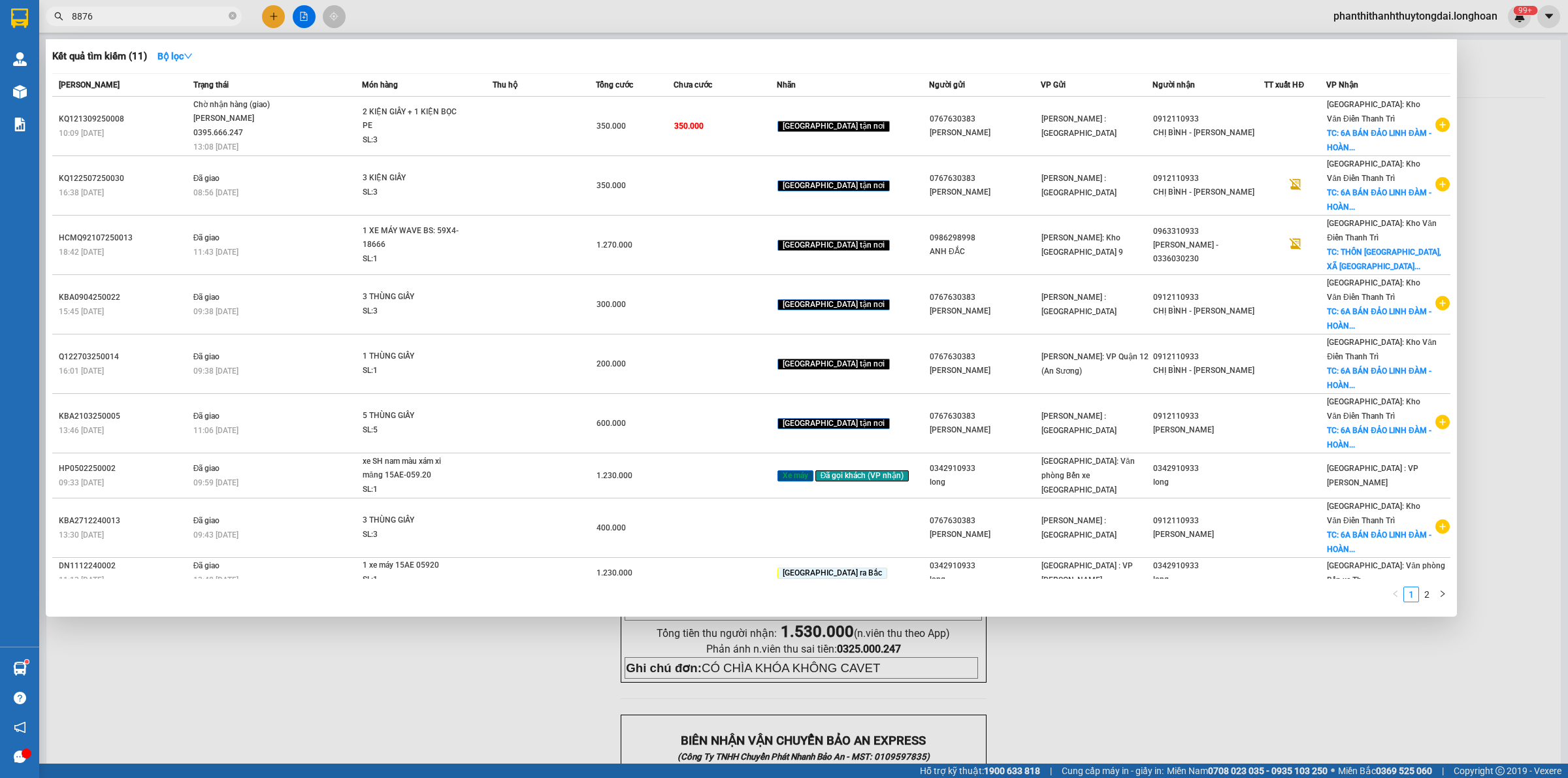
type input "88767"
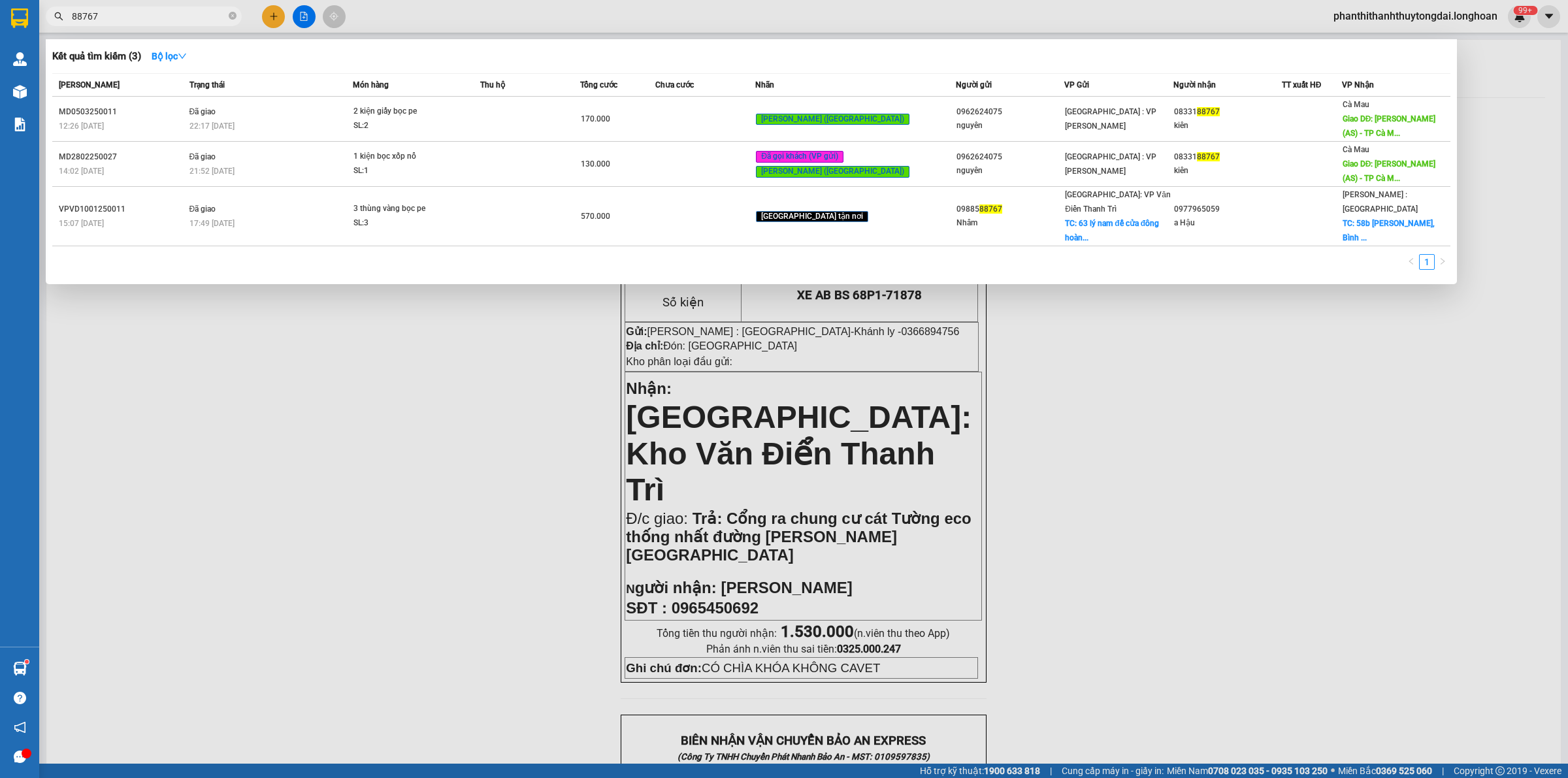
click at [196, 15] on input "88767" at bounding box center [148, 16] width 154 height 14
click at [229, 15] on icon "close-circle" at bounding box center [232, 15] width 8 height 8
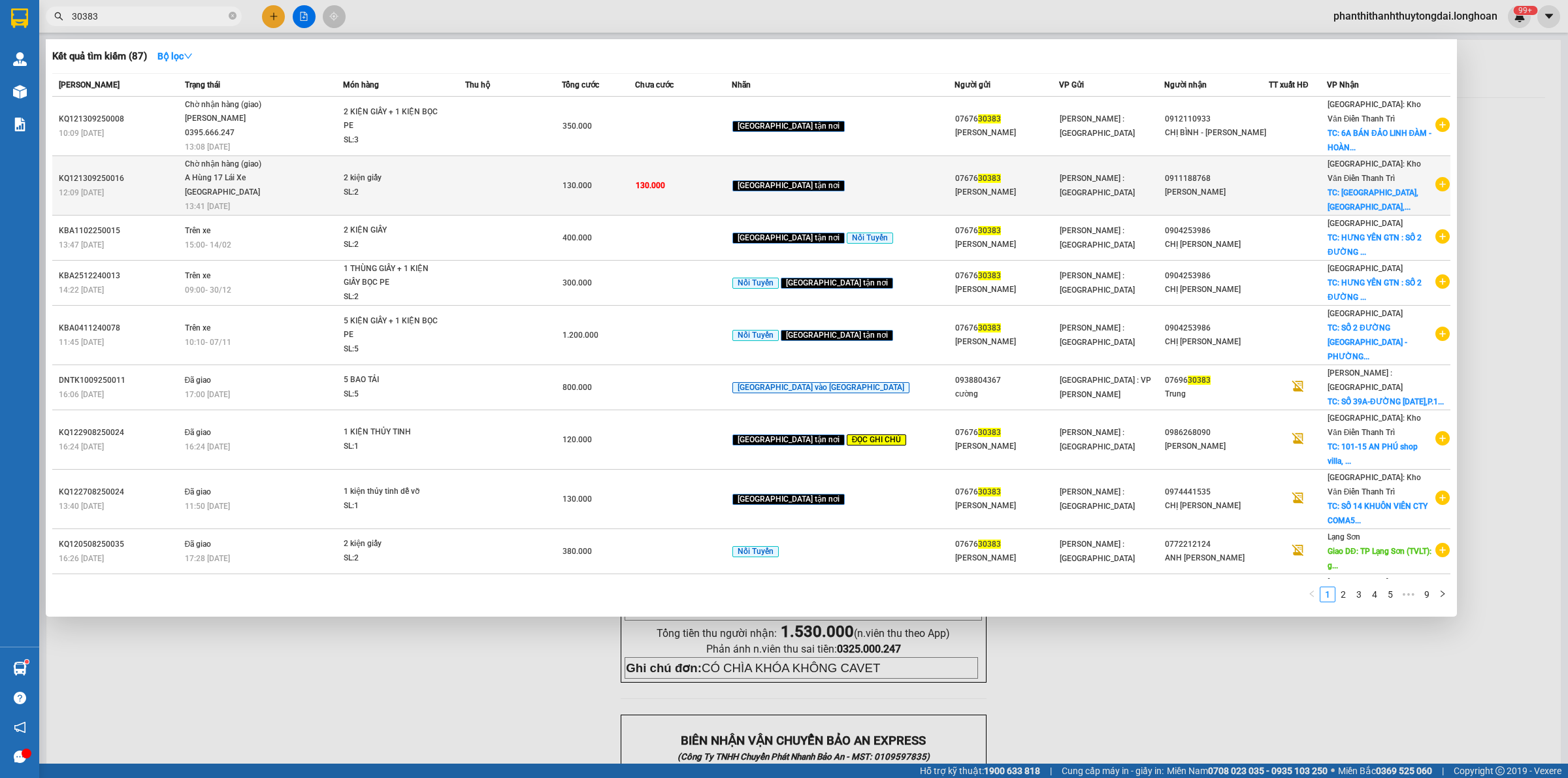
type input "30383"
click at [1073, 192] on td "[PERSON_NAME] : [GEOGRAPHIC_DATA]" at bounding box center [1111, 186] width 105 height 59
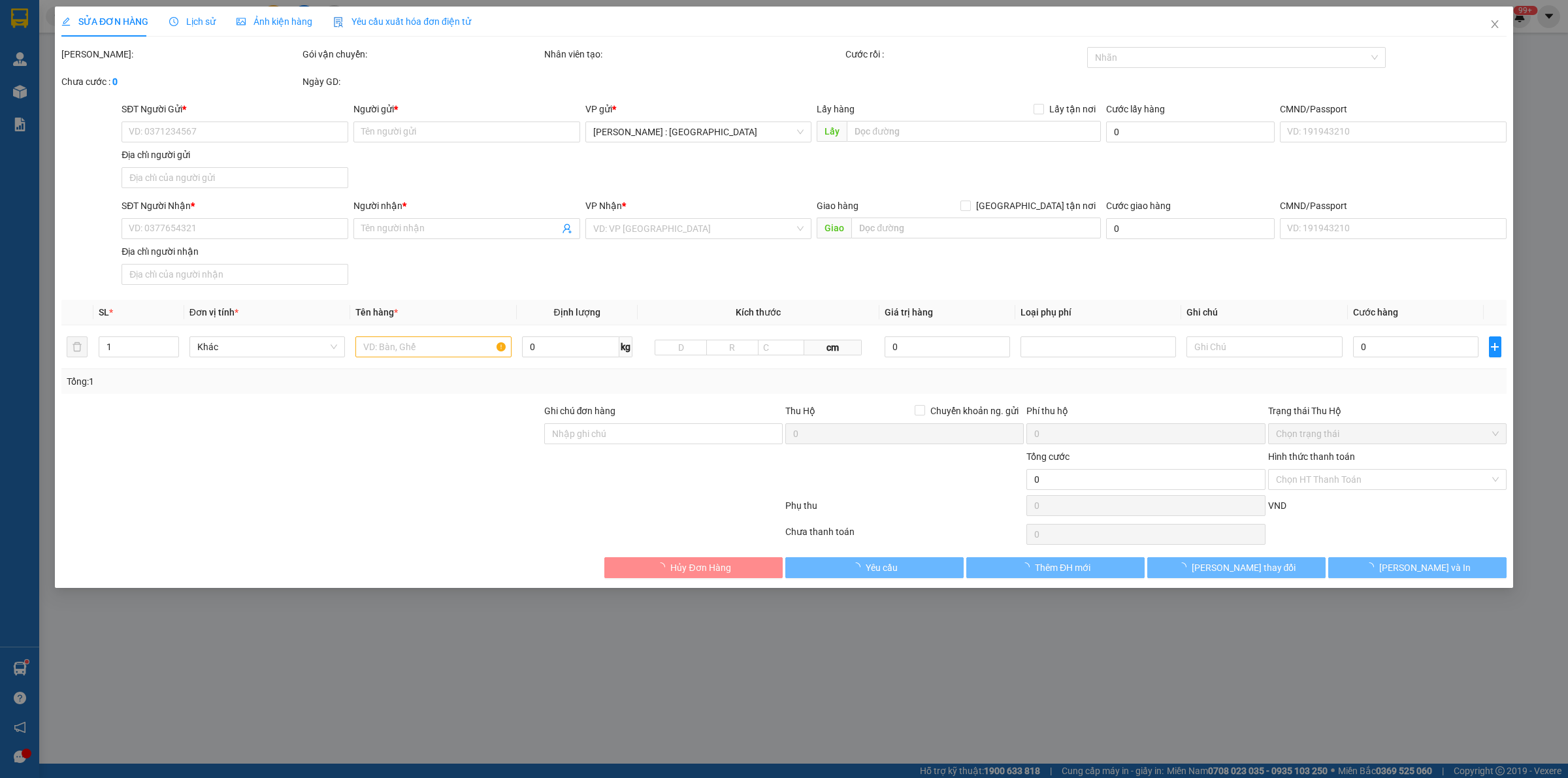
type input "0767630383"
type input "phùng huy hoàng"
type input "0911188768"
type input "vũ oanh"
checkbox input "true"
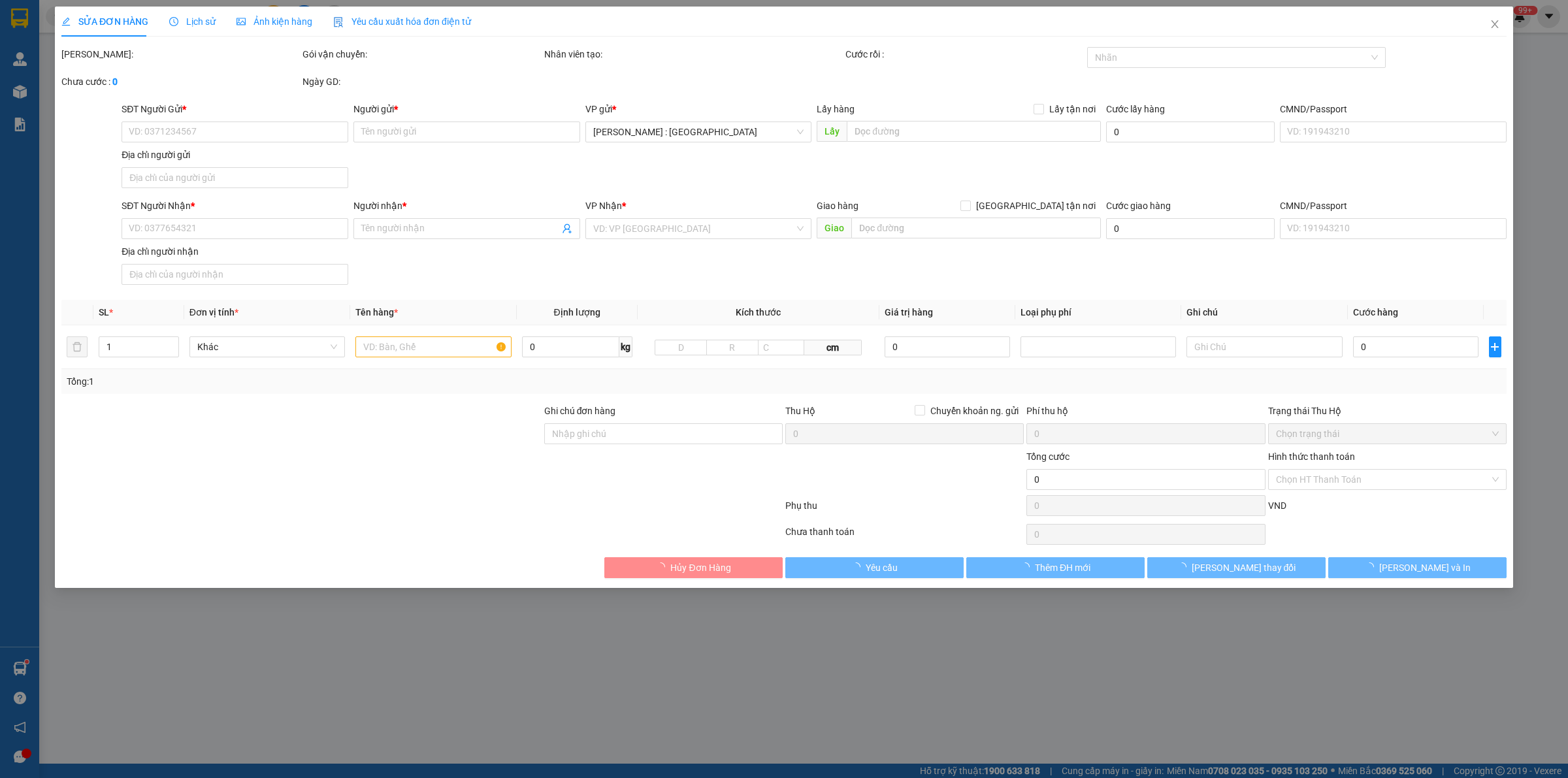
type input "[GEOGRAPHIC_DATA], [GEOGRAPHIC_DATA], [GEOGRAPHIC_DATA]"
type input "130.000"
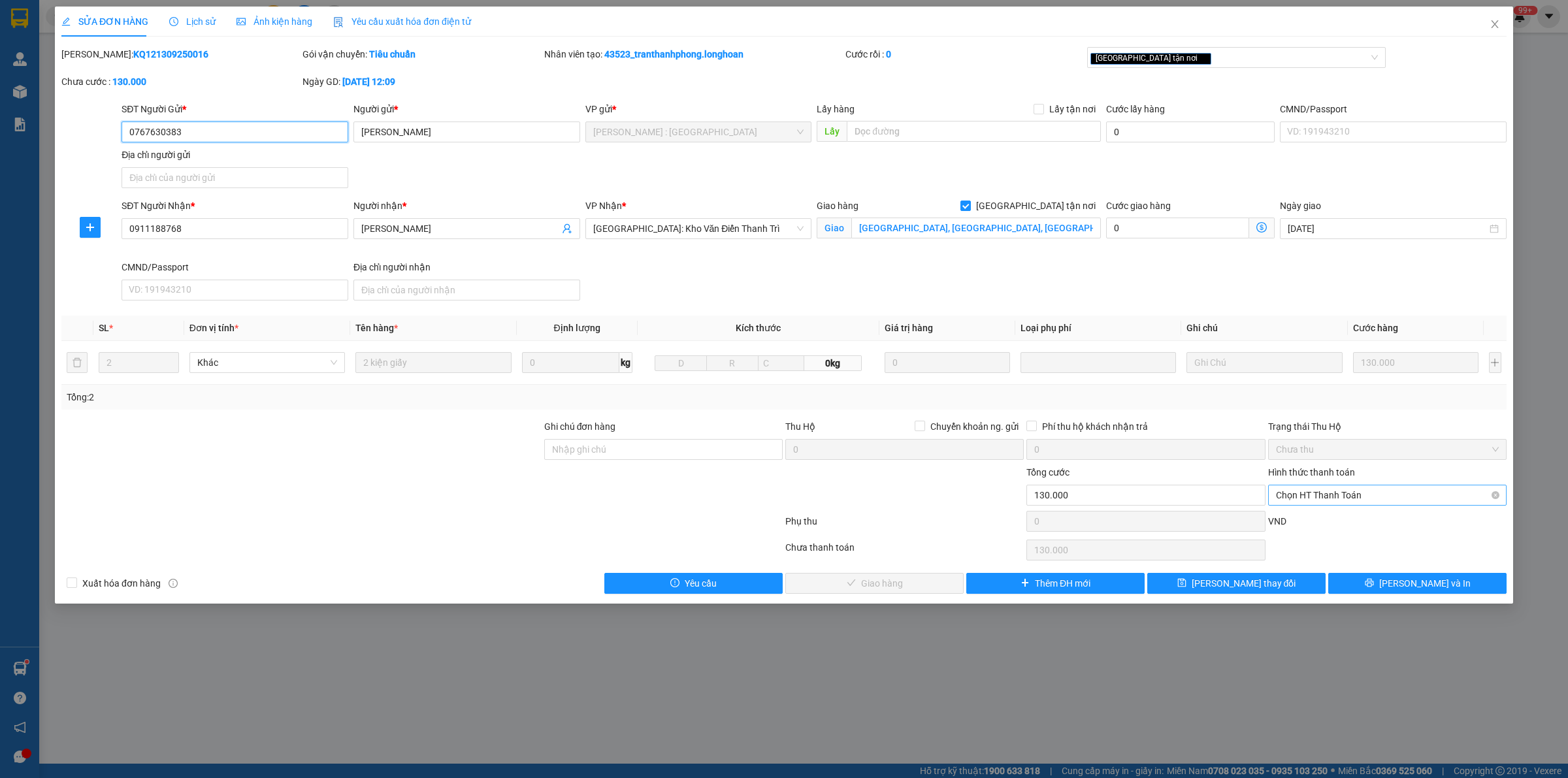
click at [1346, 495] on span "Chọn HT Thanh Toán" at bounding box center [1387, 494] width 223 height 19
click at [1307, 523] on div "Tại văn phòng" at bounding box center [1387, 522] width 223 height 14
type input "0"
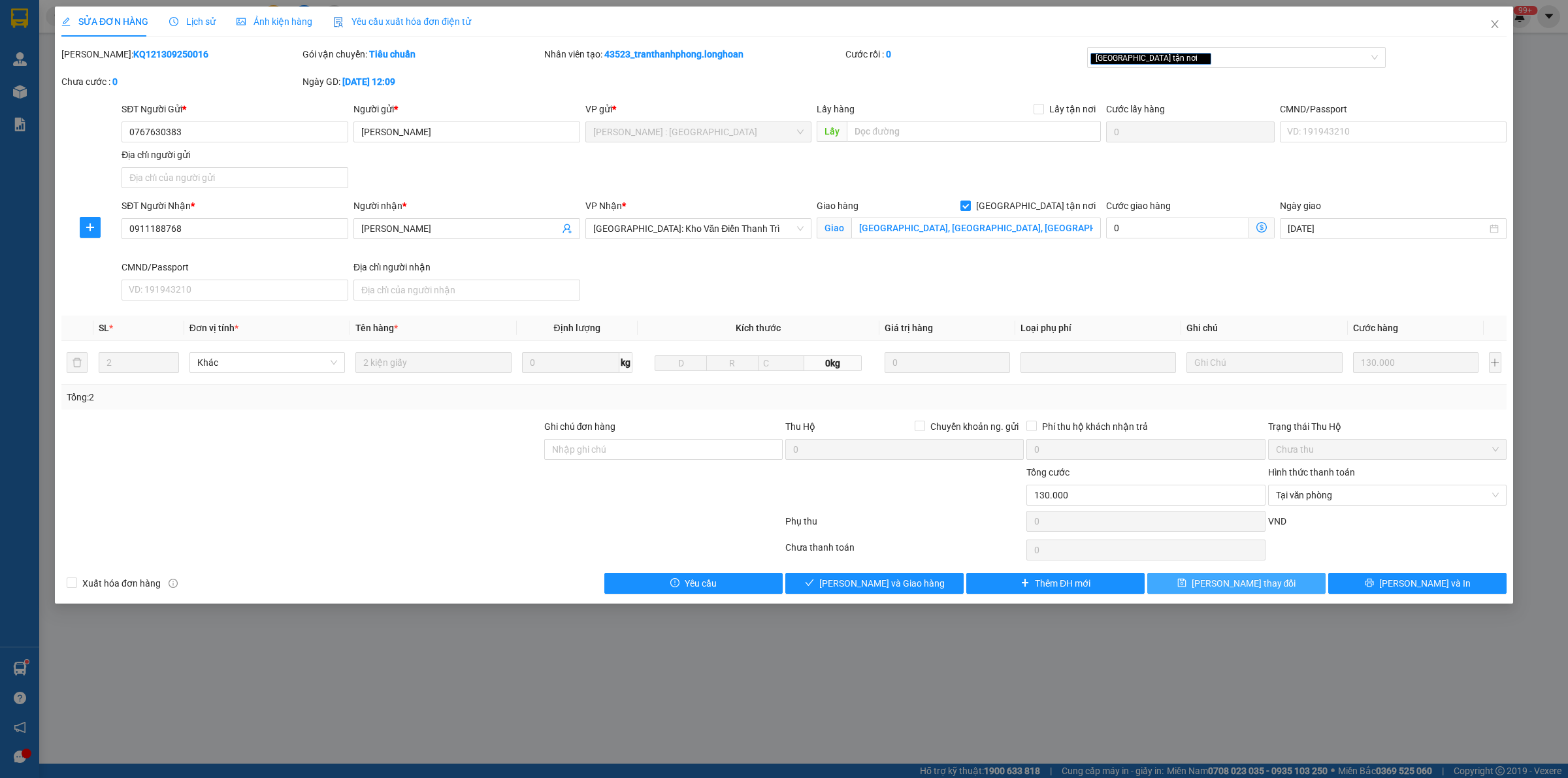
click at [1229, 586] on span "[PERSON_NAME] thay đổi" at bounding box center [1243, 583] width 105 height 14
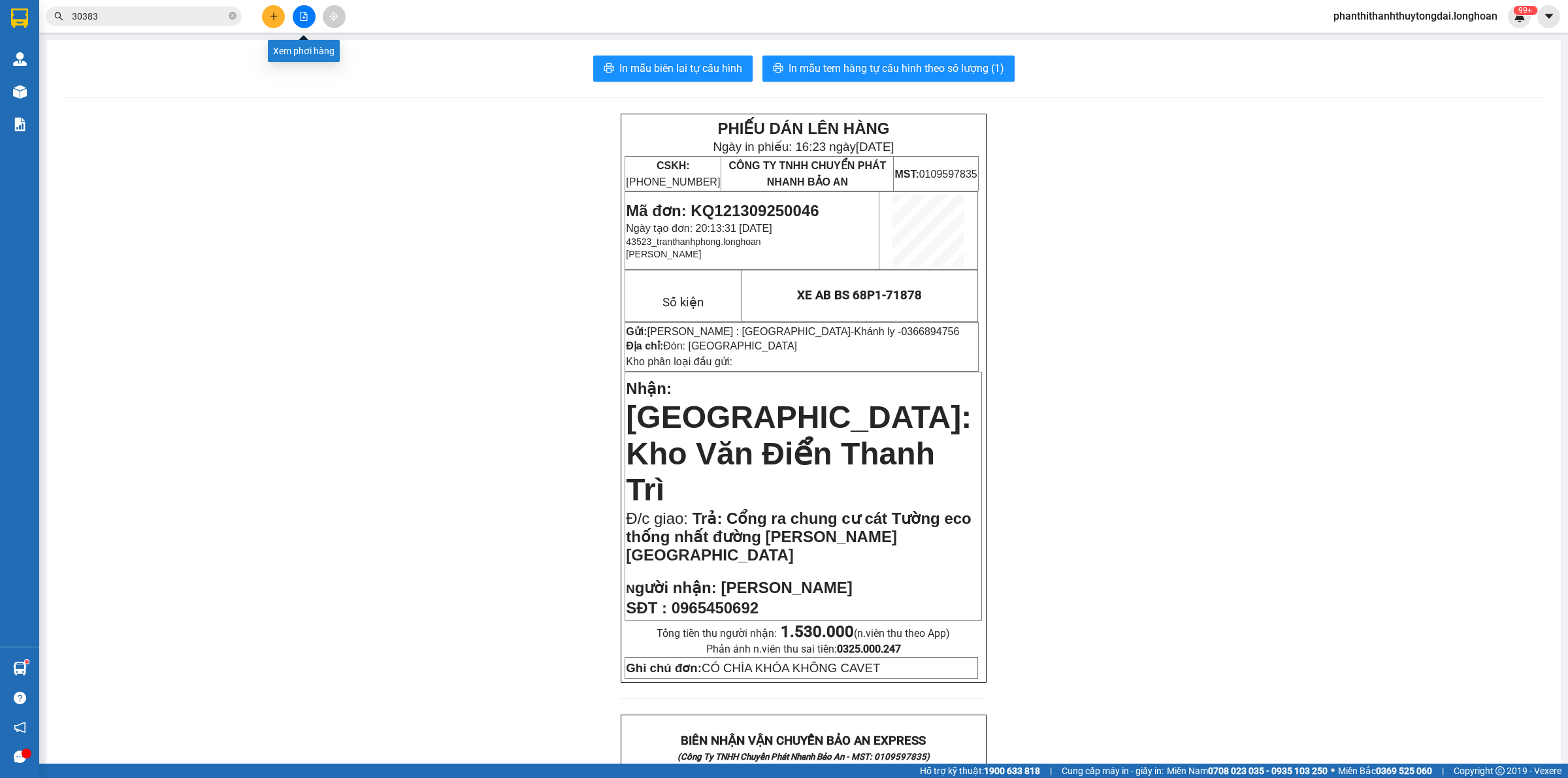
click at [309, 15] on button at bounding box center [304, 16] width 23 height 23
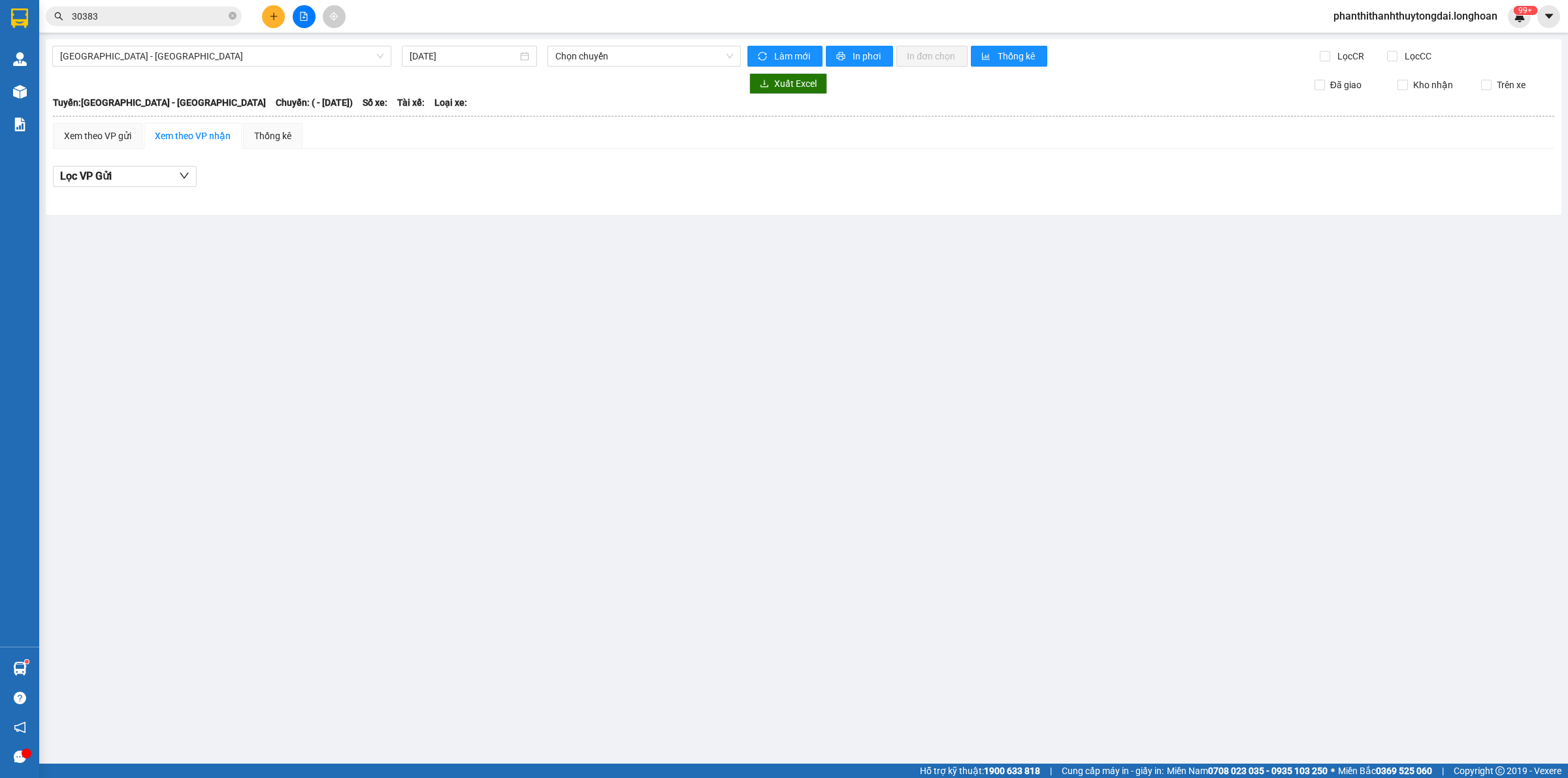
click at [245, 68] on div "Hải Phòng - Hà Nội 15/09/2025 Chọn chuyến Làm mới In phơi In đơn chọn Thống kê …" at bounding box center [803, 127] width 1516 height 176
click at [245, 54] on span "Hải Phòng - Hà Nội" at bounding box center [221, 56] width 323 height 19
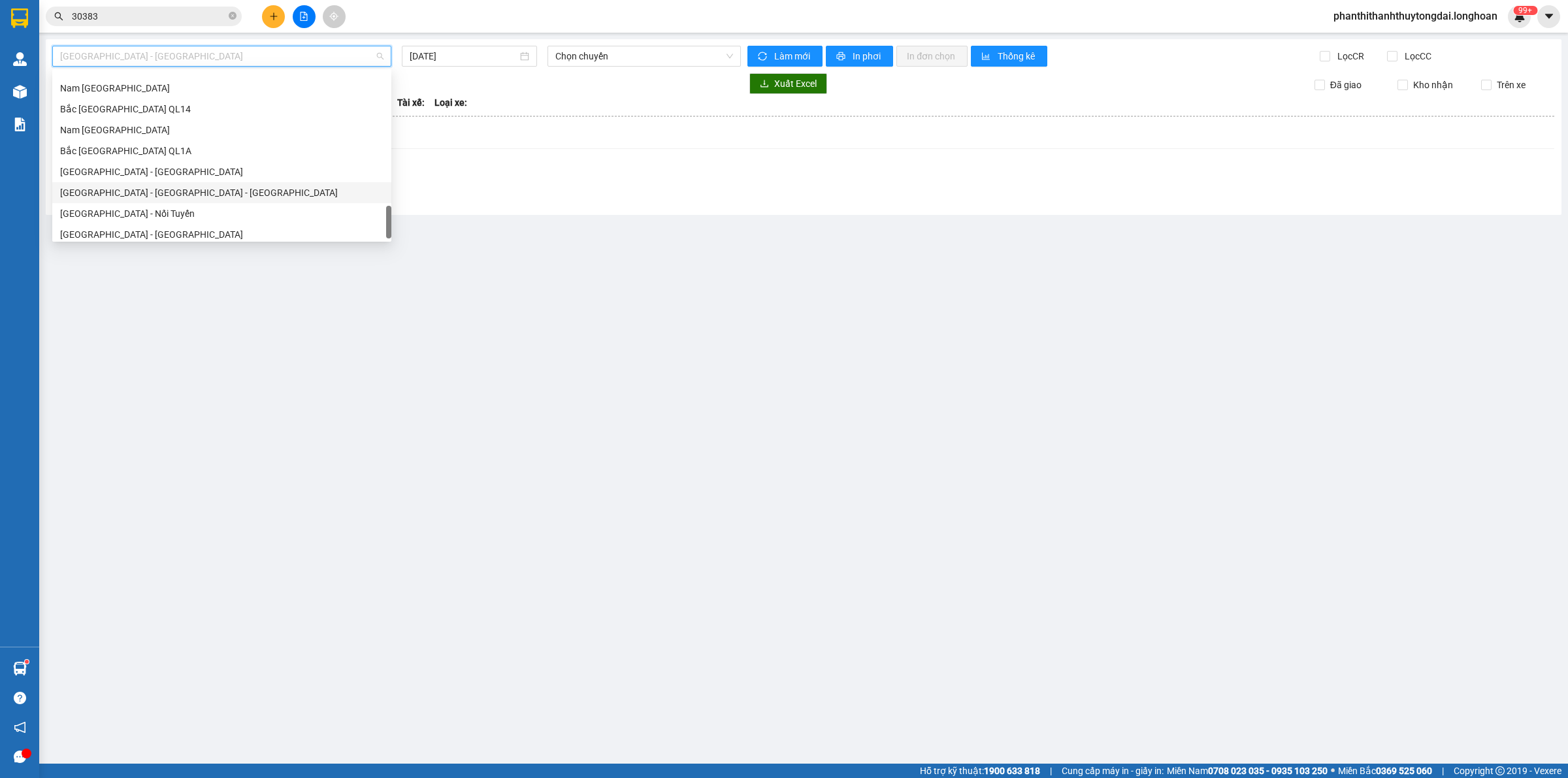
scroll to position [900, 0]
click at [126, 209] on div "Sài Gòn - Nối Tuyến" at bounding box center [221, 208] width 323 height 14
type input "[DATE]"
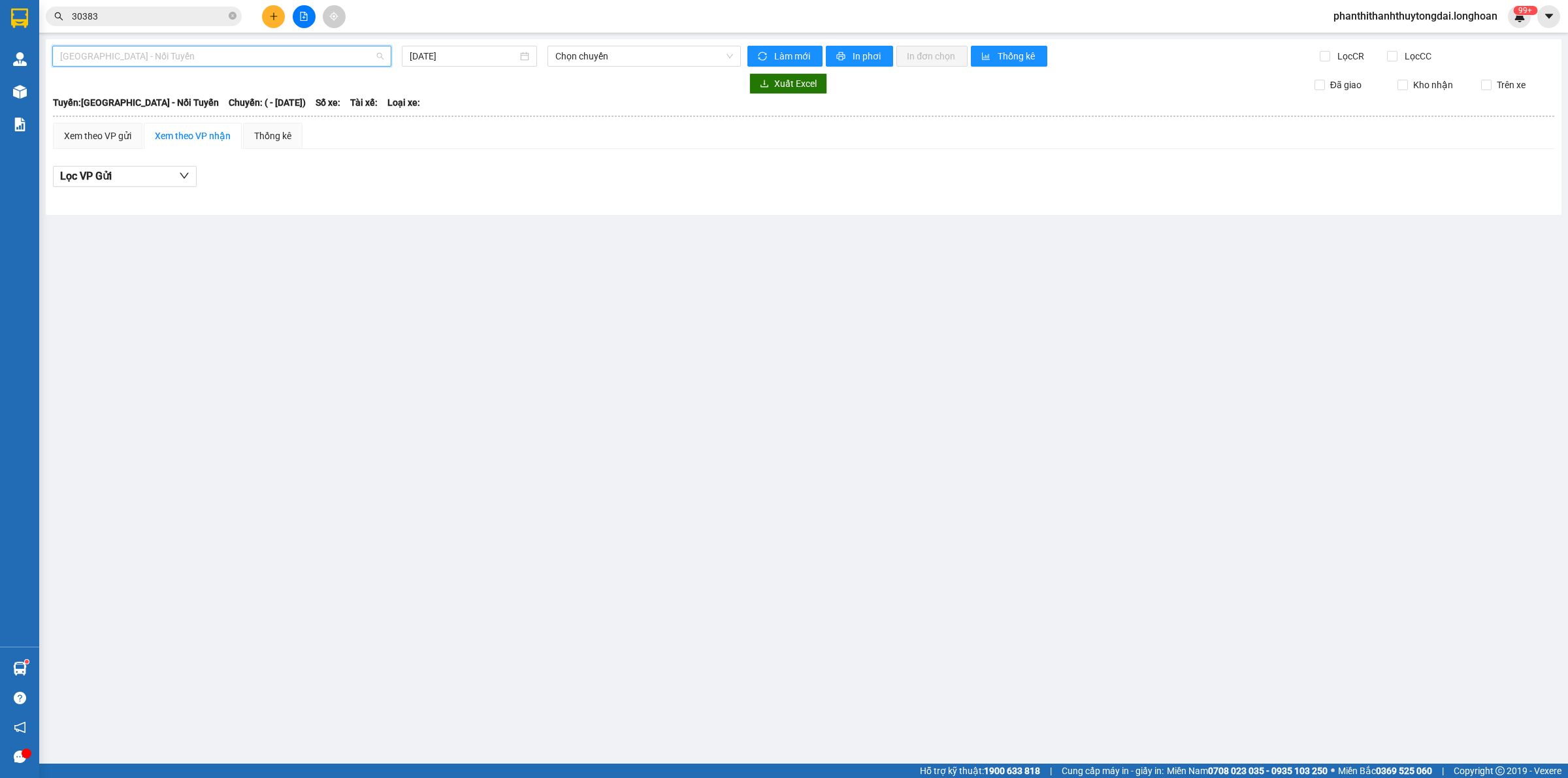
click at [197, 61] on span "Sài Gòn - Nối Tuyến" at bounding box center [221, 56] width 323 height 19
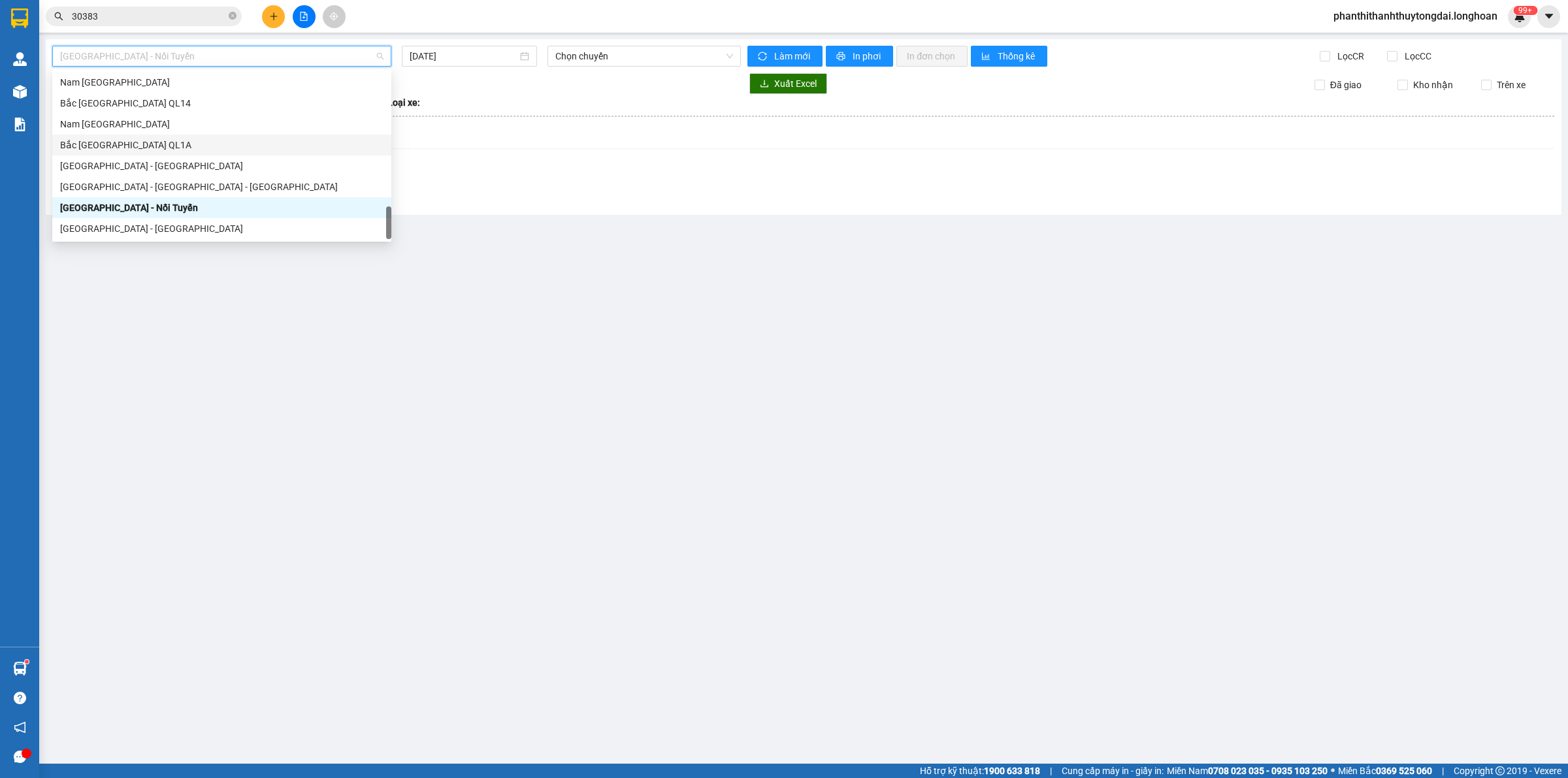
click at [149, 142] on div "Bắc Trung Nam QL1A" at bounding box center [221, 144] width 323 height 14
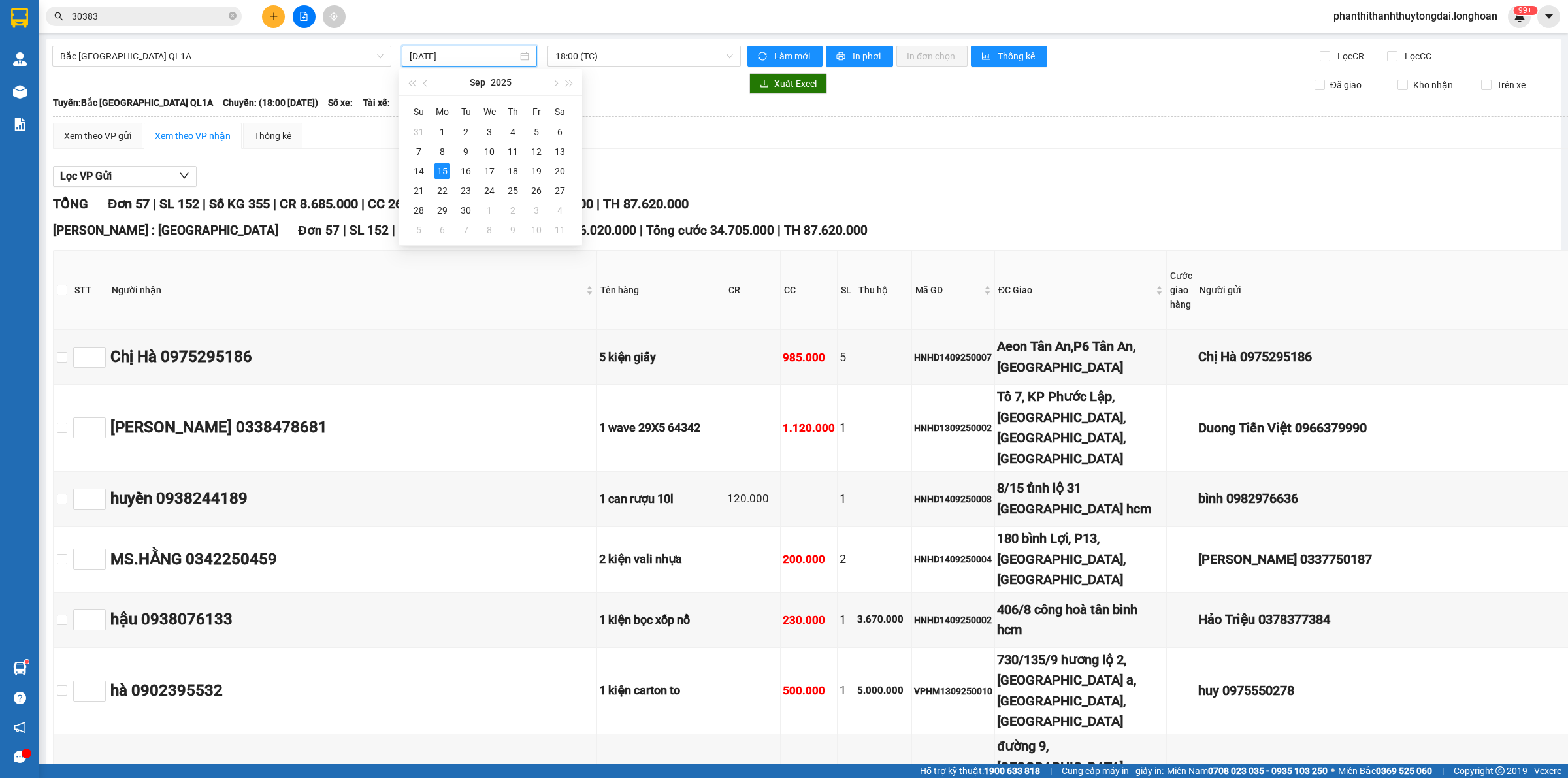
click at [451, 54] on input "[DATE]" at bounding box center [464, 56] width 108 height 14
click at [558, 150] on div "13" at bounding box center [559, 151] width 16 height 16
type input "13/09/2025"
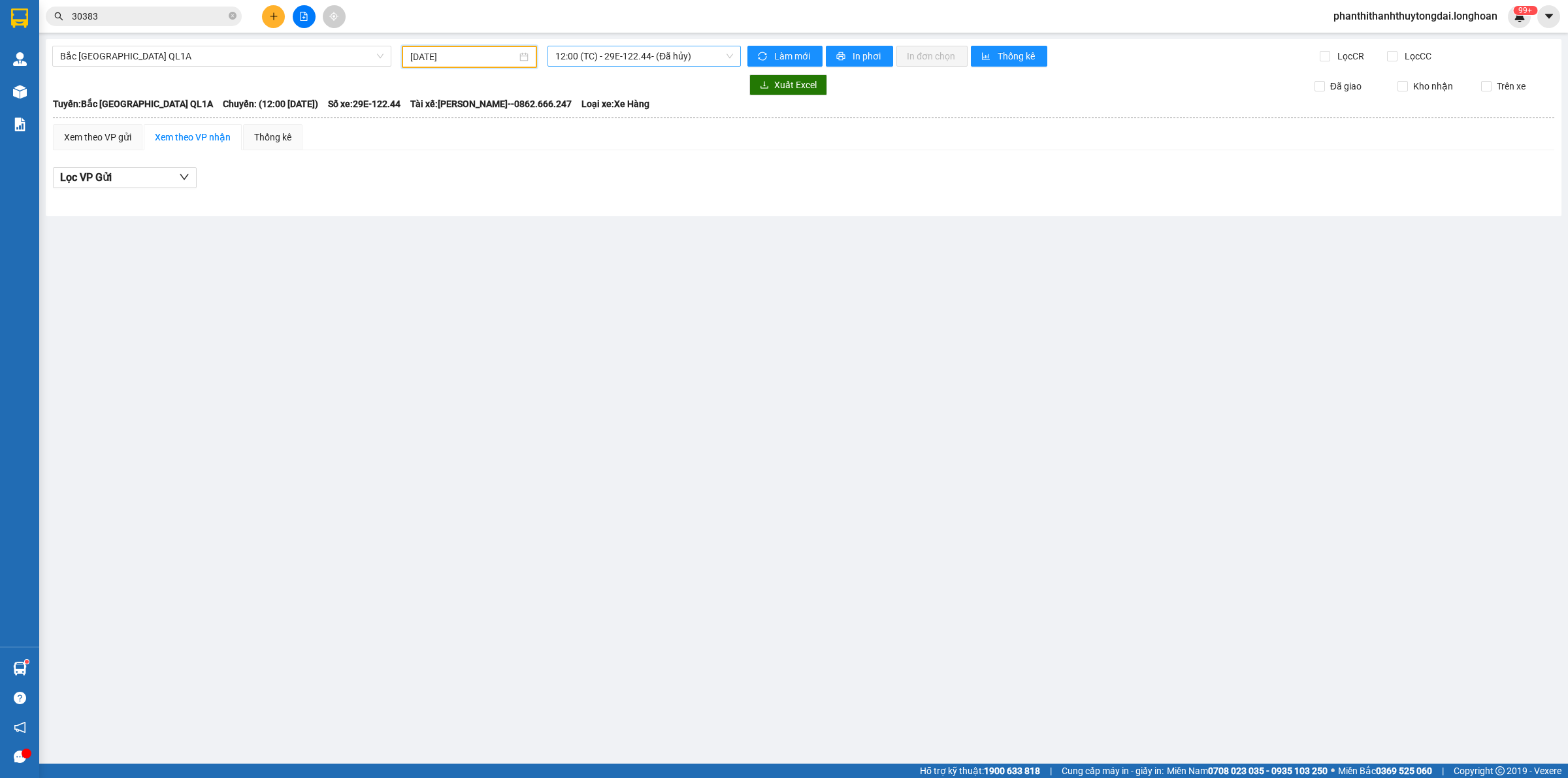
click at [649, 52] on span "12:00 (TC) - 29E-122.44 - (Đã hủy)" at bounding box center [644, 56] width 178 height 19
click at [641, 126] on div "15:00 (TC)" at bounding box center [624, 124] width 139 height 14
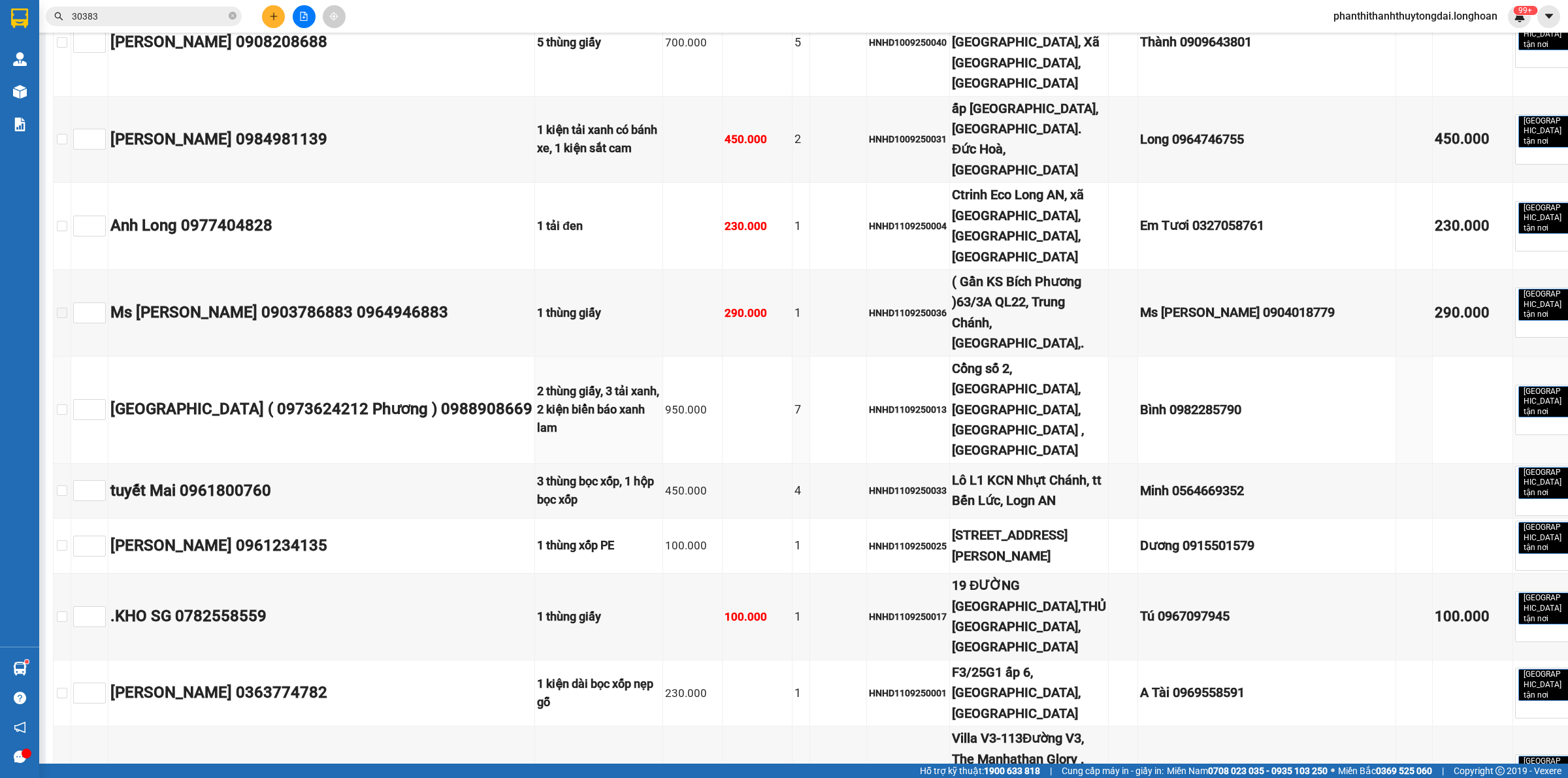
scroll to position [680, 0]
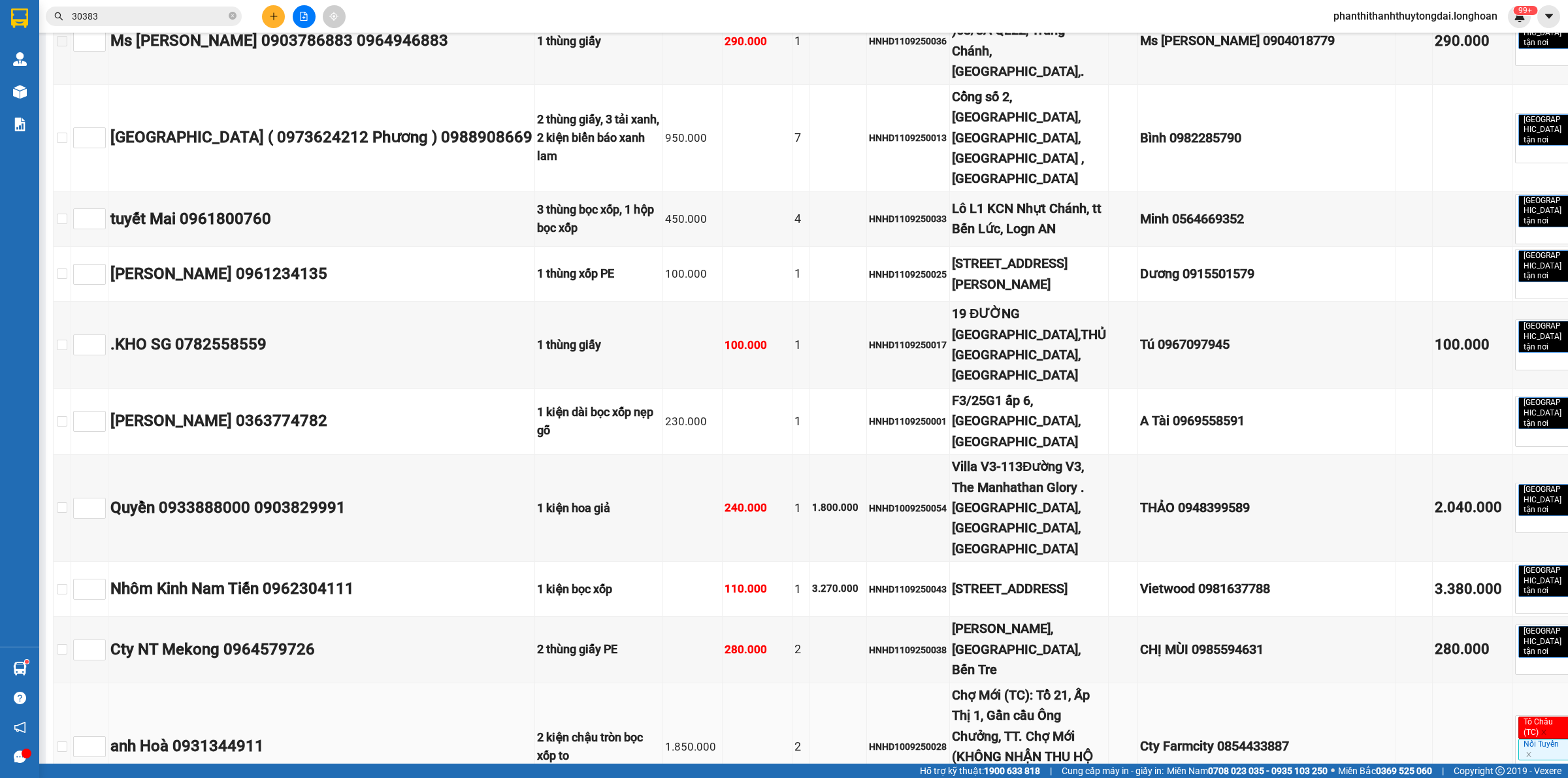
click at [869, 740] on div "HNHD1009250028" at bounding box center [908, 747] width 78 height 14
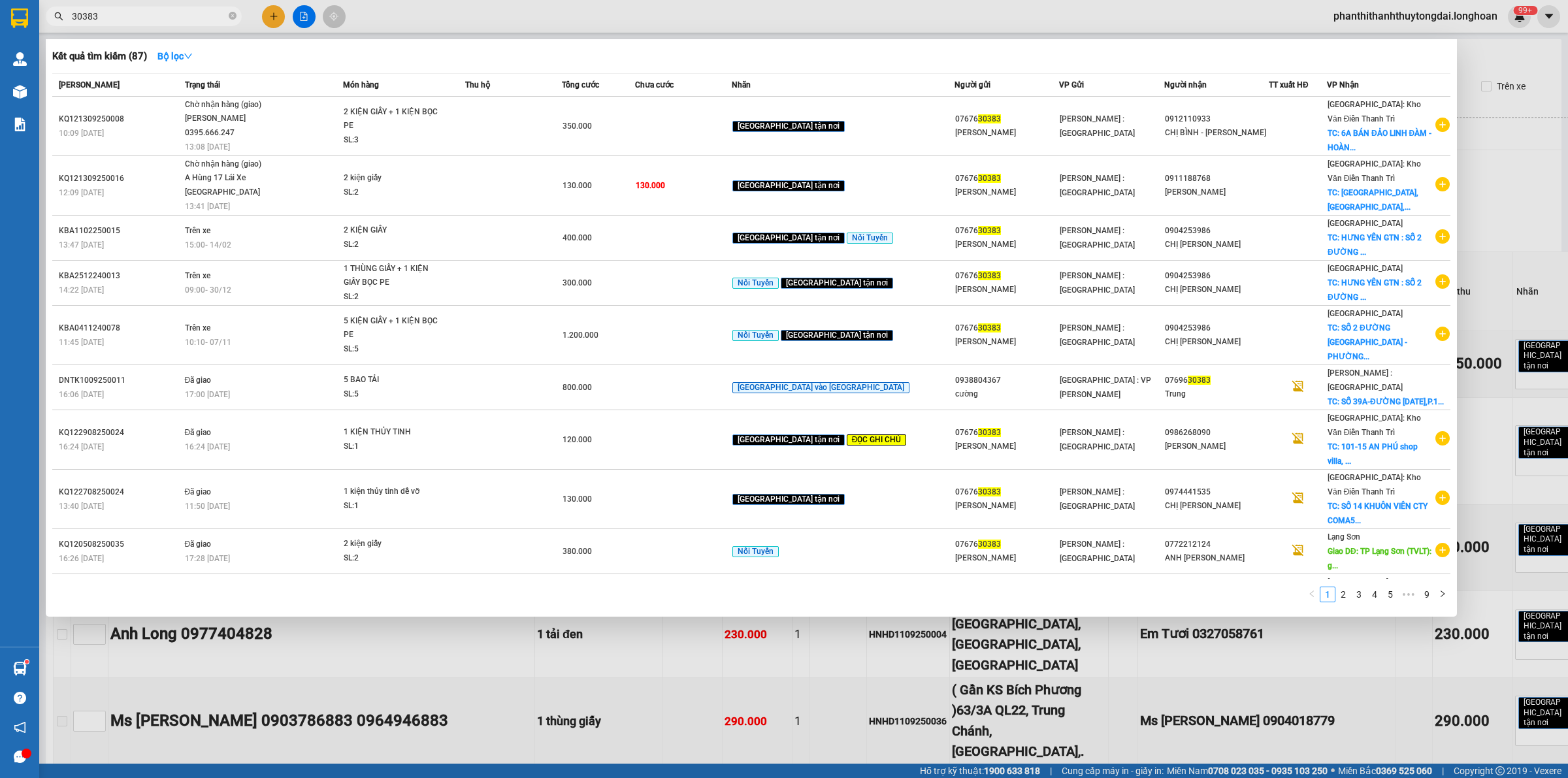
drag, startPoint x: 233, startPoint y: 16, endPoint x: 216, endPoint y: 113, distance: 98.5
click at [232, 16] on icon "close-circle" at bounding box center [232, 15] width 8 height 8
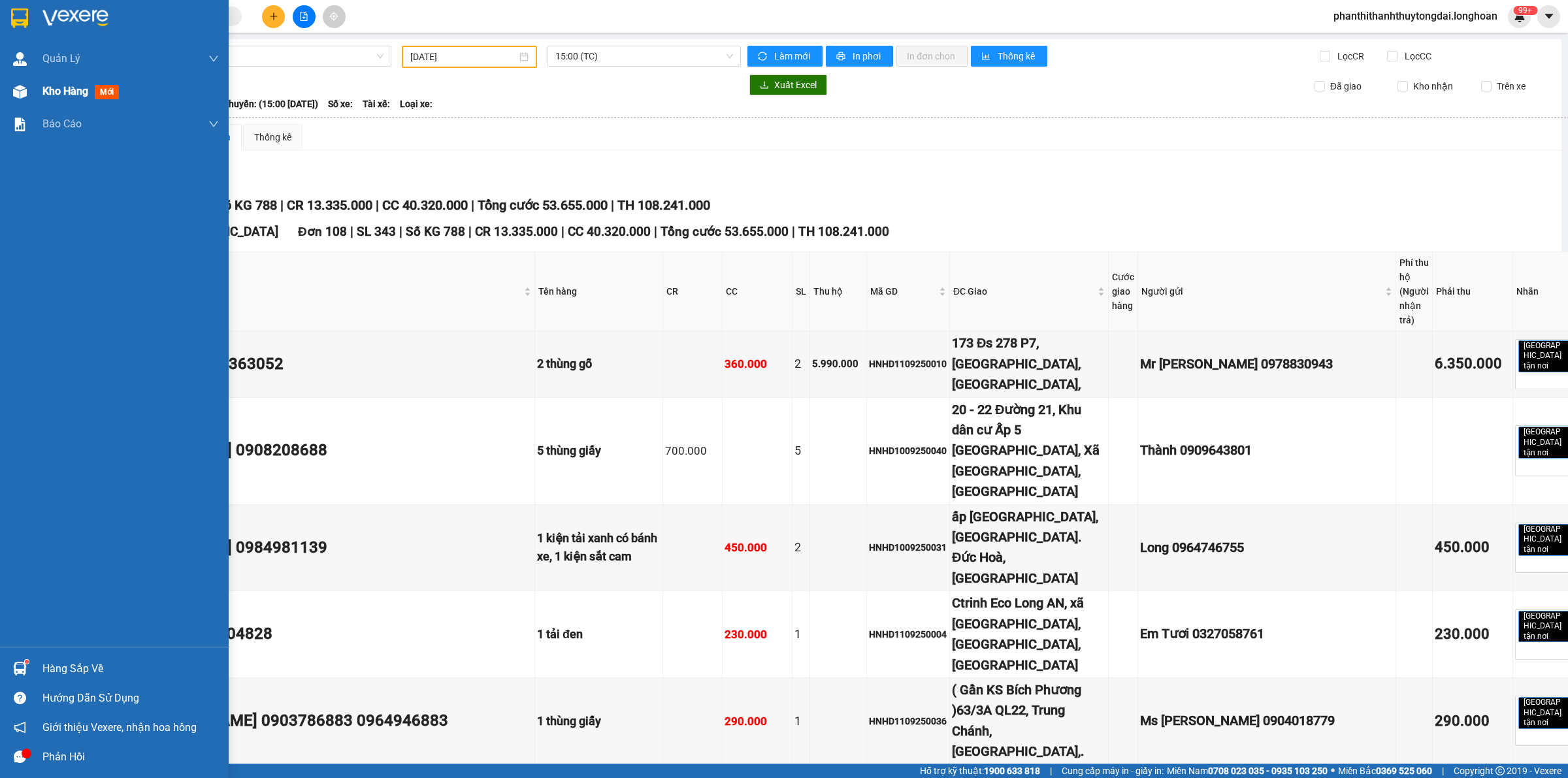
click at [57, 94] on span "Kho hàng" at bounding box center [65, 91] width 46 height 13
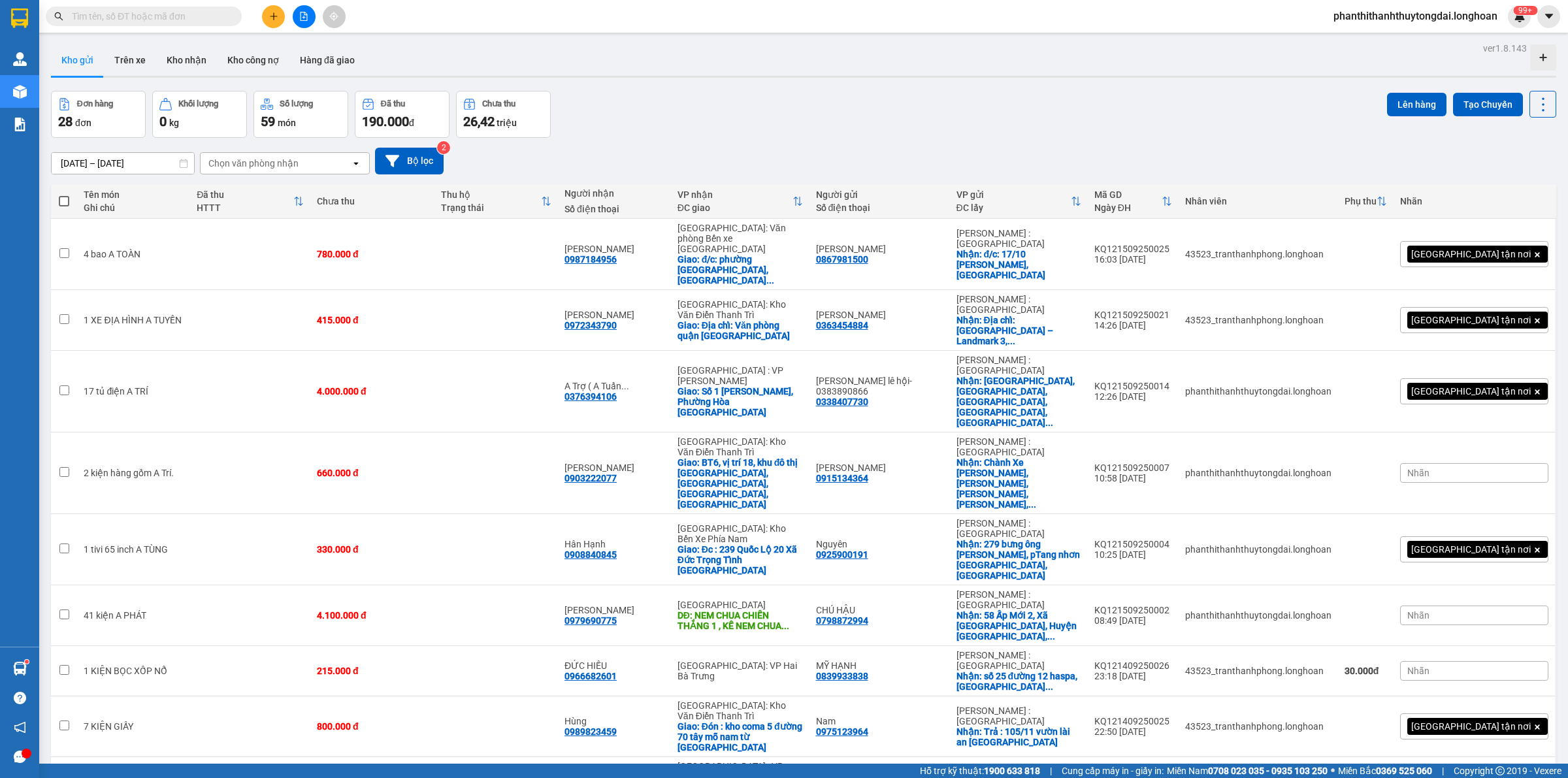
click at [24, 752] on div at bounding box center [27, 754] width 10 height 10
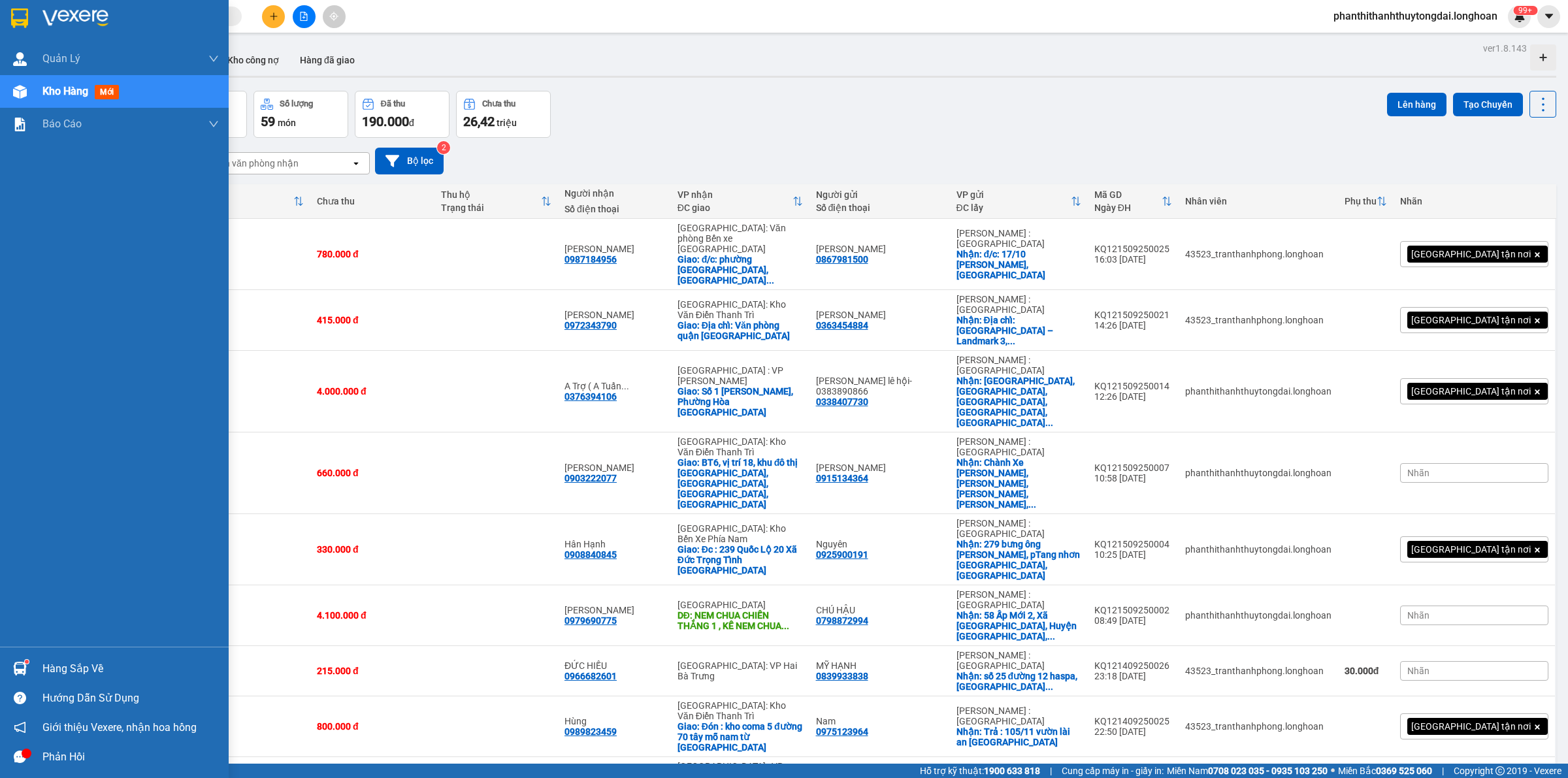
click at [18, 754] on icon "message" at bounding box center [19, 757] width 13 height 13
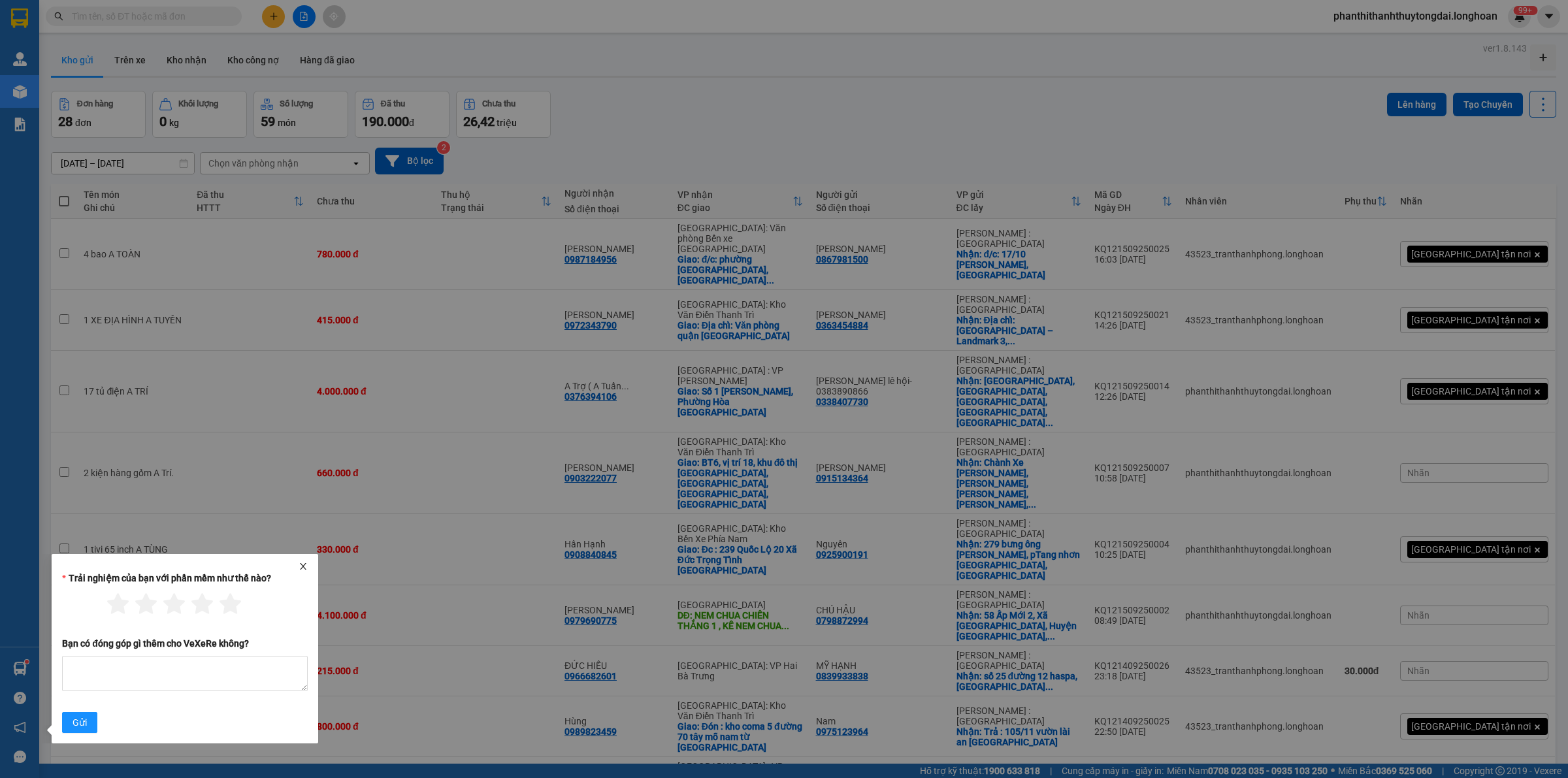
click at [308, 564] on icon "close" at bounding box center [303, 566] width 9 height 9
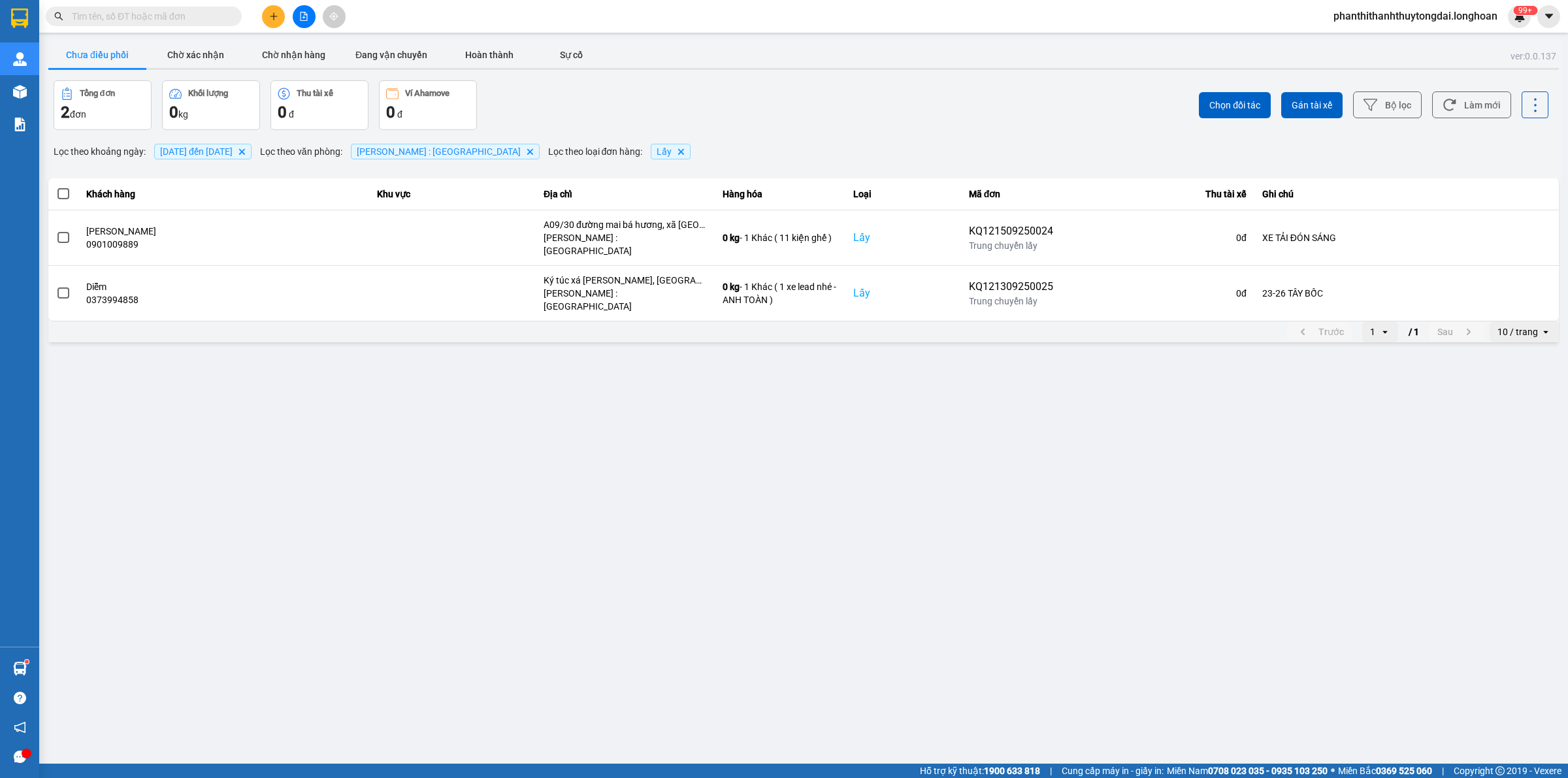
click at [201, 10] on input "text" at bounding box center [148, 16] width 154 height 14
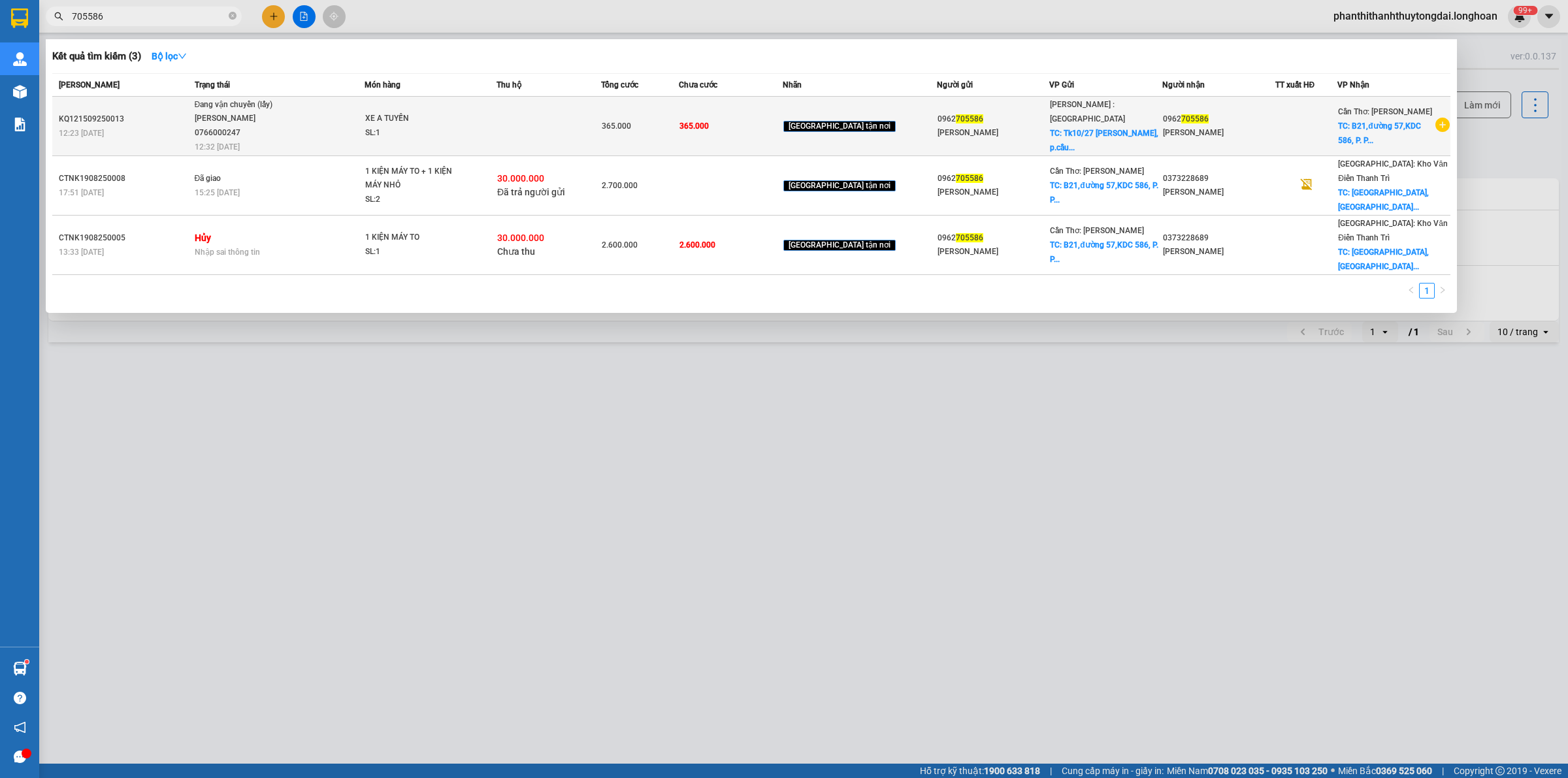
type input "705586"
click at [977, 113] on div "0962 705586" at bounding box center [993, 119] width 111 height 14
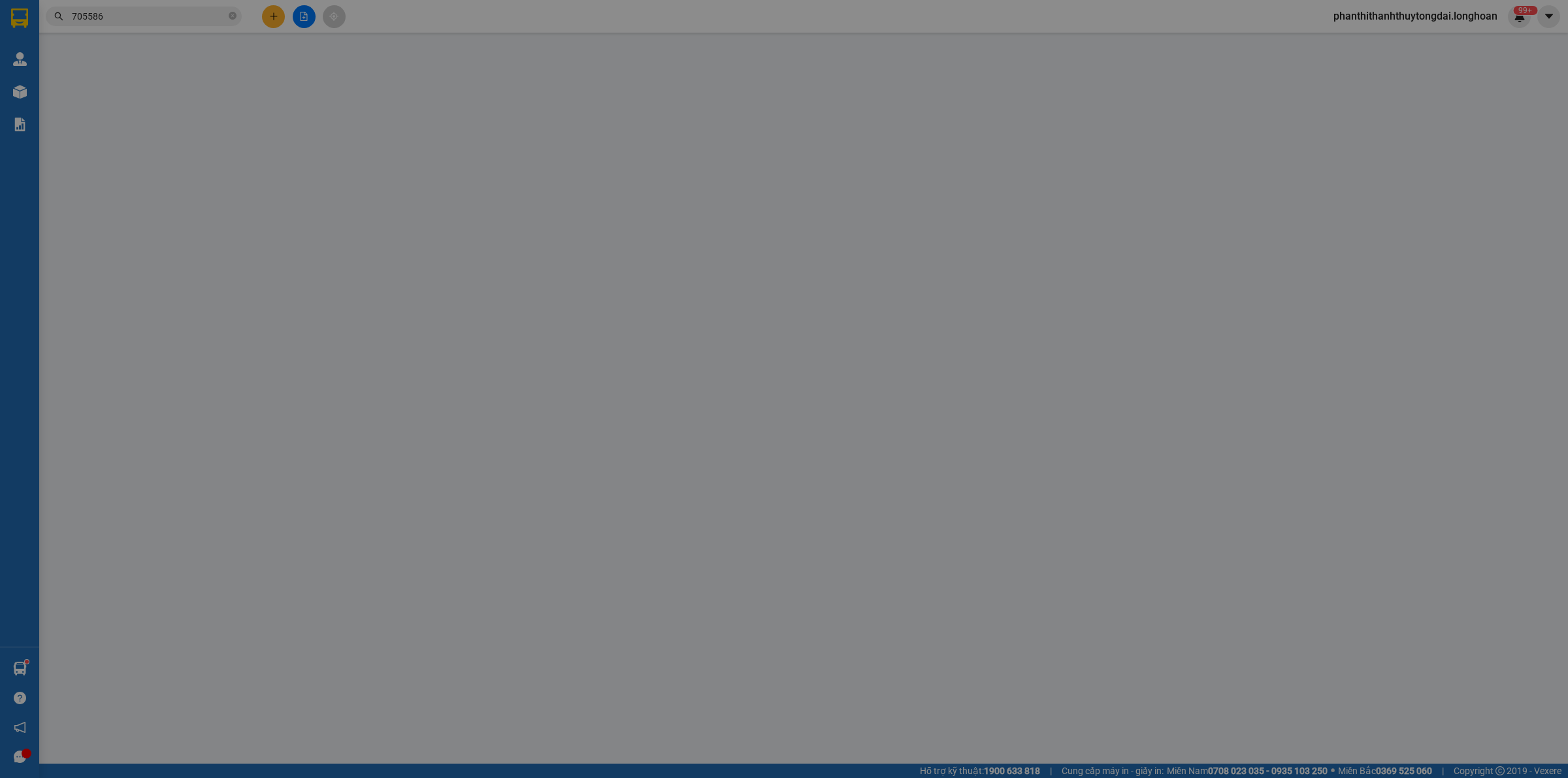
type input "0962705586"
type input "Lữ Minh Thi"
checkbox input "true"
type input "Tk10/27 võ văn kiệt, p.cầu kho, quận 1 ( vô hẻm 42 nguyễn văn cừ, p.cầu kho, q1…"
type input "0962705586"
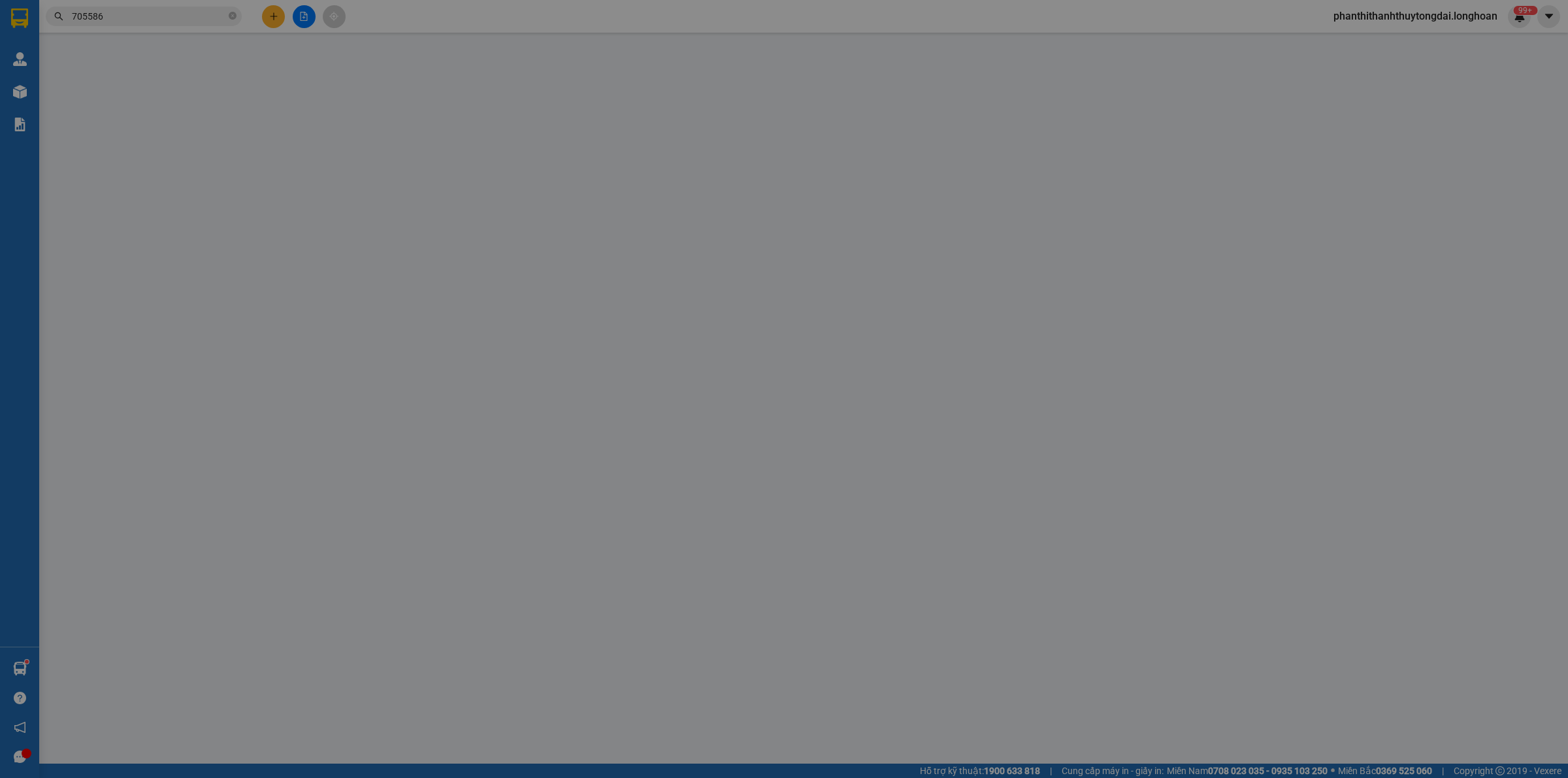
type input "Lữ Minh Thi"
checkbox input "true"
type input "B21,đường 57,KDC 586, P. Phú Thứ, Q. Cái Răng, TP. Cần Thơ"
type input "365.000"
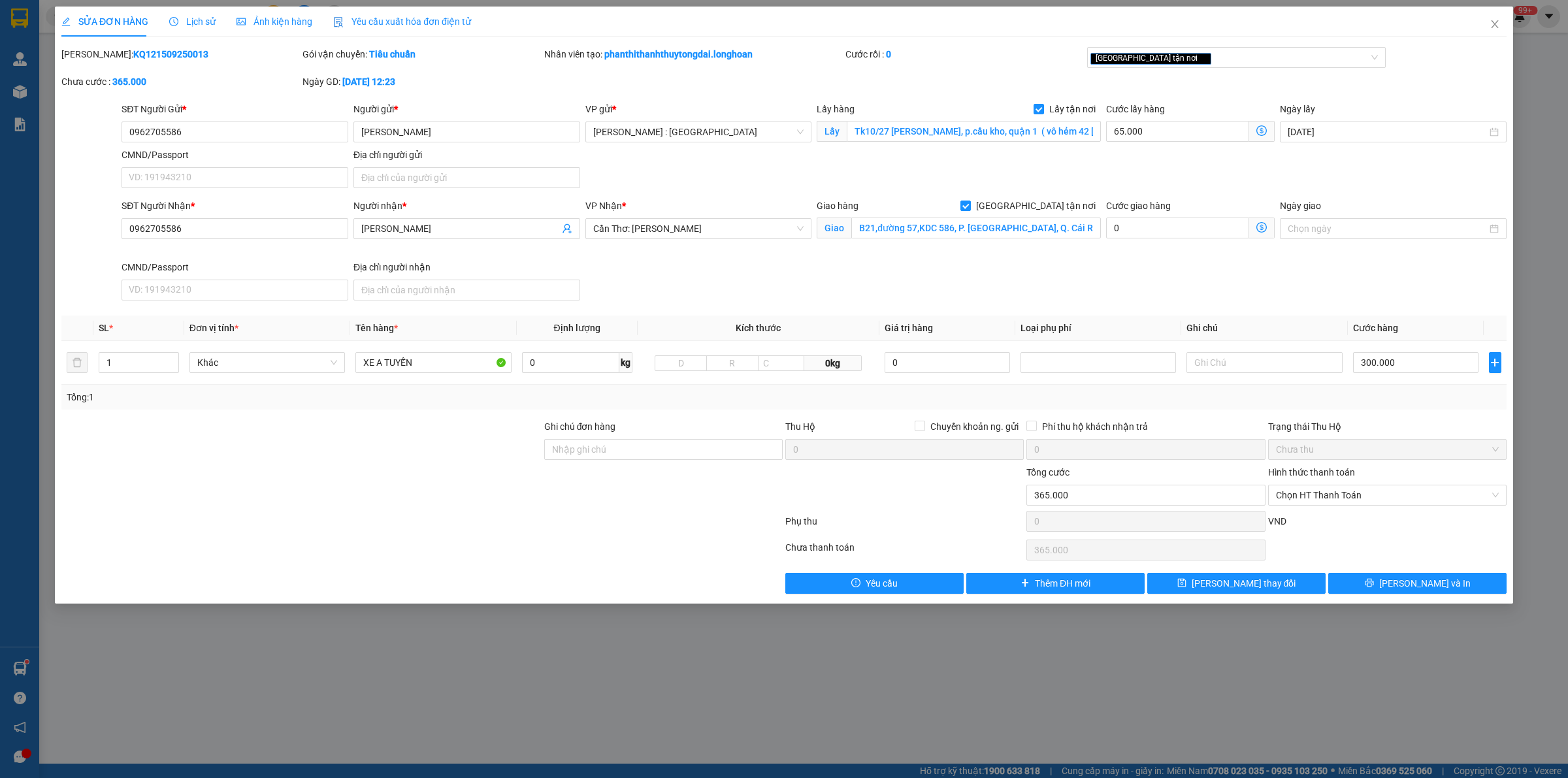
click at [146, 51] on b "KQ121509250013" at bounding box center [170, 54] width 75 height 10
copy b "KQ121509250013"
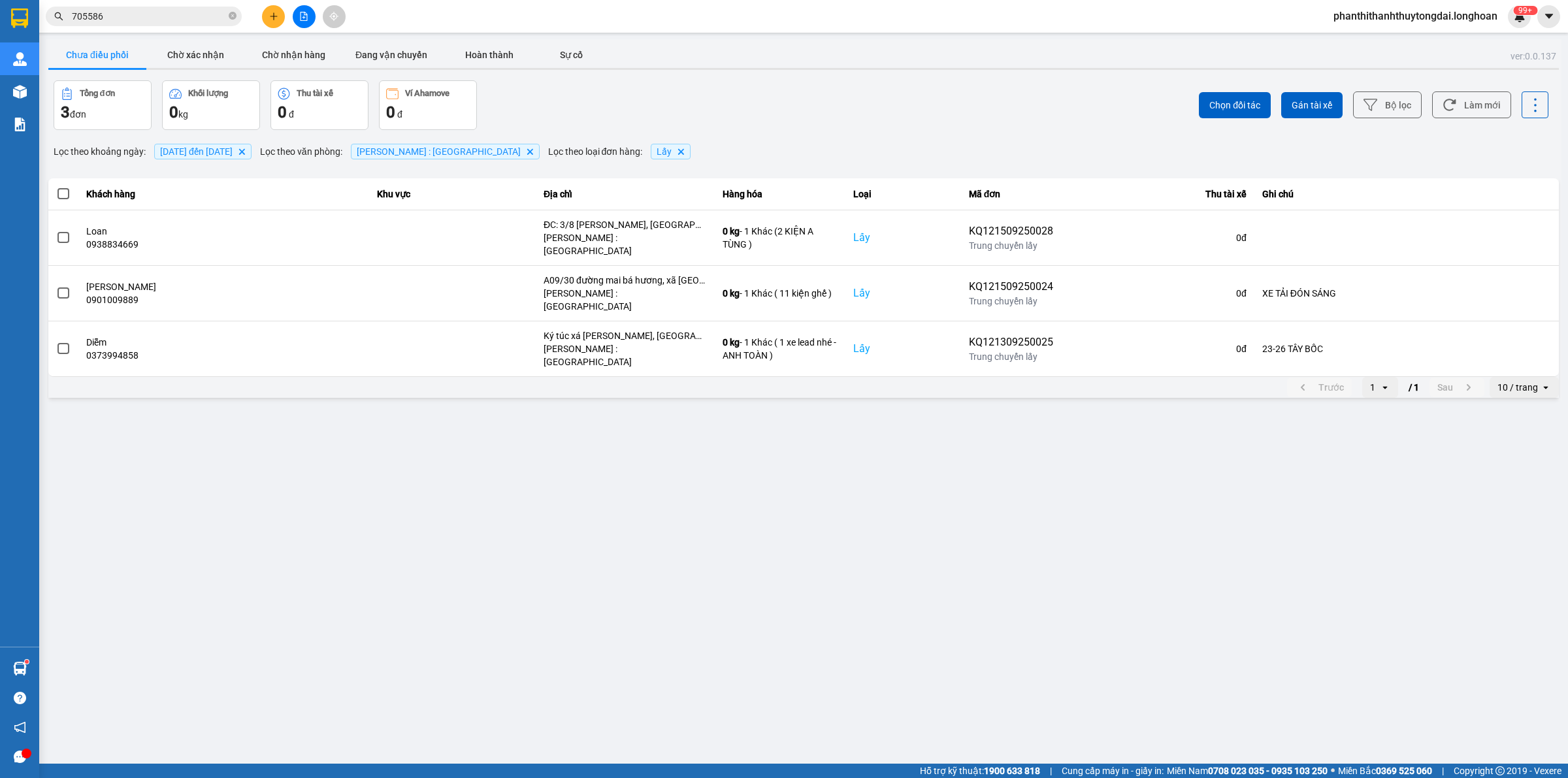
click at [211, 149] on span "01/09/2025 đến 15/09/2025" at bounding box center [197, 151] width 73 height 10
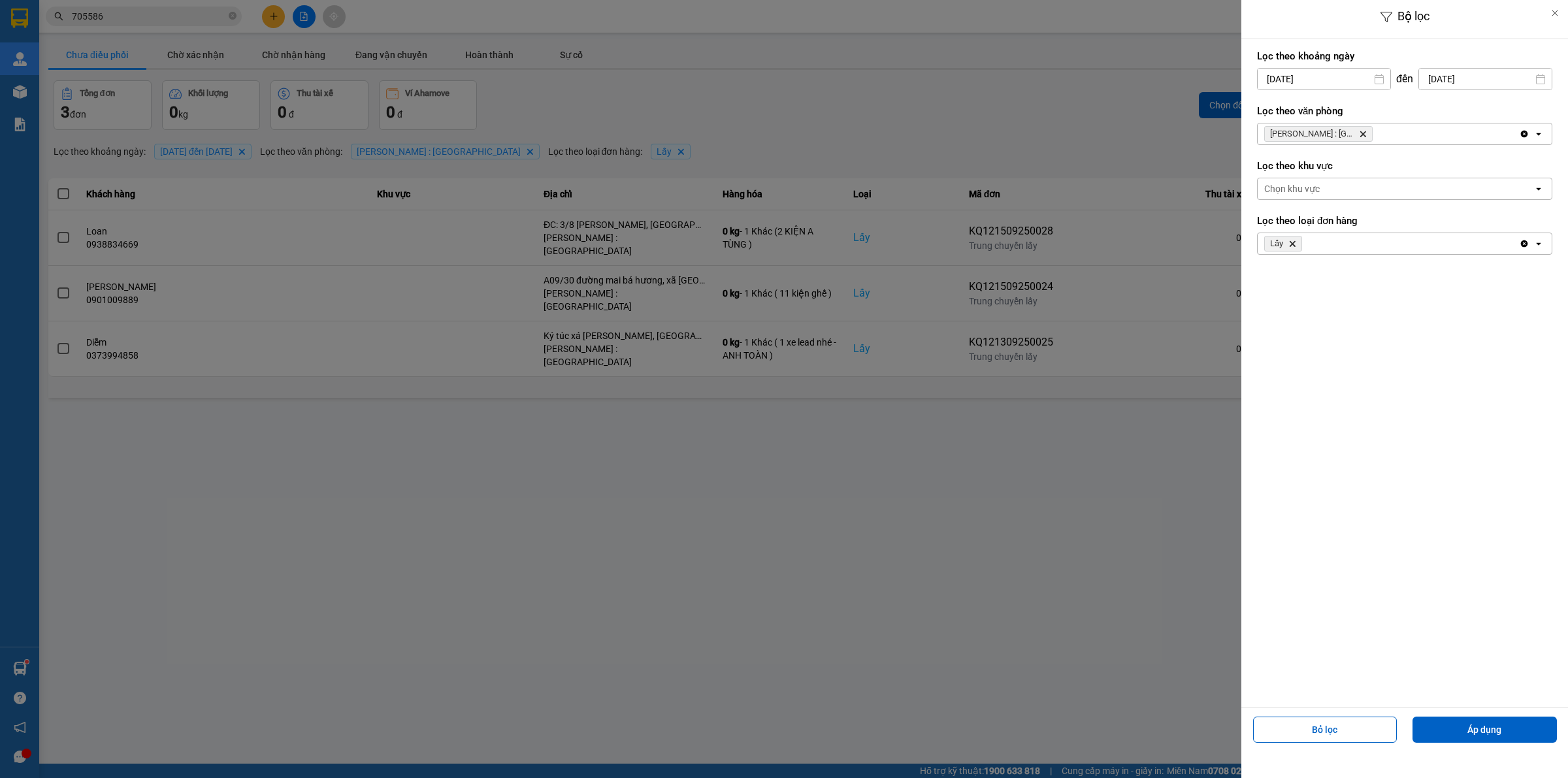
click at [942, 379] on div at bounding box center [784, 389] width 1568 height 778
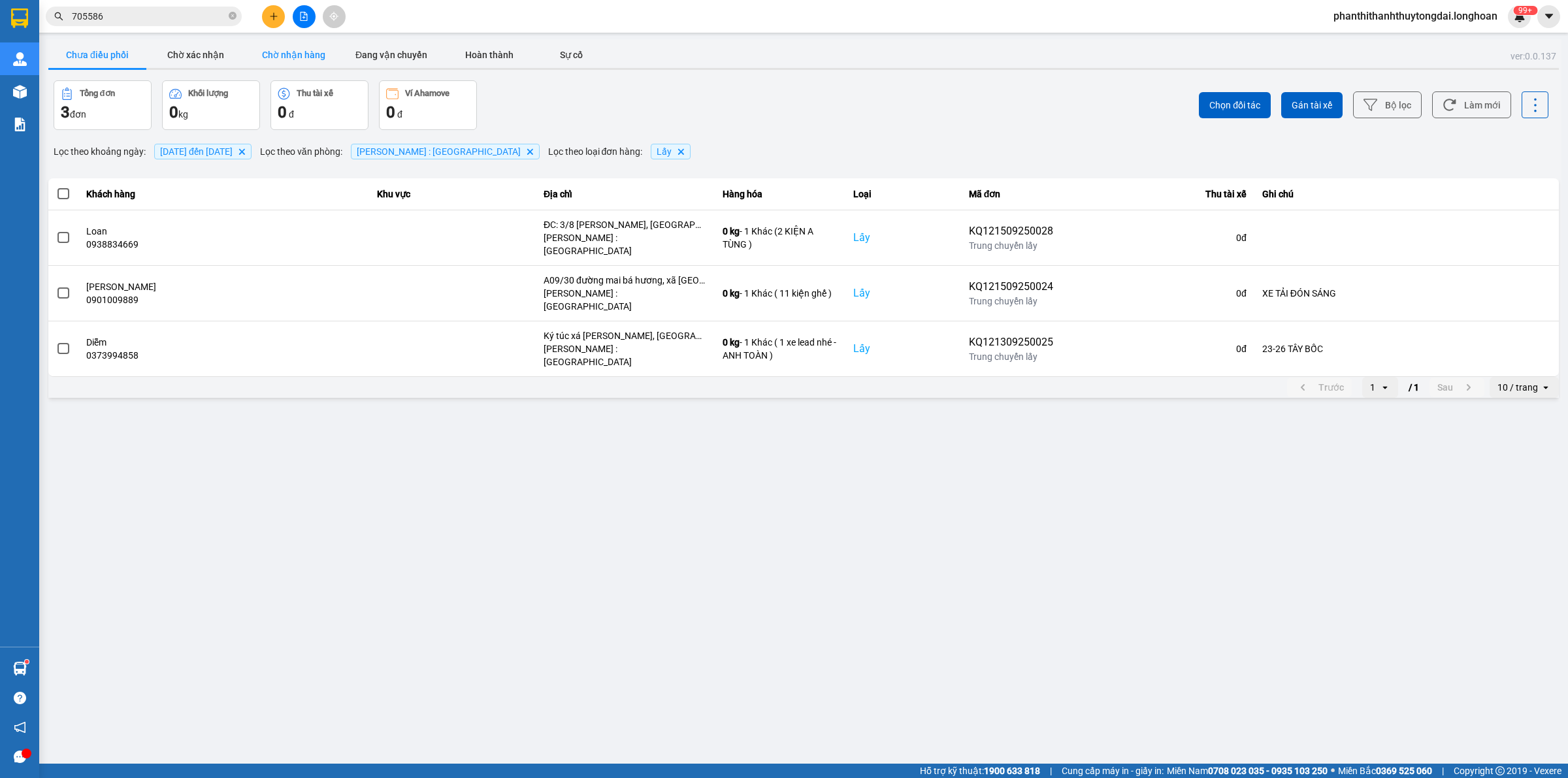
click at [292, 51] on button "Chờ nhận hàng" at bounding box center [294, 55] width 98 height 26
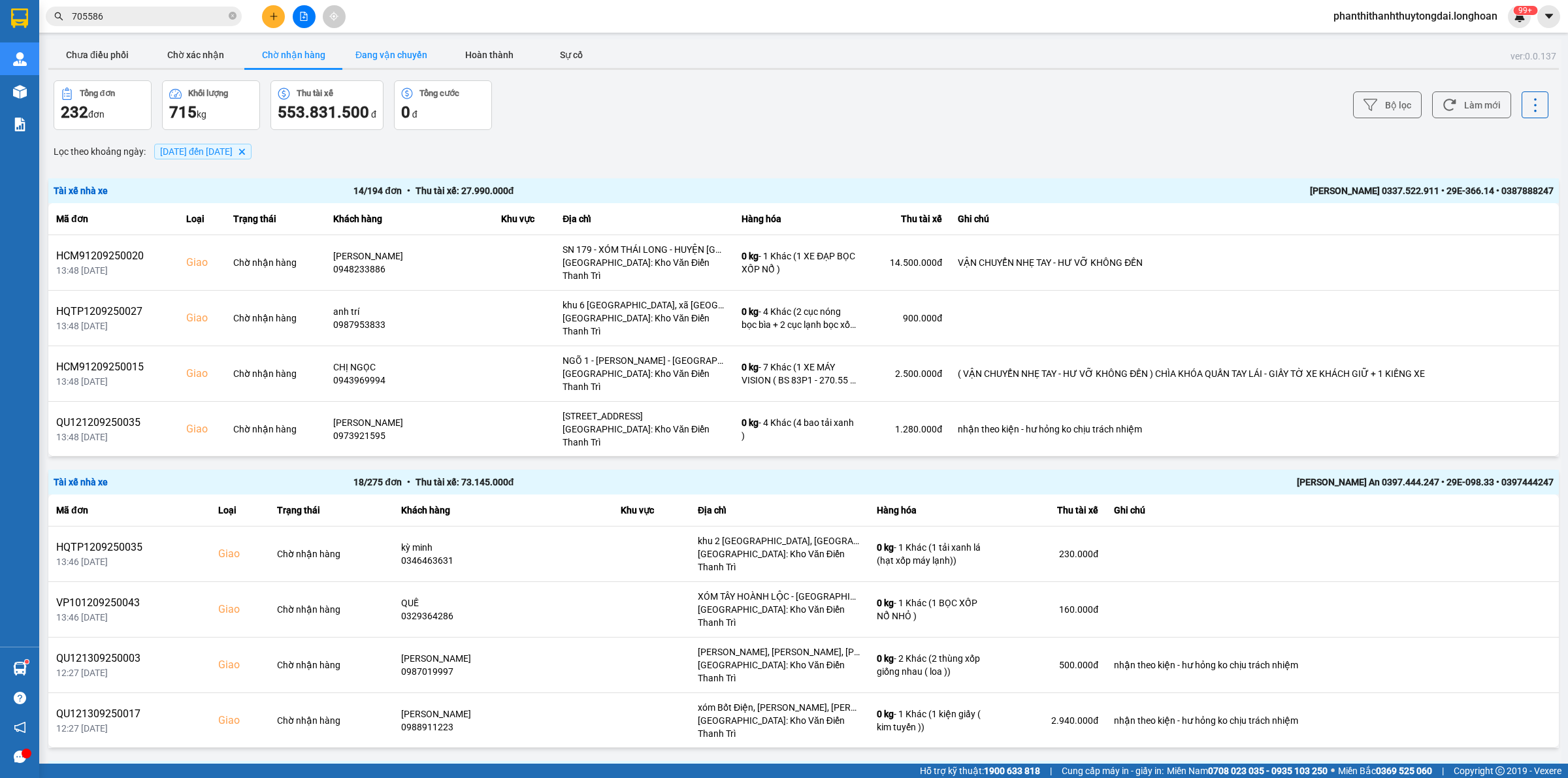
click at [375, 57] on button "Đang vận chuyển" at bounding box center [391, 55] width 98 height 26
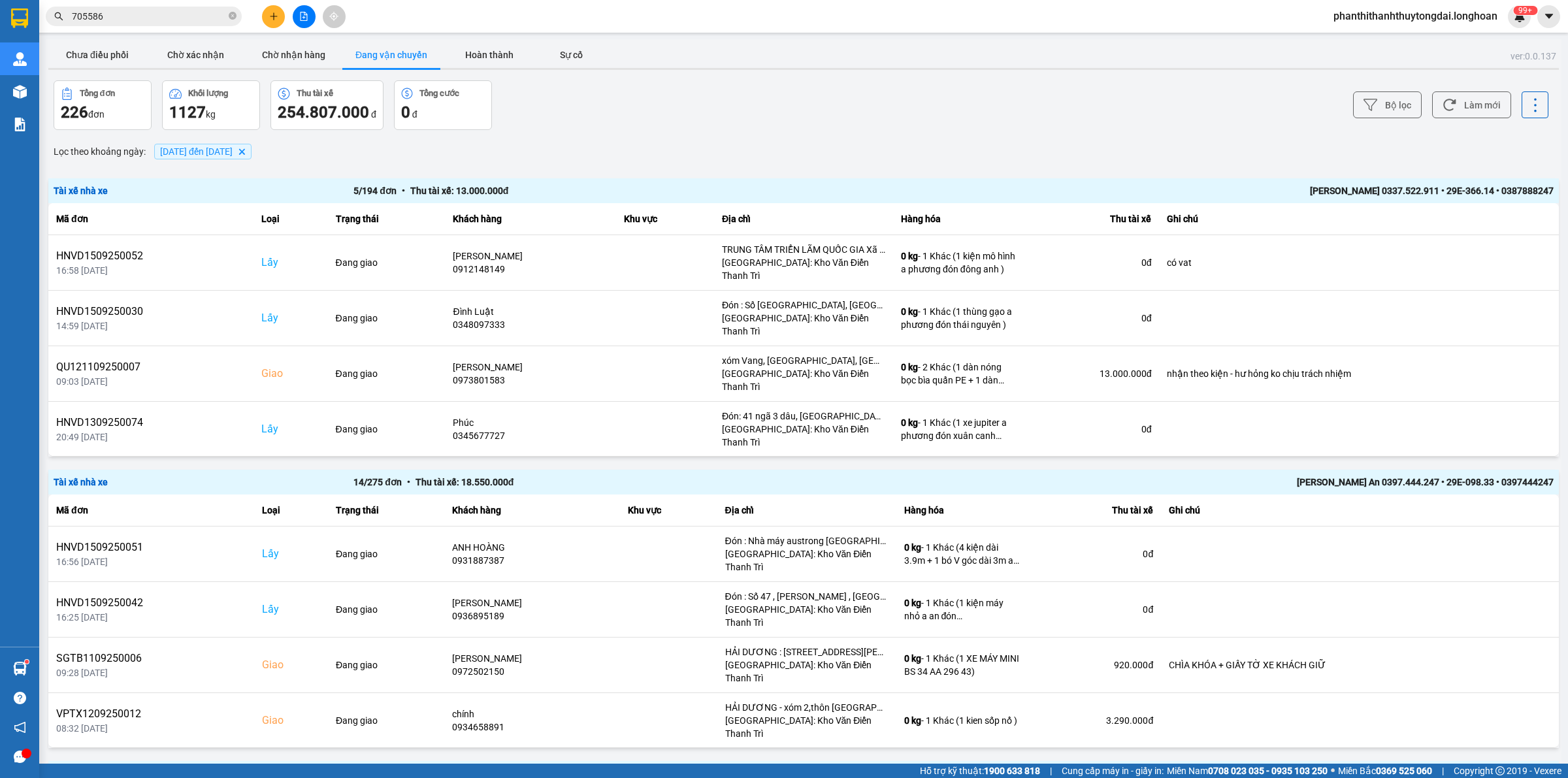
click at [233, 152] on span "01/09/2025 đến 15/09/2025" at bounding box center [197, 151] width 73 height 10
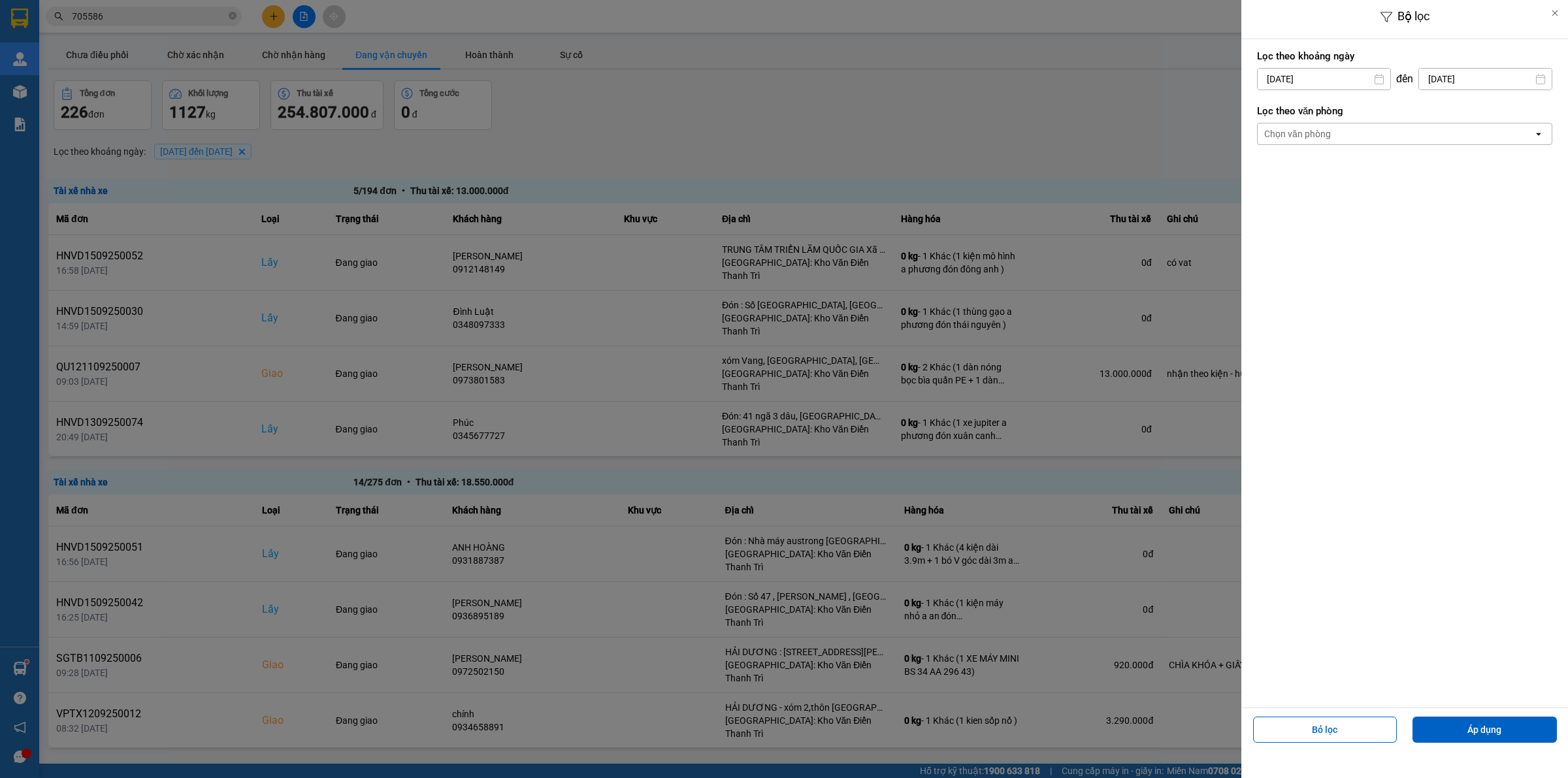
click at [1345, 140] on div "Chọn văn phòng" at bounding box center [1395, 133] width 276 height 21
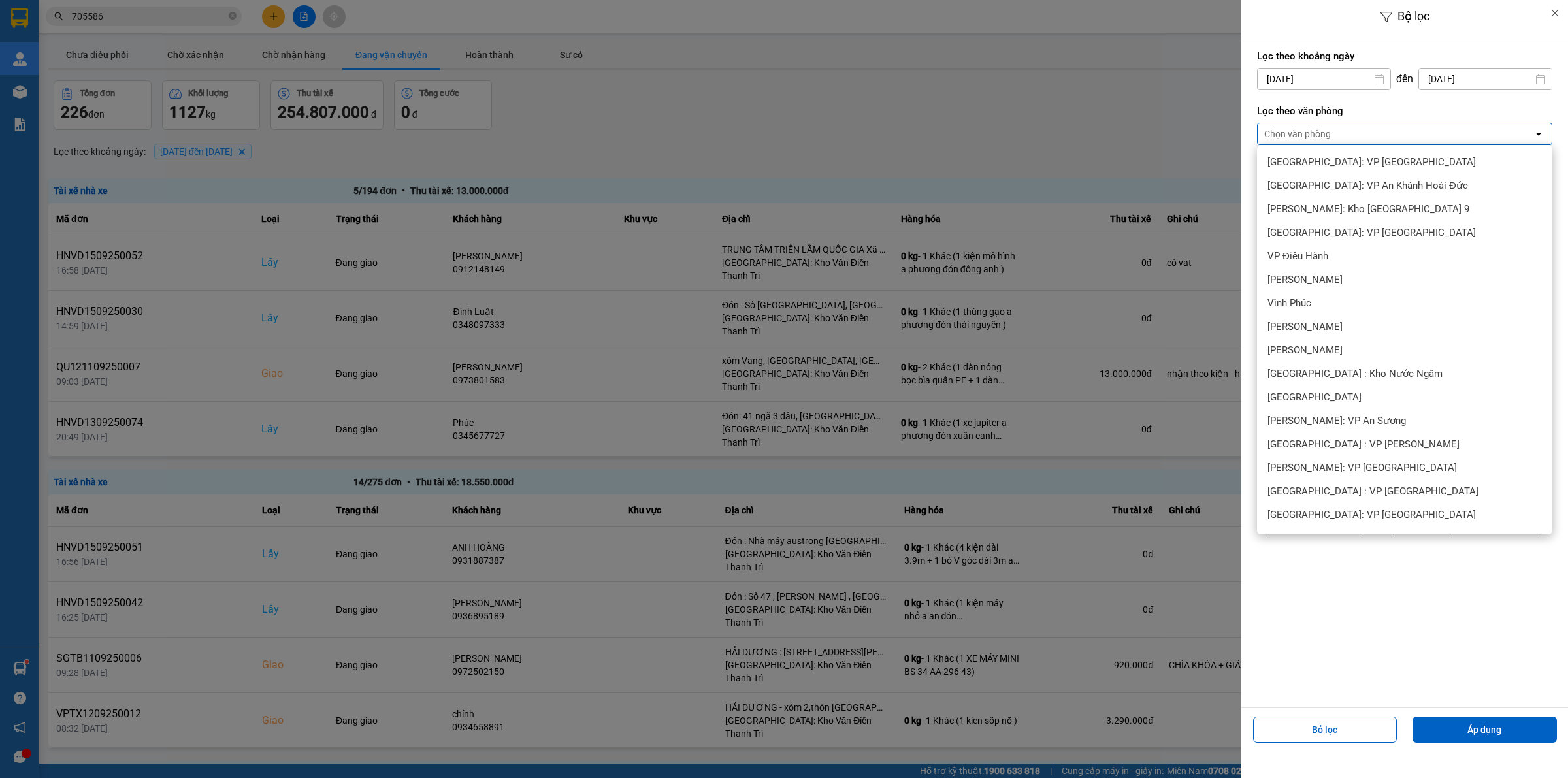
scroll to position [272, 0]
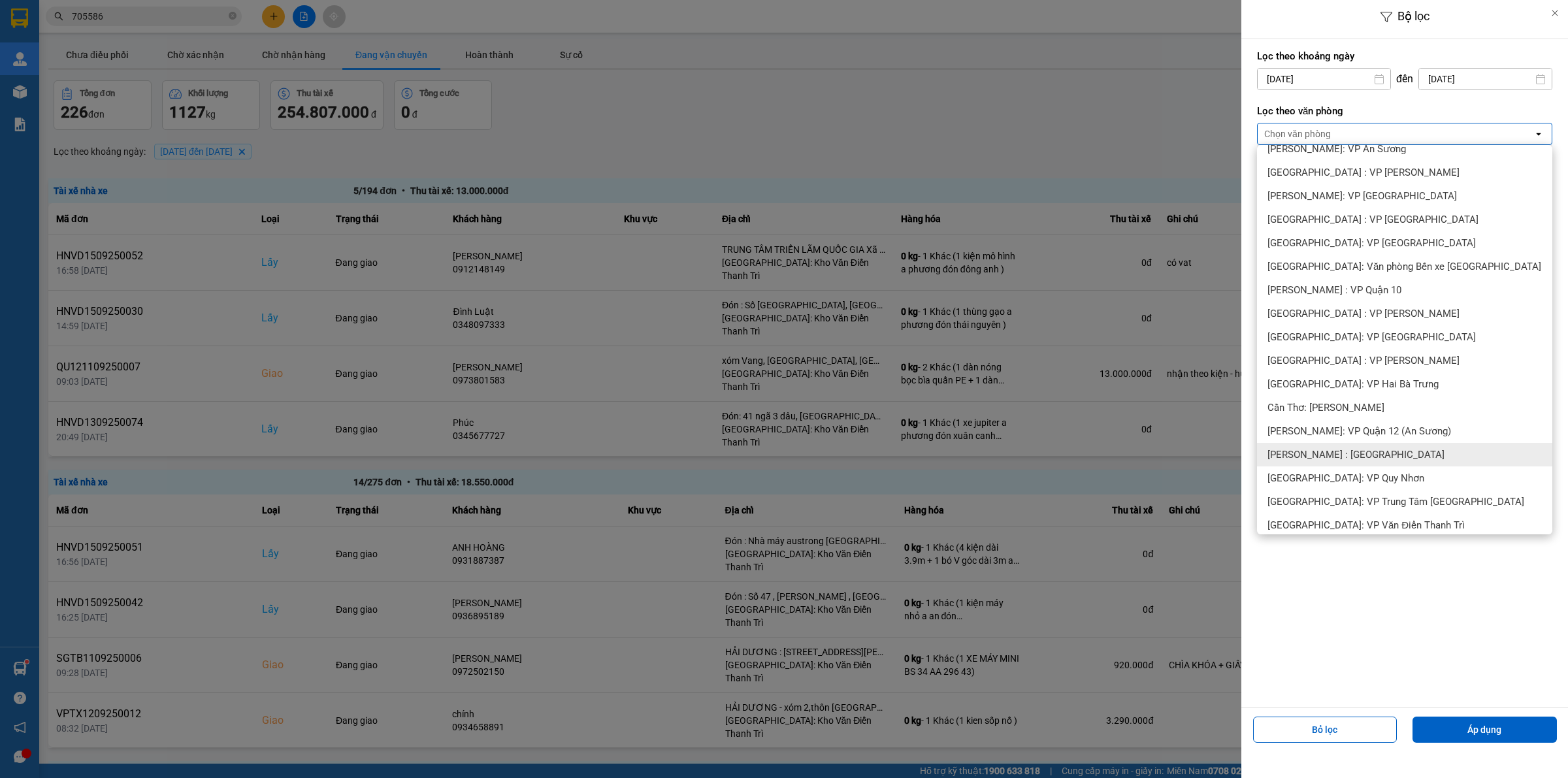
click at [1382, 449] on span "[PERSON_NAME] : [GEOGRAPHIC_DATA]" at bounding box center [1355, 454] width 177 height 13
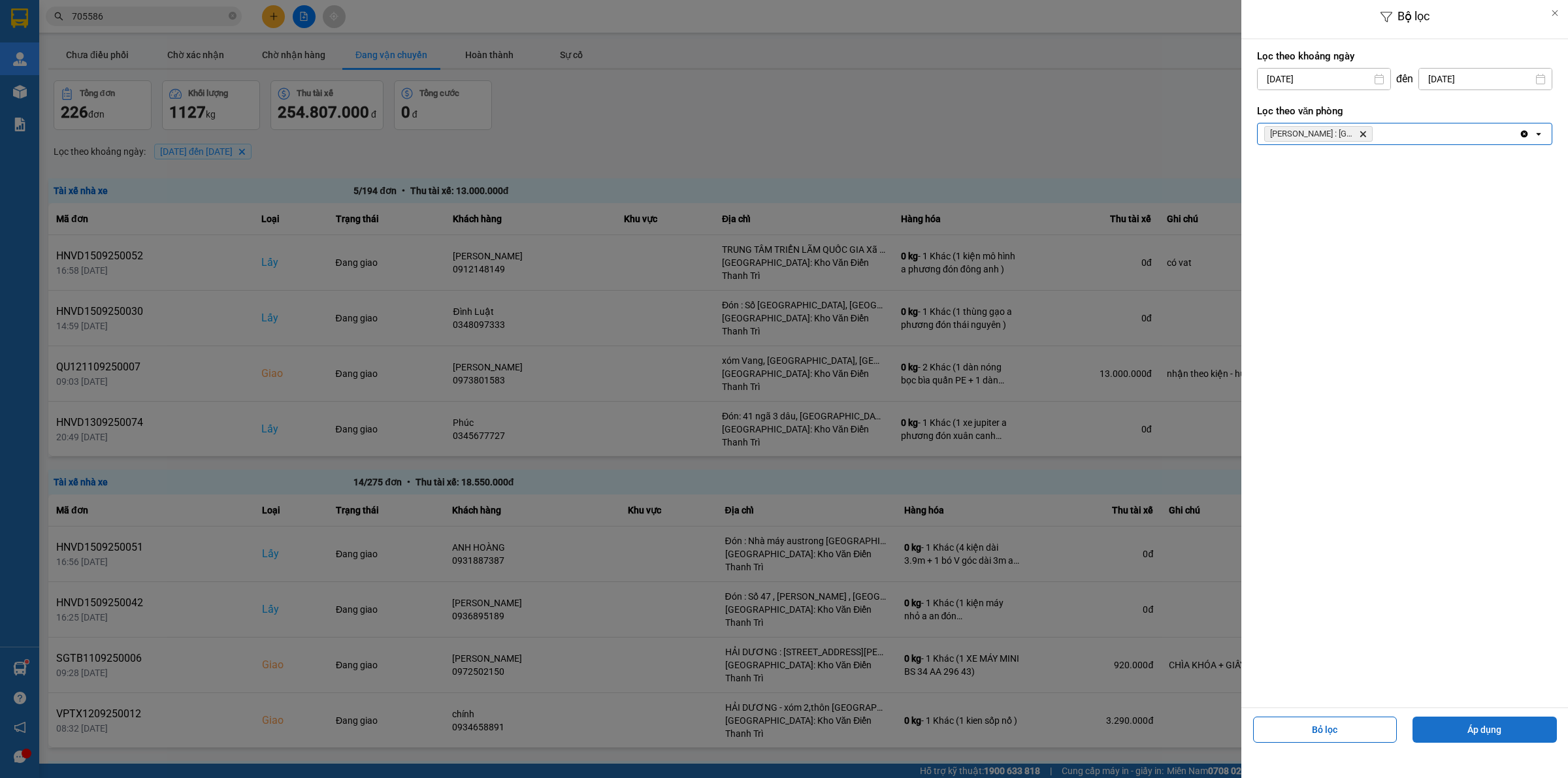
click at [1481, 726] on button "Áp dụng" at bounding box center [1484, 730] width 144 height 26
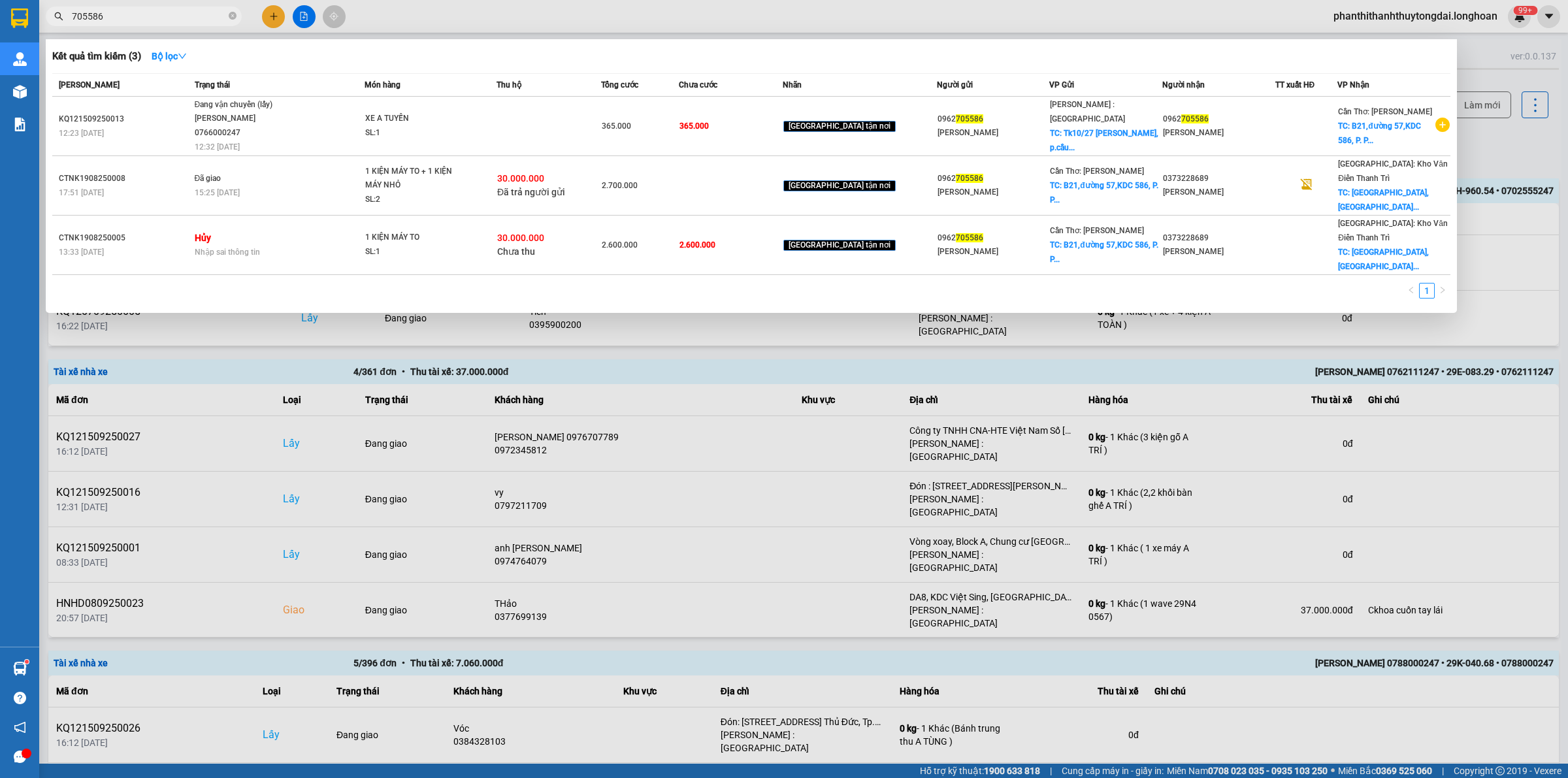
click at [158, 17] on input "705586" at bounding box center [148, 16] width 154 height 14
click at [980, 370] on div at bounding box center [784, 389] width 1568 height 778
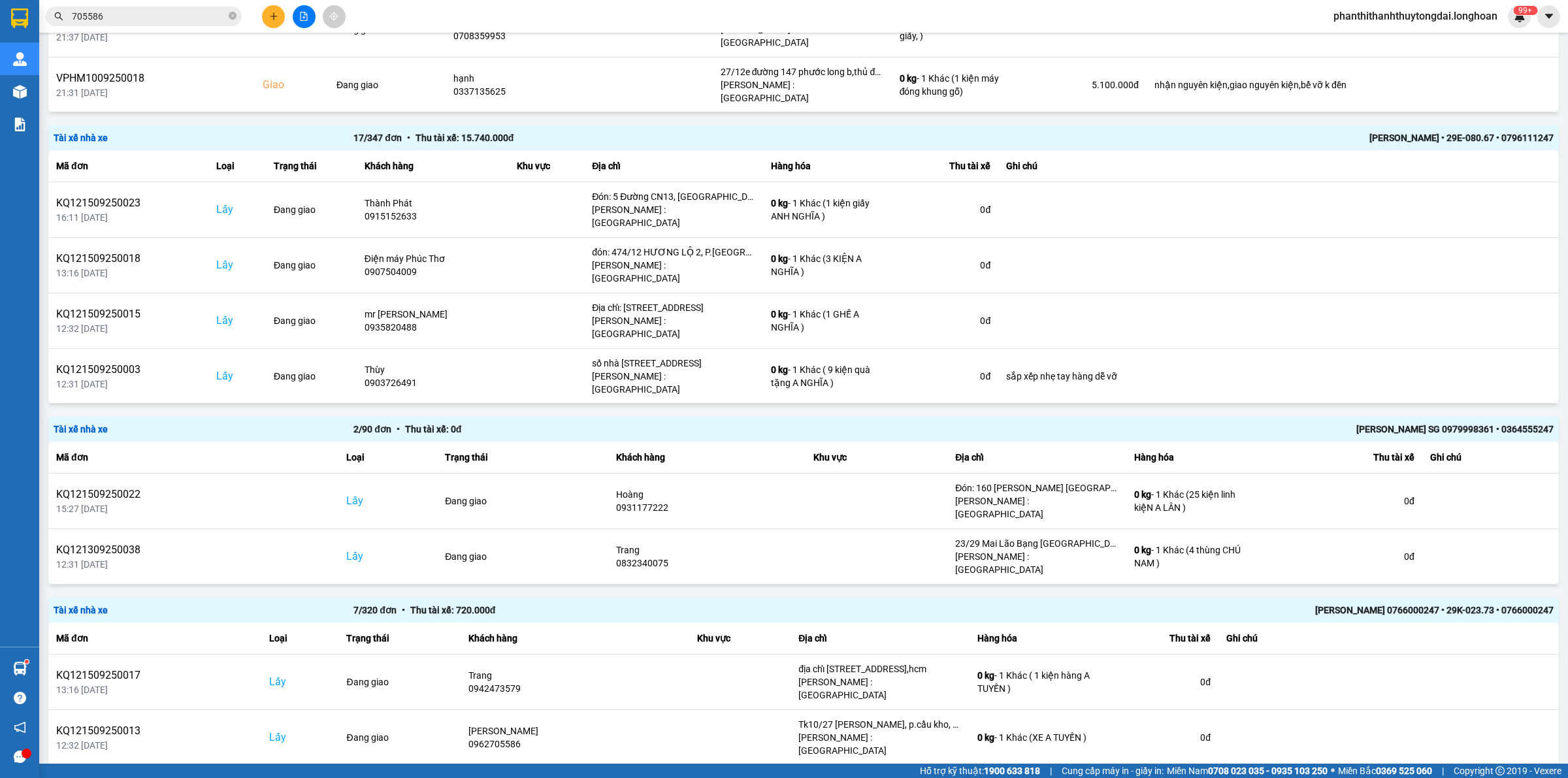
scroll to position [953, 0]
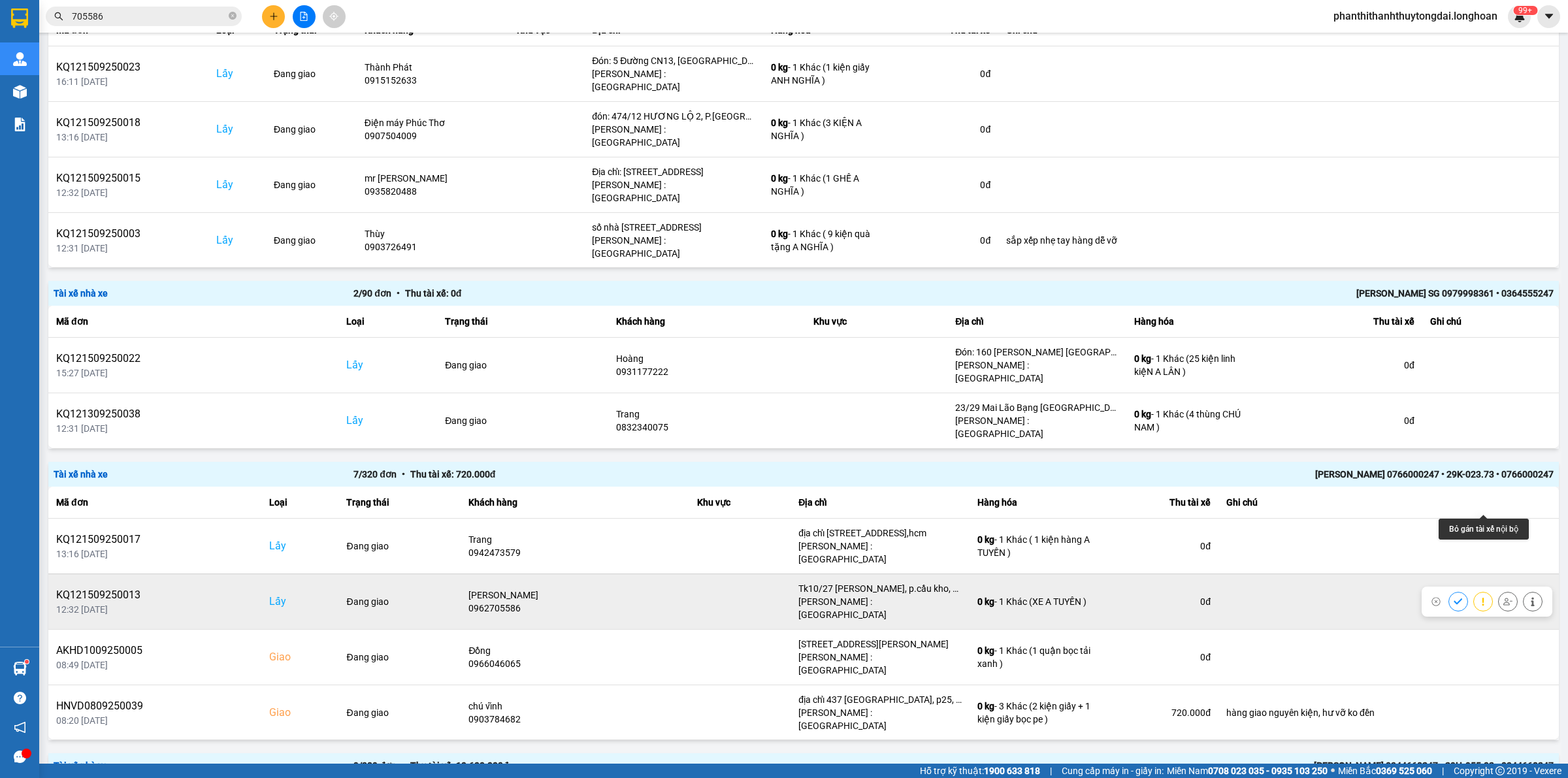
click at [1503, 598] on icon at bounding box center [1507, 602] width 9 height 8
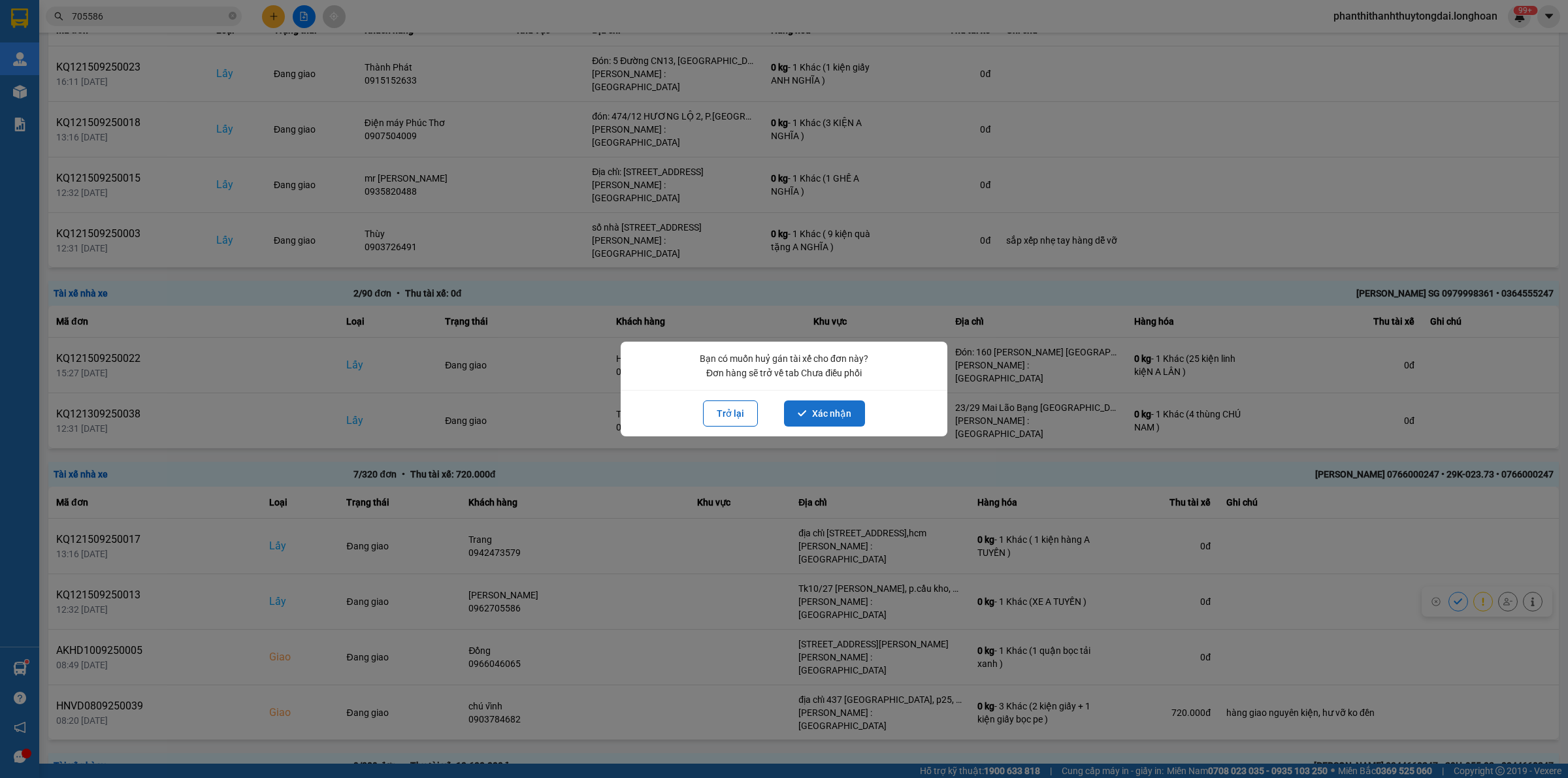
click at [811, 413] on button "Xác nhận" at bounding box center [824, 413] width 81 height 26
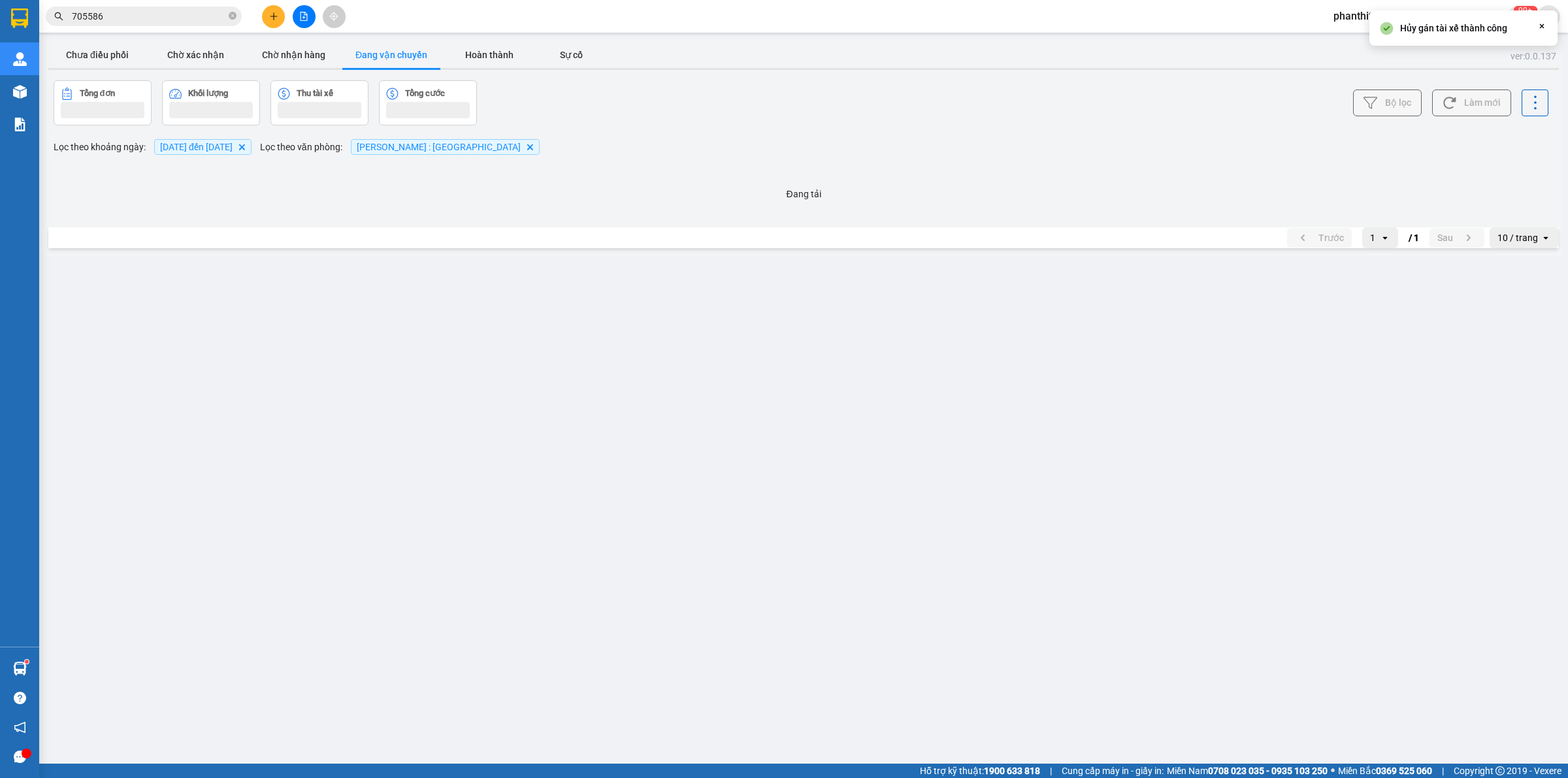
scroll to position [0, 0]
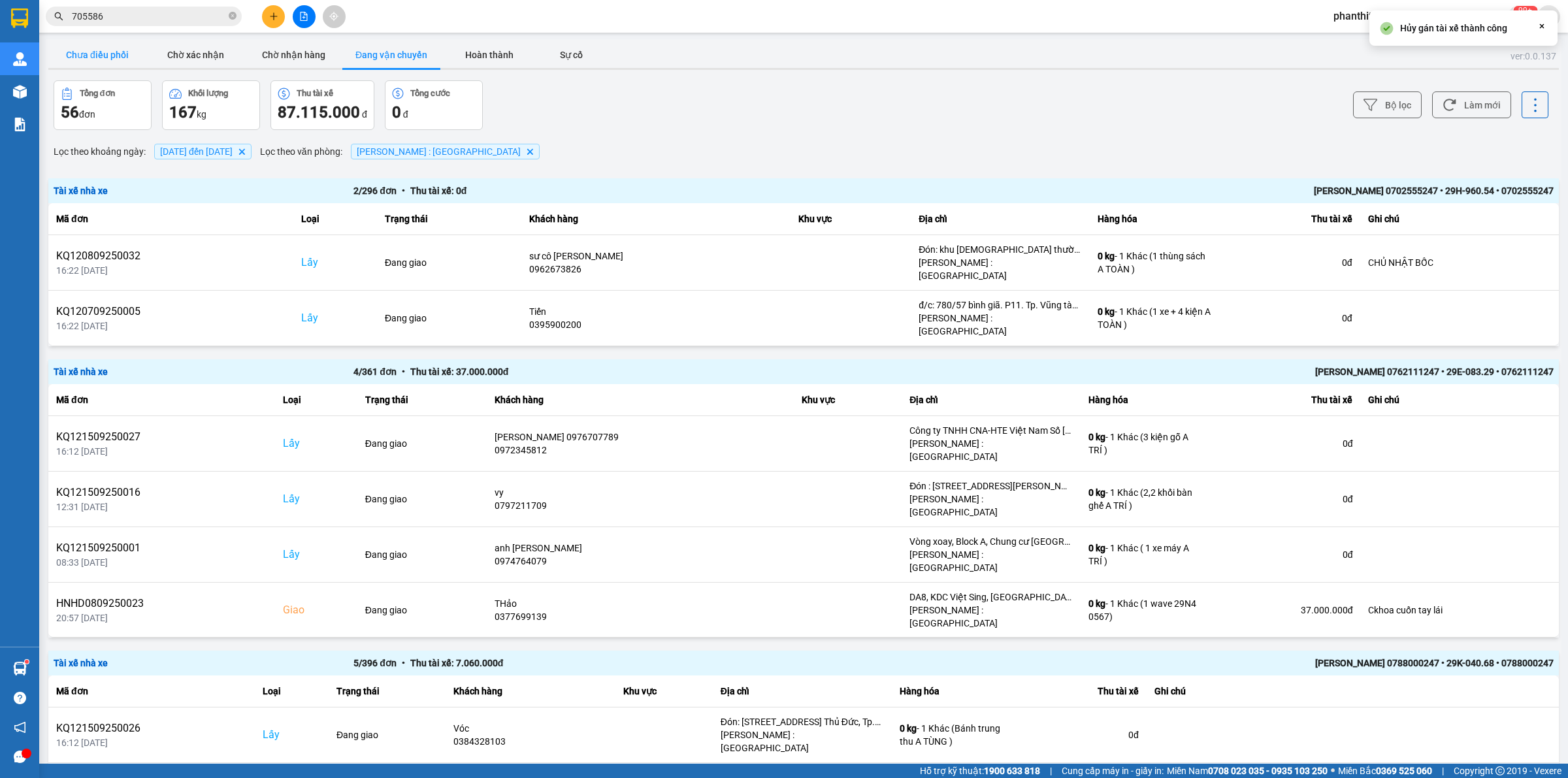
click at [97, 45] on button "Chưa điều phối" at bounding box center [97, 55] width 98 height 26
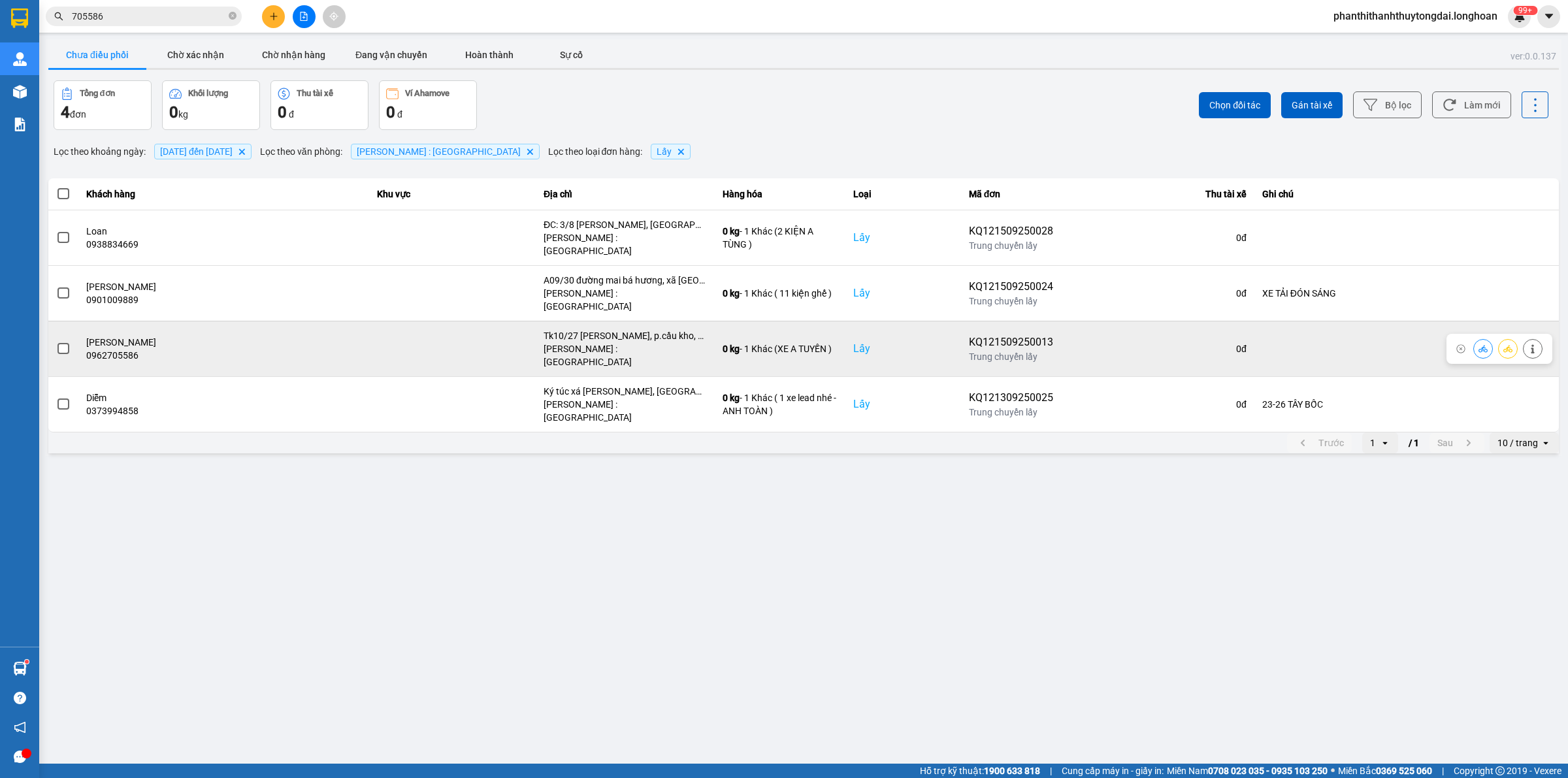
click at [53, 321] on td at bounding box center [63, 348] width 30 height 56
click at [1514, 338] on button at bounding box center [1507, 348] width 19 height 23
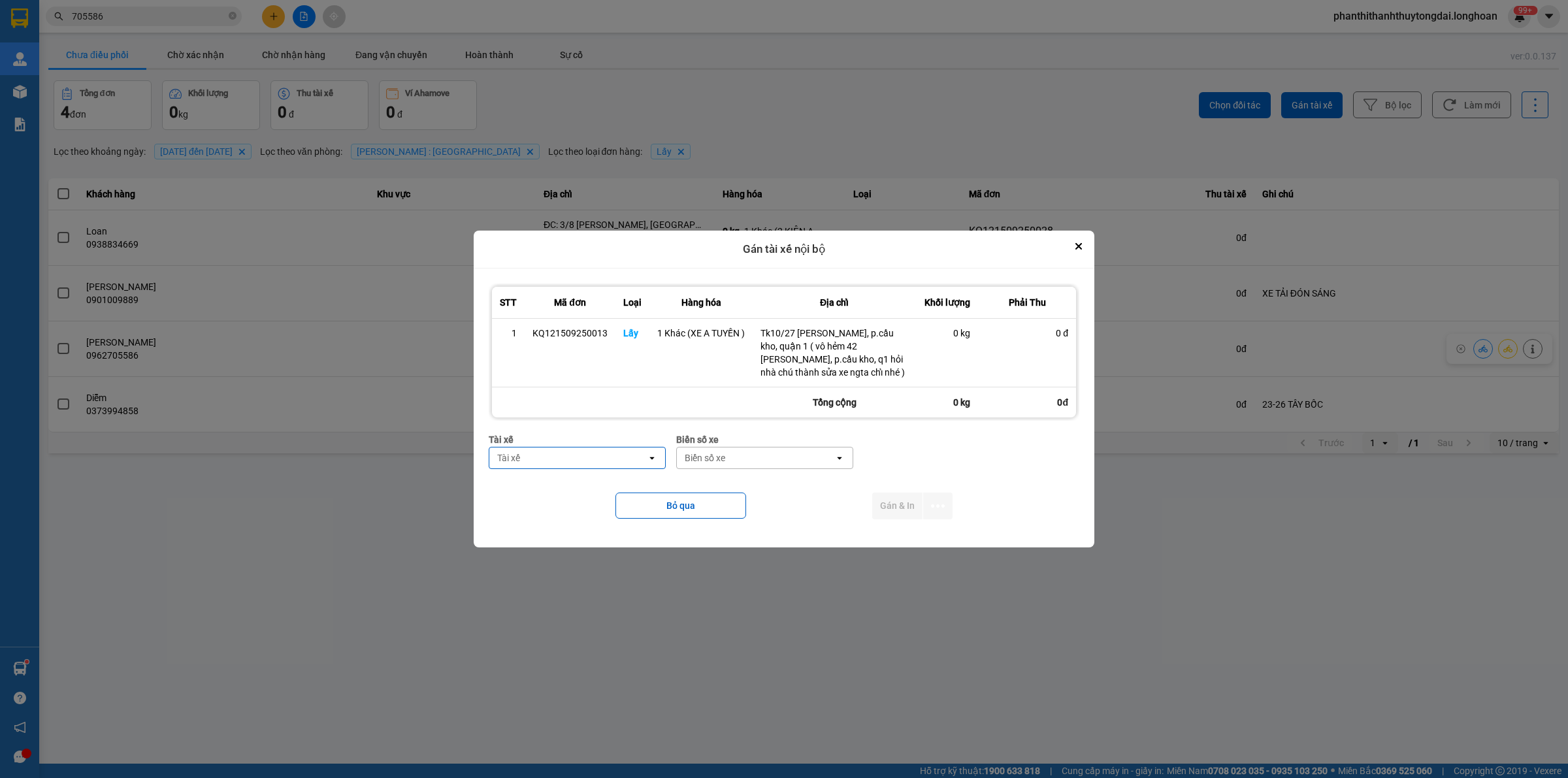
click at [560, 462] on div "Tài xế" at bounding box center [568, 457] width 158 height 21
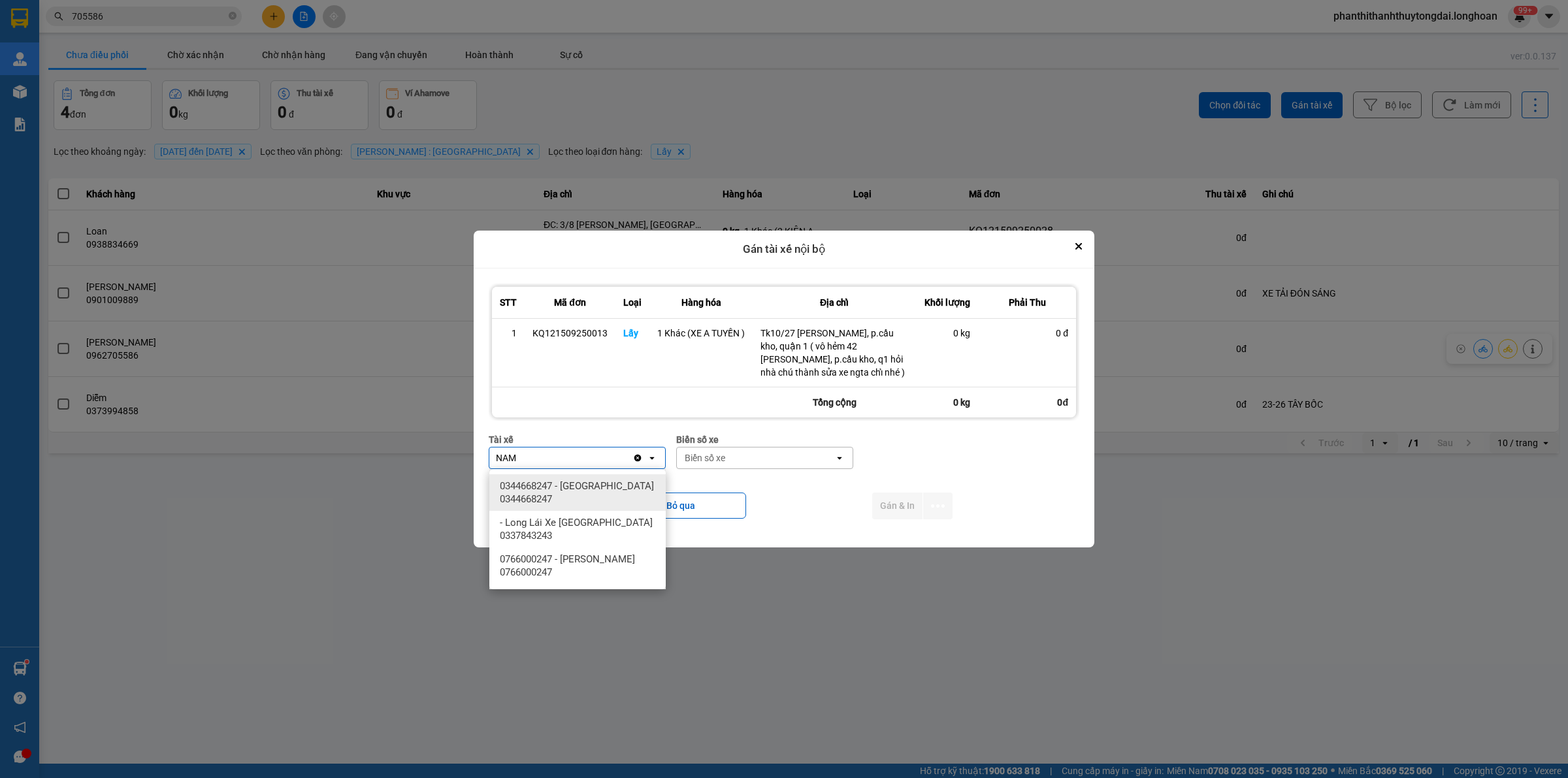
type input "NAM"
click at [595, 494] on span "0344668247 - Lê Đình Nam 0344668247" at bounding box center [579, 492] width 161 height 26
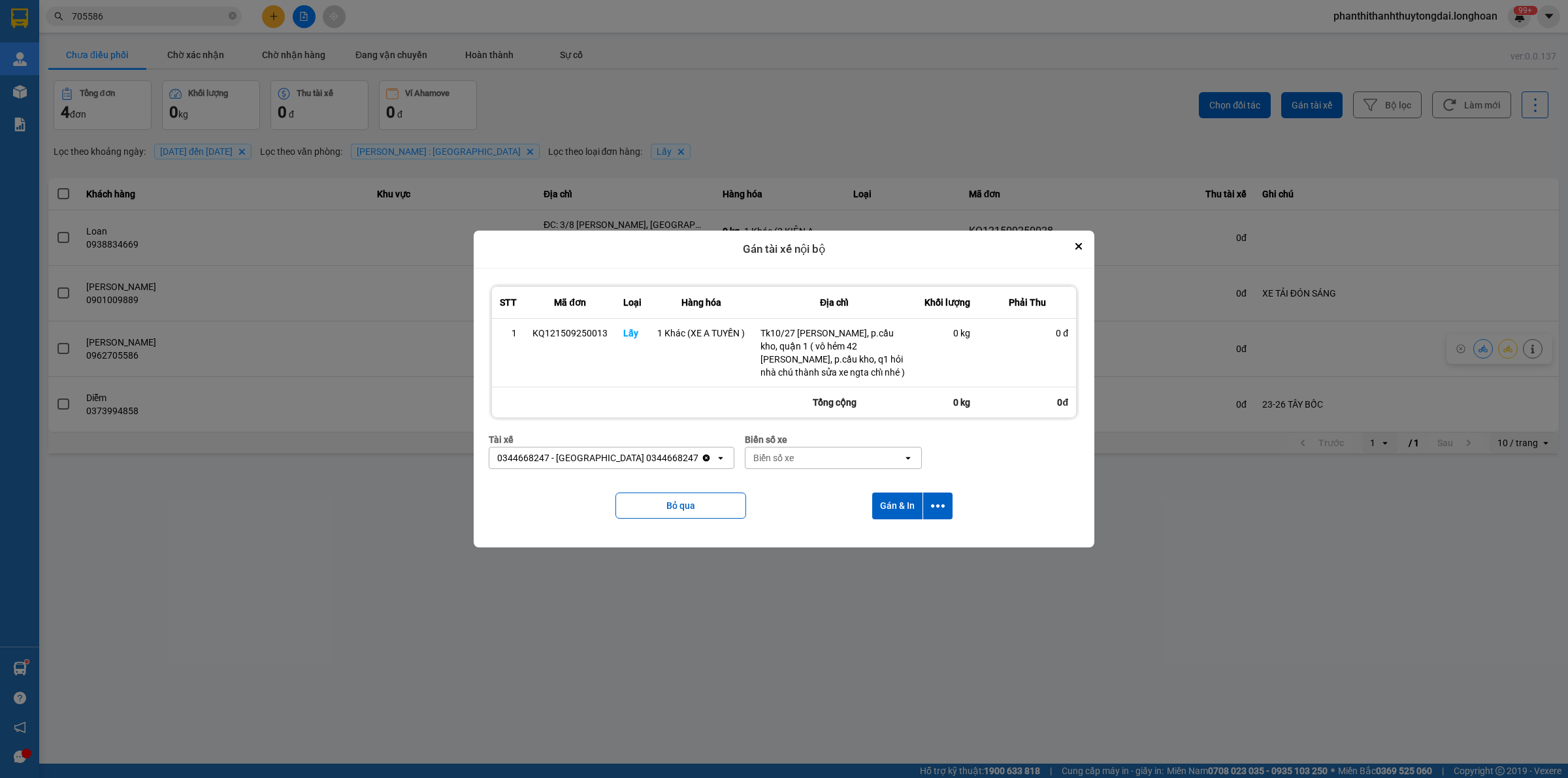
click at [753, 454] on div "Biển số xe" at bounding box center [773, 457] width 40 height 13
type input "5002"
click at [768, 487] on span "29H-955.02" at bounding box center [744, 485] width 49 height 13
click at [941, 508] on icon "dialog" at bounding box center [938, 506] width 13 height 14
click at [882, 538] on span "Chỉ gán tài" at bounding box center [886, 541] width 43 height 13
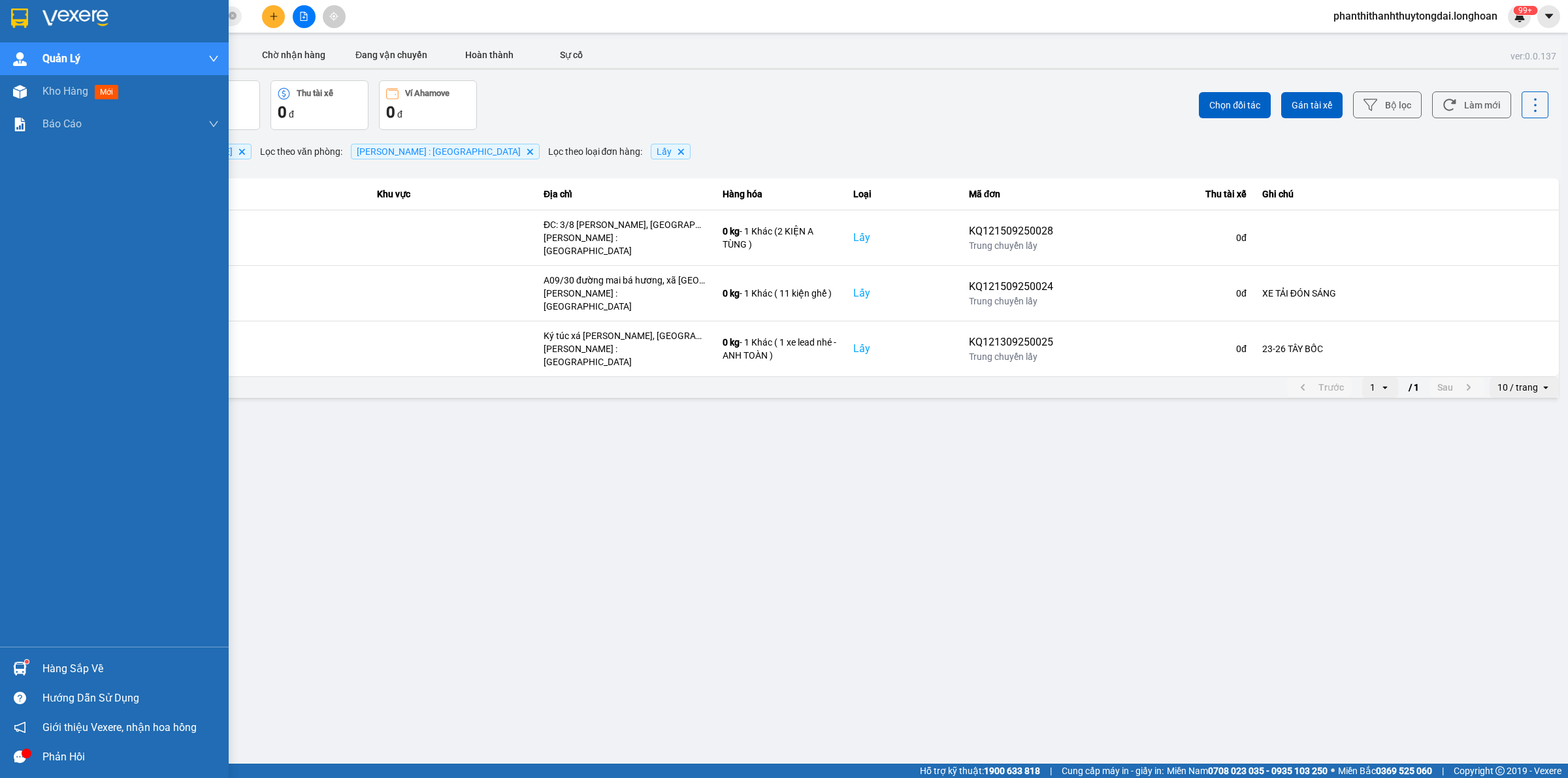
click at [54, 8] on img at bounding box center [75, 18] width 66 height 19
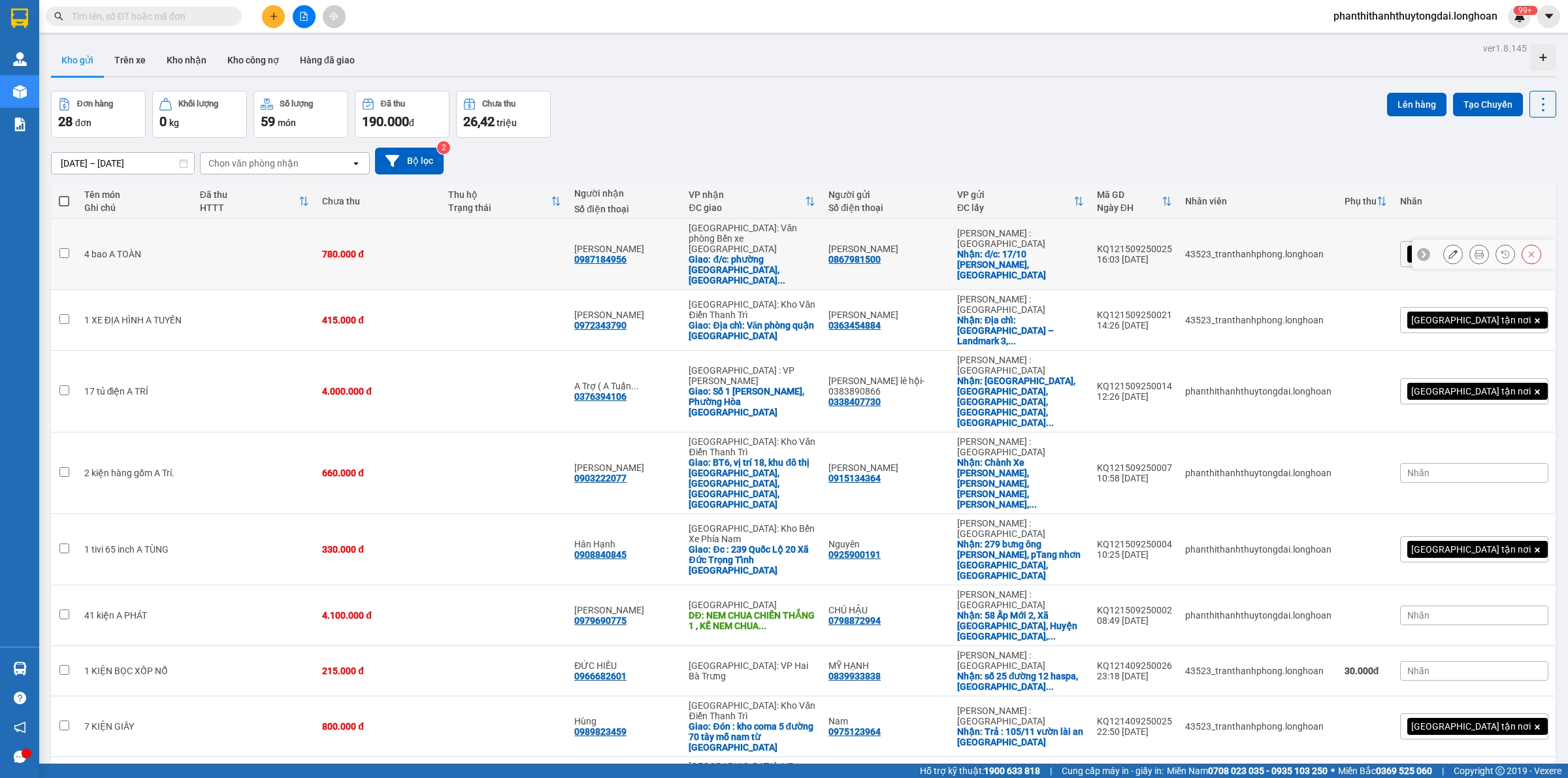
scroll to position [60, 0]
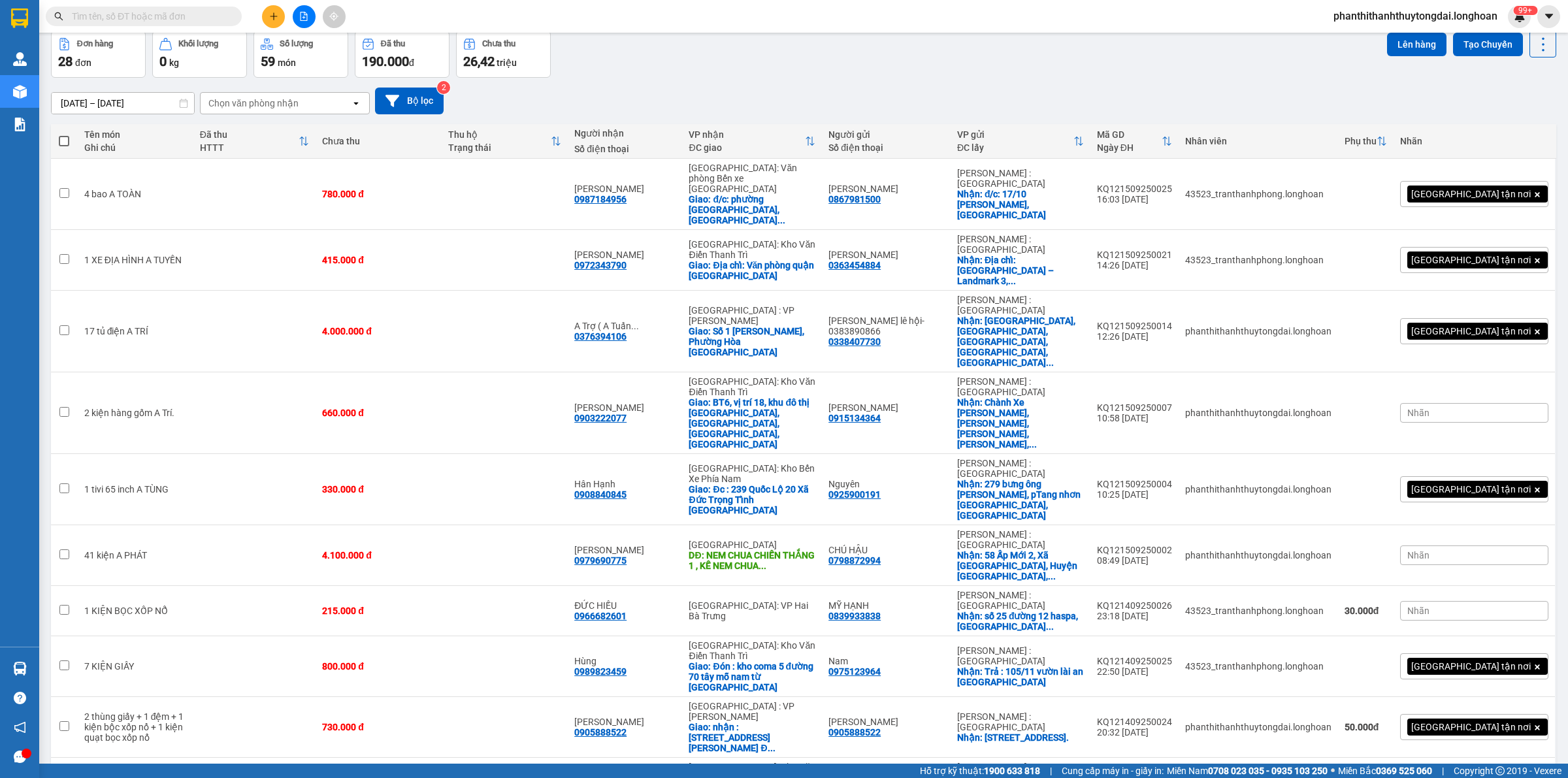
click at [1490, 753] on div "100 / trang" at bounding box center [1499, 747] width 78 height 24
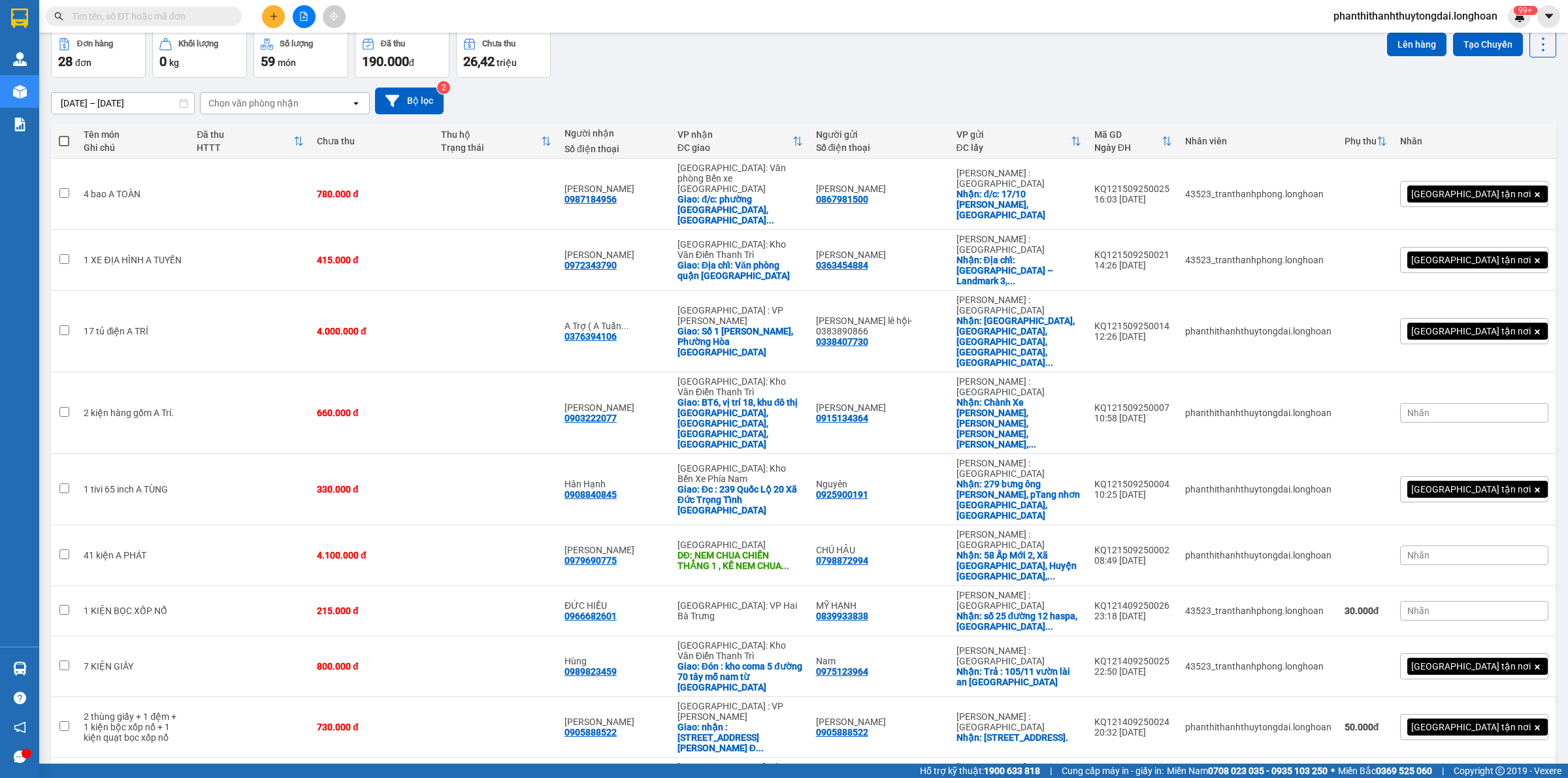
scroll to position [820, 0]
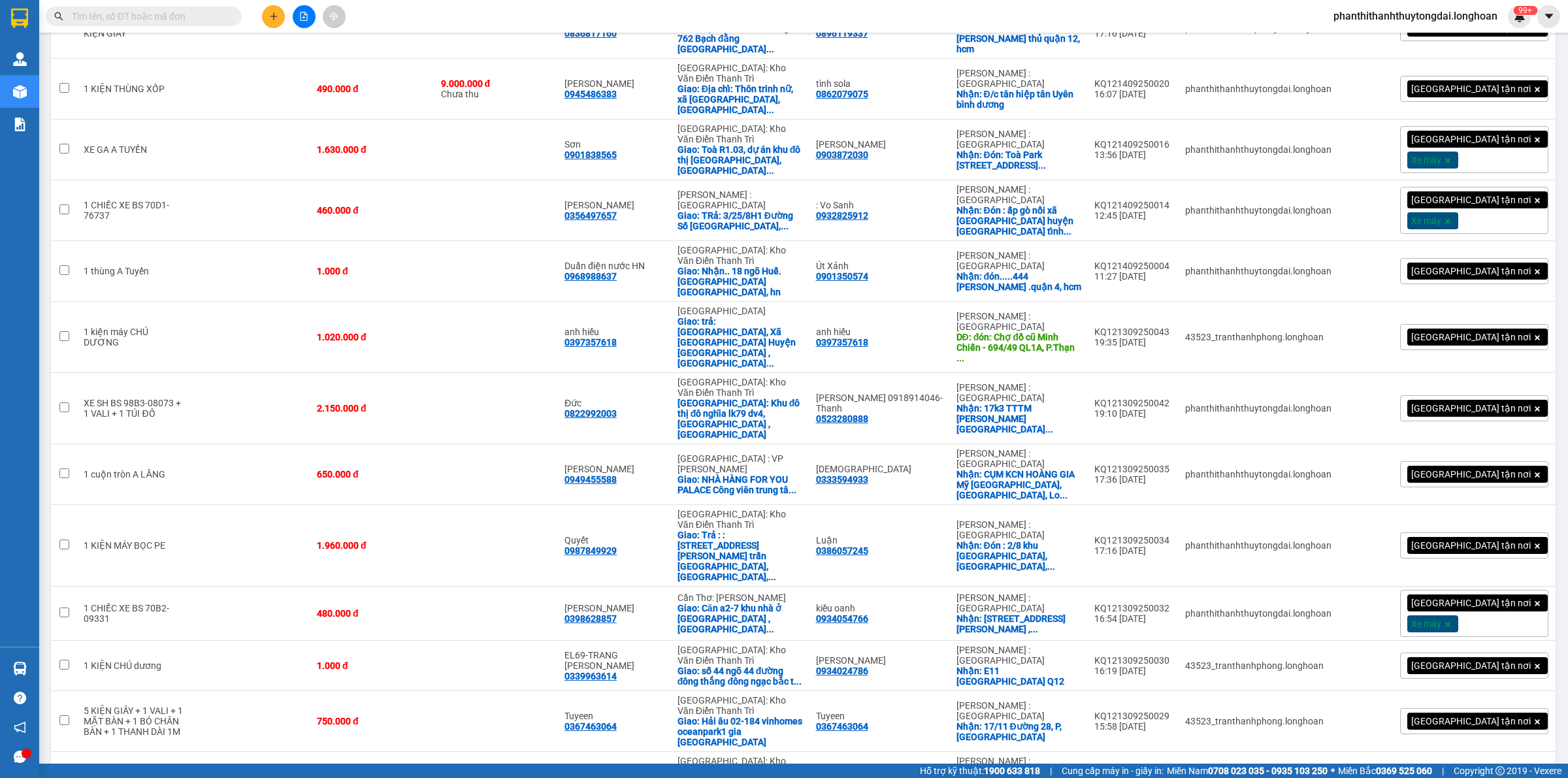
checkbox input "false"
click at [482, 691] on td at bounding box center [496, 721] width 123 height 61
checkbox input "true"
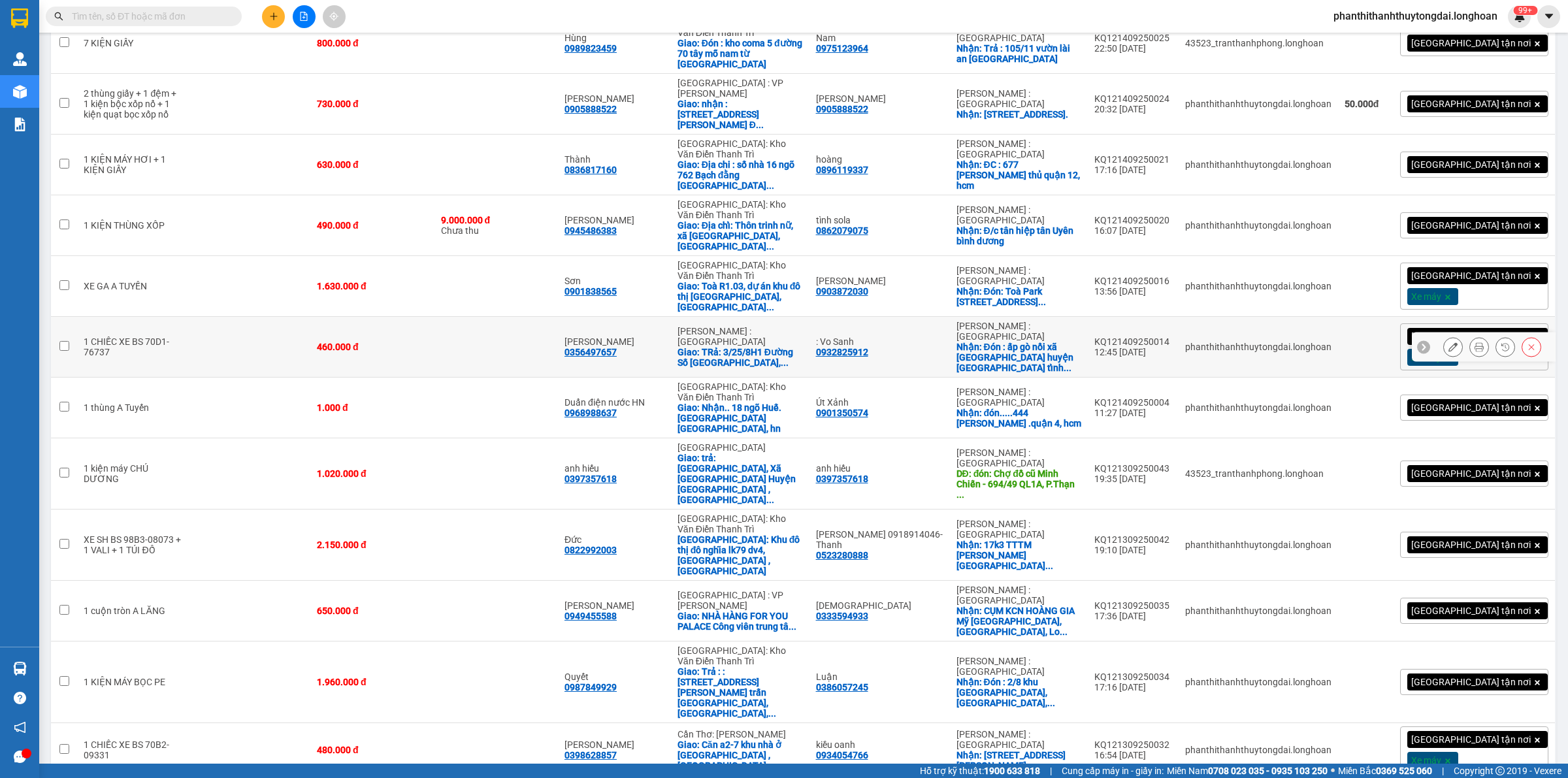
scroll to position [548, 0]
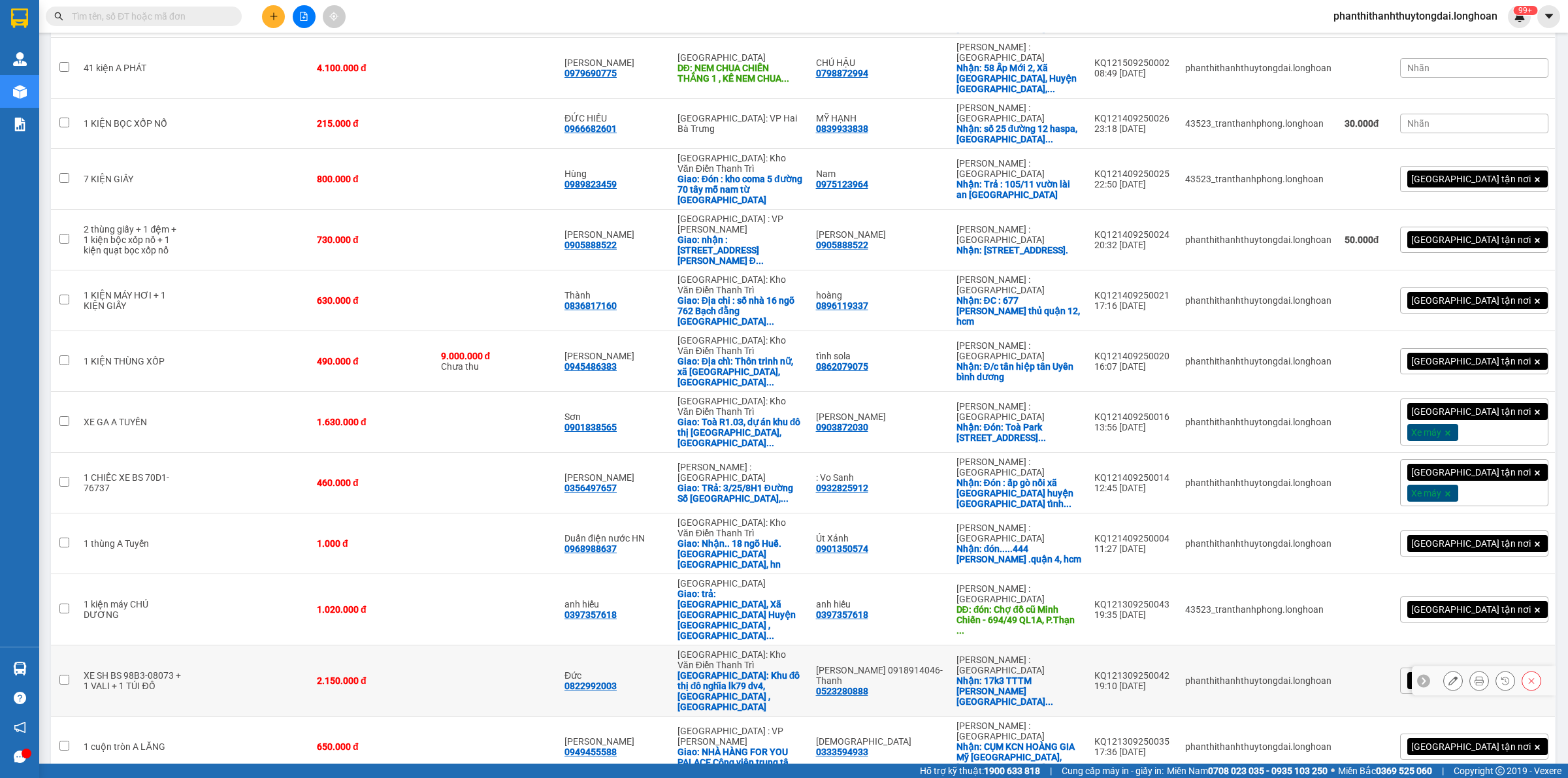
click at [461, 646] on td at bounding box center [496, 681] width 123 height 71
checkbox input "true"
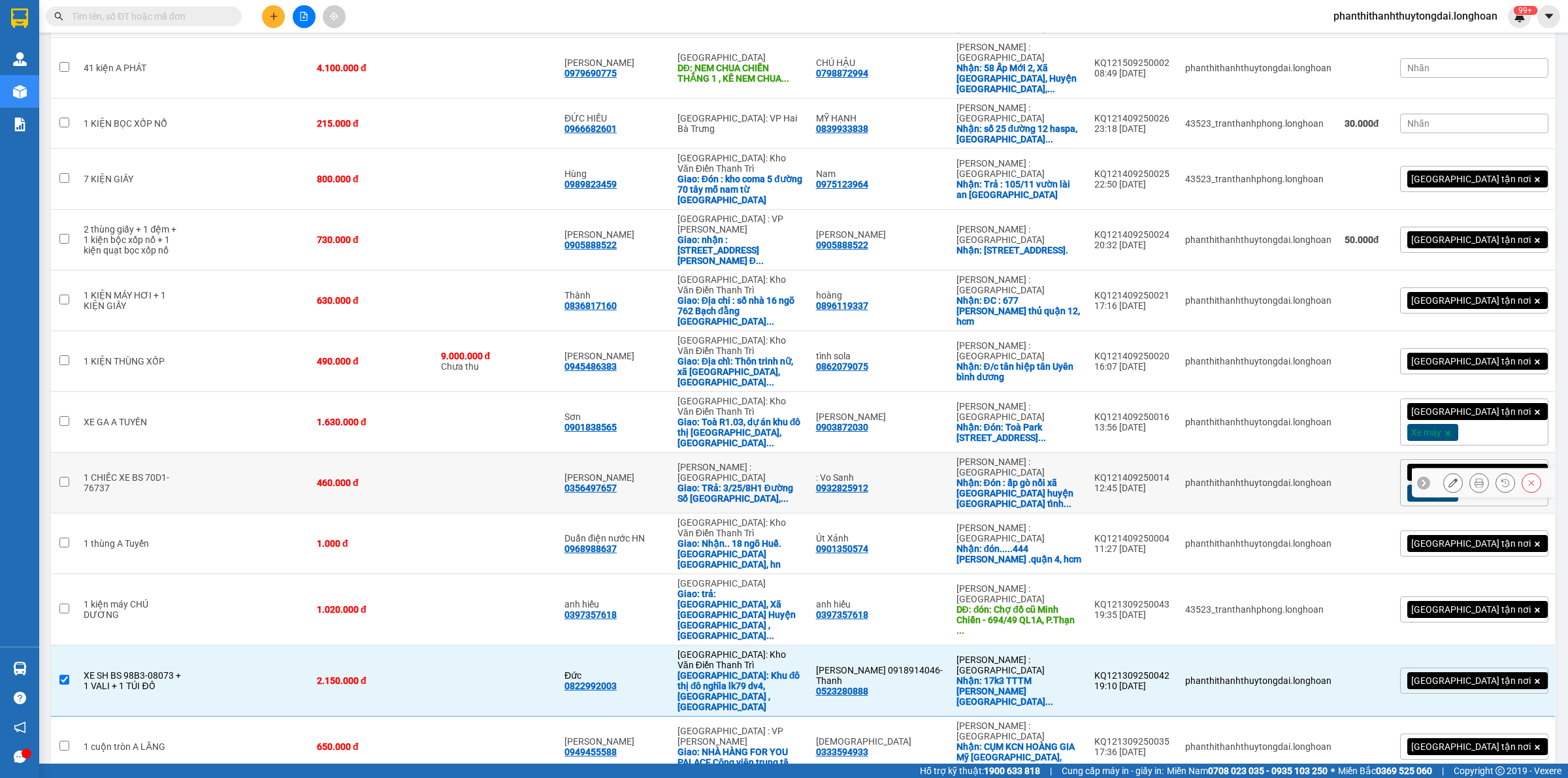
click at [479, 453] on td at bounding box center [496, 484] width 123 height 61
checkbox input "true"
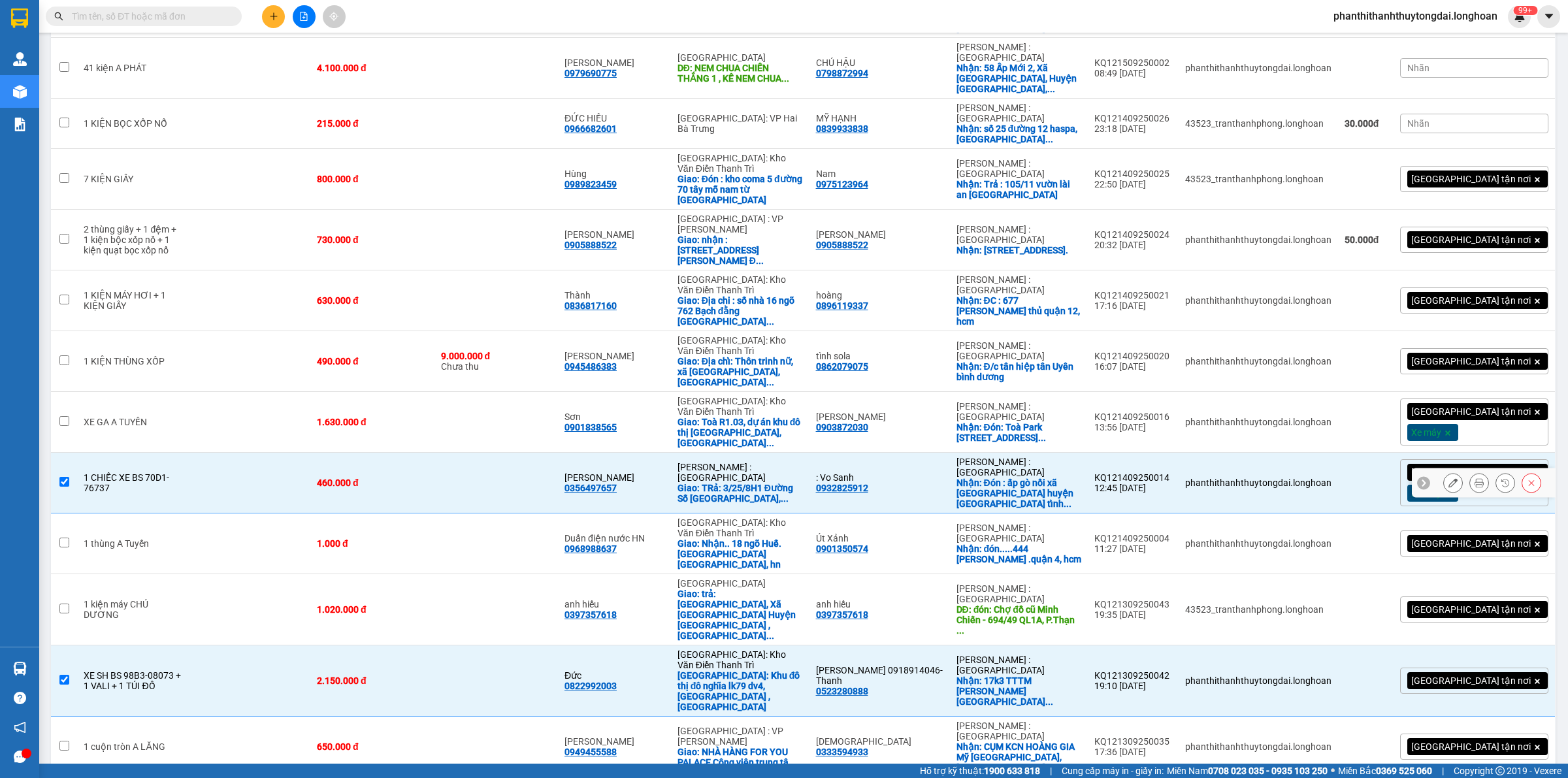
scroll to position [412, 0]
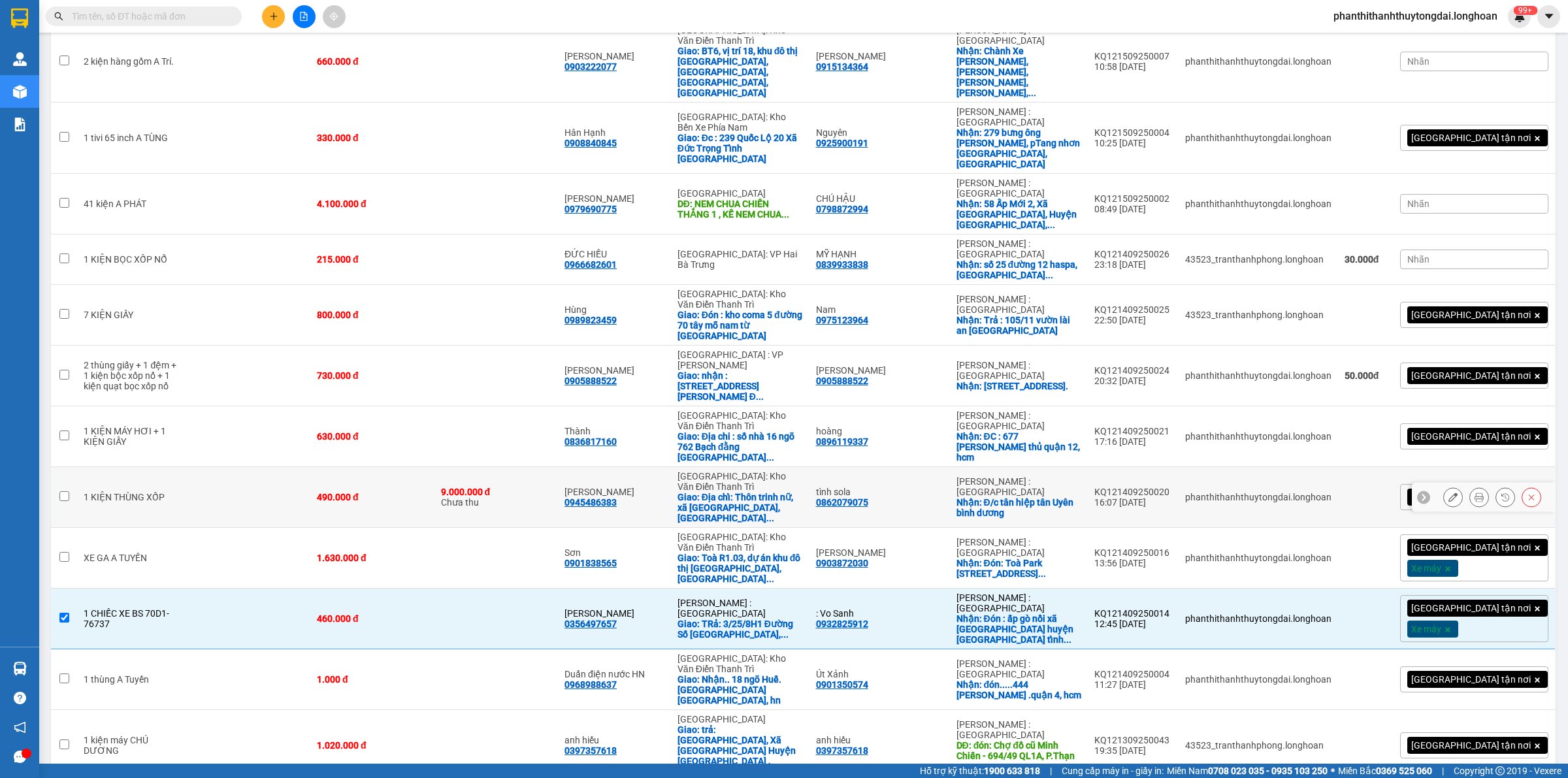
click at [424, 492] on div "490.000 đ" at bounding box center [372, 497] width 110 height 10
checkbox input "true"
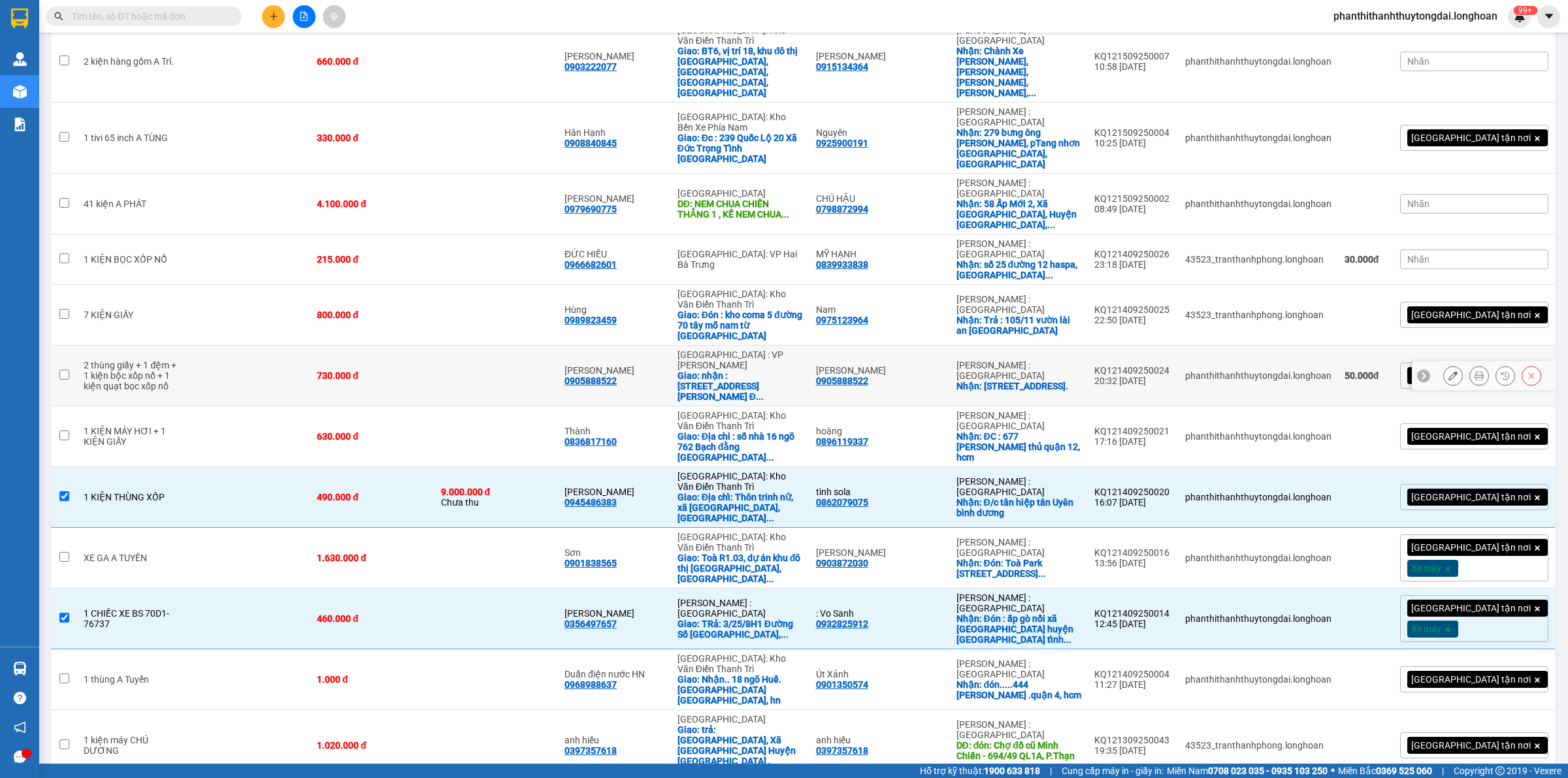
click at [459, 346] on td at bounding box center [496, 376] width 123 height 61
checkbox input "true"
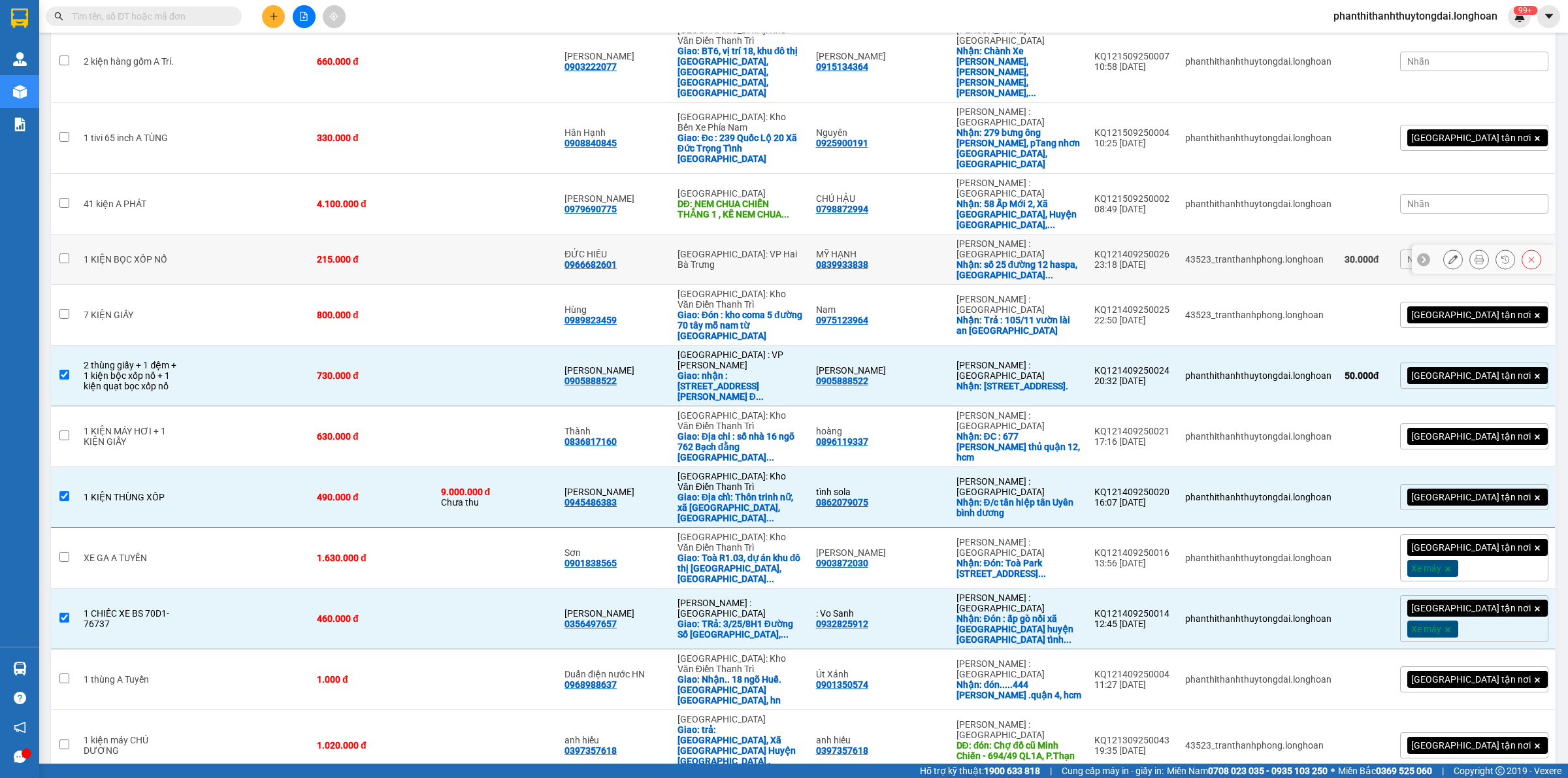
scroll to position [275, 0]
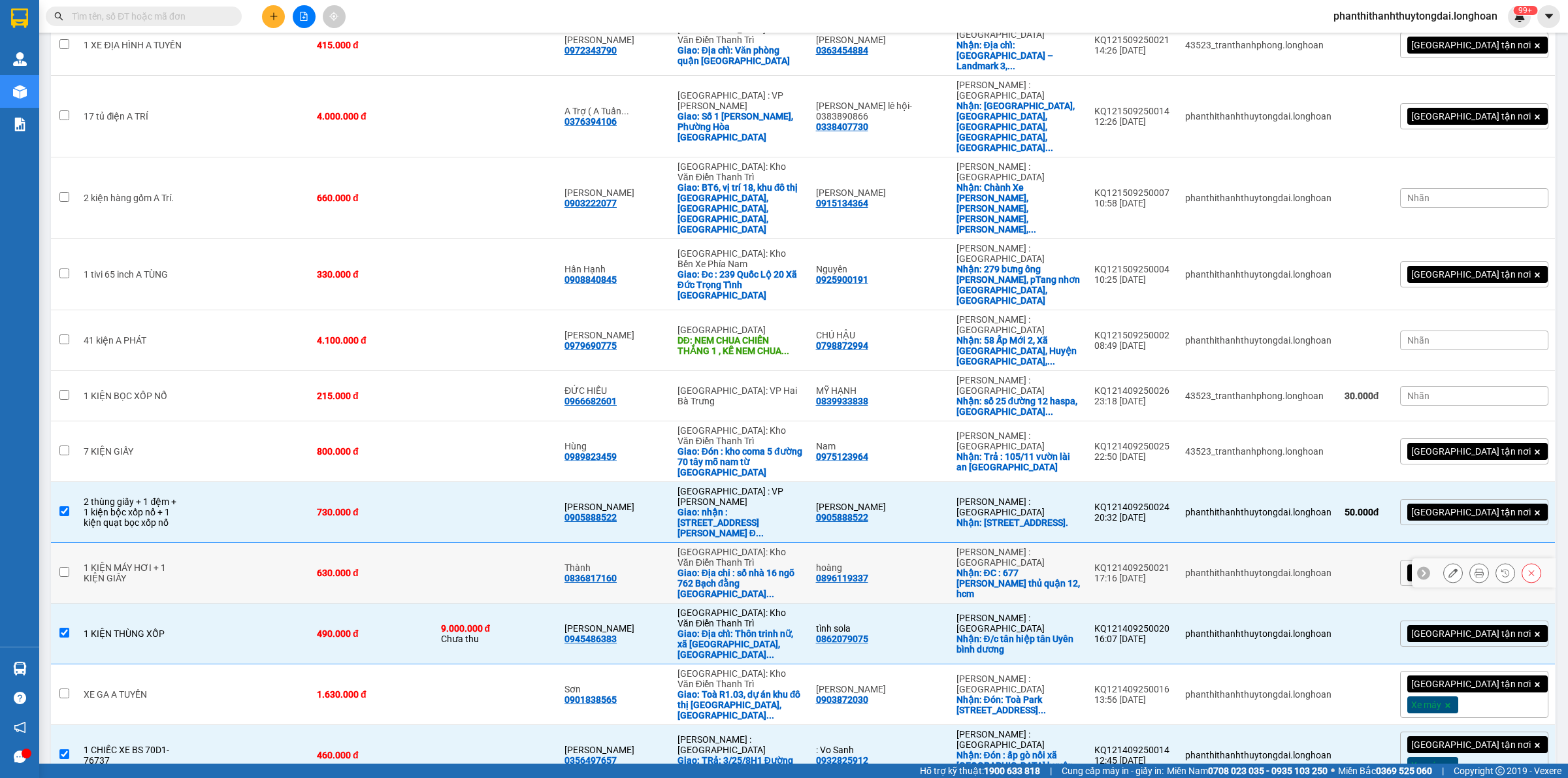
click at [427, 568] on div "630.000 đ" at bounding box center [372, 573] width 110 height 10
checkbox input "true"
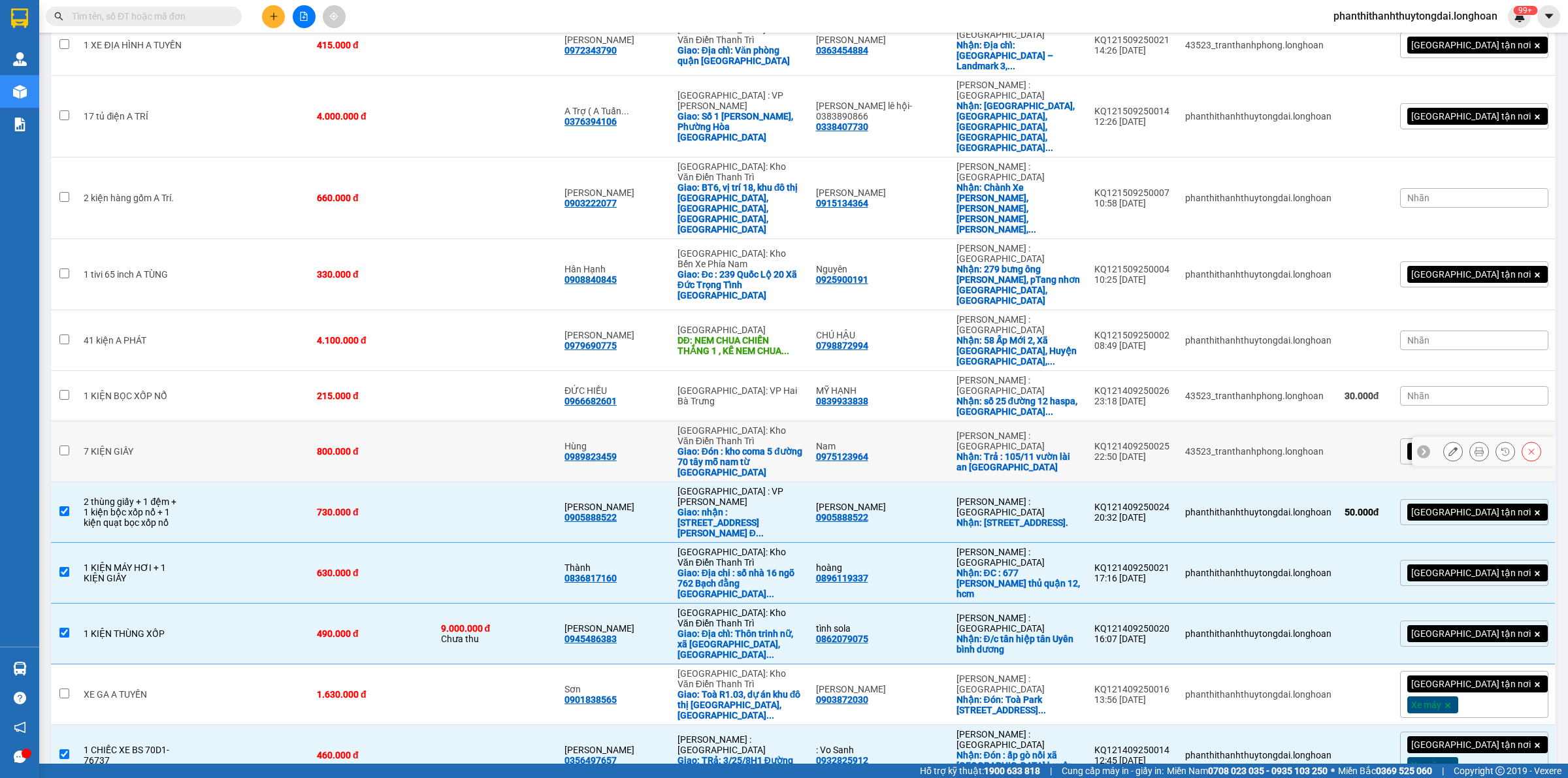
click at [433, 421] on td "800.000 đ" at bounding box center [372, 451] width 123 height 61
checkbox input "true"
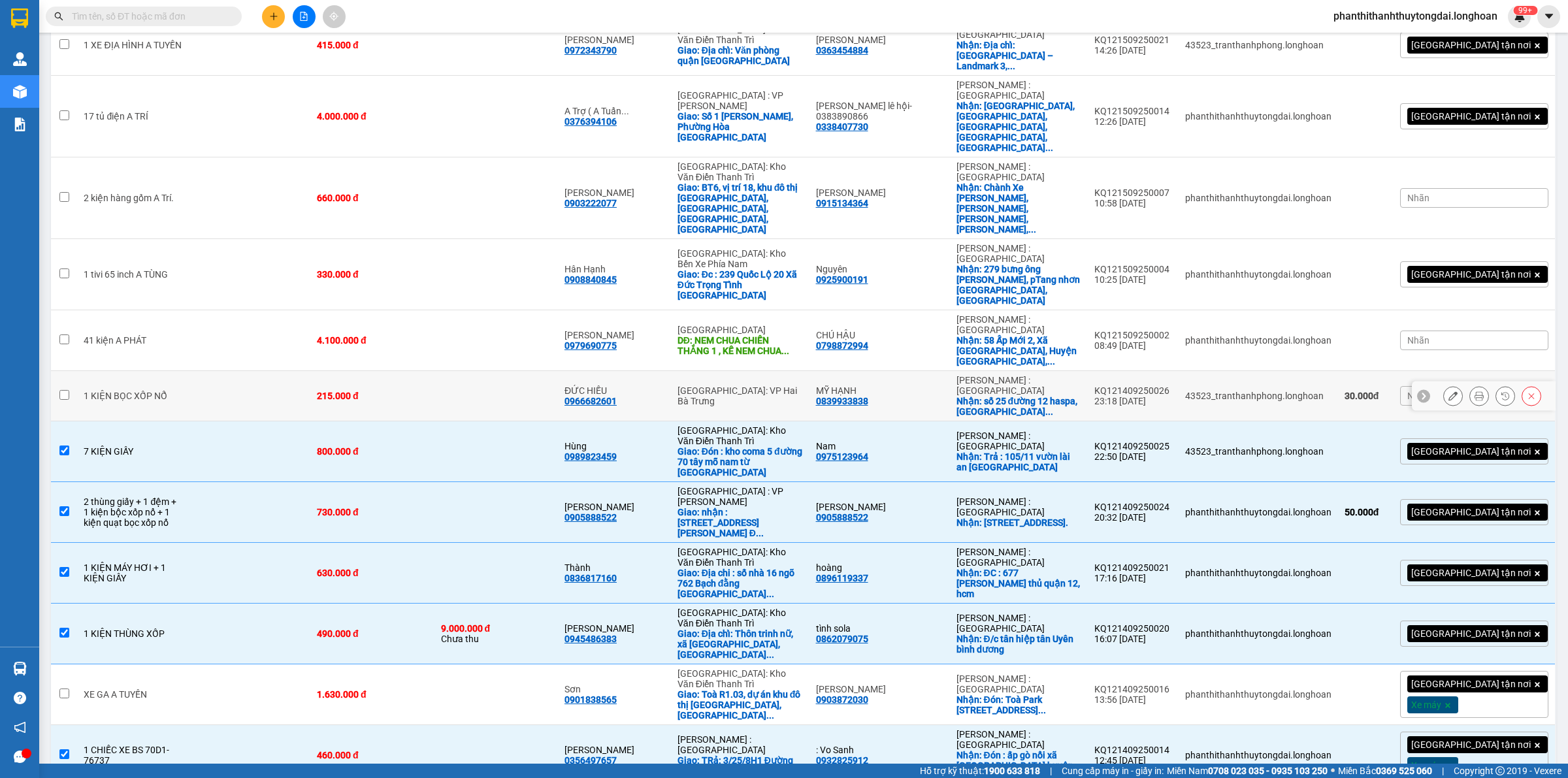
click at [473, 371] on td at bounding box center [496, 397] width 123 height 51
checkbox input "true"
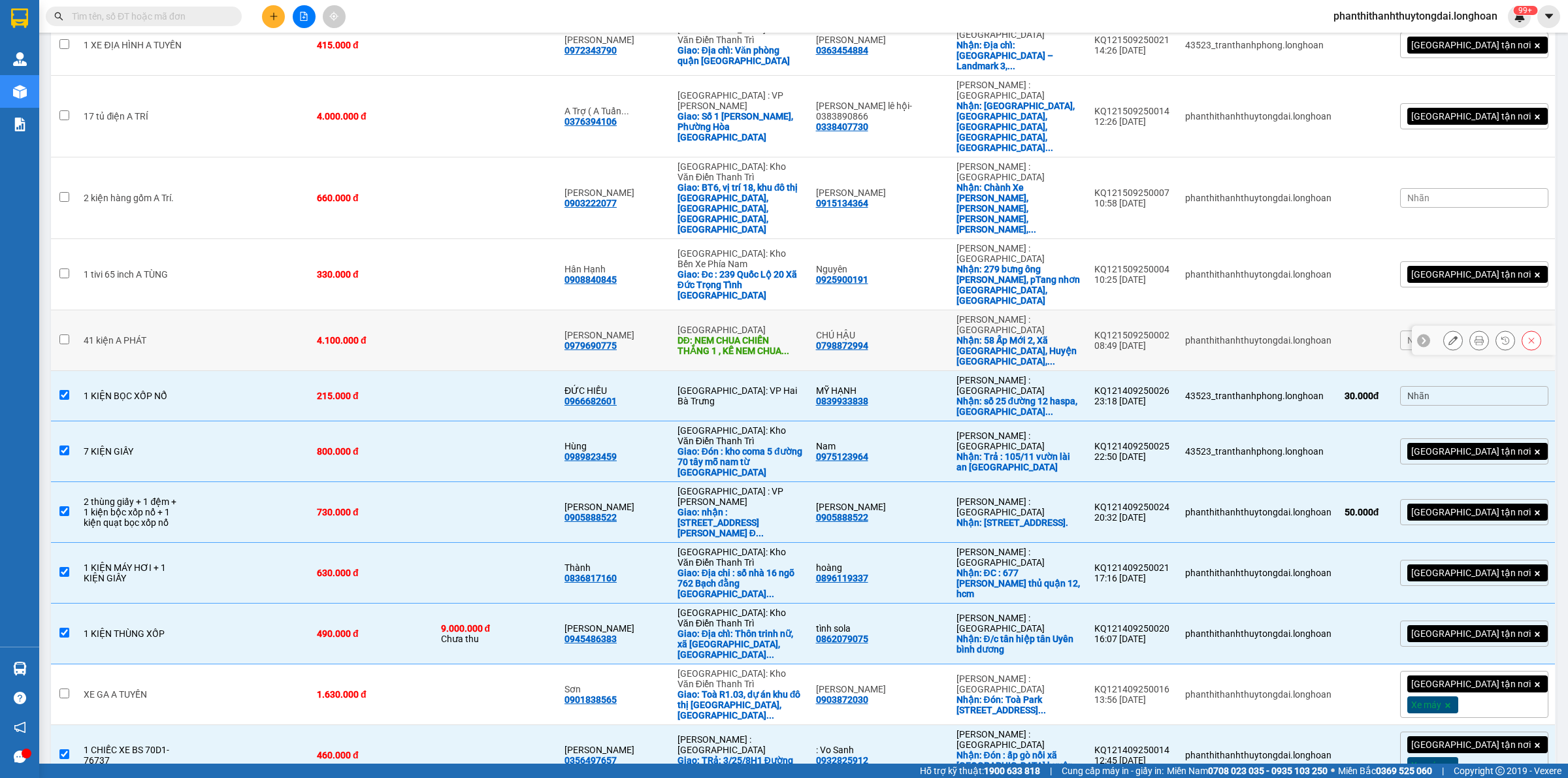
click at [471, 311] on td at bounding box center [496, 341] width 123 height 61
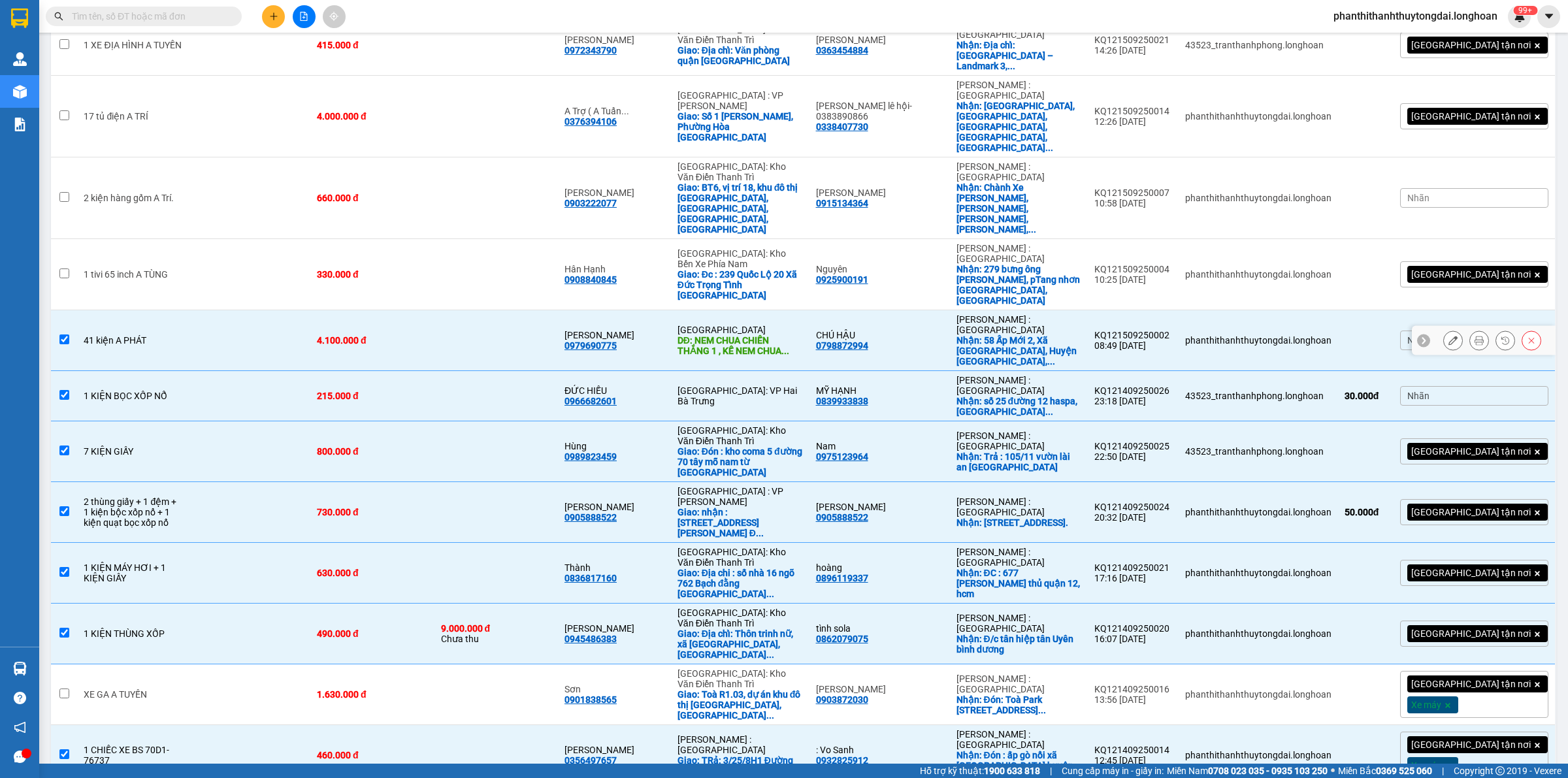
click at [473, 311] on td at bounding box center [496, 341] width 123 height 61
checkbox input "false"
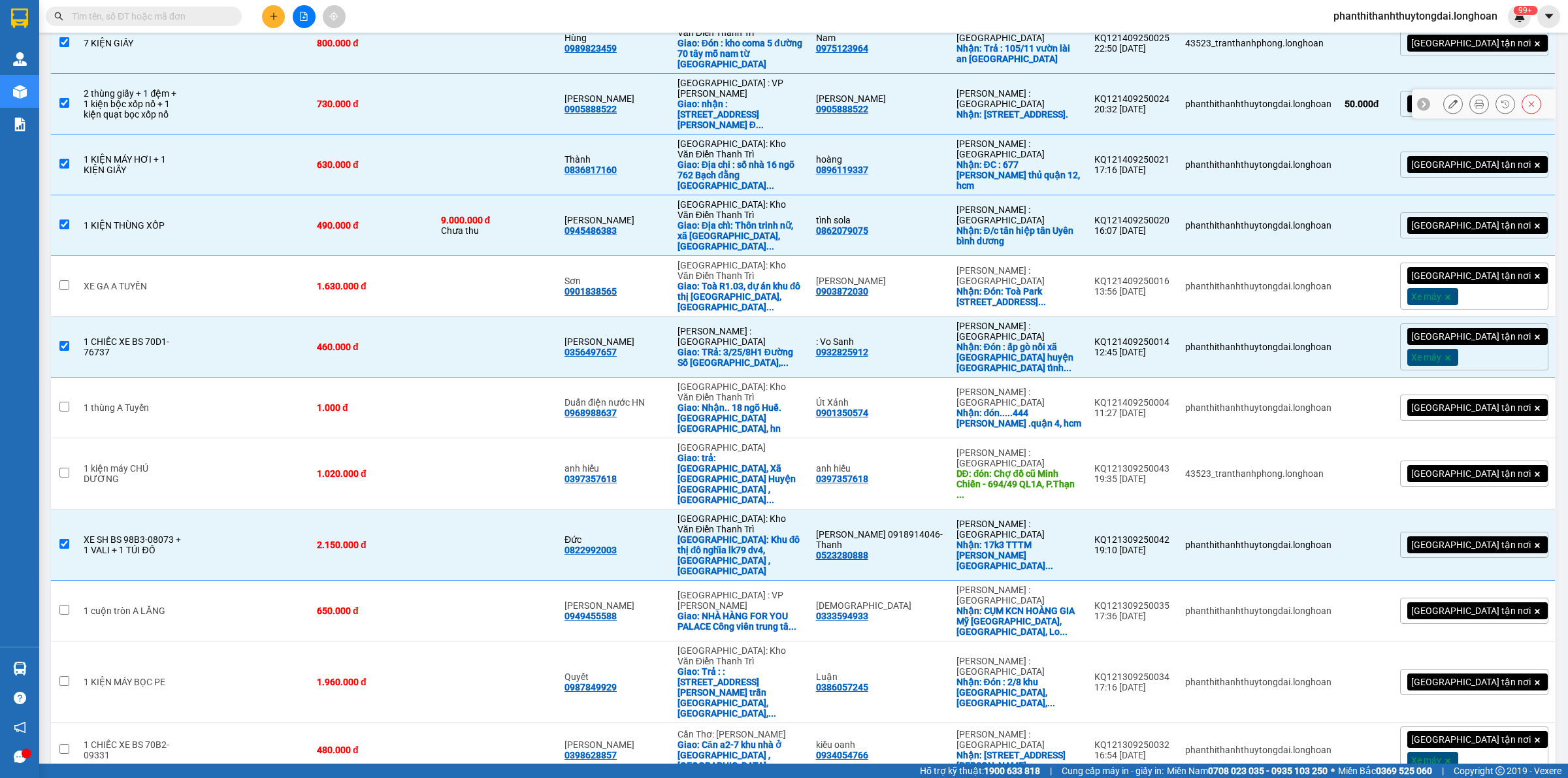
scroll to position [820, 0]
